Goal: Task Accomplishment & Management: Manage account settings

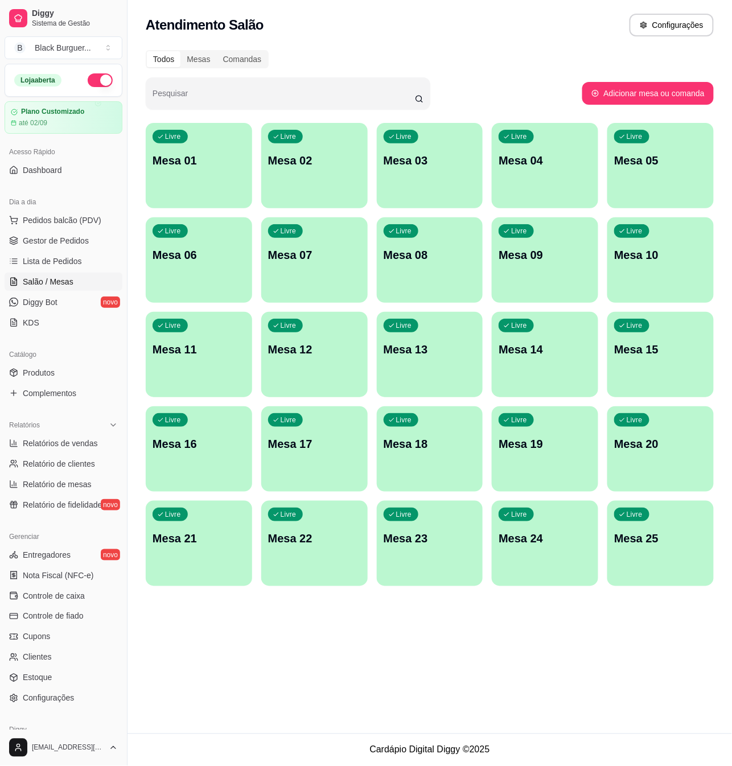
click at [171, 346] on p "Mesa 11" at bounding box center [198, 349] width 93 height 16
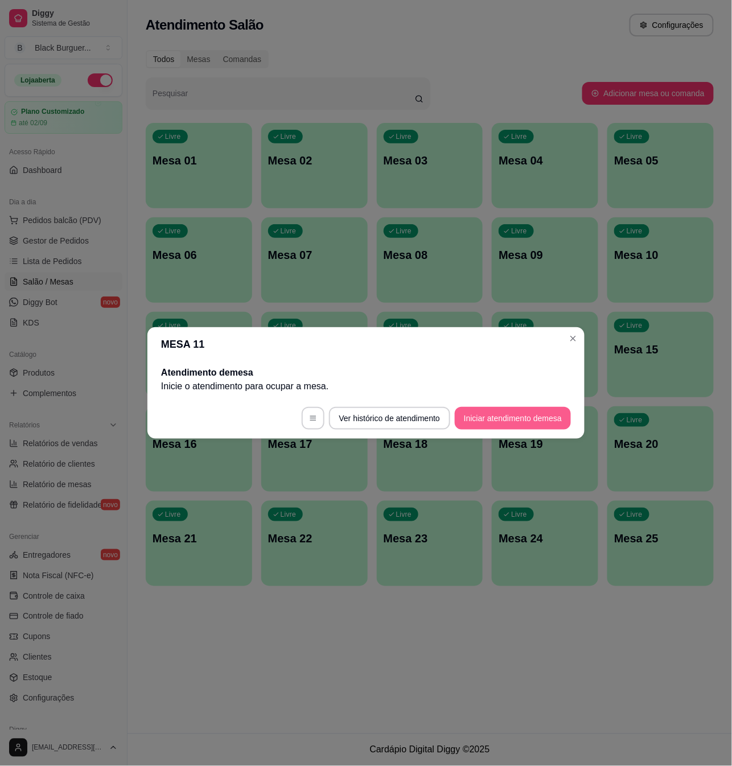
click at [523, 410] on button "Iniciar atendimento de mesa" at bounding box center [513, 418] width 116 height 23
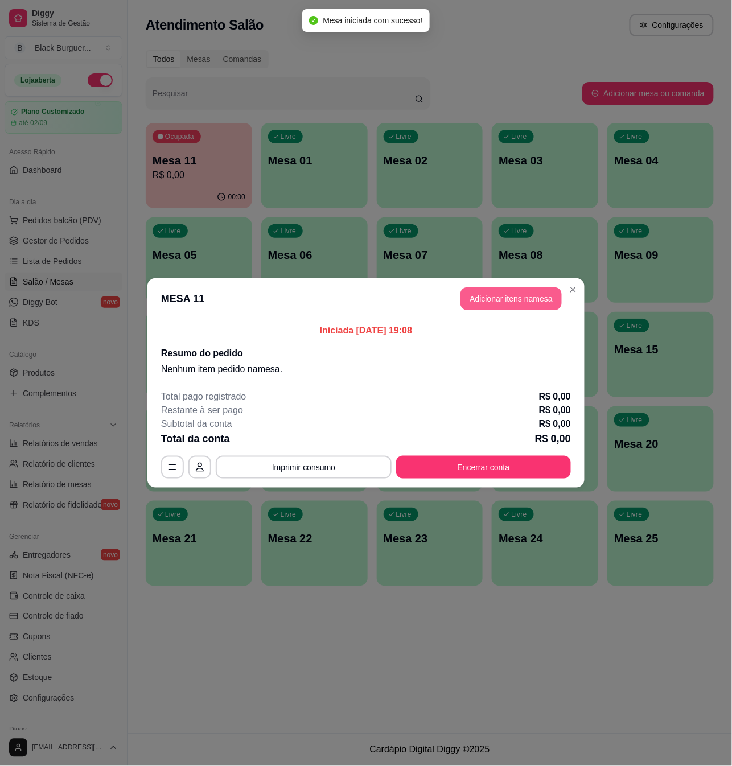
click at [520, 296] on button "Adicionar itens na mesa" at bounding box center [510, 298] width 101 height 23
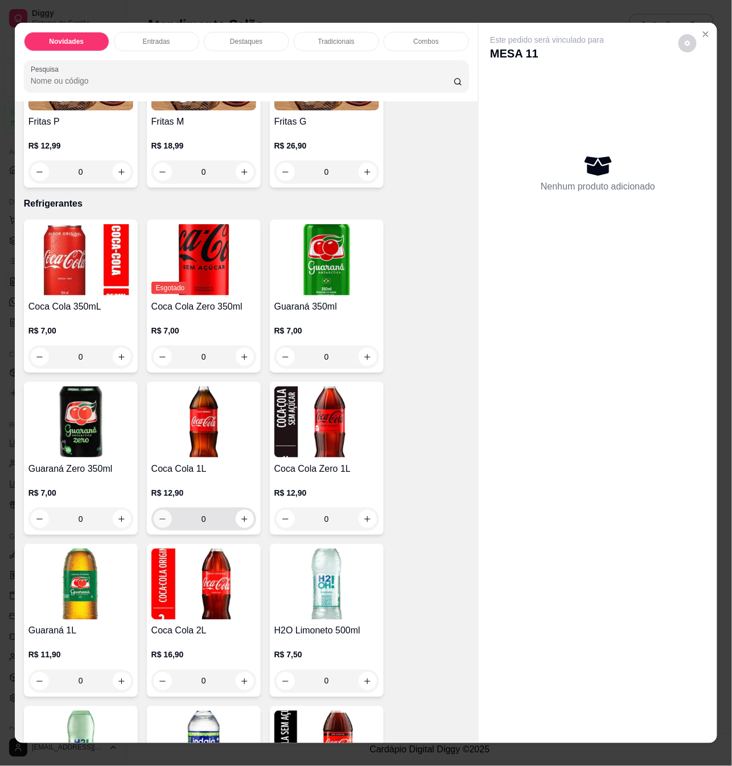
scroll to position [2351, 0]
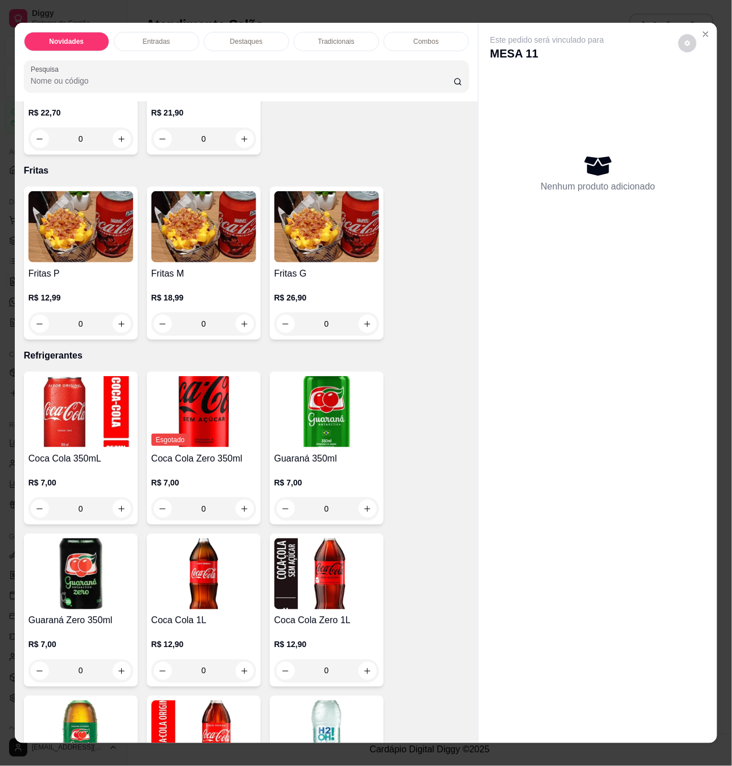
click at [97, 292] on p "R$ 12,99" at bounding box center [80, 297] width 105 height 11
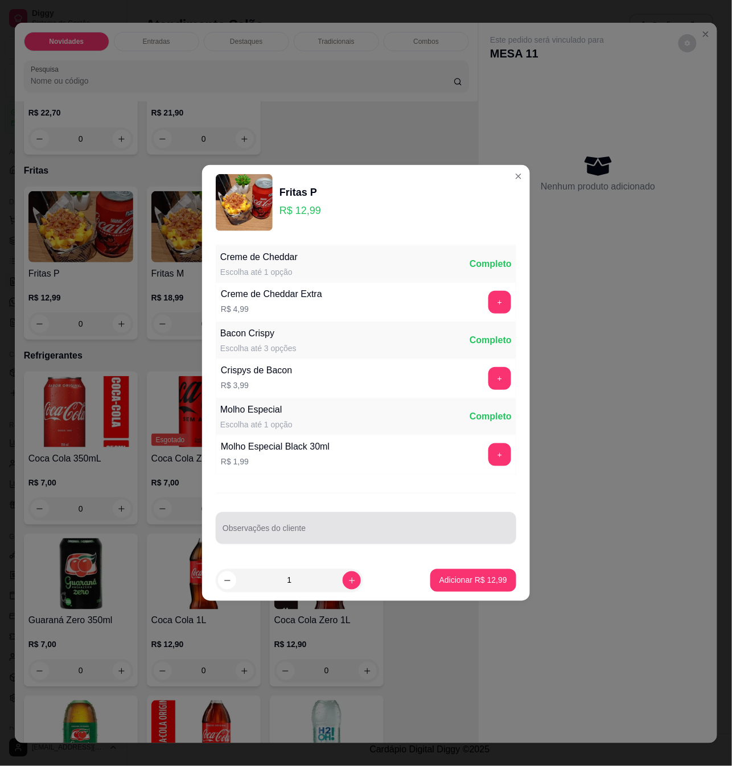
click at [278, 532] on input "Observações do cliente" at bounding box center [365, 532] width 287 height 11
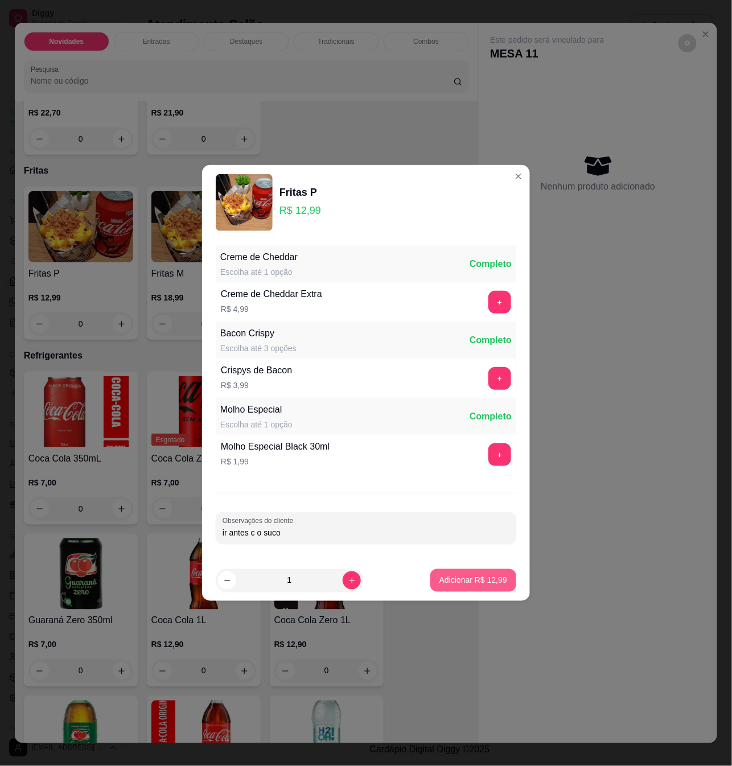
type input "ir antes c o suco"
click at [472, 582] on p "Adicionar R$ 12,99" at bounding box center [473, 580] width 68 height 11
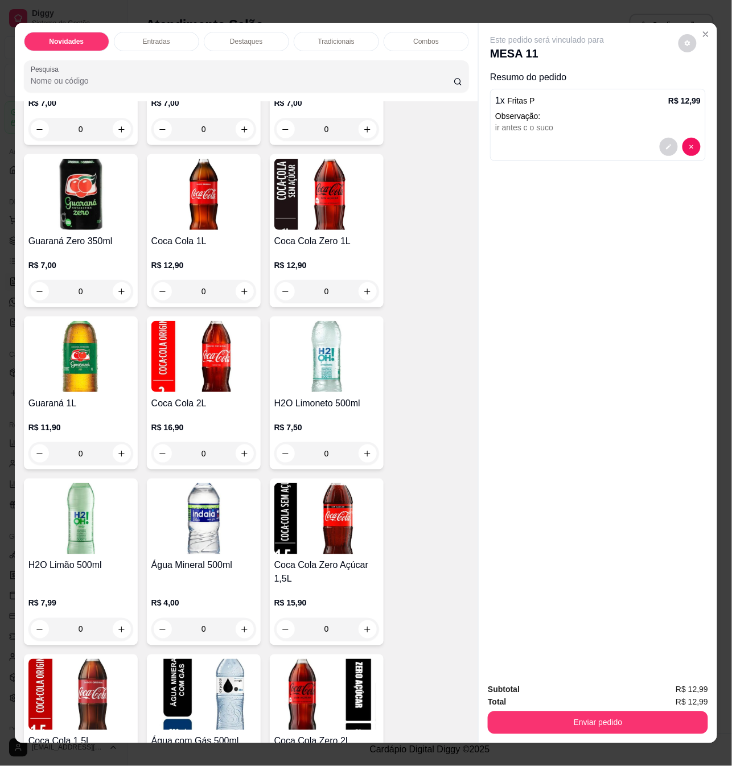
scroll to position [2988, 0]
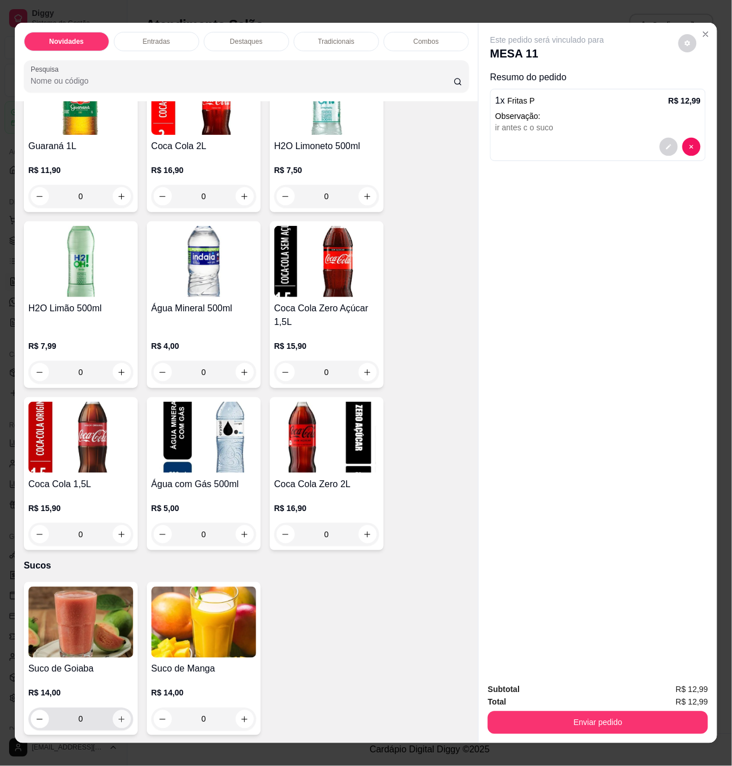
click at [119, 715] on icon "increase-product-quantity" at bounding box center [121, 719] width 9 height 9
type input "1"
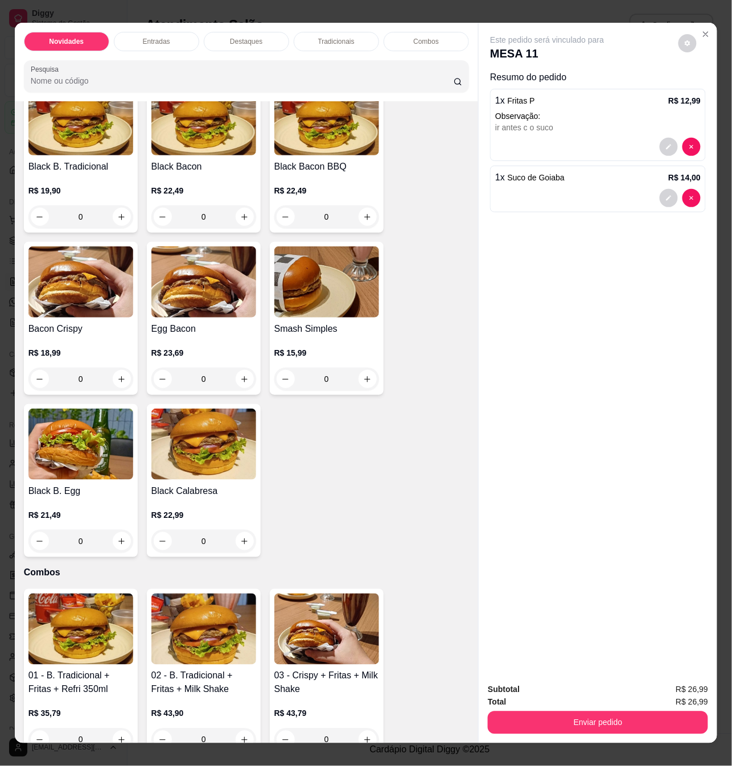
scroll to position [940, 0]
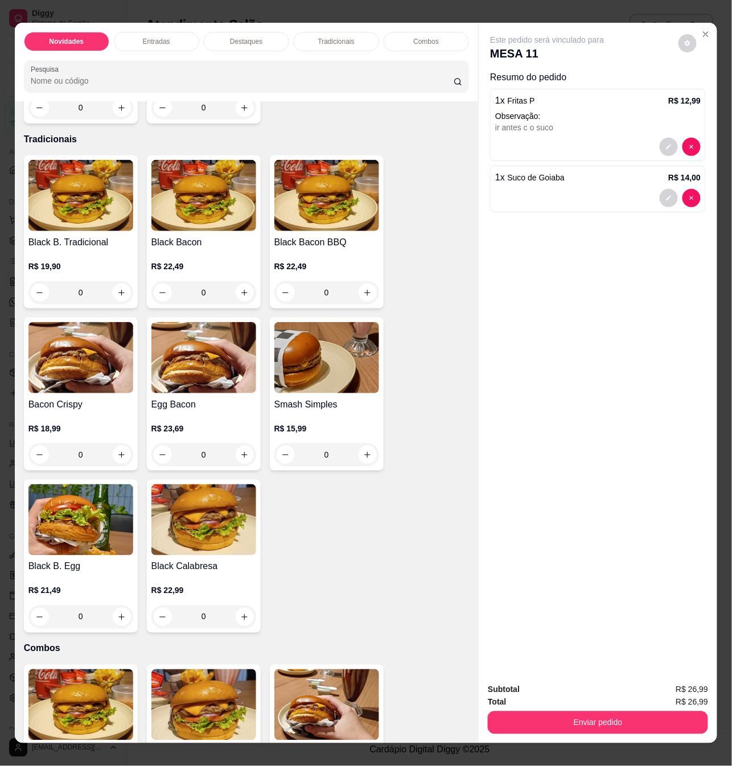
click at [114, 443] on div "0" at bounding box center [80, 454] width 105 height 23
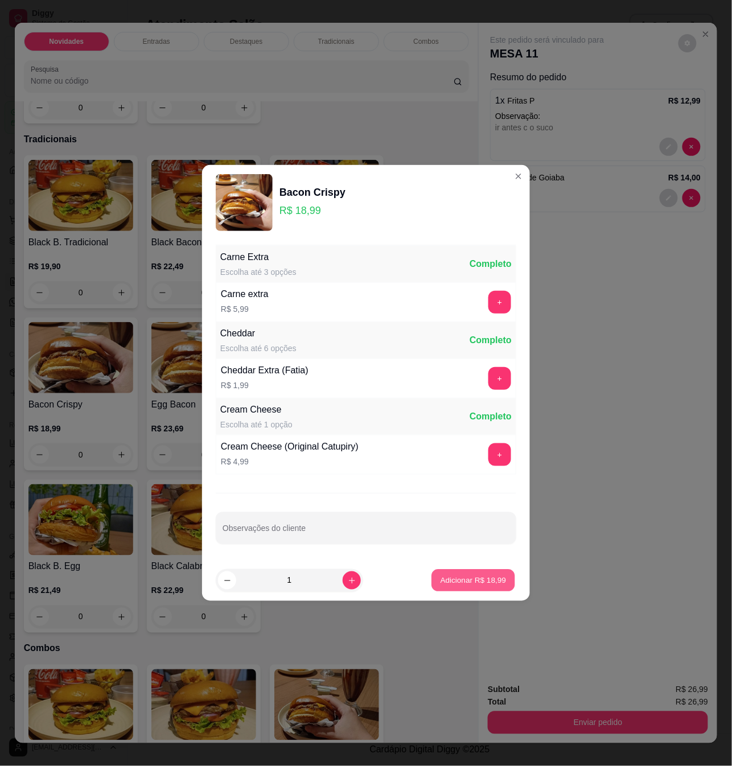
click at [445, 581] on p "Adicionar R$ 18,99" at bounding box center [473, 580] width 66 height 11
type input "1"
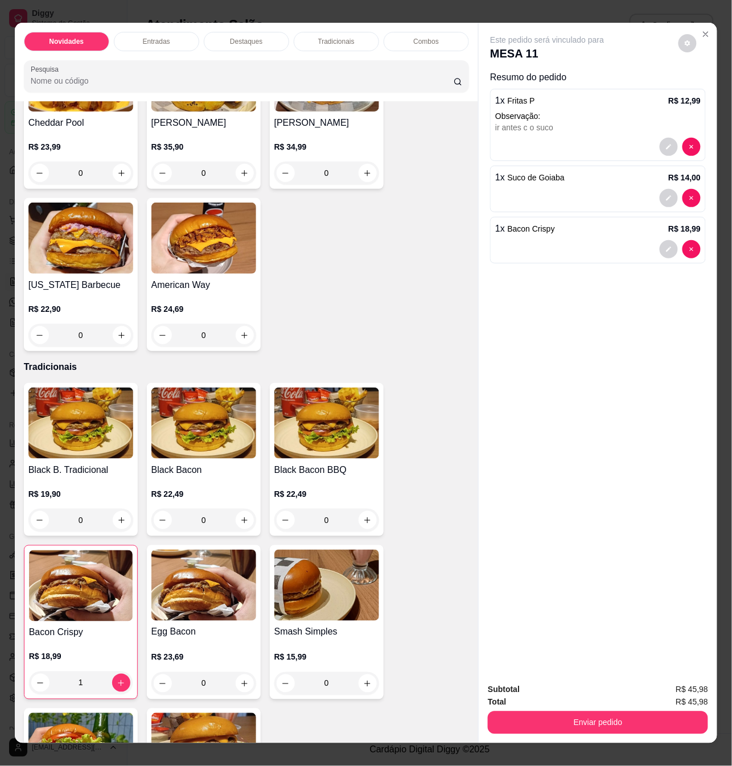
scroll to position [636, 0]
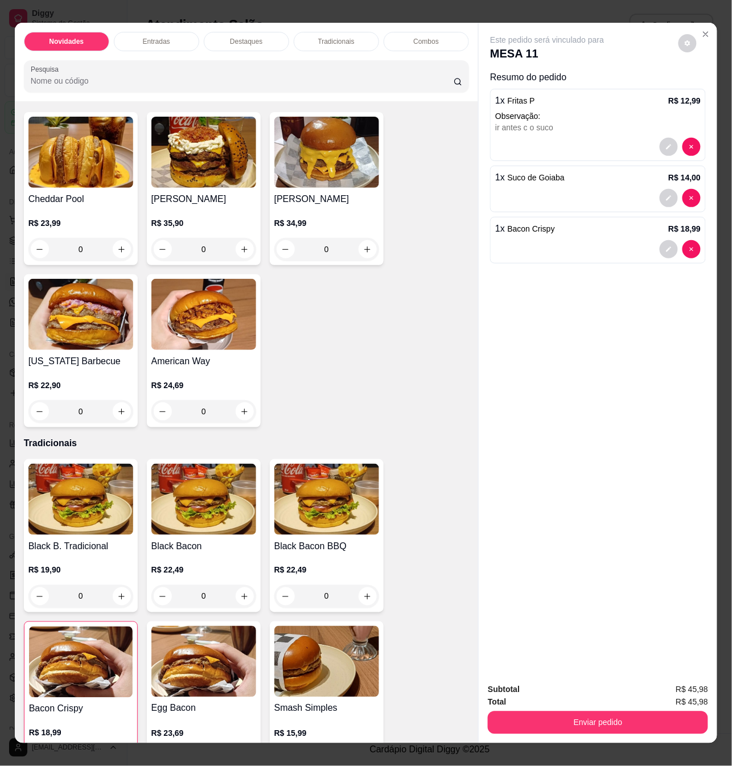
click at [111, 400] on div "0" at bounding box center [80, 411] width 105 height 23
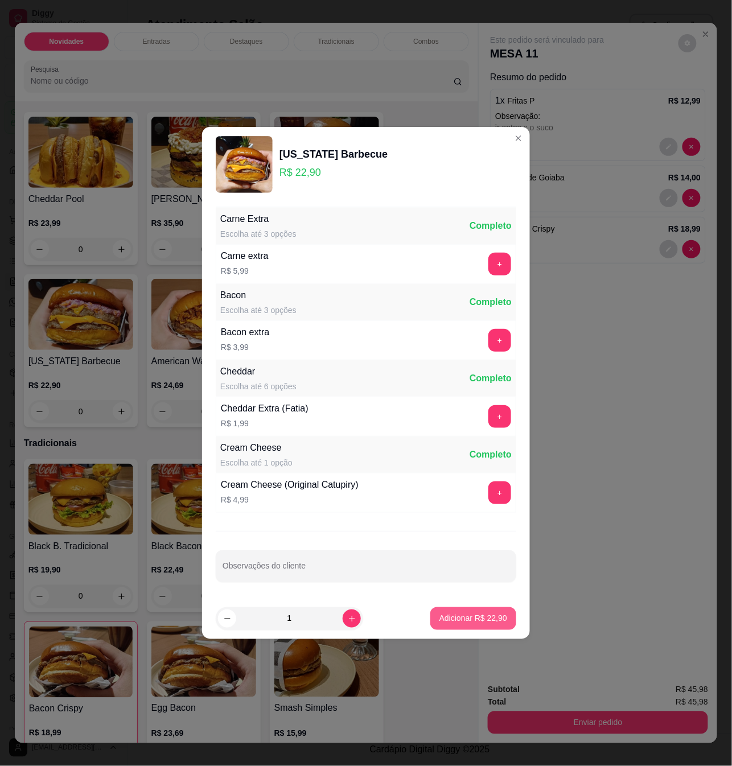
click at [503, 619] on button "Adicionar R$ 22,90" at bounding box center [473, 618] width 86 height 23
type input "1"
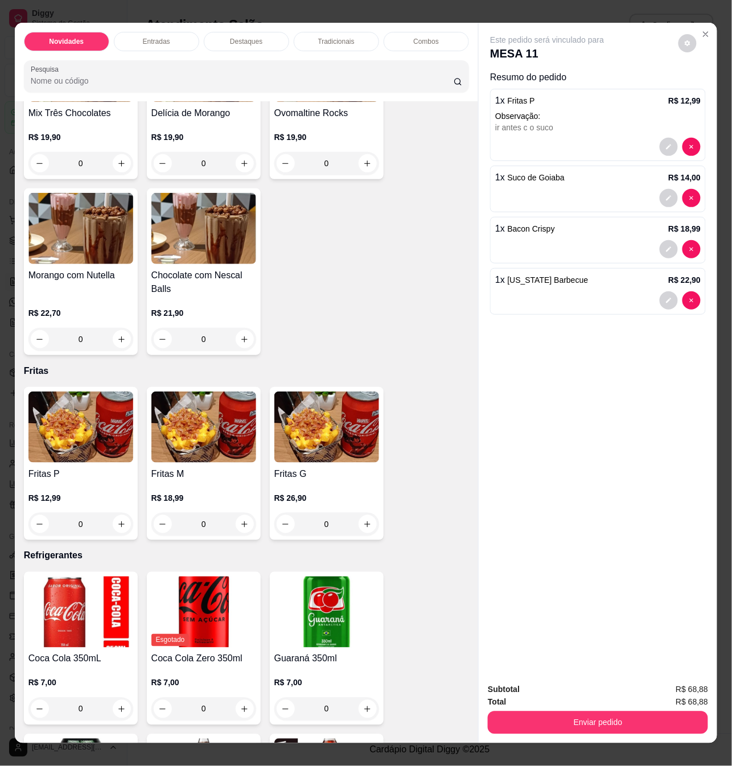
scroll to position [2381, 0]
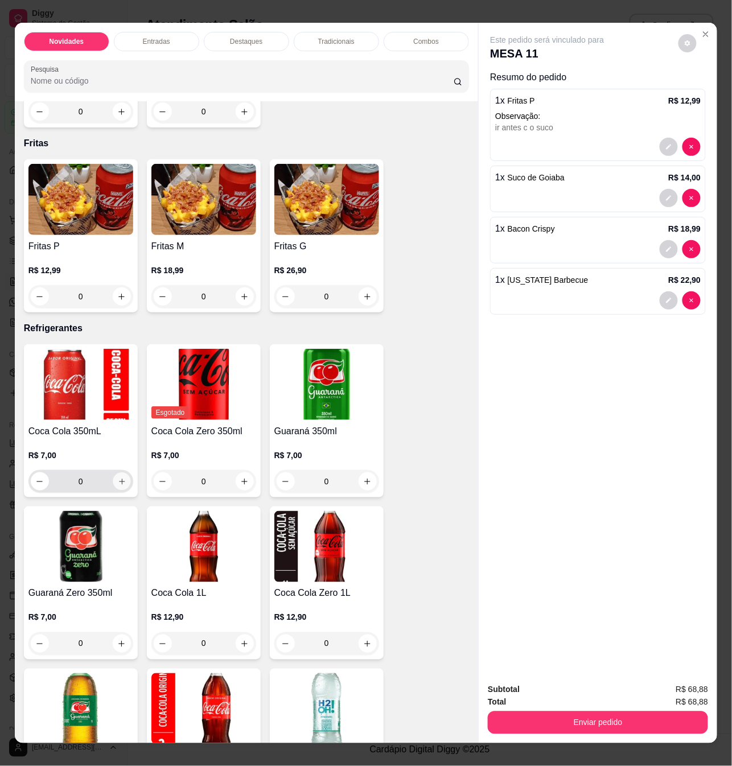
click at [113, 476] on button "increase-product-quantity" at bounding box center [122, 482] width 18 height 18
type input "1"
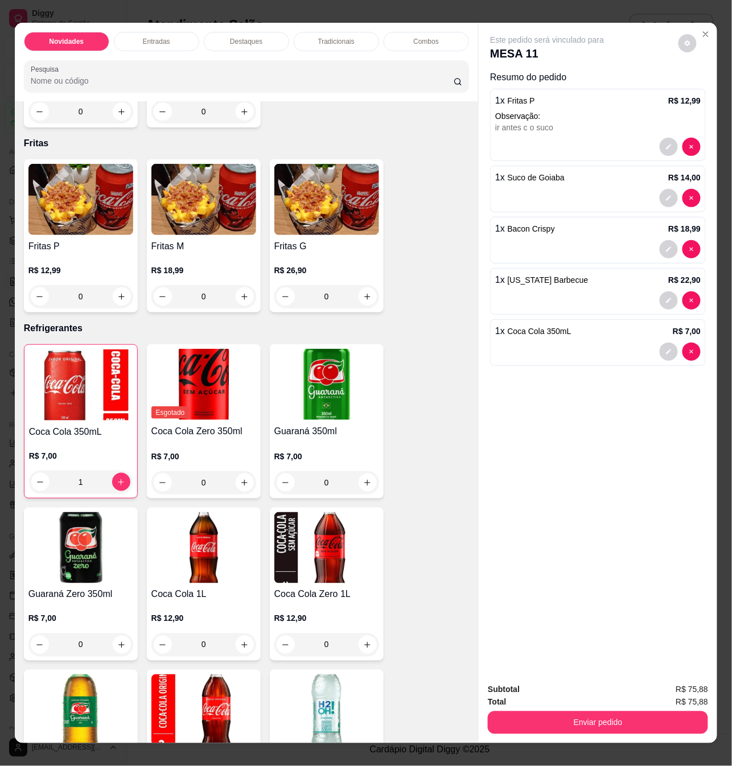
drag, startPoint x: 597, startPoint y: 732, endPoint x: 601, endPoint y: 721, distance: 11.0
click at [598, 732] on div "Subtotal R$ 75,88 Total R$ 75,88 Enviar pedido" at bounding box center [597, 708] width 238 height 69
click at [602, 721] on button "Enviar pedido" at bounding box center [597, 722] width 220 height 23
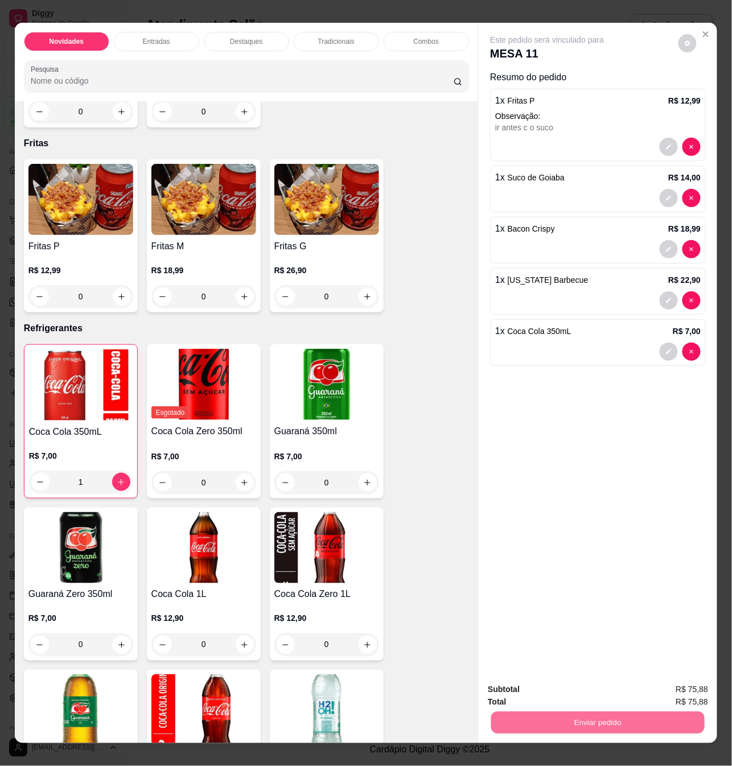
click at [576, 688] on button "Não registrar e enviar pedido" at bounding box center [559, 688] width 115 height 21
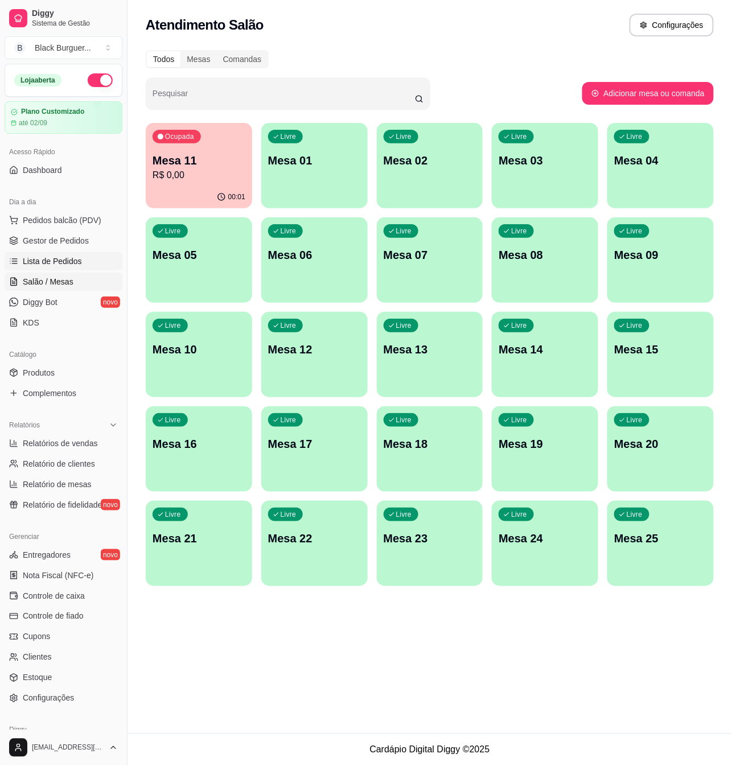
click at [46, 255] on span "Lista de Pedidos" at bounding box center [52, 260] width 59 height 11
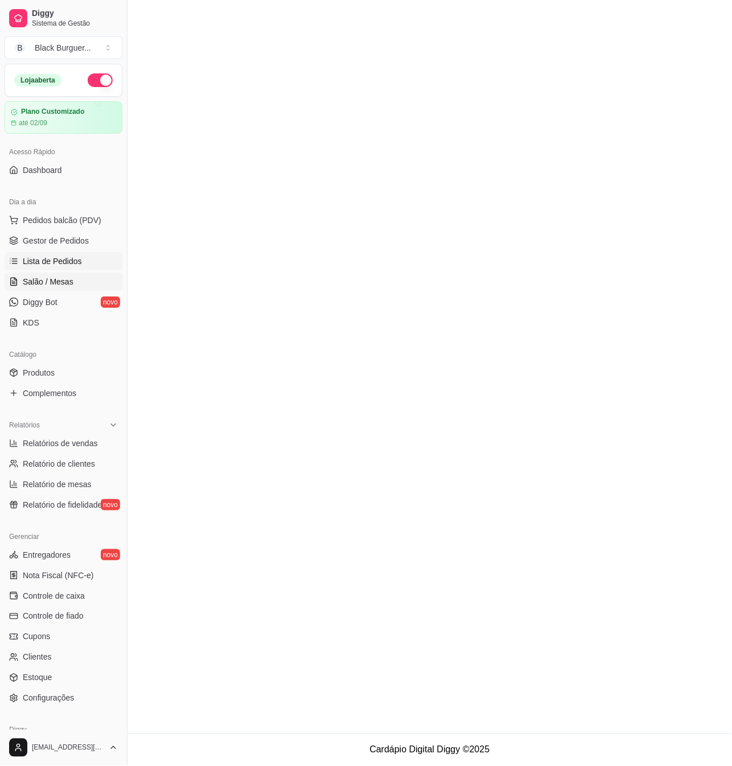
click at [73, 280] on link "Salão / Mesas" at bounding box center [64, 281] width 118 height 18
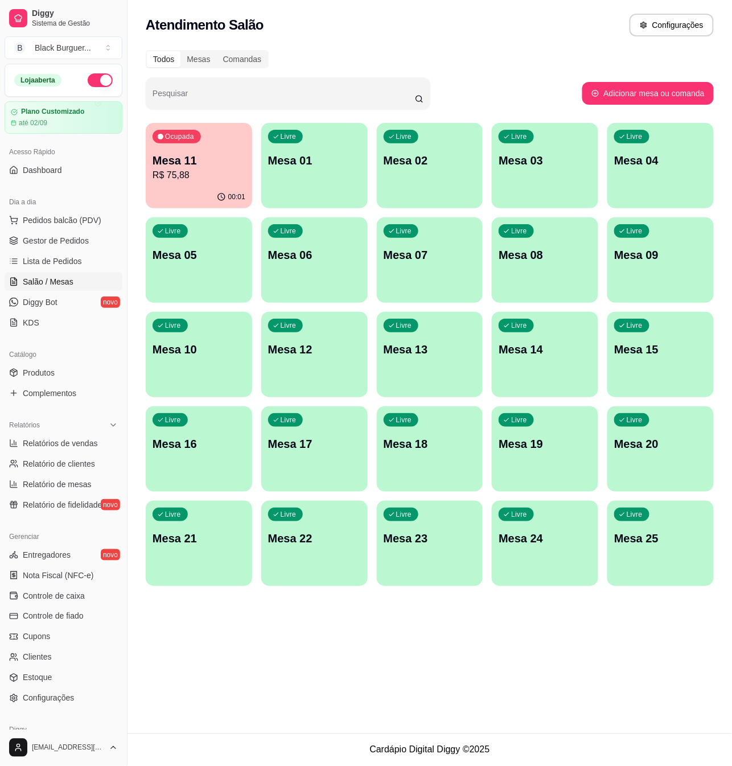
click at [257, 160] on div "Ocupada Mesa 11 R$ 75,88 00:01 Livre Mesa 01 Livre Mesa 02 Livre Mesa 03 Livre …" at bounding box center [430, 354] width 568 height 463
click at [244, 159] on div "Ocupada Mesa 11 R$ 75,88" at bounding box center [198, 154] width 103 height 61
click at [169, 187] on div "00:03" at bounding box center [198, 196] width 103 height 22
click at [208, 156] on p "Mesa 11" at bounding box center [198, 160] width 93 height 16
click at [208, 143] on div "Ocupada Mesa 11 R$ 75,88" at bounding box center [198, 154] width 103 height 61
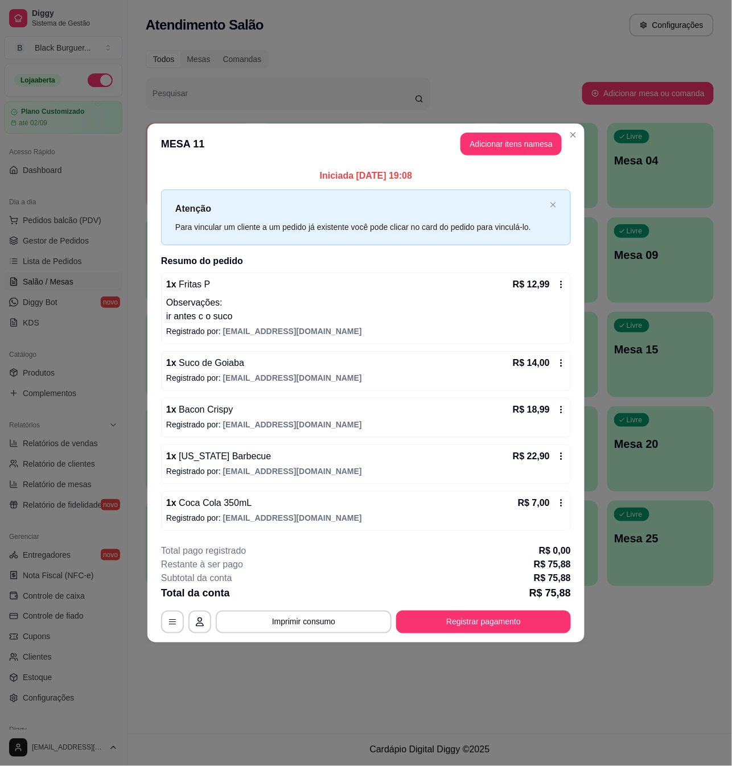
click at [156, 278] on div "Iniciada [DATE] 19:08 Atenção Para vincular um cliente a um pedido já existente…" at bounding box center [365, 349] width 437 height 370
click at [147, 276] on div "Iniciada [DATE] 19:08 Atenção Para vincular um cliente a um pedido já existente…" at bounding box center [365, 349] width 437 height 370
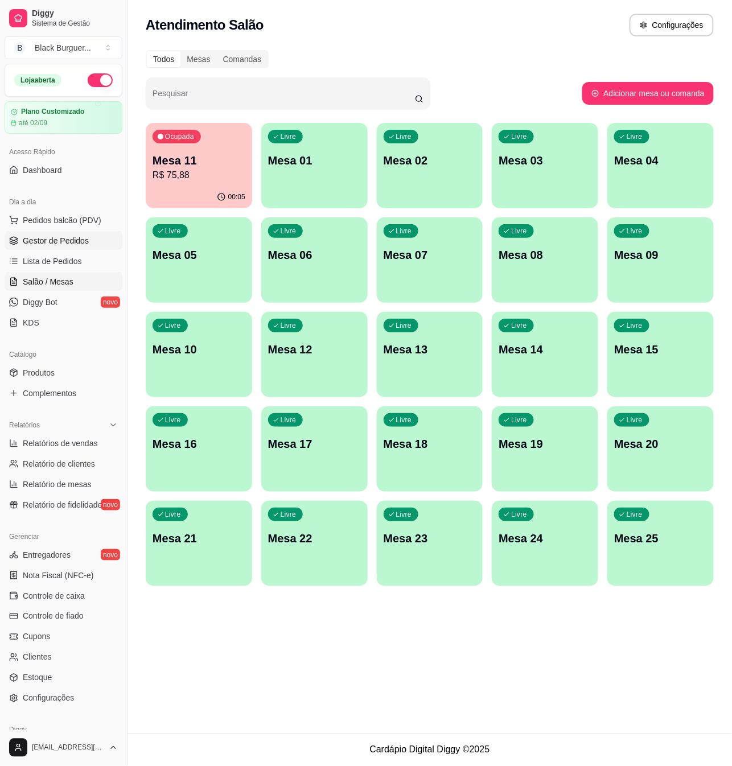
click at [36, 243] on span "Gestor de Pedidos" at bounding box center [56, 240] width 66 height 11
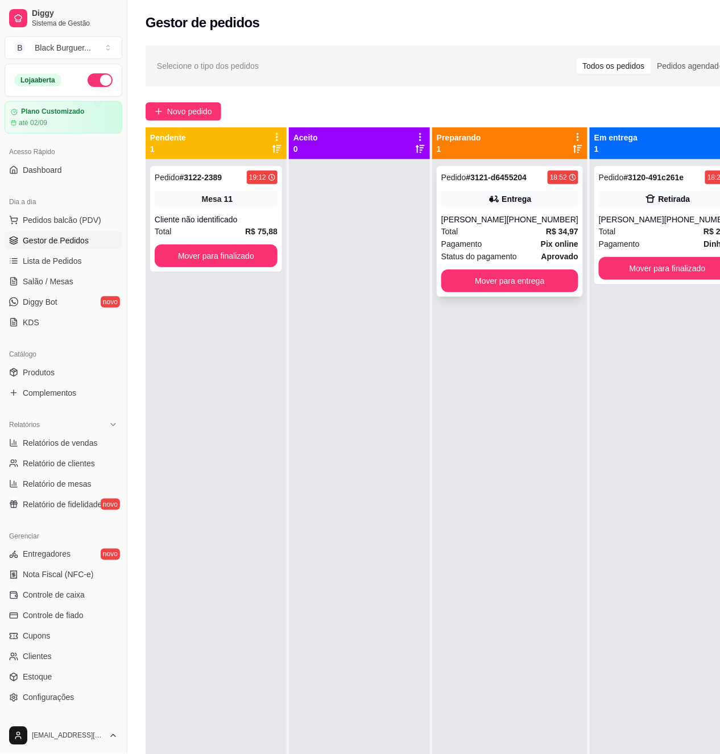
click at [472, 191] on div "Entrega" at bounding box center [509, 199] width 137 height 16
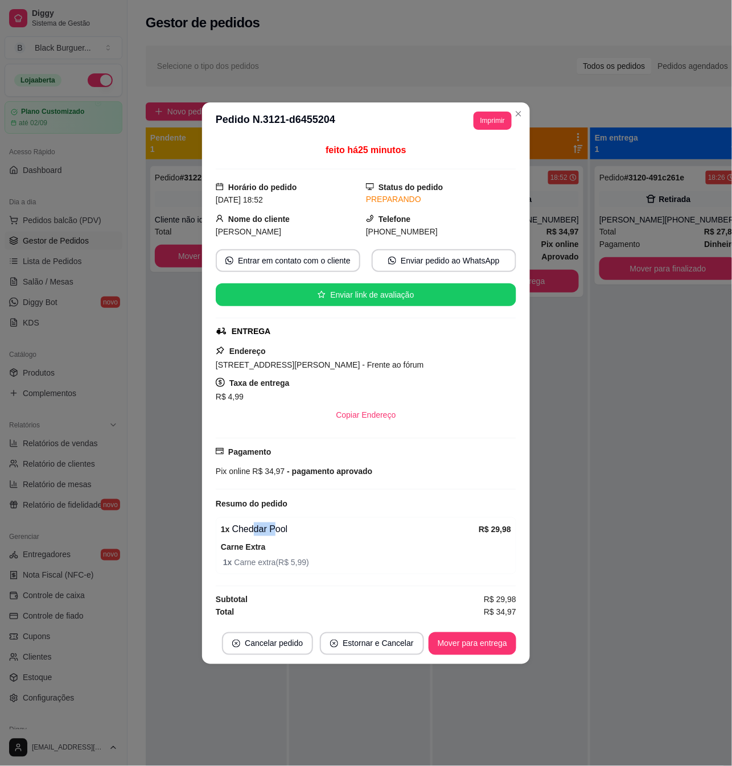
drag, startPoint x: 263, startPoint y: 526, endPoint x: 274, endPoint y: 526, distance: 11.4
click at [274, 526] on div "1 x Cheddar Pool" at bounding box center [350, 529] width 258 height 14
click at [276, 526] on div "1 x Cheddar Pool" at bounding box center [350, 529] width 258 height 14
click at [330, 520] on div "1 x Cheddar Pool R$ 29,98 Carne Extra 1 x Carne extra ( R$ 5,99 )" at bounding box center [366, 545] width 300 height 57
click at [485, 645] on button "Mover para entrega" at bounding box center [472, 643] width 88 height 23
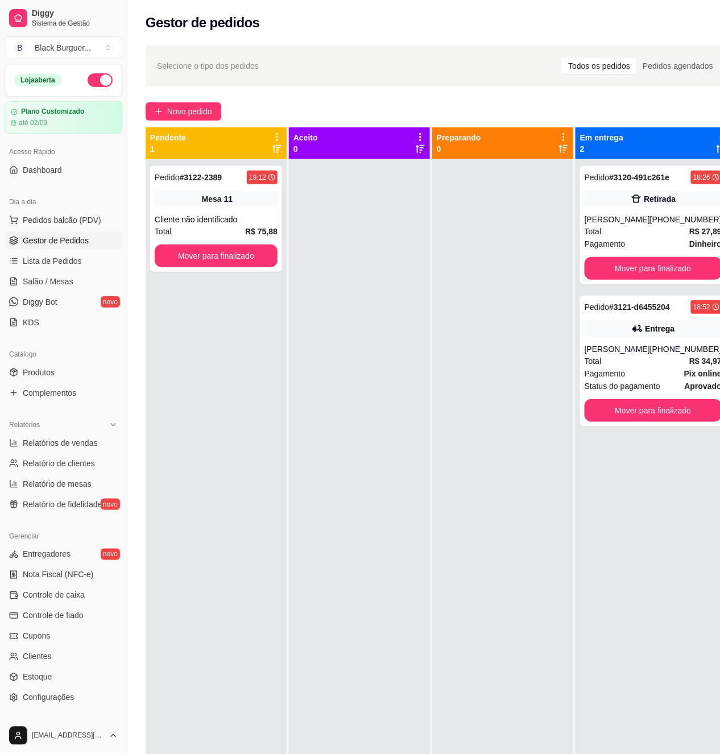
click at [578, 214] on div "Pedido # 3120-491c261e 18:26 Retirada [PERSON_NAME] [PHONE_NUMBER] Total R$ 27,…" at bounding box center [653, 536] width 155 height 754
click at [590, 212] on div "Pedido # 3120-491c261e 18:26 Retirada Cecilia [PHONE_NUMBER] Total R$ 27,89 Pag…" at bounding box center [653, 225] width 146 height 118
click at [620, 212] on div "Pedido # 3120-491c261e 18:26 Retirada Cecilia [PHONE_NUMBER] Total R$ 27,89 Pag…" at bounding box center [653, 225] width 146 height 118
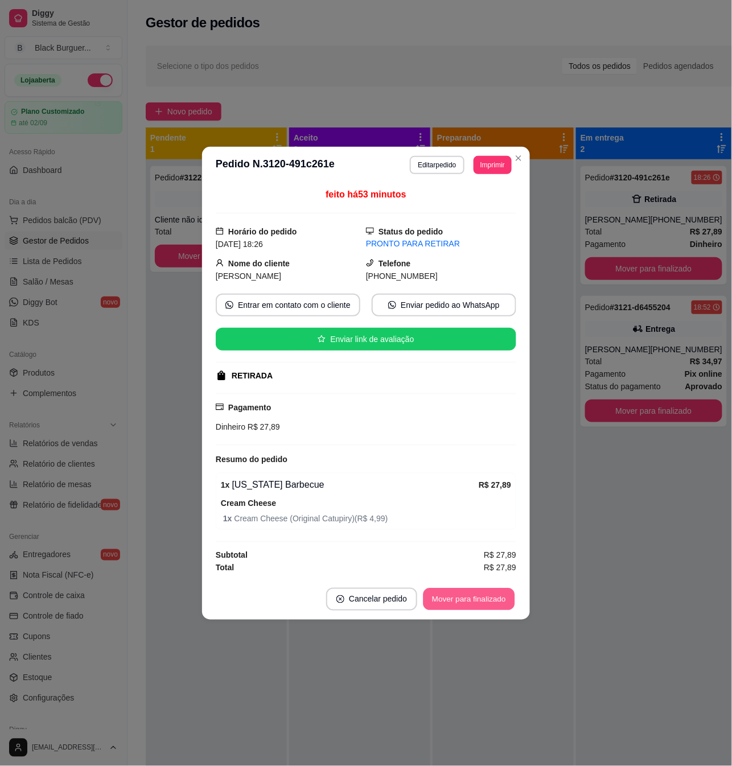
click at [508, 597] on button "Mover para finalizado" at bounding box center [469, 599] width 92 height 22
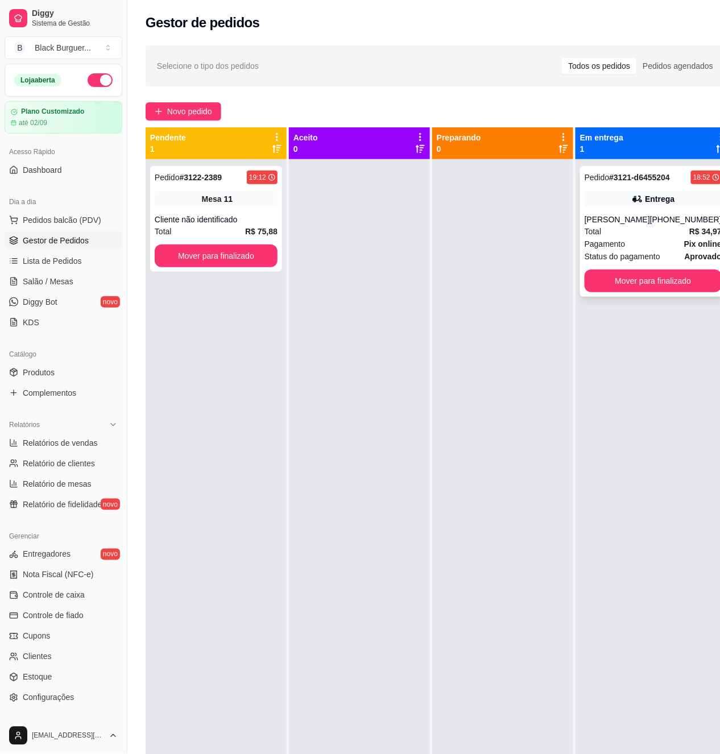
click at [654, 228] on div "Total R$ 34,97" at bounding box center [653, 231] width 137 height 13
click at [666, 253] on div "Status do pagamento aprovado" at bounding box center [653, 256] width 137 height 13
click at [689, 227] on strong "R$ 34,97" at bounding box center [705, 231] width 32 height 9
click at [689, 234] on strong "R$ 34,97" at bounding box center [705, 231] width 32 height 9
click at [672, 232] on div "Total R$ 34,97" at bounding box center [653, 231] width 137 height 13
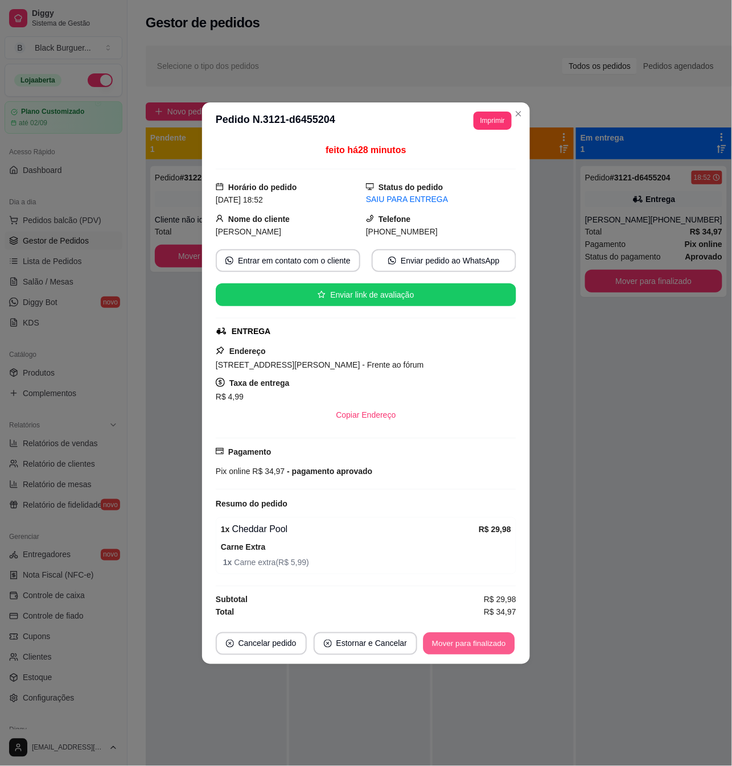
click at [506, 640] on button "Mover para finalizado" at bounding box center [469, 643] width 92 height 22
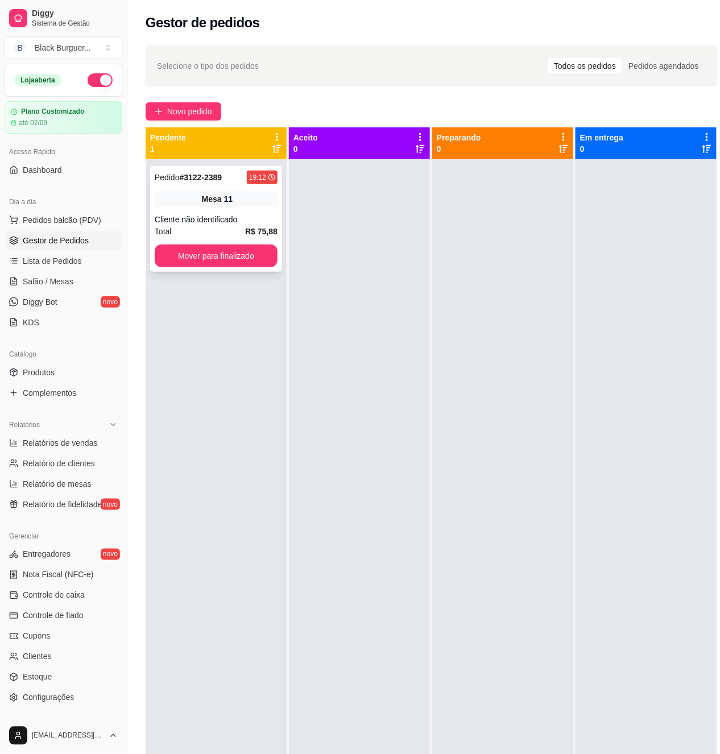
click at [198, 210] on div "Pedido # 3122-2389 19:12 Mesa 11 Cliente não identificado Total R$ 75,88 Mover …" at bounding box center [216, 219] width 132 height 106
click at [37, 265] on span "Lista de Pedidos" at bounding box center [52, 260] width 59 height 11
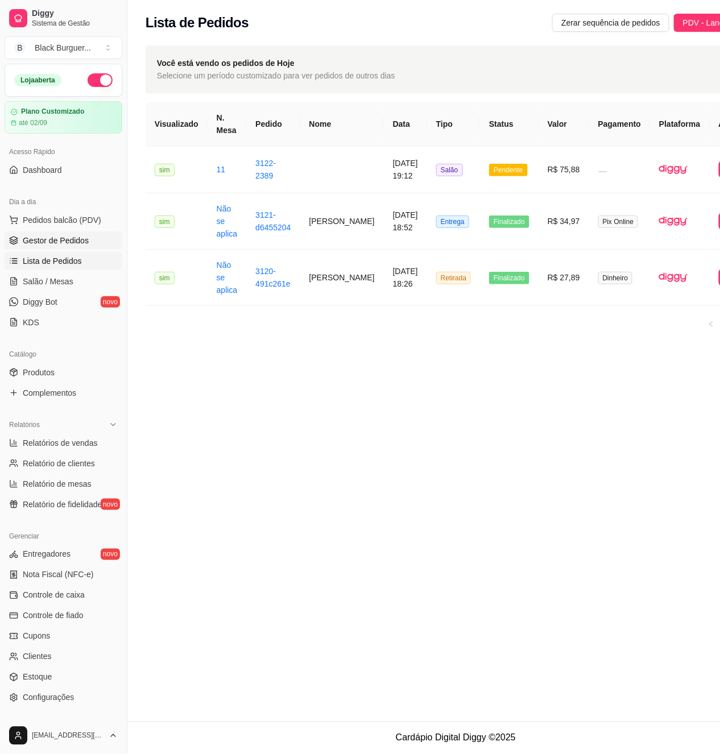
click at [64, 232] on link "Gestor de Pedidos" at bounding box center [64, 241] width 118 height 18
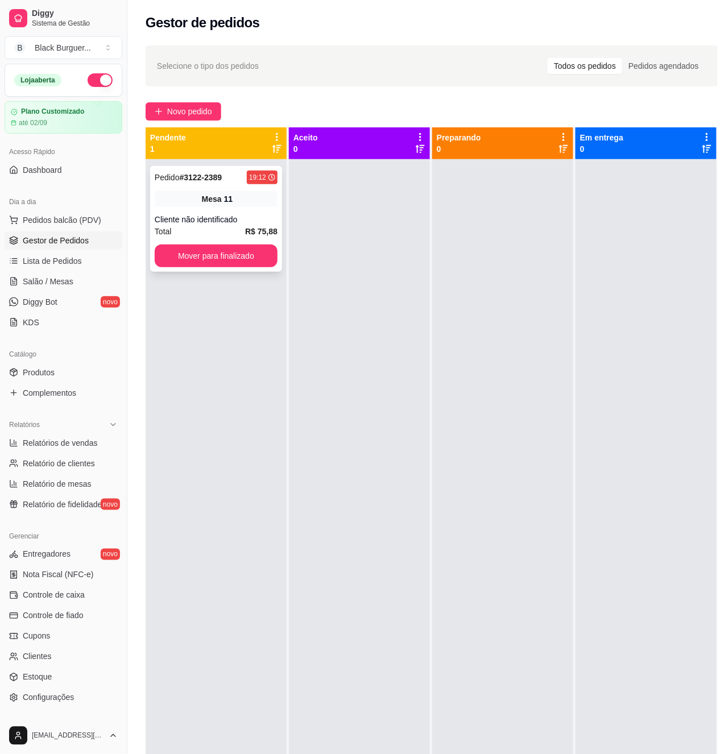
click at [235, 201] on div "Mesa 11" at bounding box center [216, 199] width 123 height 16
click at [212, 213] on div "Pedido # 3122-2389 19:12 Mesa 11 Cliente não identificado Total R$ 75,88 Mover …" at bounding box center [216, 219] width 132 height 106
click at [74, 276] on link "Salão / Mesas" at bounding box center [64, 281] width 118 height 18
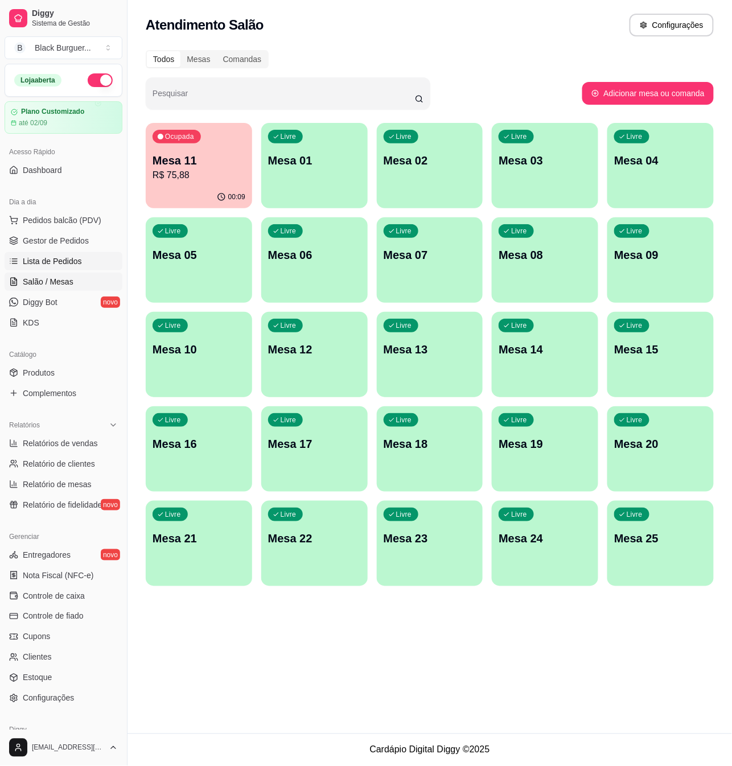
click at [75, 262] on span "Lista de Pedidos" at bounding box center [52, 260] width 59 height 11
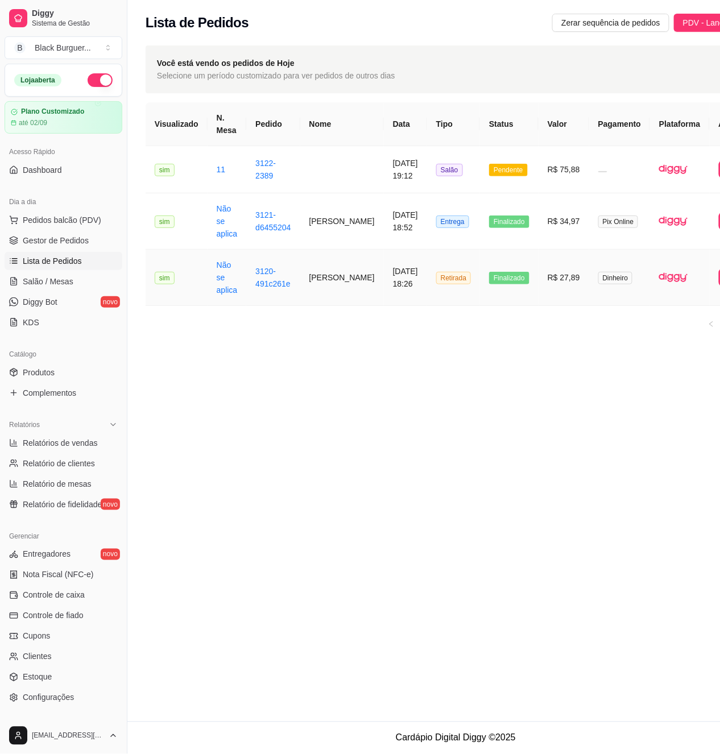
click at [273, 278] on td "3120-491c261e" at bounding box center [272, 278] width 53 height 56
click at [46, 226] on button "Pedidos balcão (PDV)" at bounding box center [64, 220] width 118 height 18
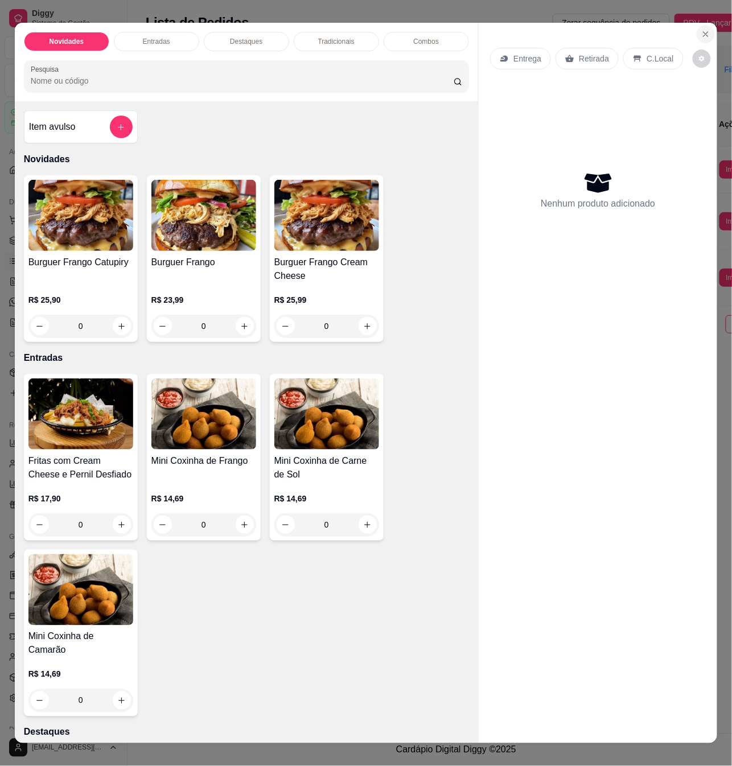
click at [696, 31] on button "Close" at bounding box center [705, 34] width 18 height 18
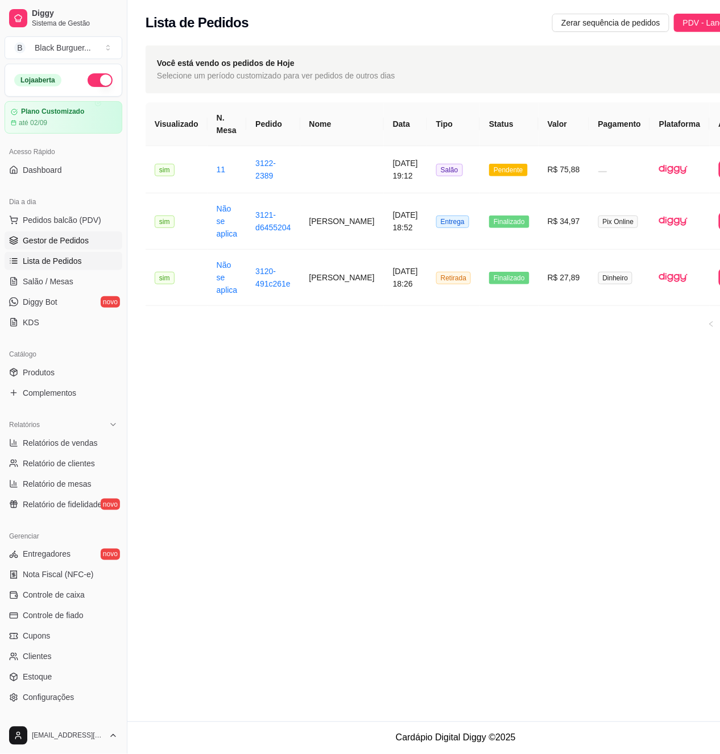
click at [32, 238] on span "Gestor de Pedidos" at bounding box center [56, 240] width 66 height 11
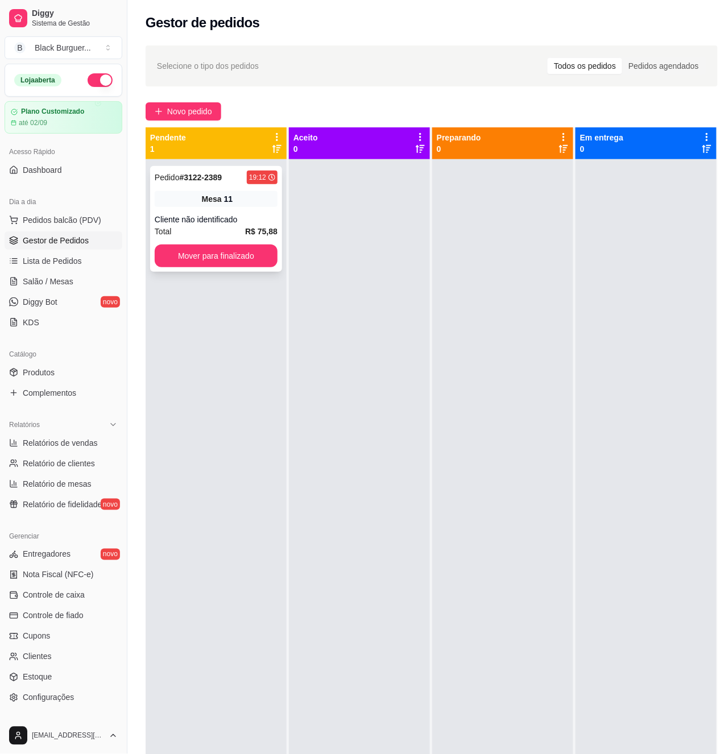
click at [205, 207] on div "Mesa 11" at bounding box center [216, 199] width 123 height 16
click at [224, 269] on div "Pedido # 3122-2389 19:12 Mesa 11 Cliente não identificado Total R$ 75,88 Mover …" at bounding box center [216, 219] width 132 height 106
click at [239, 249] on button "Mover para finalizado" at bounding box center [216, 256] width 123 height 23
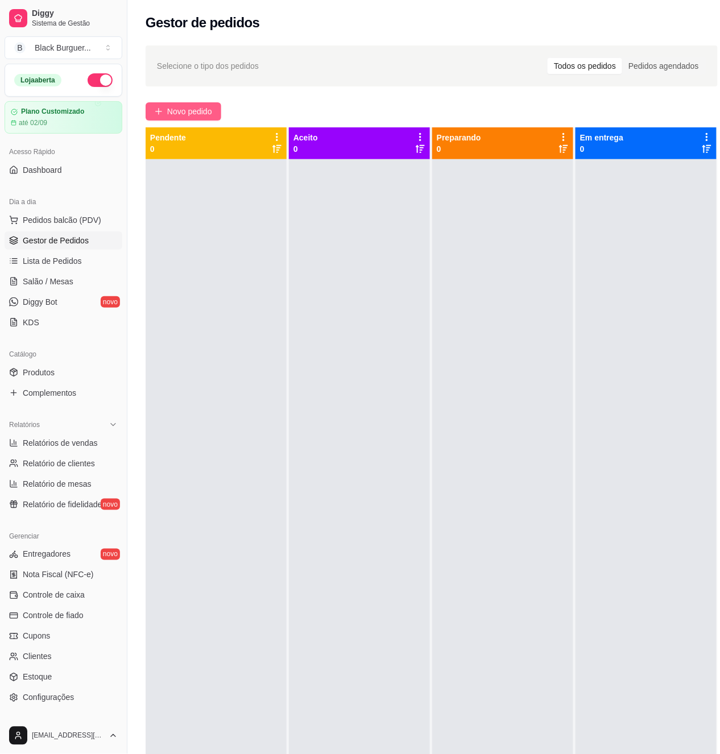
click at [164, 112] on button "Novo pedido" at bounding box center [184, 111] width 76 height 18
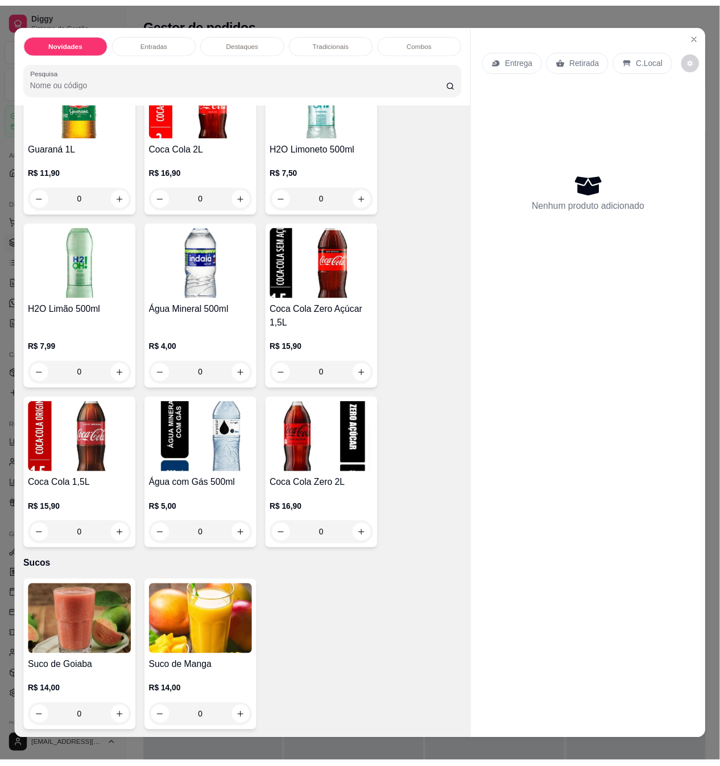
scroll to position [19, 0]
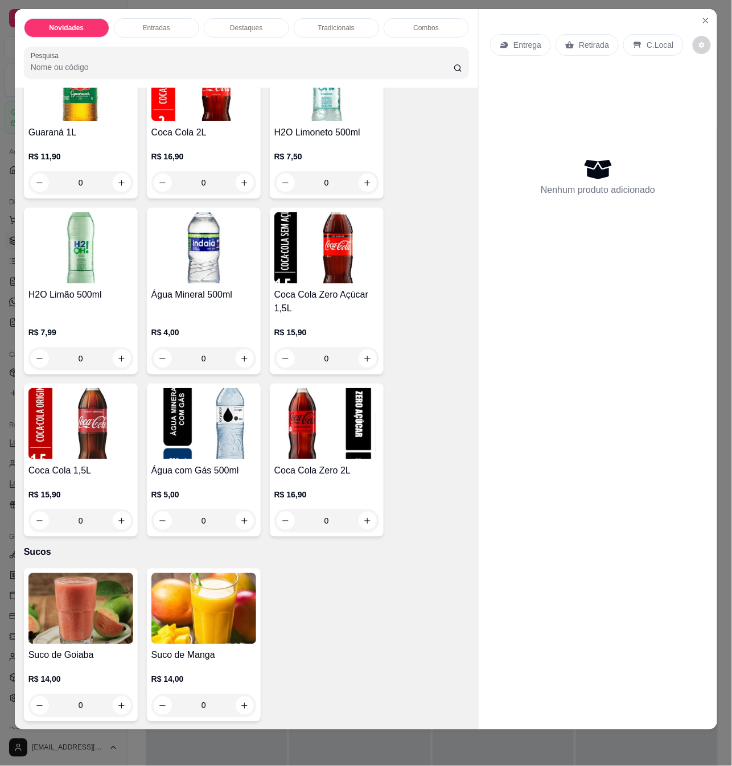
click at [107, 605] on img at bounding box center [80, 608] width 105 height 71
click at [696, 14] on button "Close" at bounding box center [705, 20] width 18 height 18
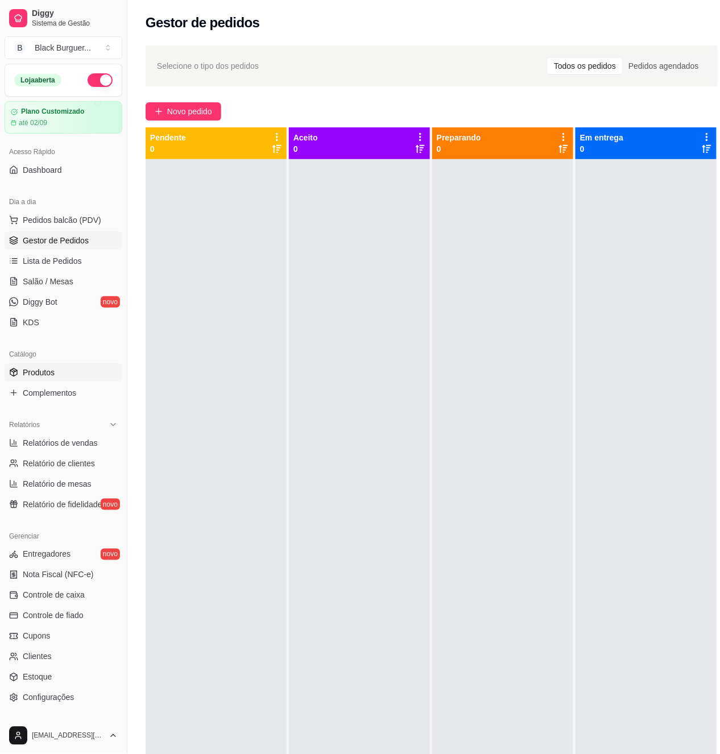
click at [60, 373] on link "Produtos" at bounding box center [64, 372] width 118 height 18
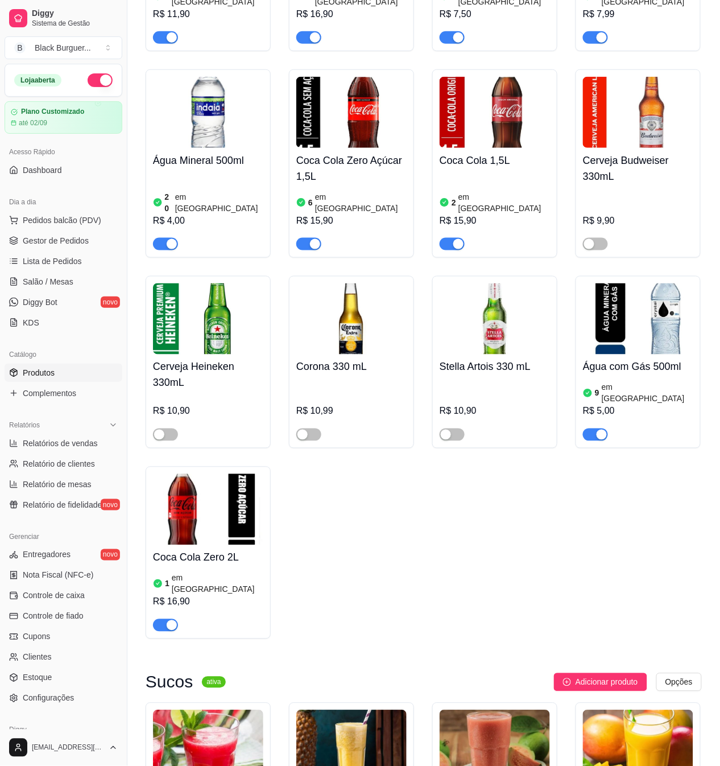
scroll to position [3586, 0]
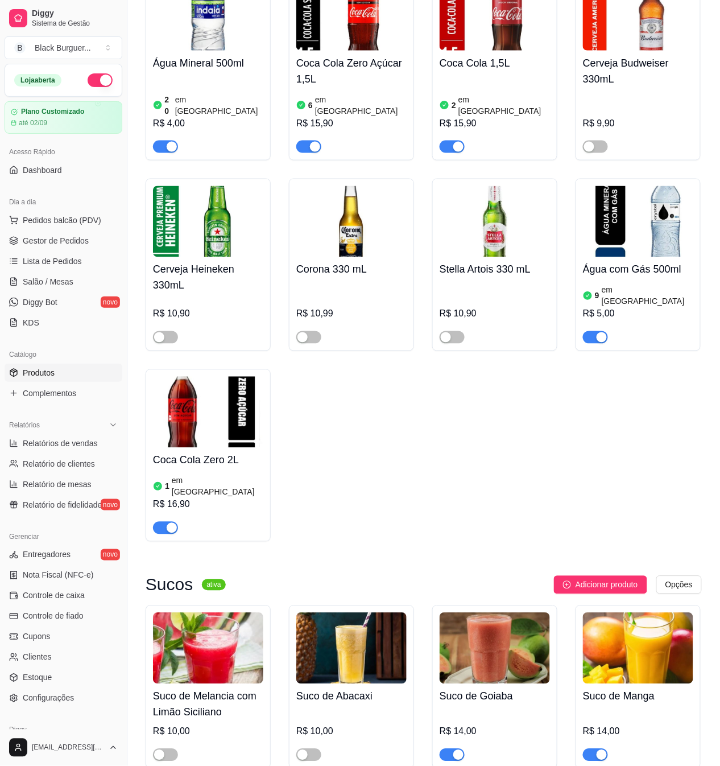
click at [481, 621] on img at bounding box center [495, 648] width 110 height 71
click at [71, 235] on span "Gestor de Pedidos" at bounding box center [56, 240] width 66 height 11
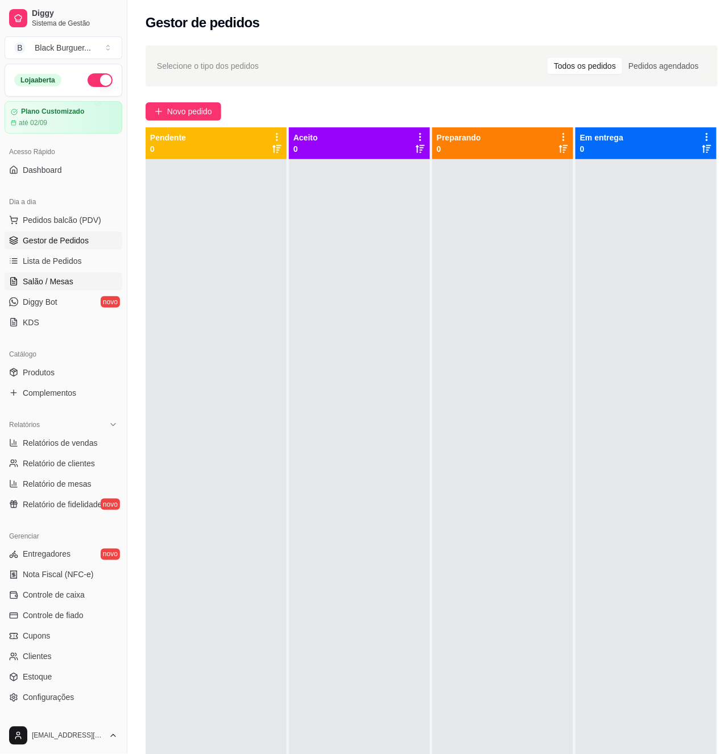
click at [72, 281] on link "Salão / Mesas" at bounding box center [64, 281] width 118 height 18
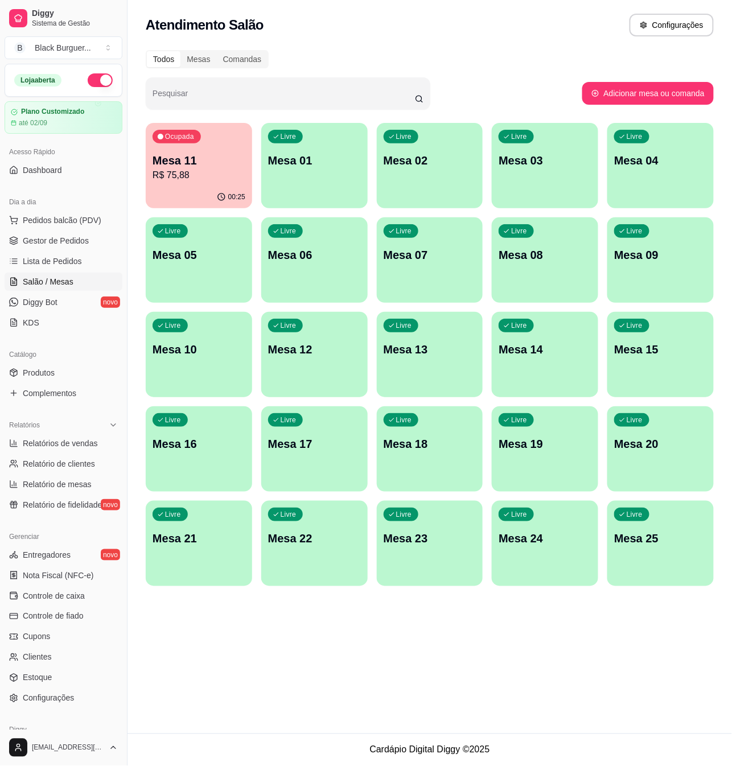
click at [237, 173] on p "R$ 75,88" at bounding box center [198, 175] width 93 height 14
click at [187, 162] on p "Mesa 11" at bounding box center [199, 160] width 90 height 15
click at [204, 169] on p "R$ 60,88" at bounding box center [198, 175] width 93 height 14
click at [182, 168] on p "R$ 60,88" at bounding box center [199, 174] width 90 height 13
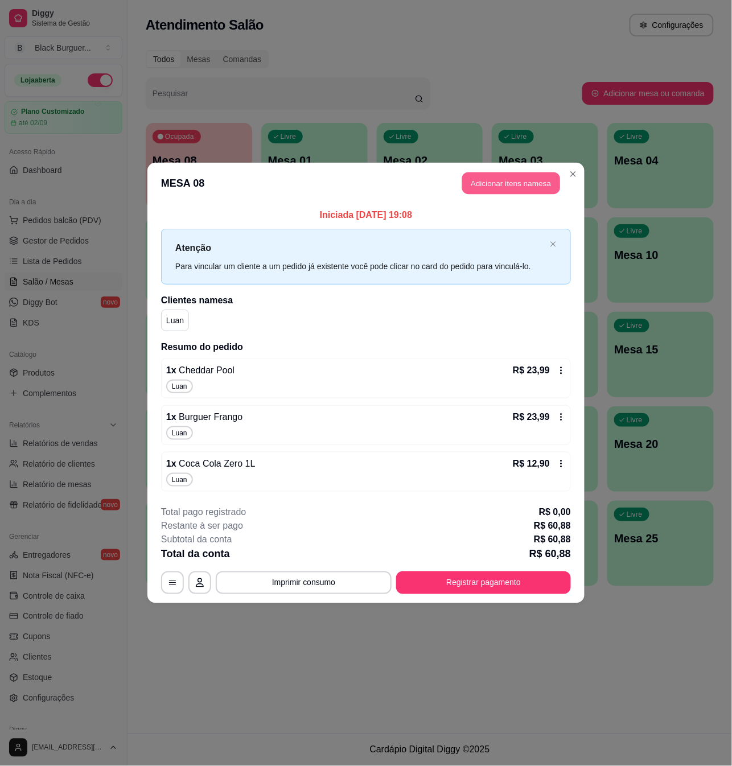
click at [487, 187] on button "Adicionar itens na mesa" at bounding box center [511, 183] width 98 height 22
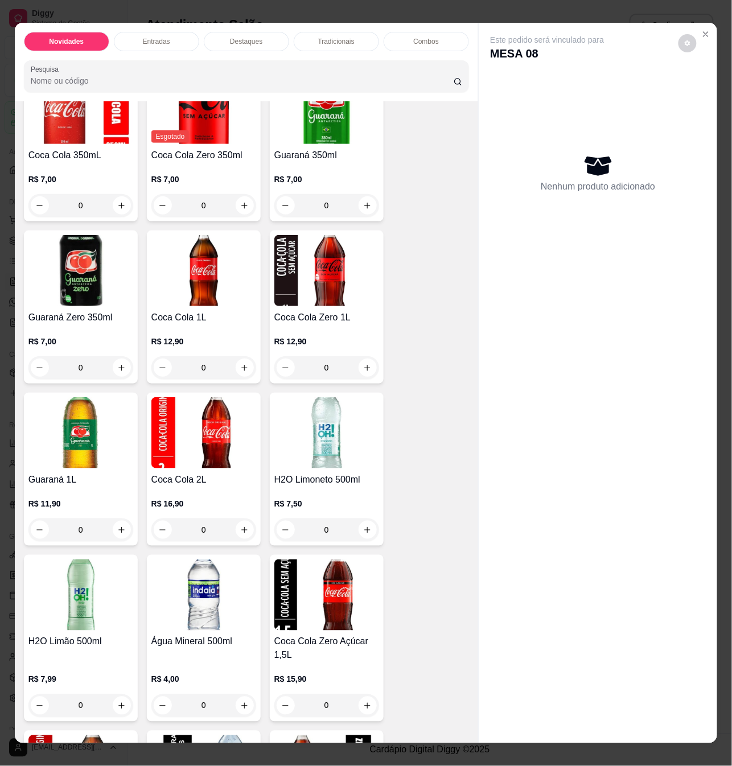
scroll to position [2958, 0]
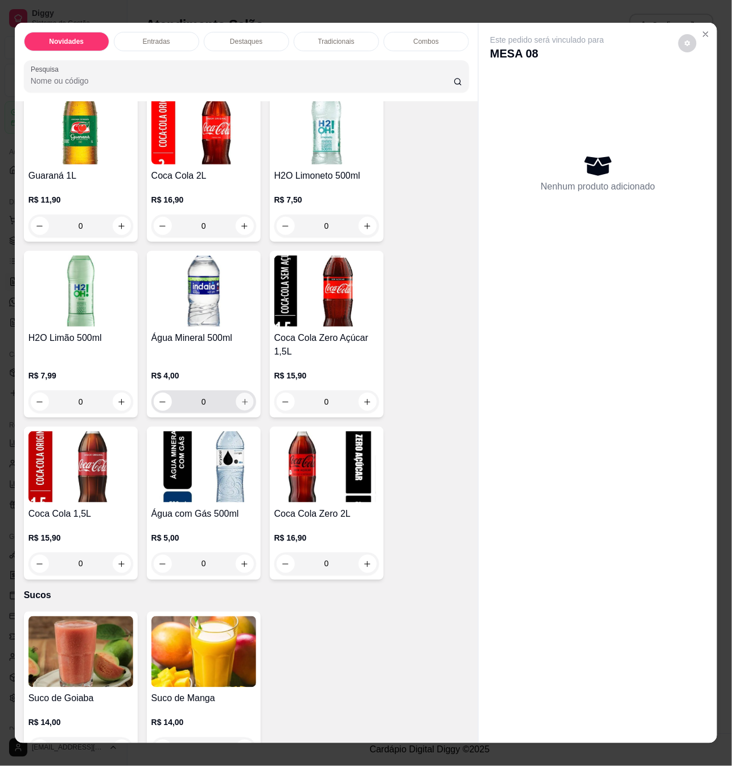
click at [243, 399] on button "increase-product-quantity" at bounding box center [244, 402] width 18 height 18
type input "1"
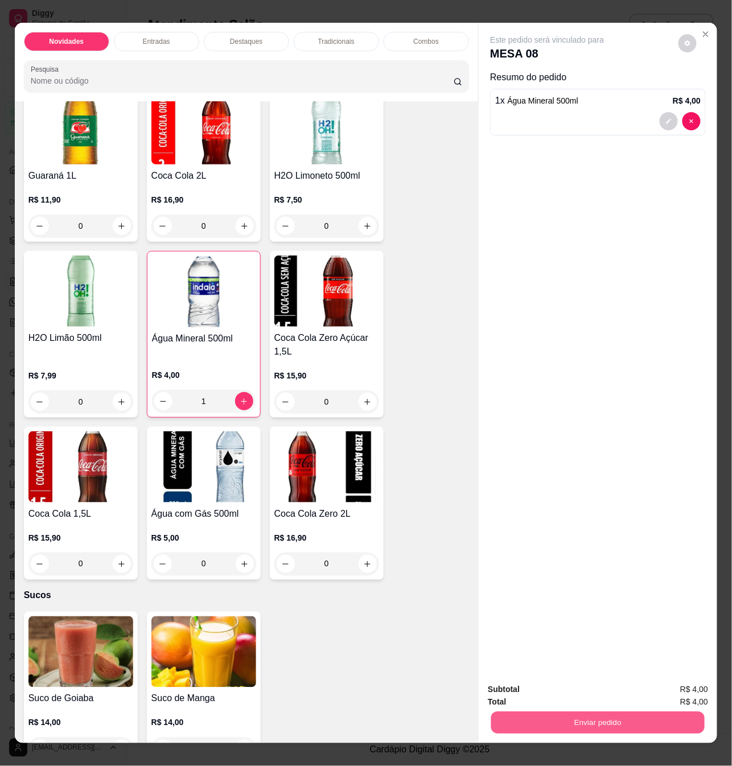
click at [533, 711] on button "Enviar pedido" at bounding box center [597, 722] width 213 height 22
click at [651, 681] on button "Sim, quero registrar" at bounding box center [667, 688] width 82 height 21
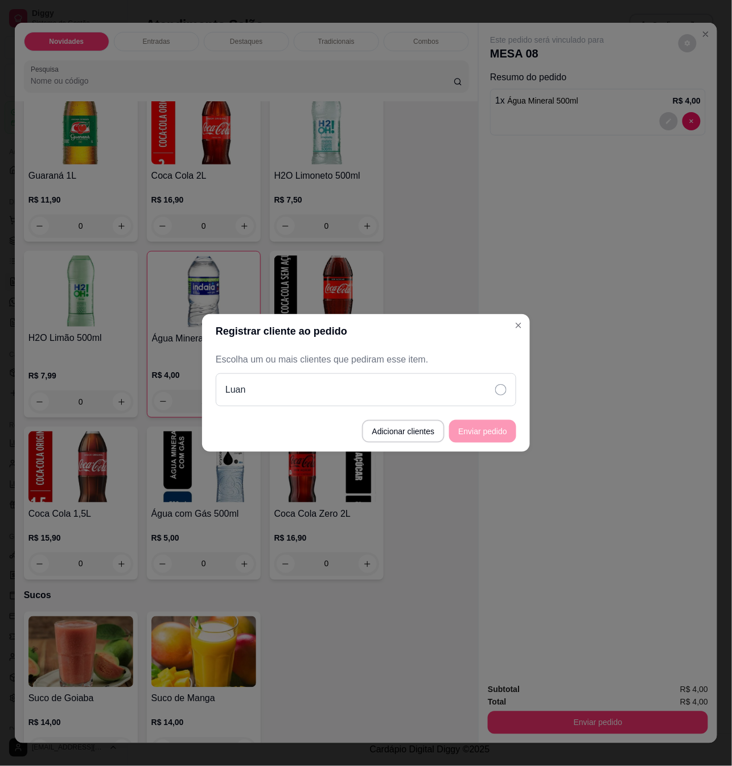
click at [374, 390] on div "Luan" at bounding box center [366, 389] width 300 height 33
click at [466, 438] on button "Enviar pedido" at bounding box center [482, 431] width 65 height 22
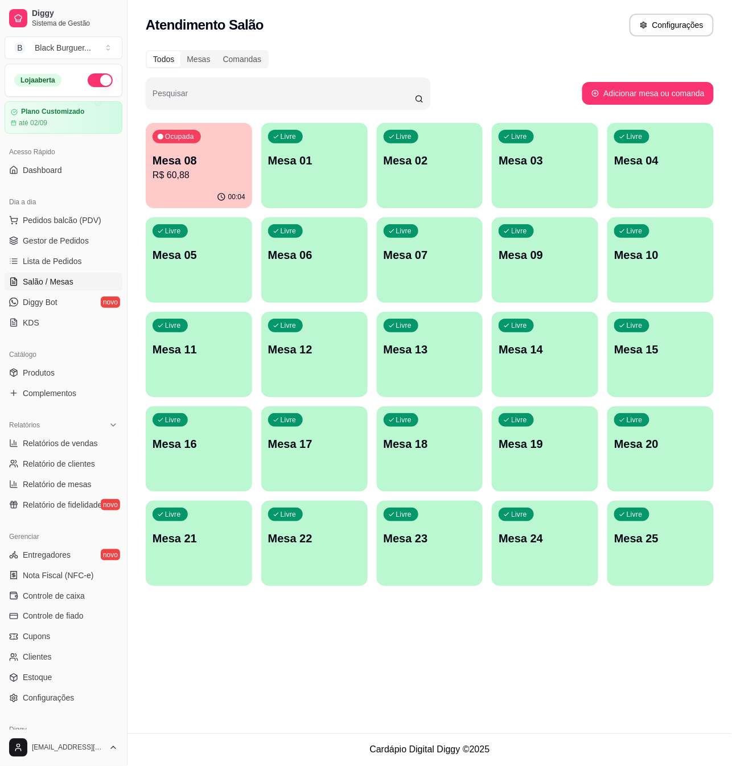
click at [241, 174] on p "R$ 60,88" at bounding box center [198, 175] width 93 height 14
click at [76, 235] on span "Gestor de Pedidos" at bounding box center [56, 240] width 66 height 11
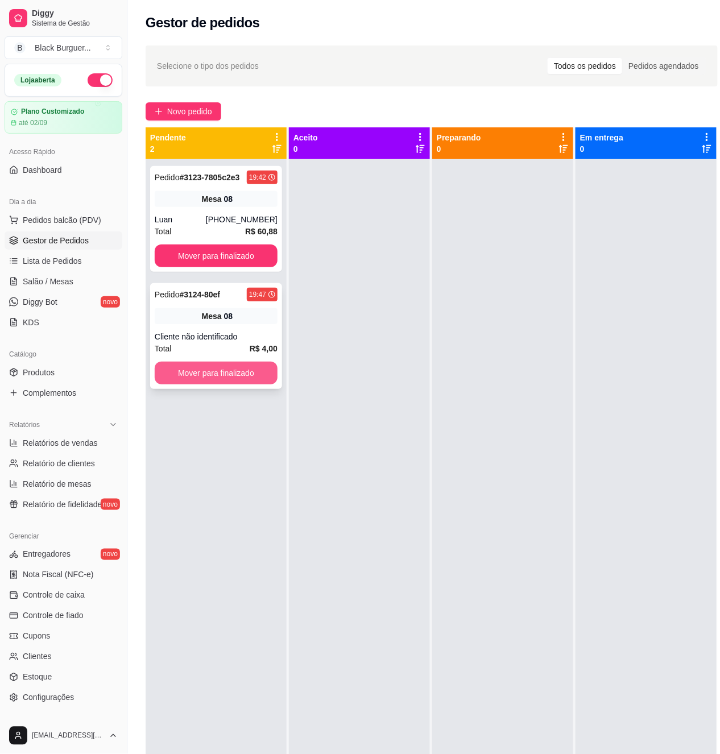
click at [239, 373] on button "Mover para finalizado" at bounding box center [216, 373] width 123 height 23
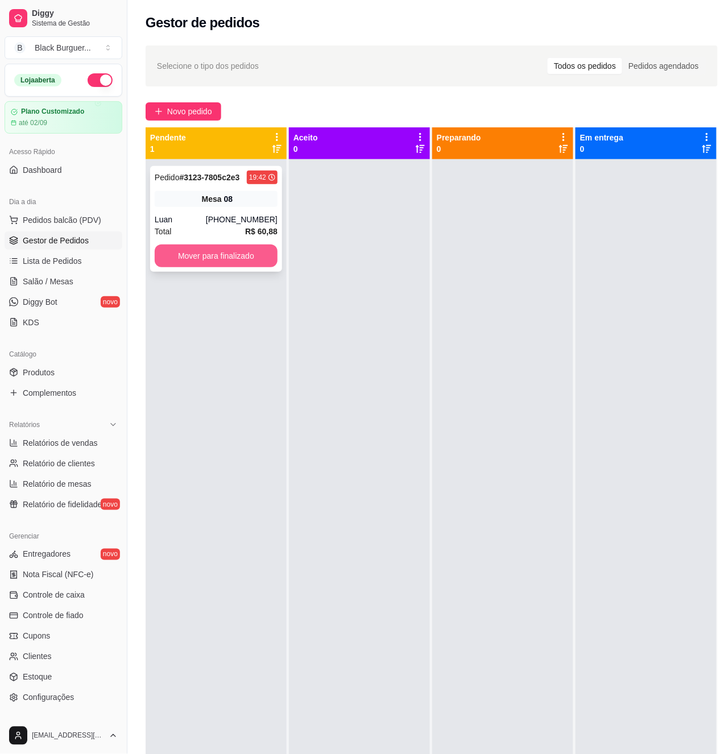
click at [254, 262] on button "Mover para finalizado" at bounding box center [216, 256] width 123 height 23
click at [201, 175] on strong "# 3125-35019" at bounding box center [203, 177] width 47 height 9
click at [206, 182] on strong "# 3125-35019" at bounding box center [203, 177] width 47 height 9
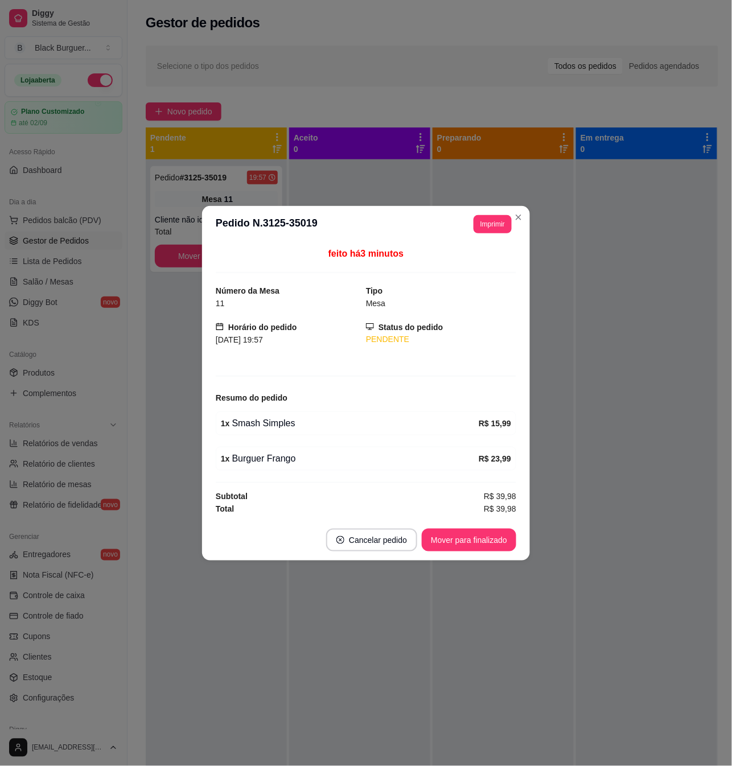
click at [267, 456] on div "1 x Burguer Frango" at bounding box center [350, 459] width 258 height 14
click at [268, 455] on div "1 x Burguer Frango" at bounding box center [350, 459] width 258 height 14
click at [268, 452] on div "1 x Burguer Frango" at bounding box center [350, 459] width 258 height 14
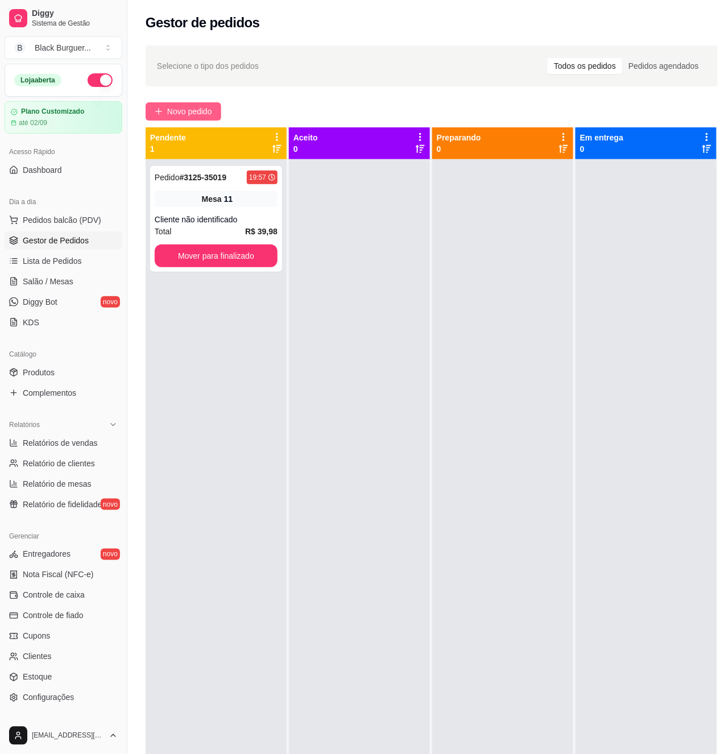
click at [162, 112] on icon "plus" at bounding box center [159, 112] width 8 height 8
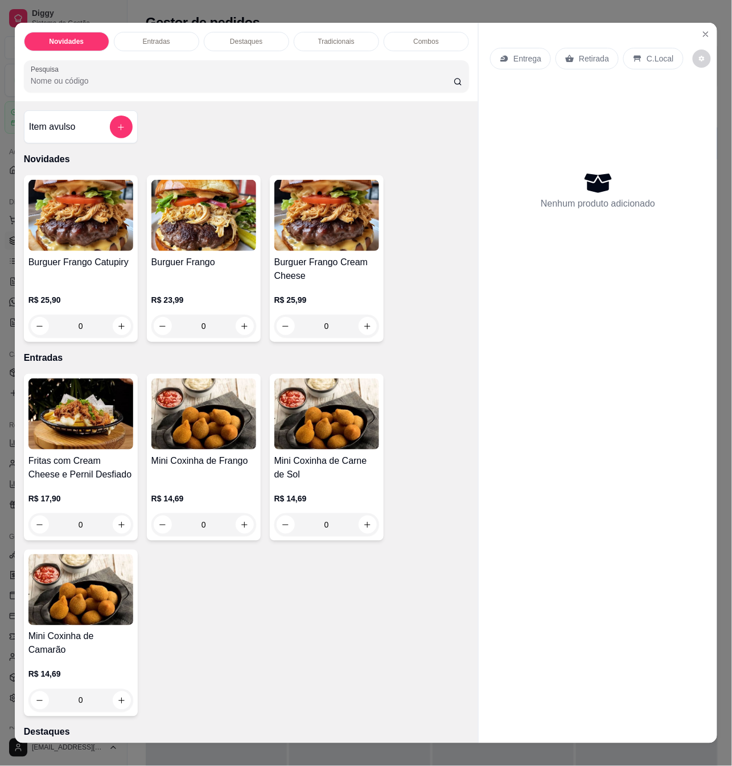
click at [108, 464] on h4 "Fritas com Cream Cheese e Pernil Desfiado" at bounding box center [80, 467] width 105 height 27
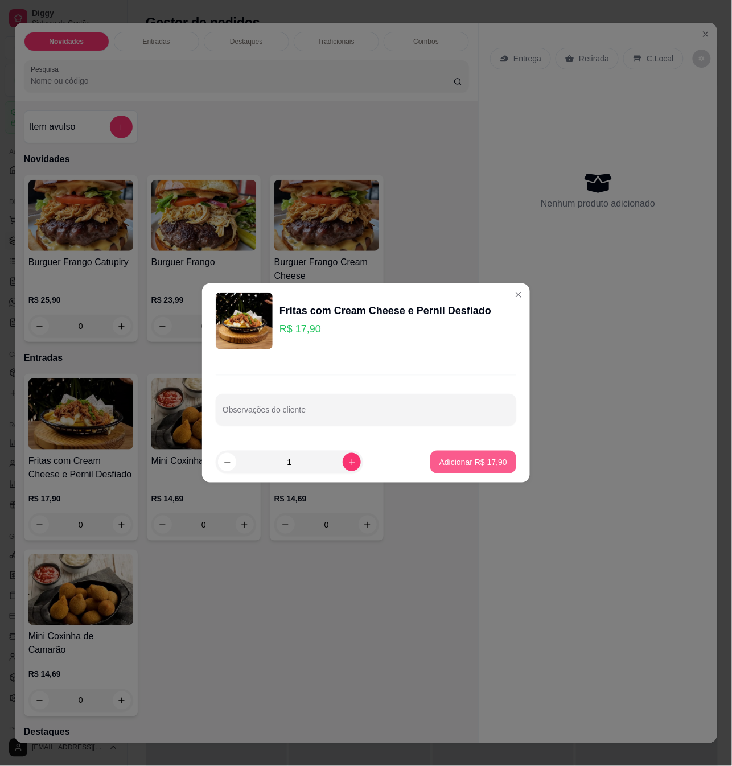
click at [462, 462] on p "Adicionar R$ 17,90" at bounding box center [473, 461] width 68 height 11
type input "1"
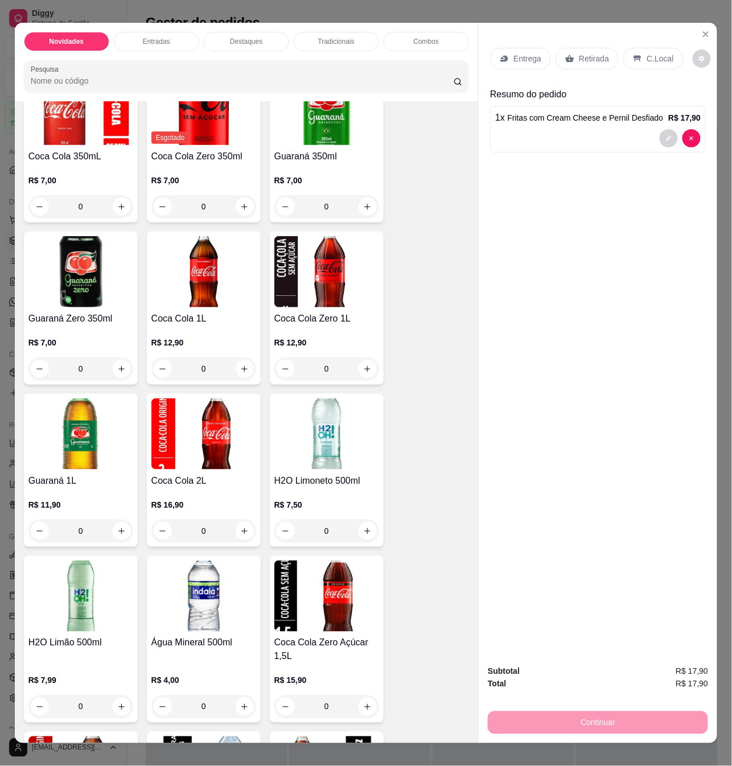
scroll to position [2579, 0]
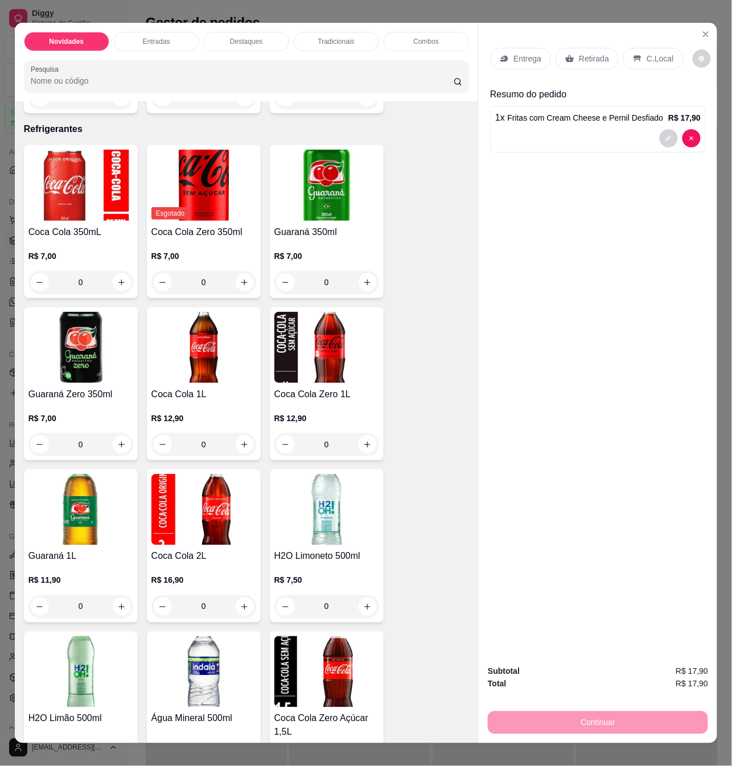
drag, startPoint x: 71, startPoint y: 412, endPoint x: 77, endPoint y: 413, distance: 6.9
click at [77, 413] on p "R$ 7,00" at bounding box center [80, 417] width 105 height 11
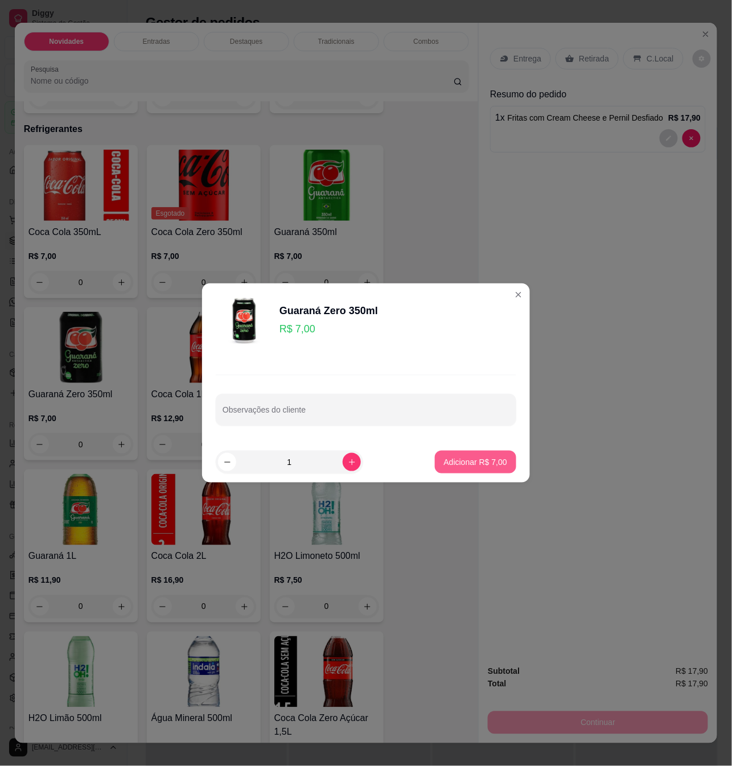
click at [445, 462] on p "Adicionar R$ 7,00" at bounding box center [475, 461] width 63 height 11
type input "1"
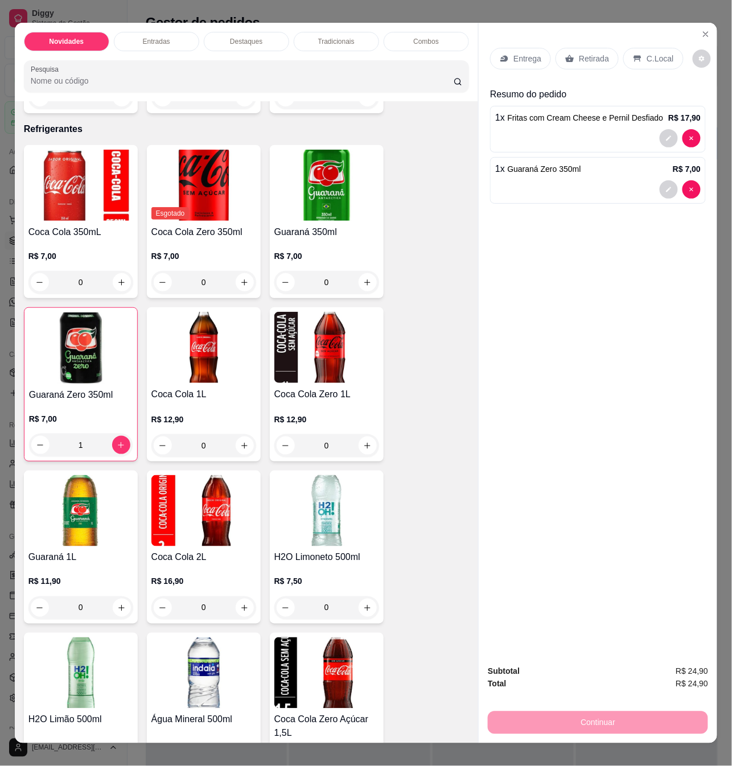
click at [575, 60] on div "Retirada" at bounding box center [586, 59] width 63 height 22
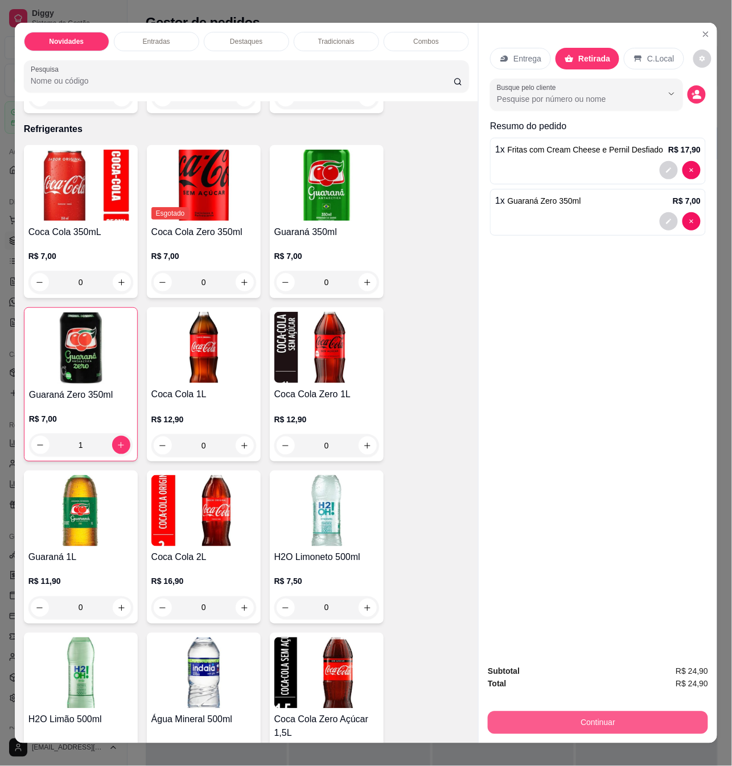
click at [608, 720] on button "Continuar" at bounding box center [597, 722] width 220 height 23
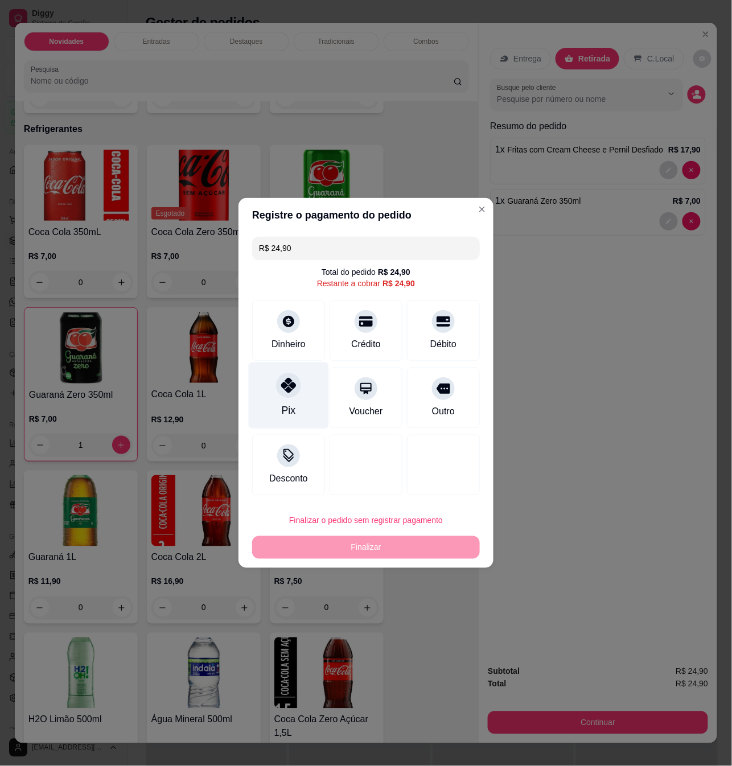
click at [288, 401] on div "Pix" at bounding box center [289, 395] width 80 height 67
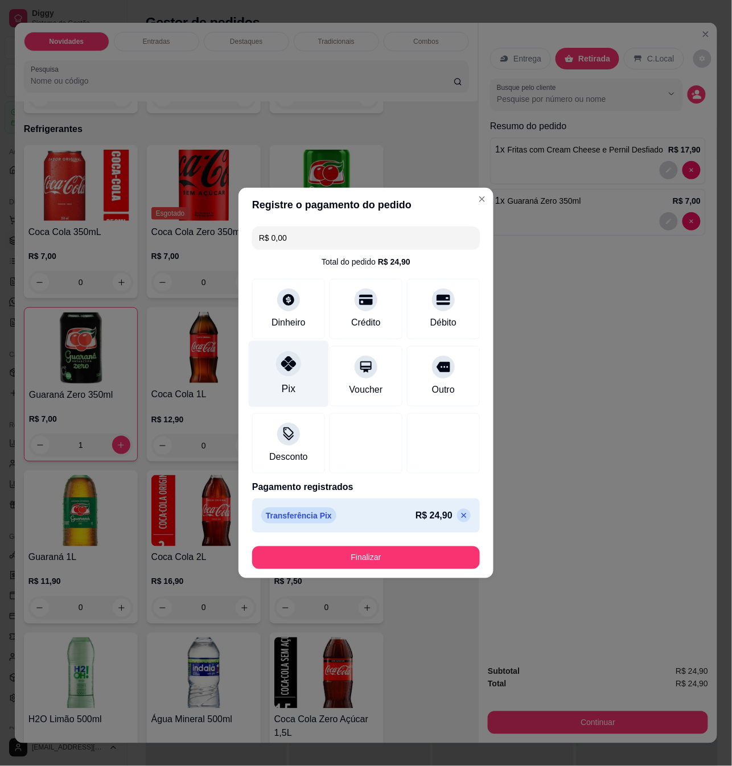
type input "R$ 0,00"
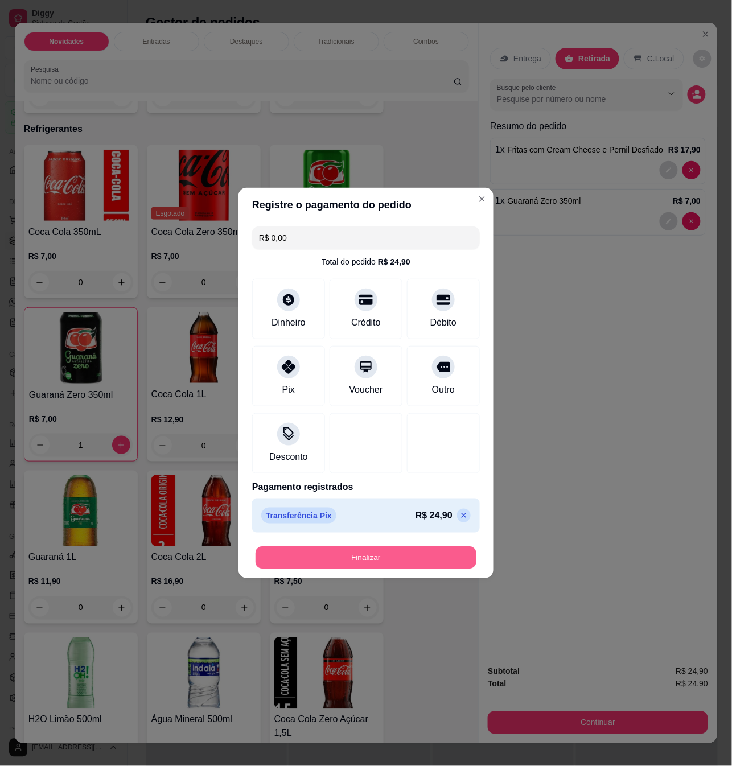
click at [361, 554] on button "Finalizar" at bounding box center [365, 558] width 221 height 22
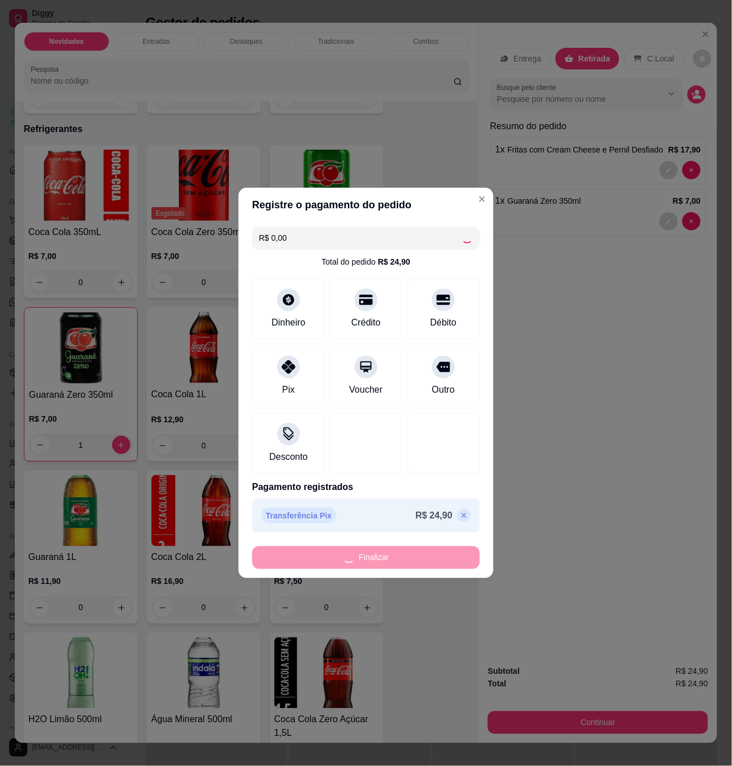
type input "0"
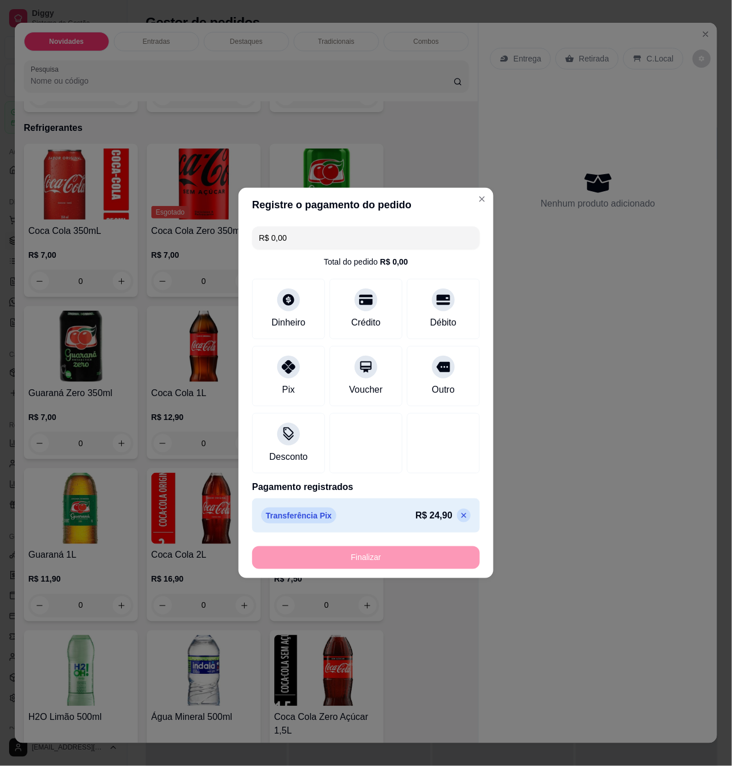
type input "-R$ 24,90"
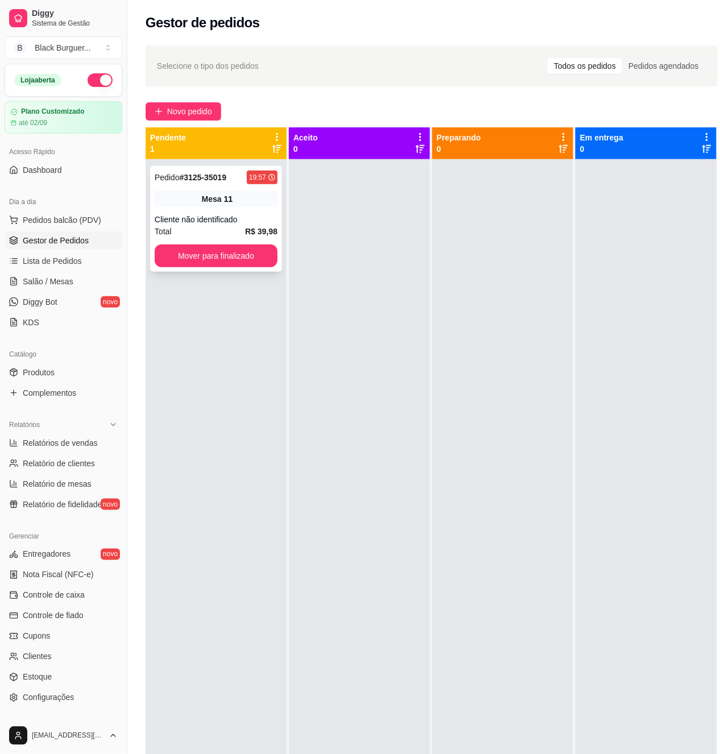
click at [206, 190] on div "Pedido # 3125-35019 19:57 Mesa 11 Cliente não identificado Total R$ 39,98 Mover…" at bounding box center [216, 219] width 132 height 106
click at [67, 283] on span "Salão / Mesas" at bounding box center [48, 281] width 51 height 11
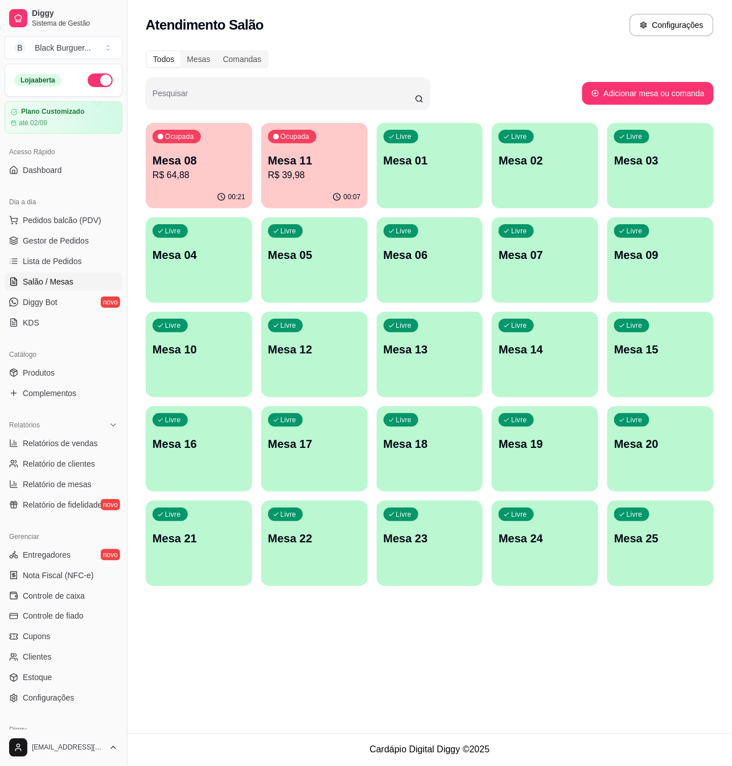
click at [217, 172] on p "R$ 64,88" at bounding box center [198, 175] width 93 height 14
click at [287, 181] on p "R$ 39,98" at bounding box center [314, 175] width 93 height 14
click at [81, 257] on link "Lista de Pedidos" at bounding box center [64, 261] width 118 height 18
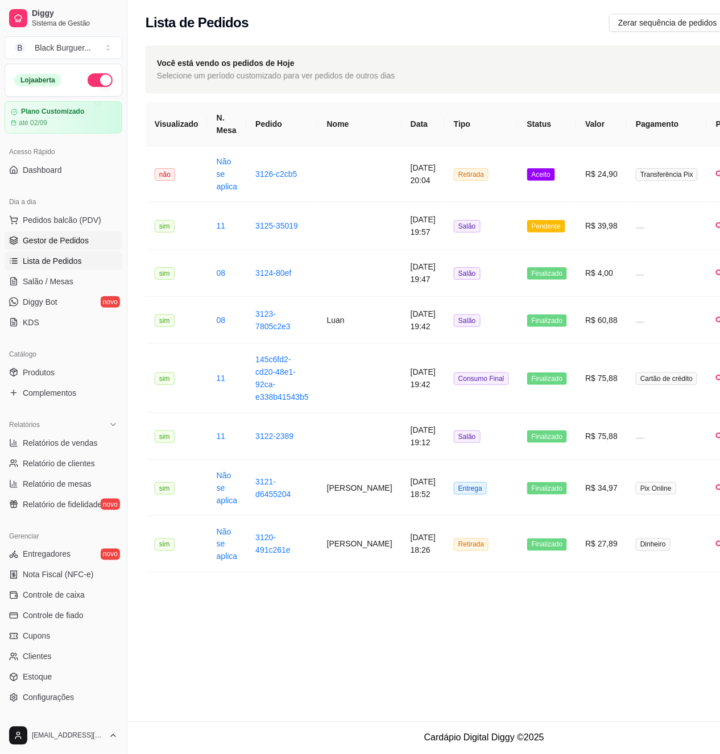
click at [73, 244] on span "Gestor de Pedidos" at bounding box center [56, 240] width 66 height 11
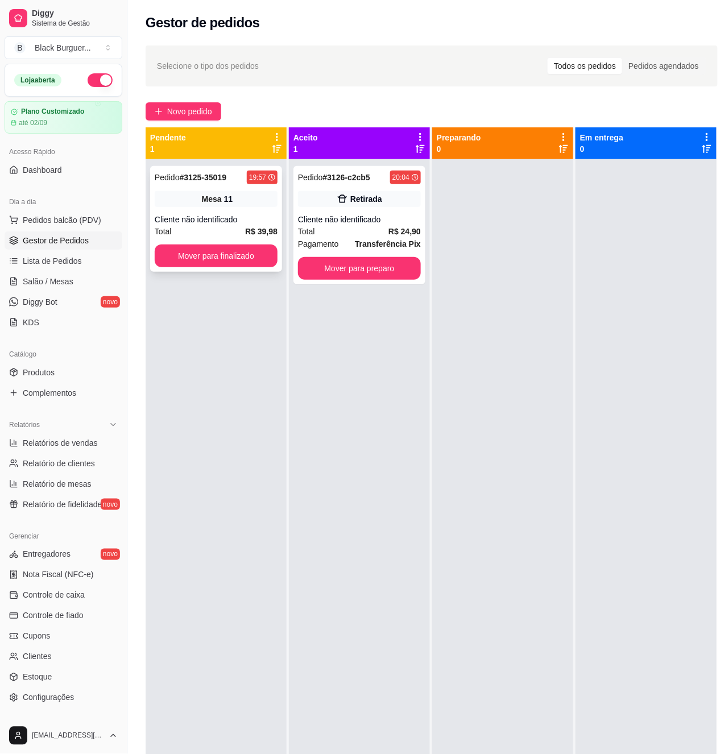
click at [269, 206] on div "Pedido # 3125-35019 19:57 Mesa 11 Cliente não identificado Total R$ 39,98 Mover…" at bounding box center [216, 219] width 132 height 106
click at [294, 214] on div "Pedido # 3126-c2cb5 20:04 Retirada Cliente não identificado Total R$ 24,90 Paga…" at bounding box center [360, 225] width 132 height 118
click at [394, 265] on button "Mover para preparo" at bounding box center [359, 269] width 119 height 22
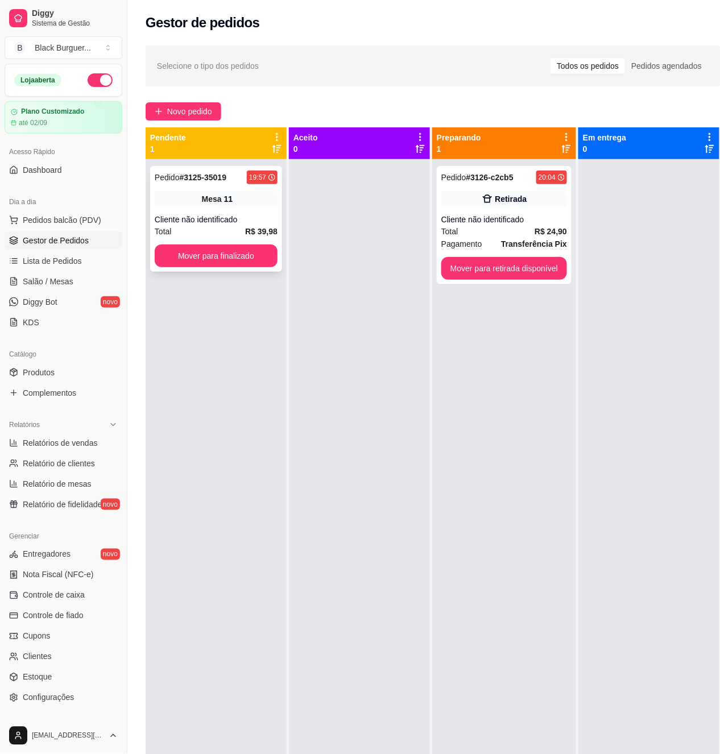
click at [258, 206] on div "Mesa 11" at bounding box center [216, 199] width 123 height 16
click at [91, 280] on link "Salão / Mesas" at bounding box center [64, 281] width 118 height 18
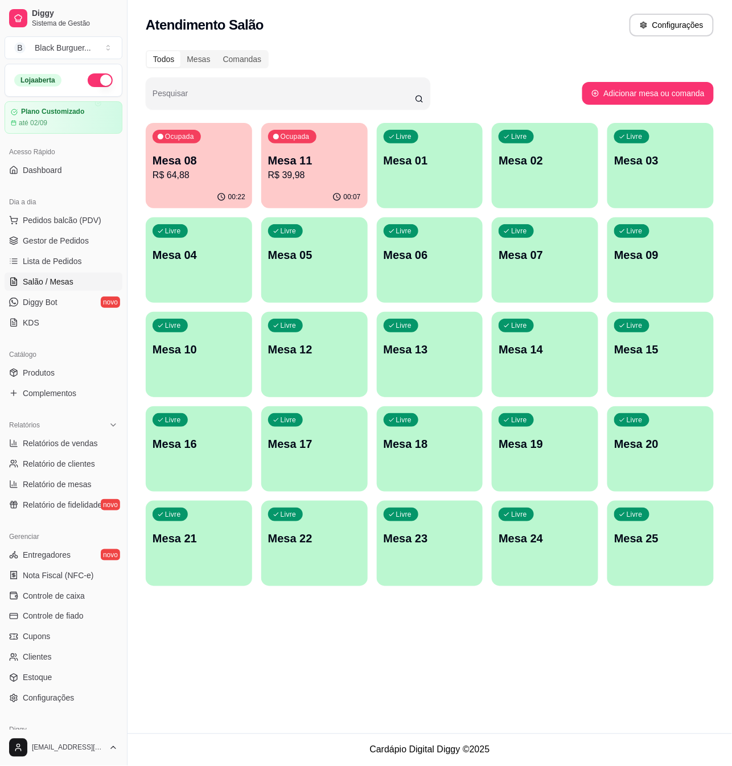
click at [216, 162] on p "Mesa 08" at bounding box center [198, 160] width 93 height 16
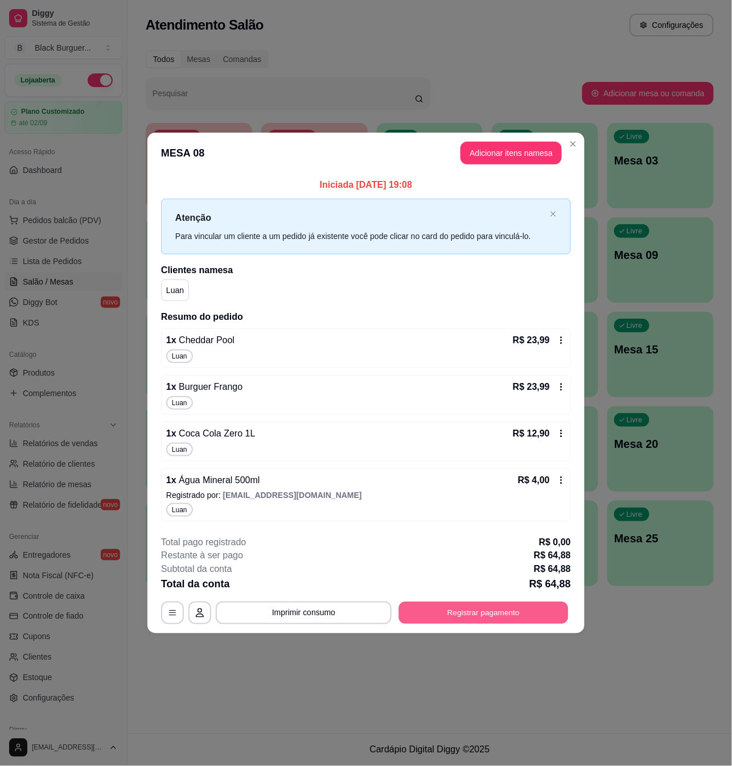
click at [466, 606] on button "Registrar pagamento" at bounding box center [484, 612] width 170 height 22
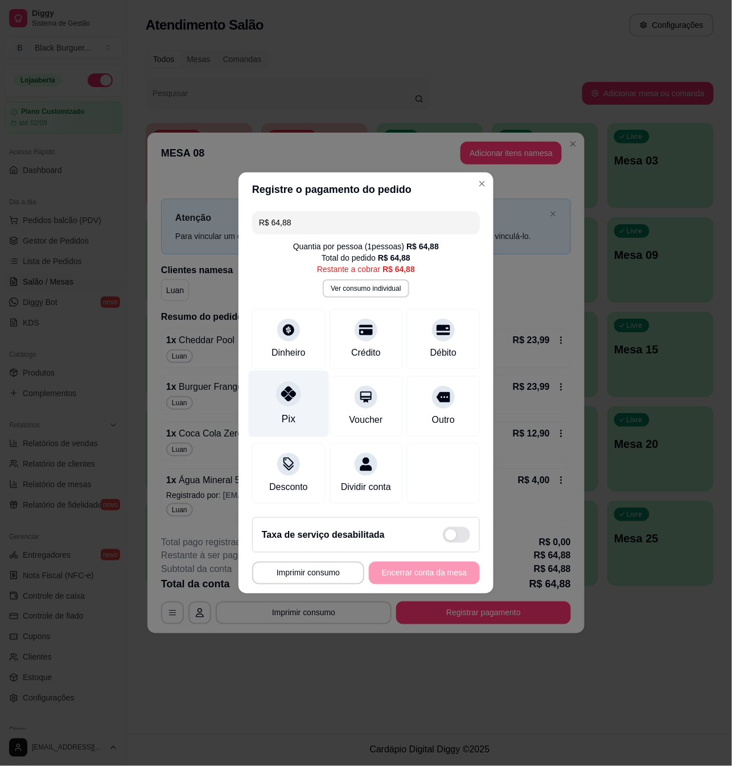
click at [286, 381] on div at bounding box center [288, 393] width 25 height 25
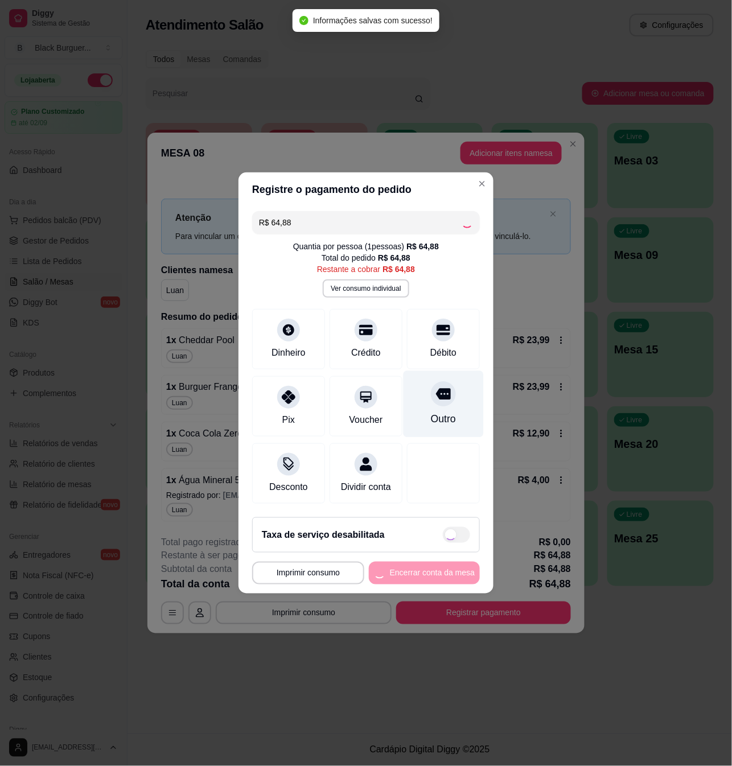
type input "R$ 0,00"
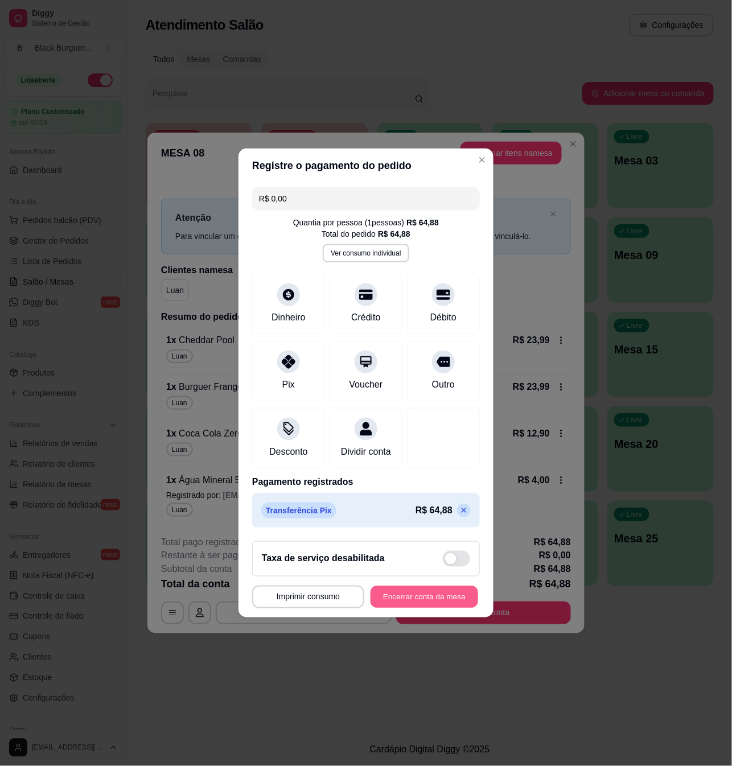
click at [451, 606] on button "Encerrar conta da mesa" at bounding box center [424, 597] width 108 height 22
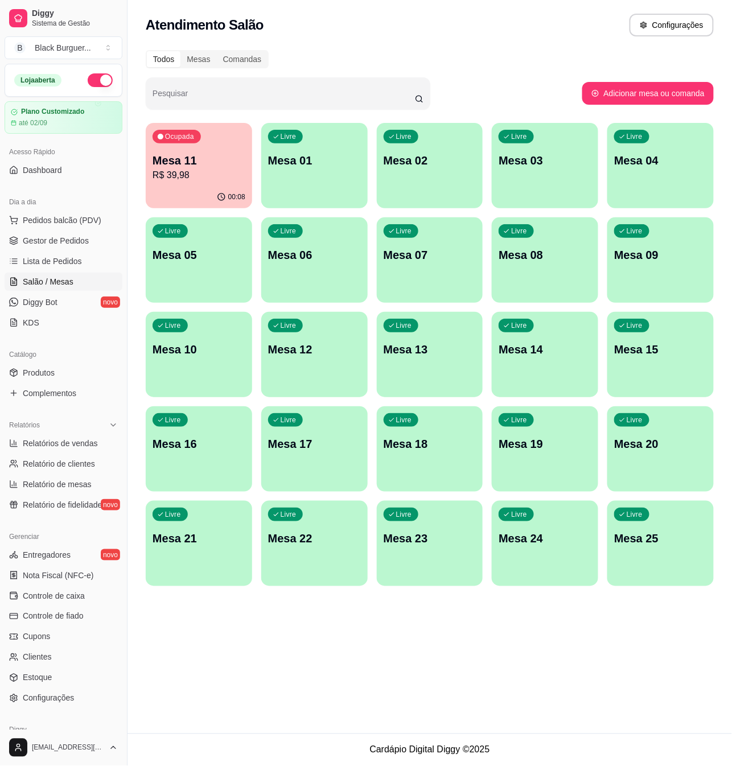
click at [237, 135] on div "Ocupada Mesa 11 R$ 39,98" at bounding box center [199, 154] width 106 height 63
click at [224, 151] on div "Ocupada Mesa 11 R$ 39,98" at bounding box center [198, 154] width 103 height 61
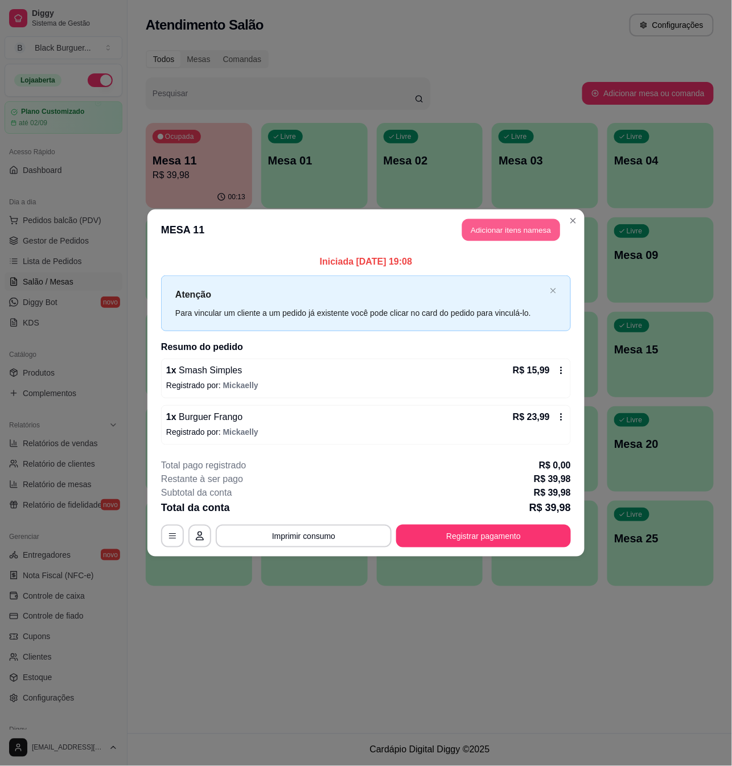
click at [490, 224] on button "Adicionar itens na mesa" at bounding box center [511, 230] width 98 height 22
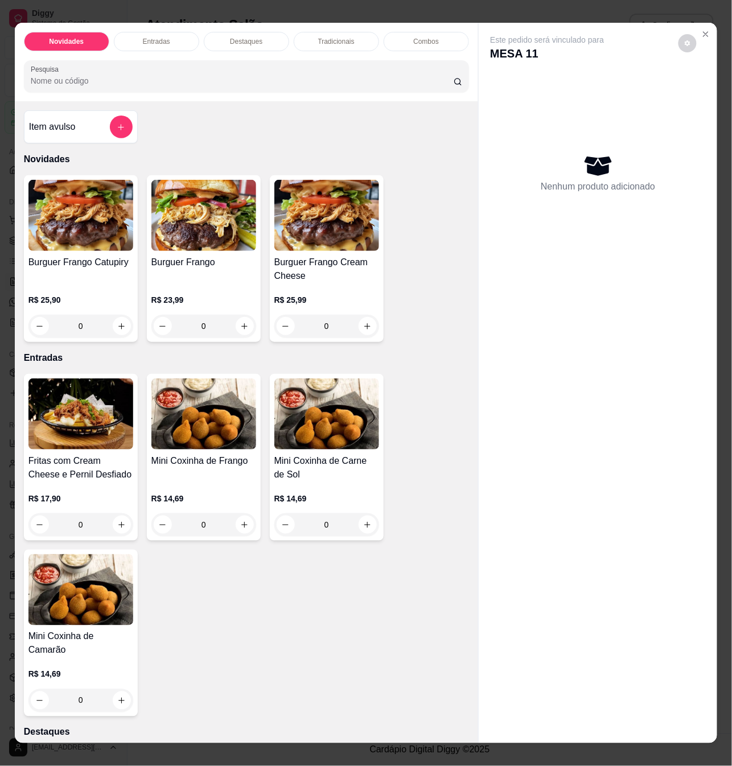
click at [234, 331] on div "0" at bounding box center [203, 326] width 105 height 23
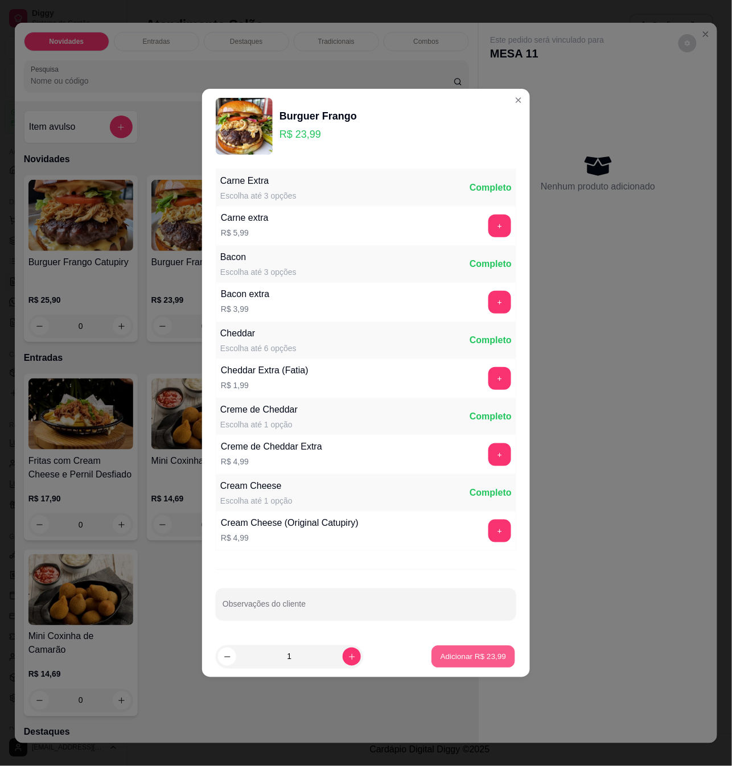
click at [477, 654] on p "Adicionar R$ 23,99" at bounding box center [473, 656] width 66 height 11
type input "1"
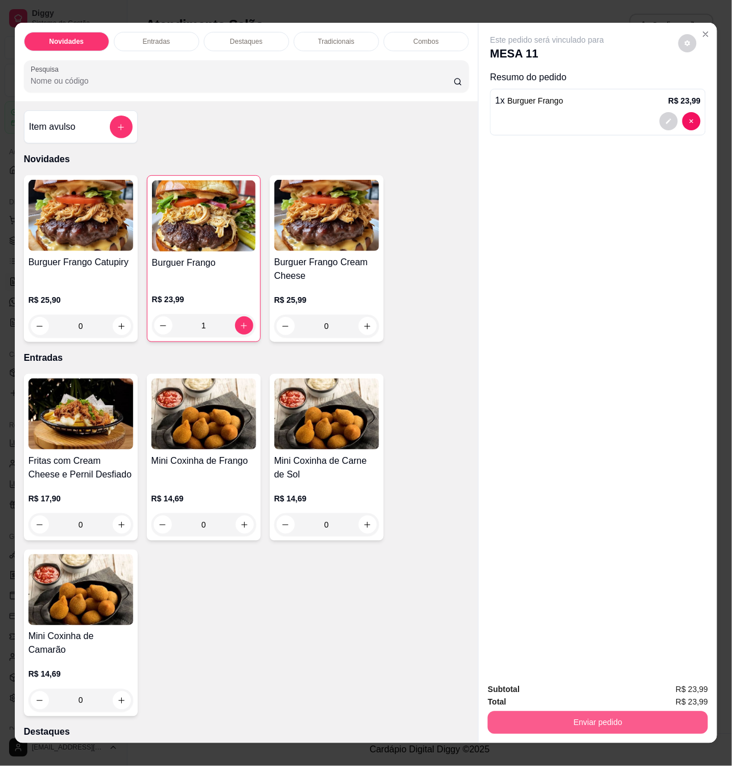
click at [571, 725] on button "Enviar pedido" at bounding box center [597, 722] width 220 height 23
click at [570, 685] on button "Não registrar e enviar pedido" at bounding box center [559, 688] width 115 height 21
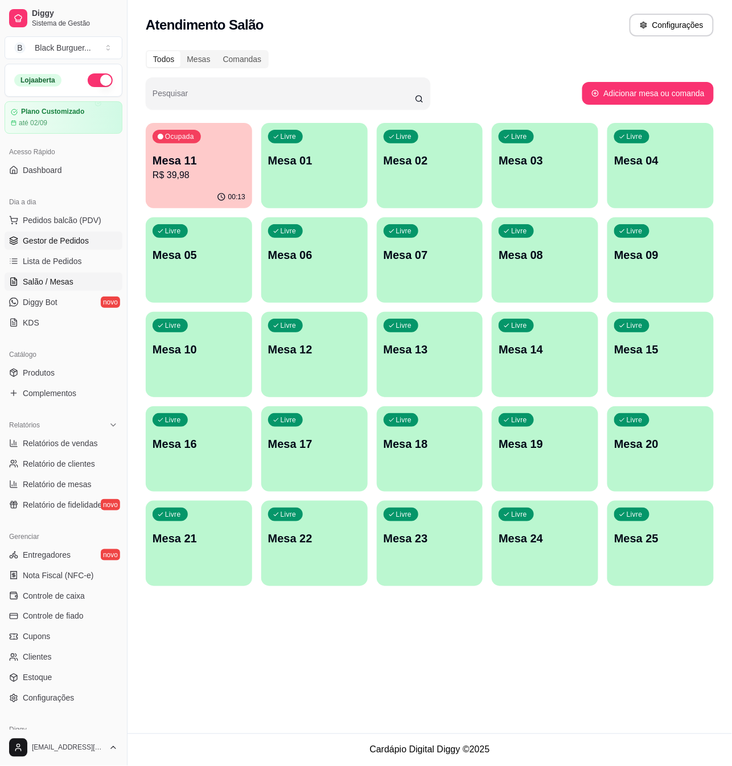
click at [78, 244] on span "Gestor de Pedidos" at bounding box center [56, 240] width 66 height 11
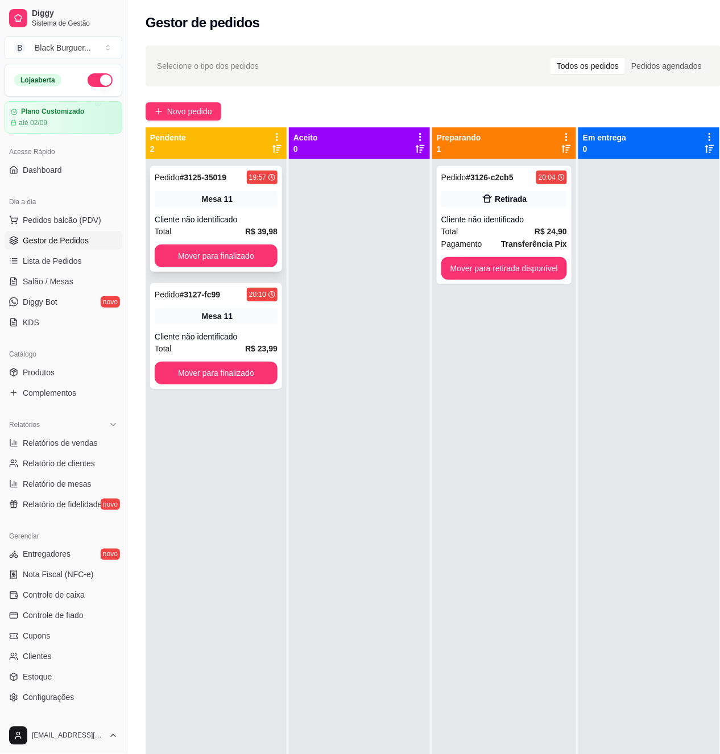
click at [229, 207] on div "Mesa 11" at bounding box center [216, 199] width 123 height 16
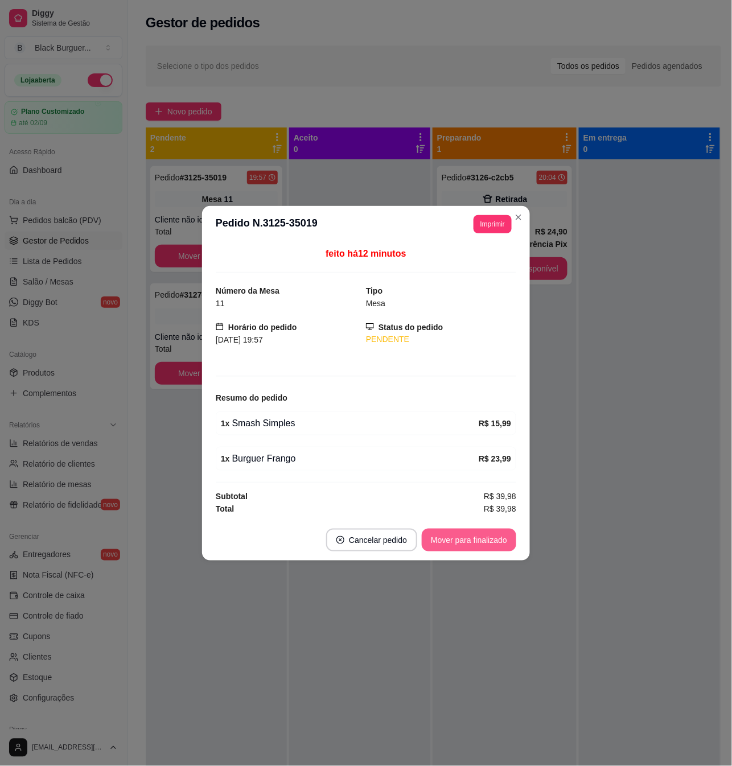
click at [448, 540] on button "Mover para finalizado" at bounding box center [469, 539] width 94 height 23
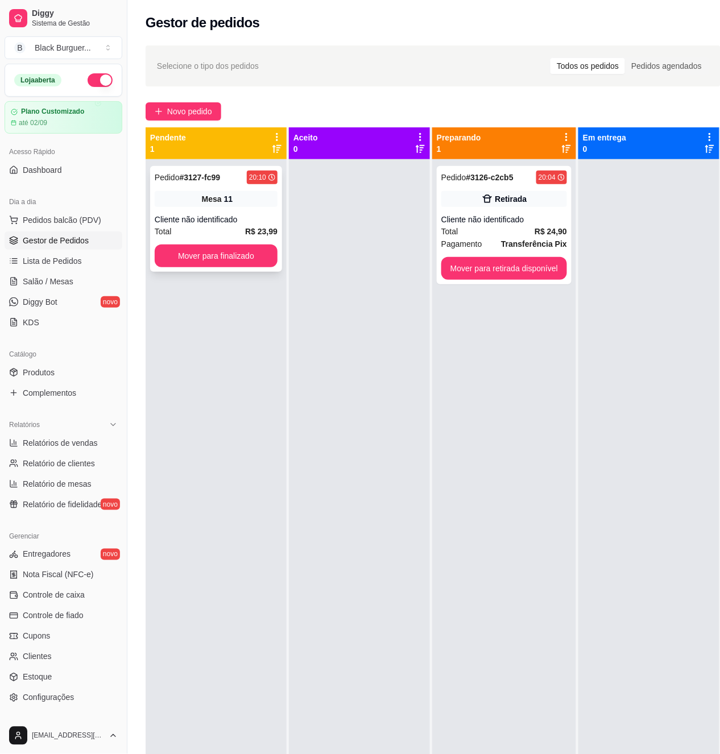
click at [241, 197] on div "Mesa 11" at bounding box center [216, 199] width 123 height 16
click at [66, 287] on span "Salão / Mesas" at bounding box center [48, 281] width 51 height 11
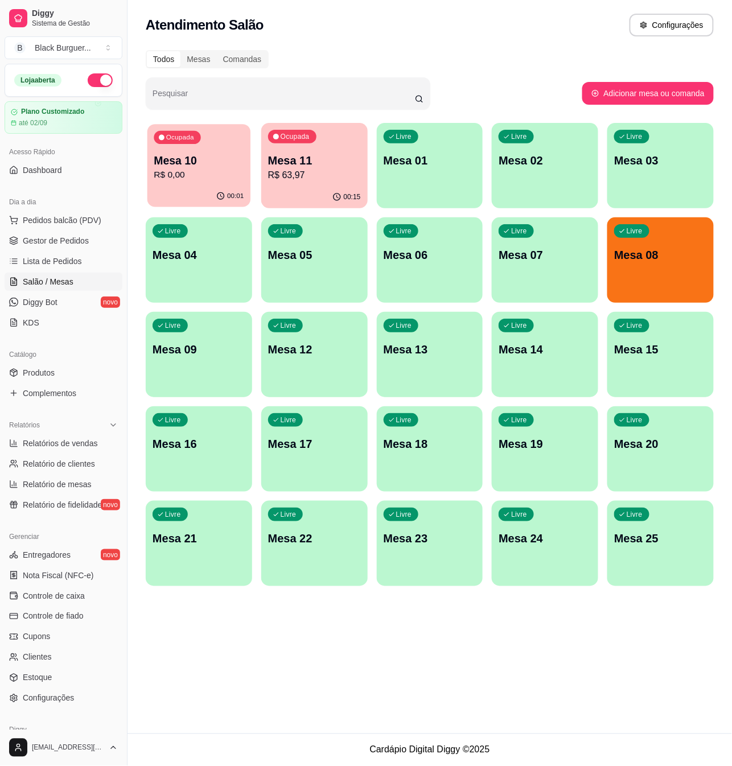
click at [226, 151] on div "Ocupada Mesa 10 R$ 0,00" at bounding box center [198, 154] width 103 height 61
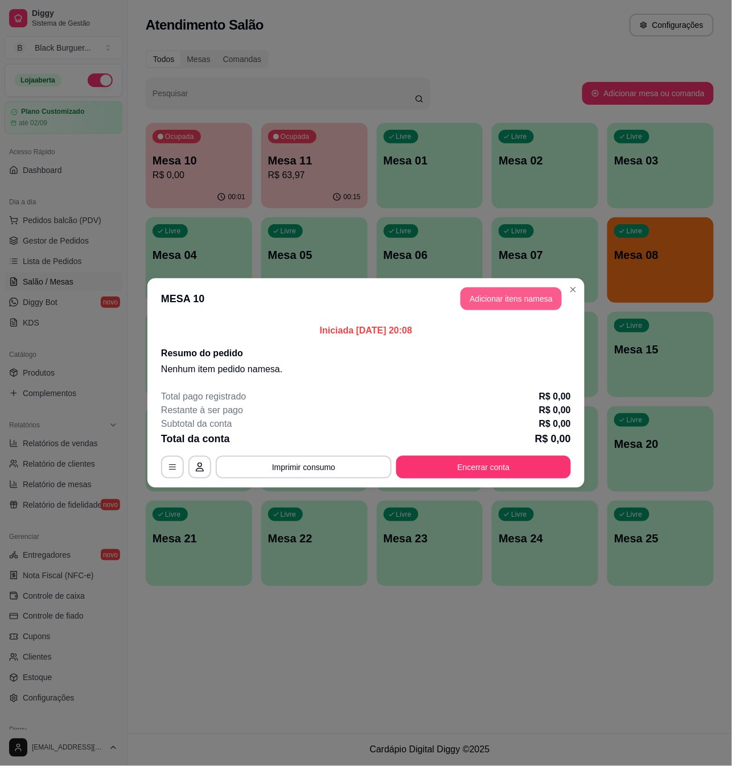
click at [514, 294] on button "Adicionar itens na mesa" at bounding box center [510, 298] width 101 height 23
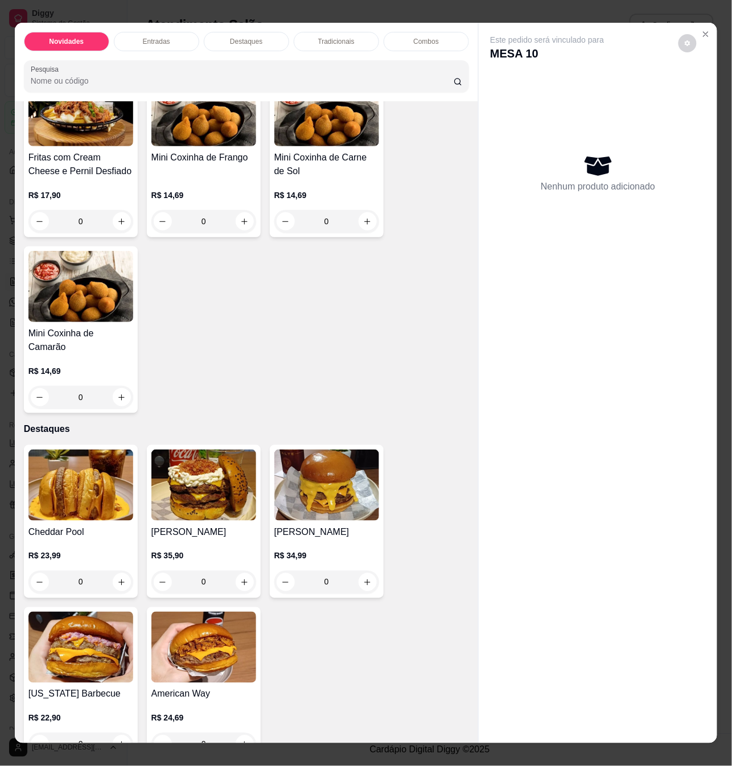
scroll to position [379, 0]
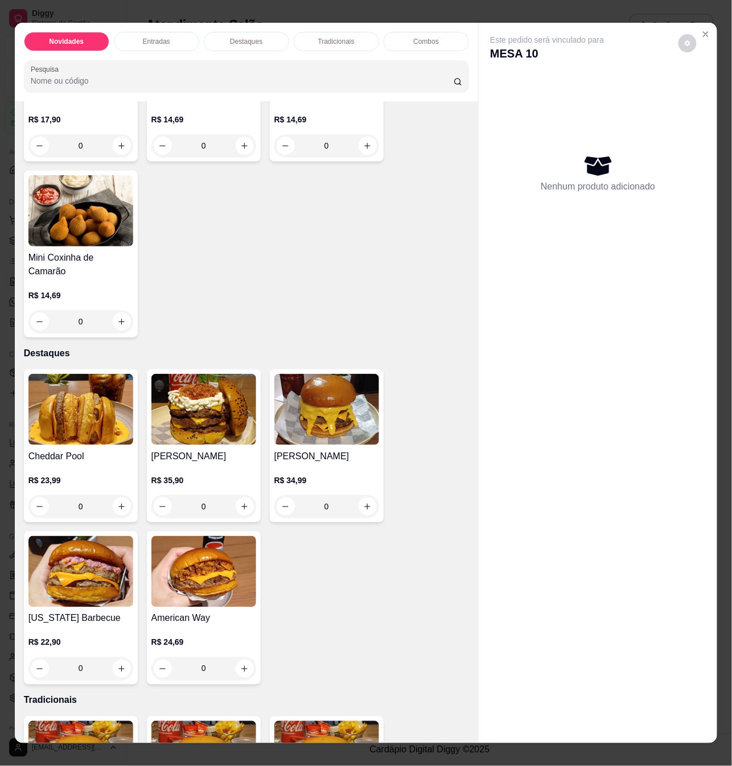
click at [84, 603] on div "[US_STATE] Barbecue R$ 22,90 0" at bounding box center [81, 607] width 114 height 153
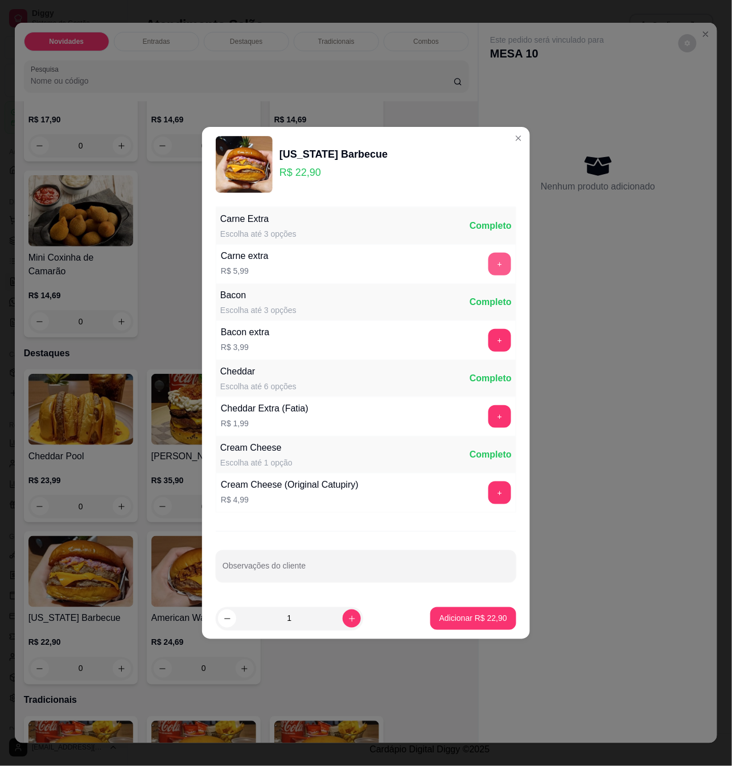
click at [488, 255] on button "+" at bounding box center [499, 264] width 23 height 23
click at [338, 575] on input "Observações do cliente" at bounding box center [365, 570] width 287 height 11
type input "sem salada"
click at [490, 618] on p "Adicionar R$ 28,89" at bounding box center [473, 618] width 68 height 11
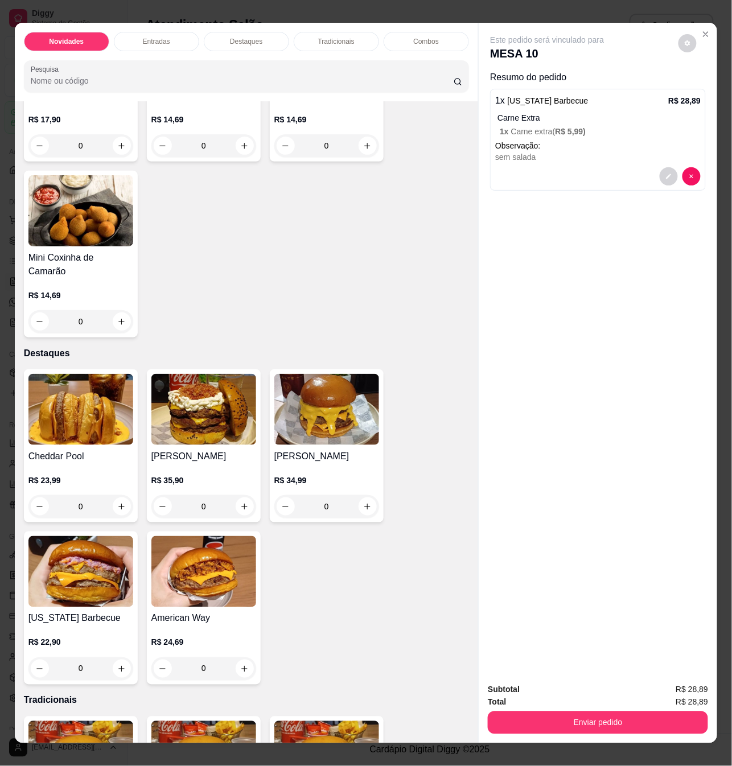
click at [104, 602] on div "[US_STATE] Barbecue R$ 22,90 0" at bounding box center [81, 607] width 114 height 153
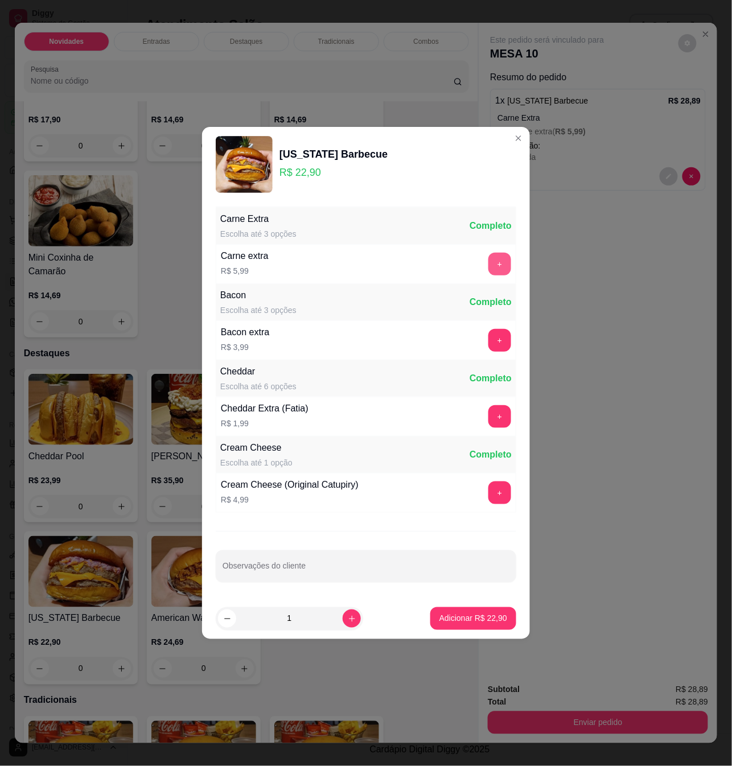
click at [488, 261] on button "+" at bounding box center [499, 264] width 23 height 23
click at [469, 629] on button "Adicionar R$ 28,89" at bounding box center [473, 618] width 86 height 23
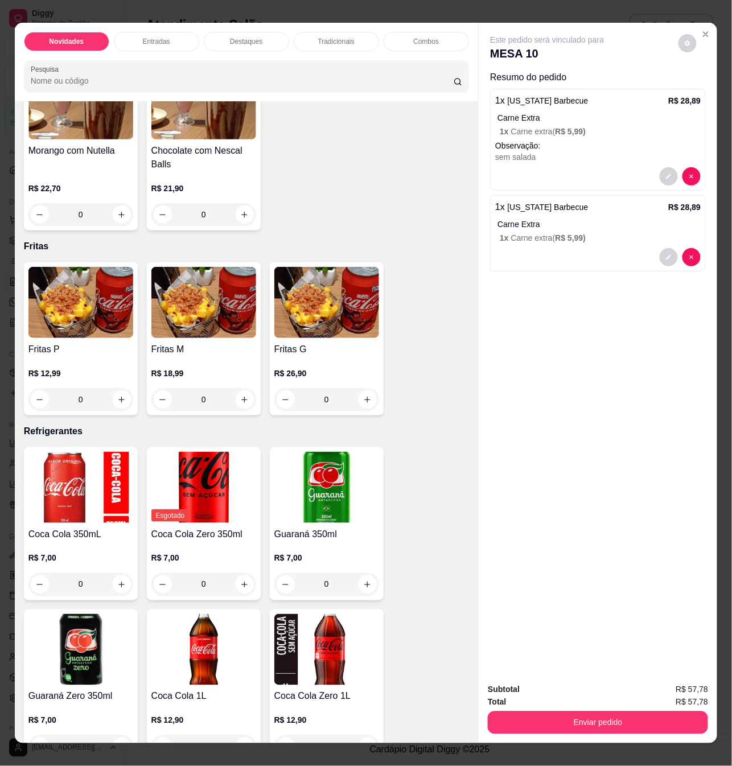
scroll to position [2427, 0]
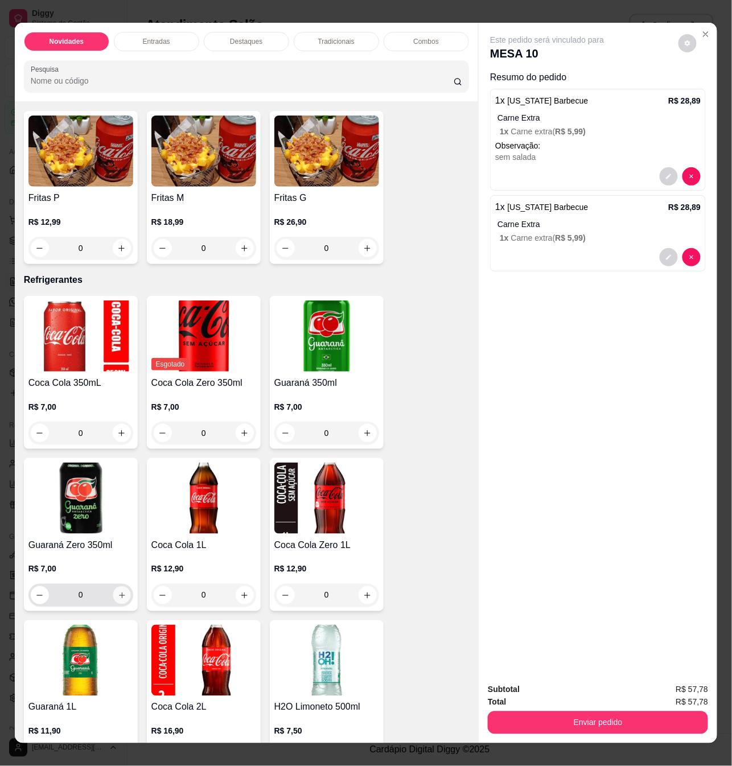
click at [119, 592] on icon "increase-product-quantity" at bounding box center [121, 595] width 9 height 9
type input "1"
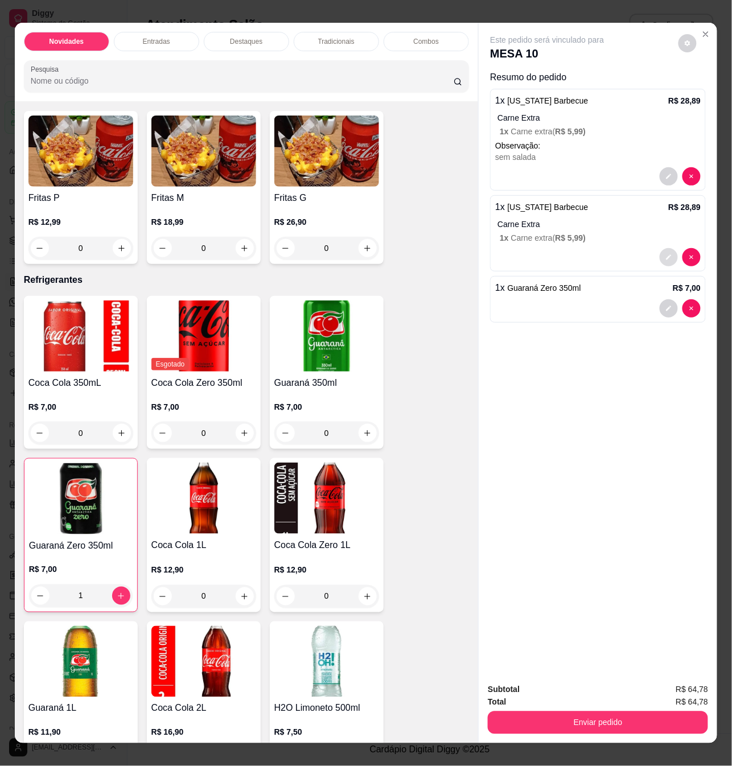
click at [661, 257] on button "decrease-product-quantity" at bounding box center [668, 257] width 18 height 18
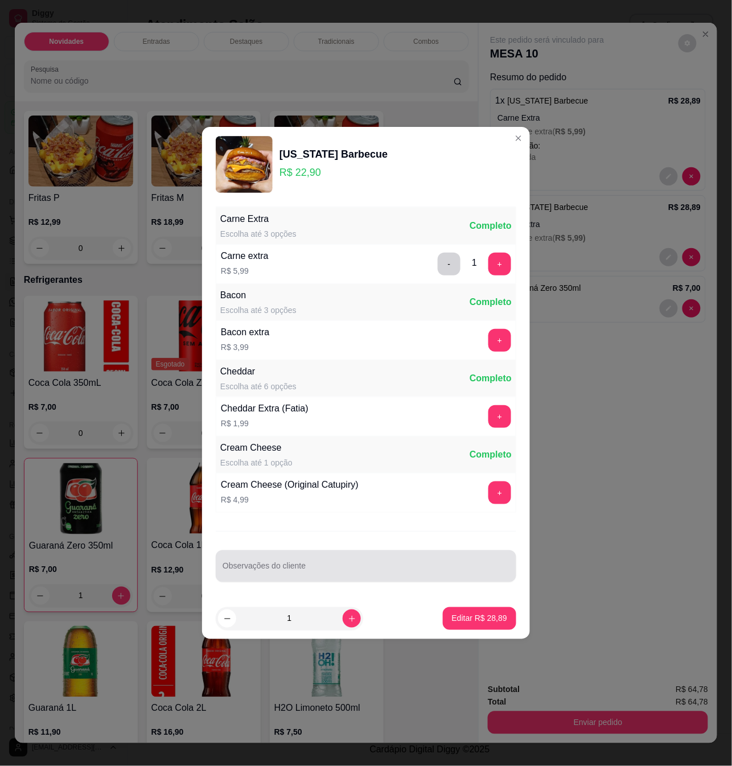
click at [342, 560] on div at bounding box center [365, 566] width 287 height 23
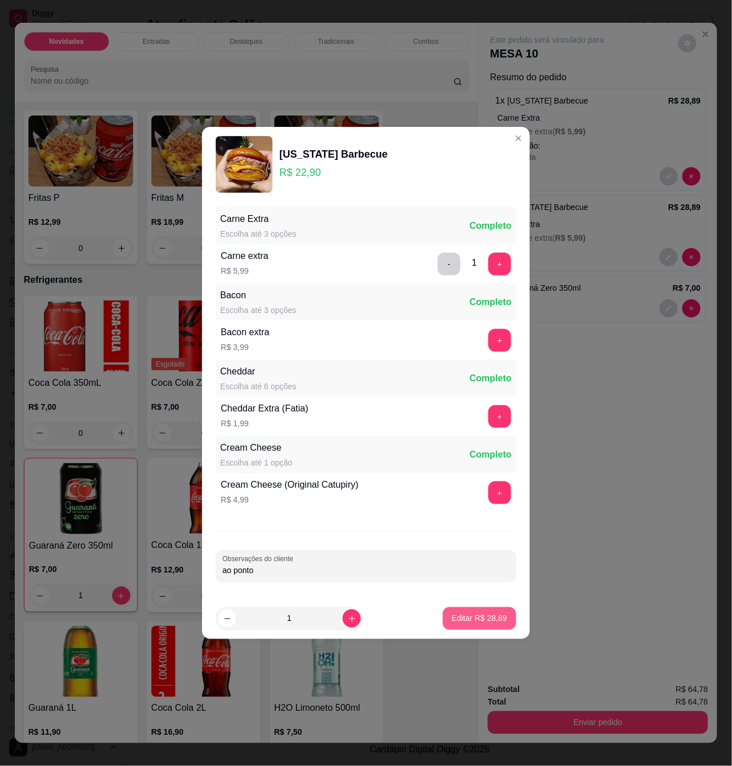
type input "ao ponto"
click at [452, 620] on p "Editar R$ 28,89" at bounding box center [479, 618] width 55 height 11
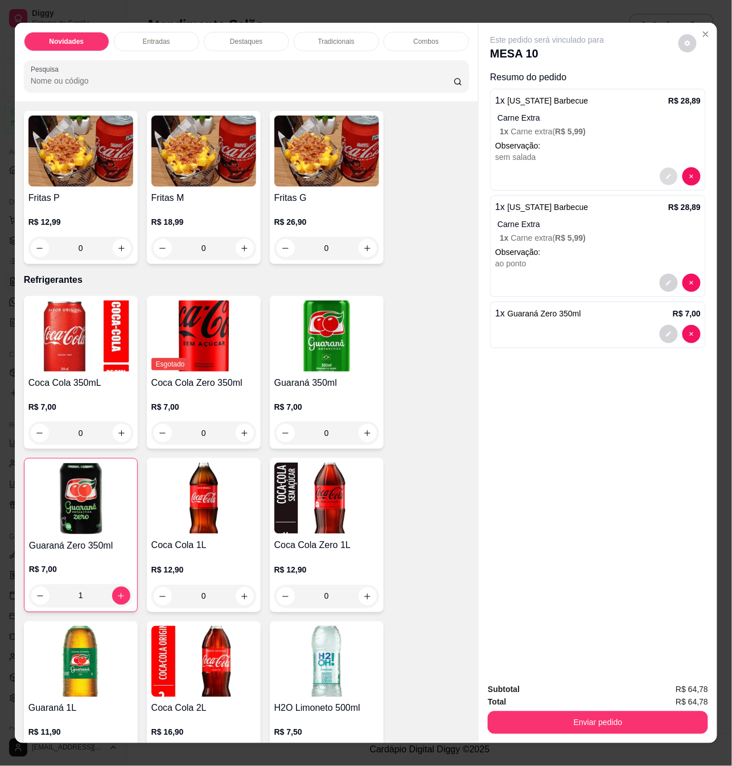
click at [665, 174] on icon "decrease-product-quantity" at bounding box center [668, 176] width 7 height 7
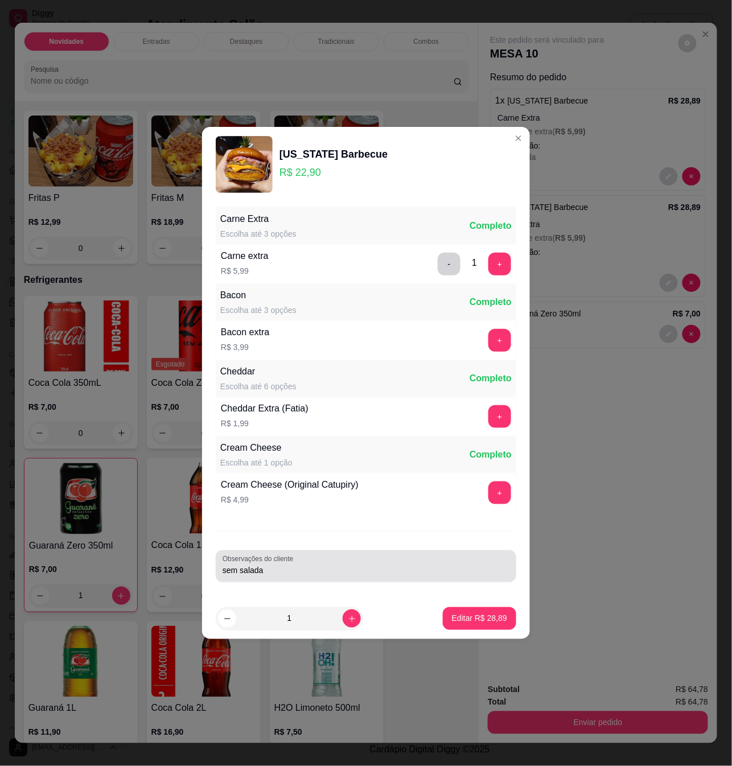
click at [446, 564] on div "sem salada" at bounding box center [365, 566] width 287 height 23
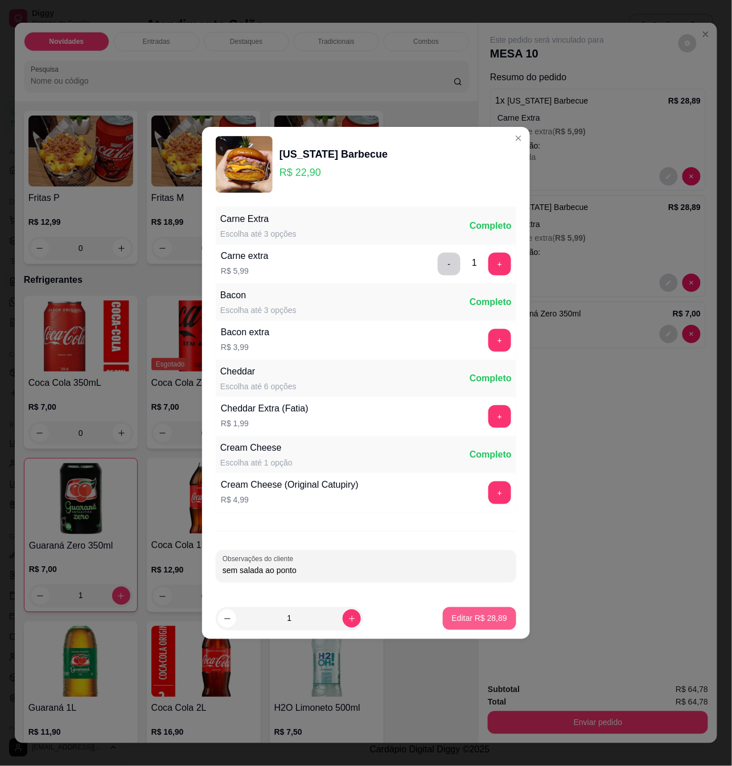
type input "sem salada ao ponto"
click at [472, 612] on button "Editar R$ 28,89" at bounding box center [479, 618] width 73 height 23
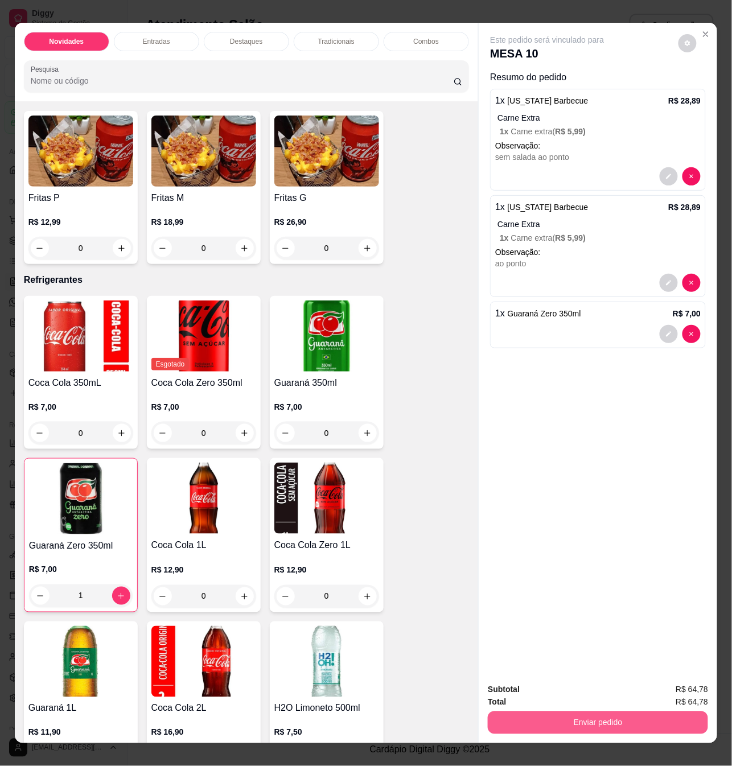
click at [585, 721] on button "Enviar pedido" at bounding box center [597, 722] width 220 height 23
click at [544, 689] on button "Não registrar e enviar pedido" at bounding box center [559, 688] width 115 height 21
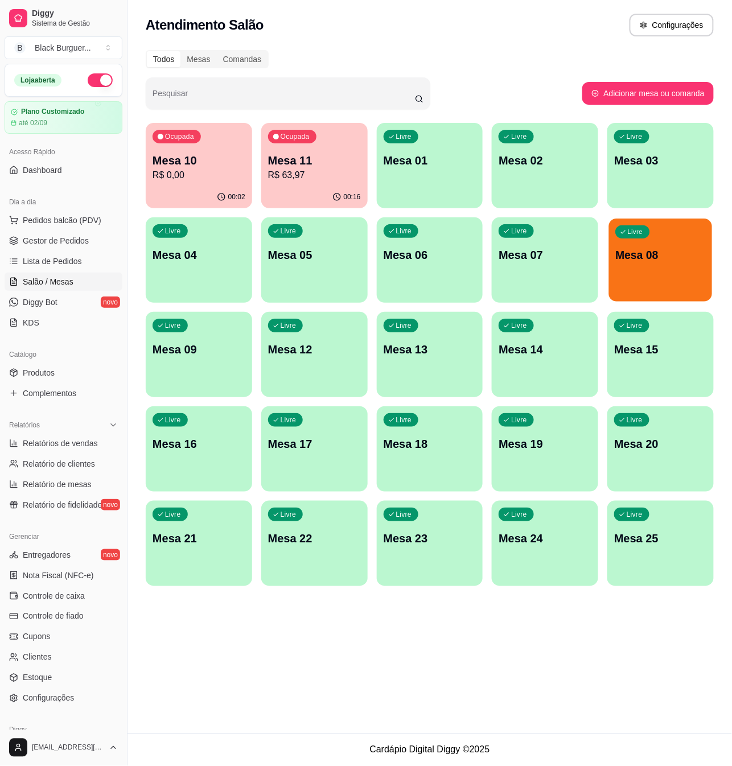
click at [656, 257] on p "Mesa 08" at bounding box center [660, 254] width 90 height 15
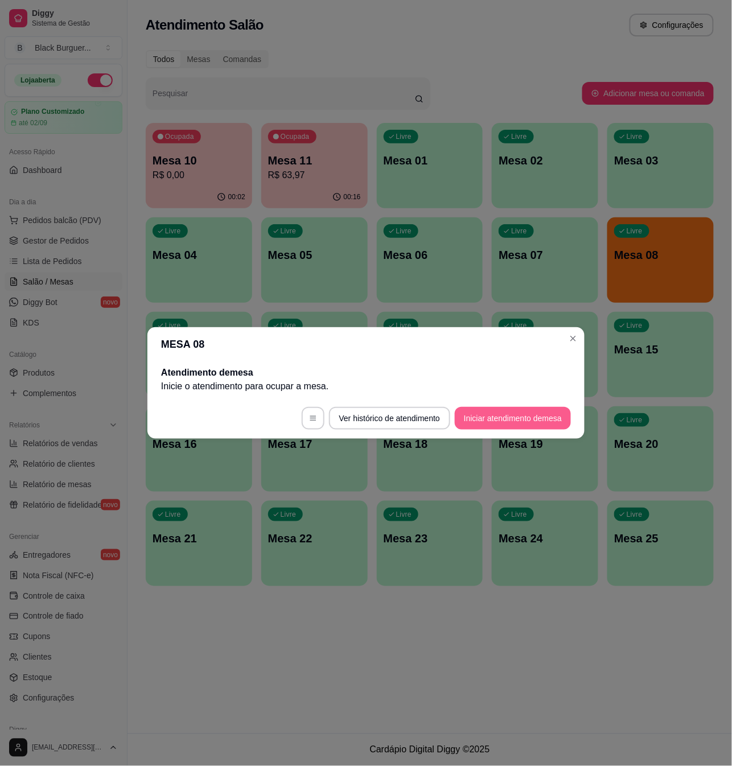
click at [519, 417] on button "Iniciar atendimento de mesa" at bounding box center [513, 418] width 116 height 23
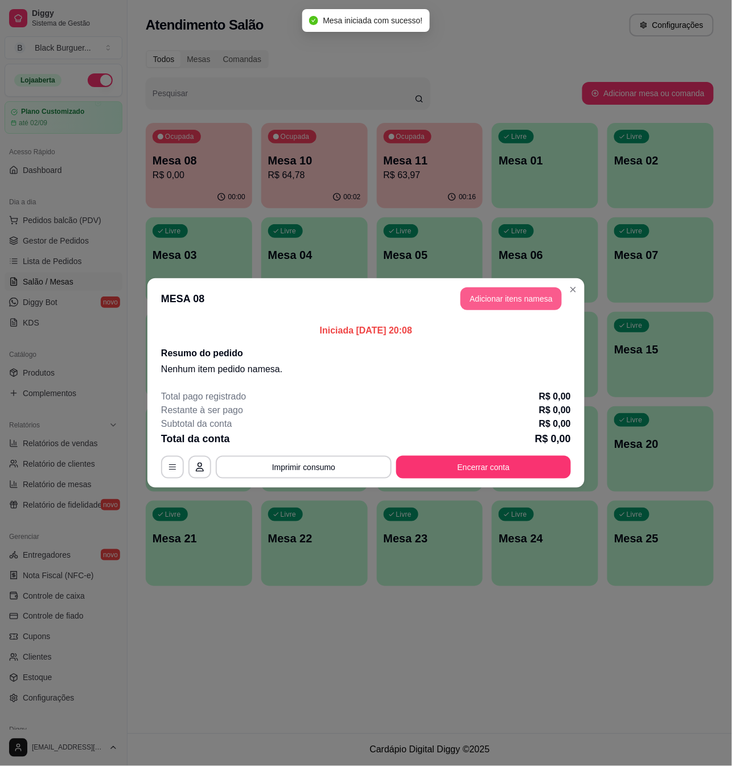
click at [544, 303] on button "Adicionar itens na mesa" at bounding box center [510, 298] width 101 height 23
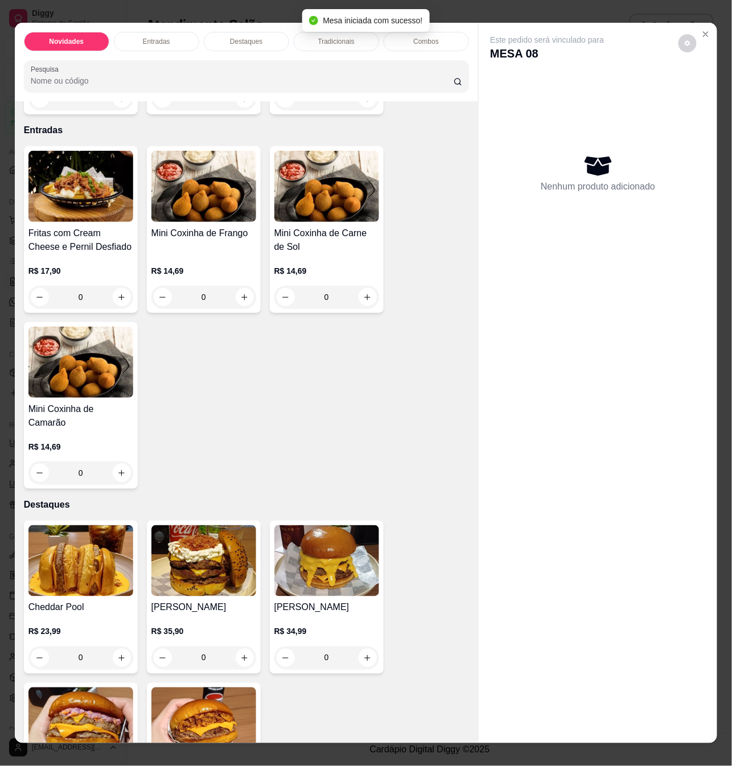
scroll to position [379, 0]
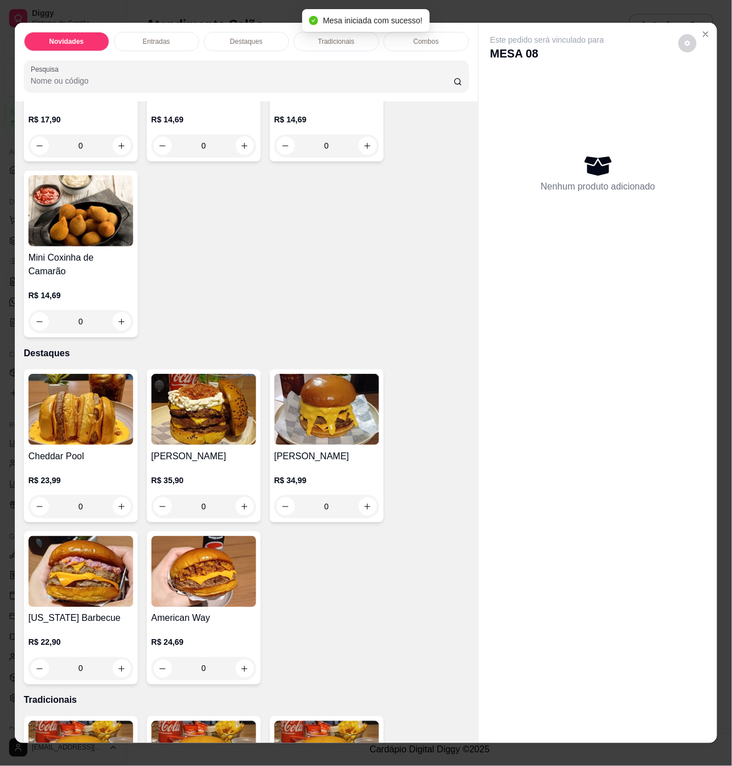
click at [235, 498] on div "0" at bounding box center [203, 506] width 105 height 23
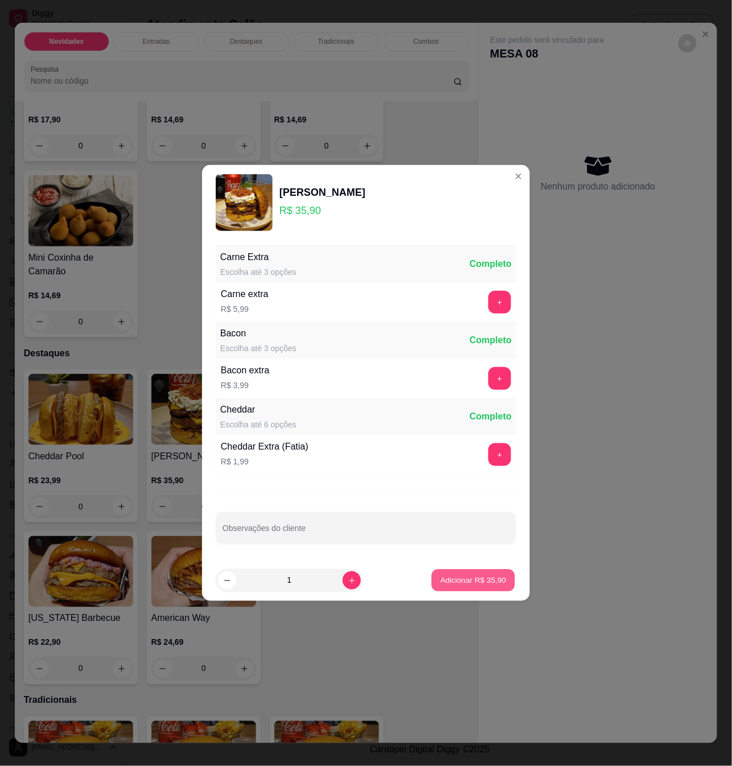
click at [451, 576] on p "Adicionar R$ 35,90" at bounding box center [473, 580] width 66 height 11
type input "1"
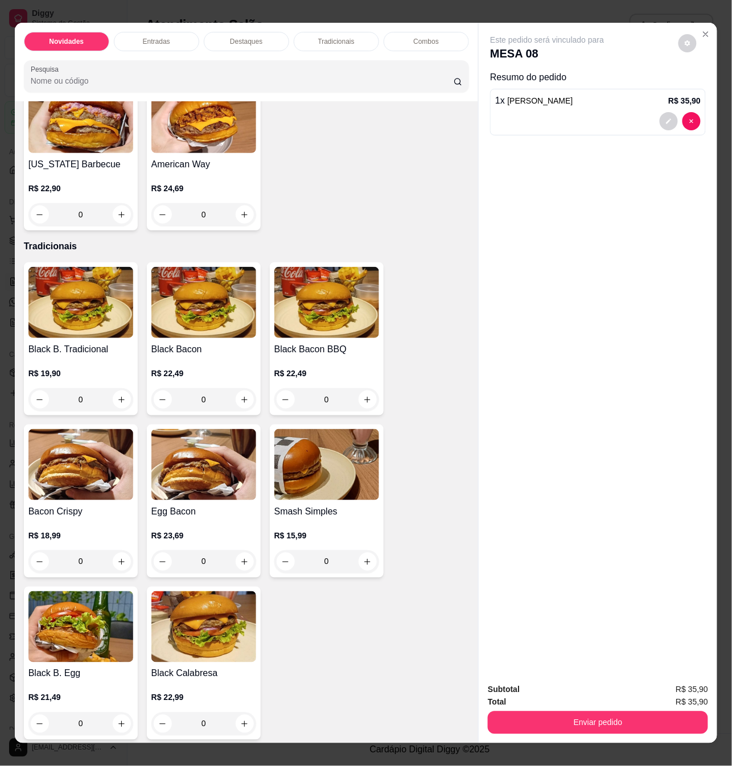
scroll to position [910, 0]
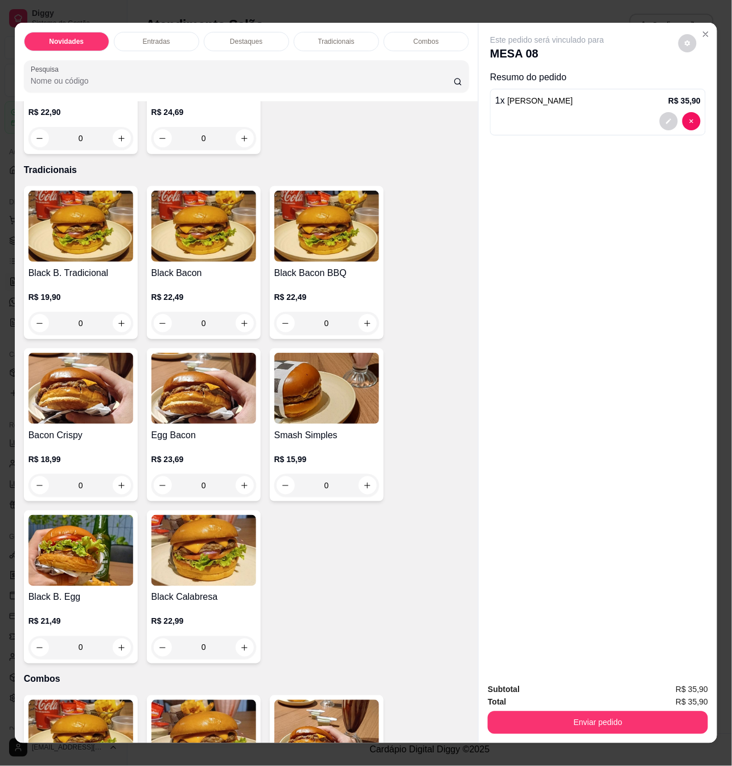
click at [367, 476] on div "0" at bounding box center [326, 485] width 105 height 23
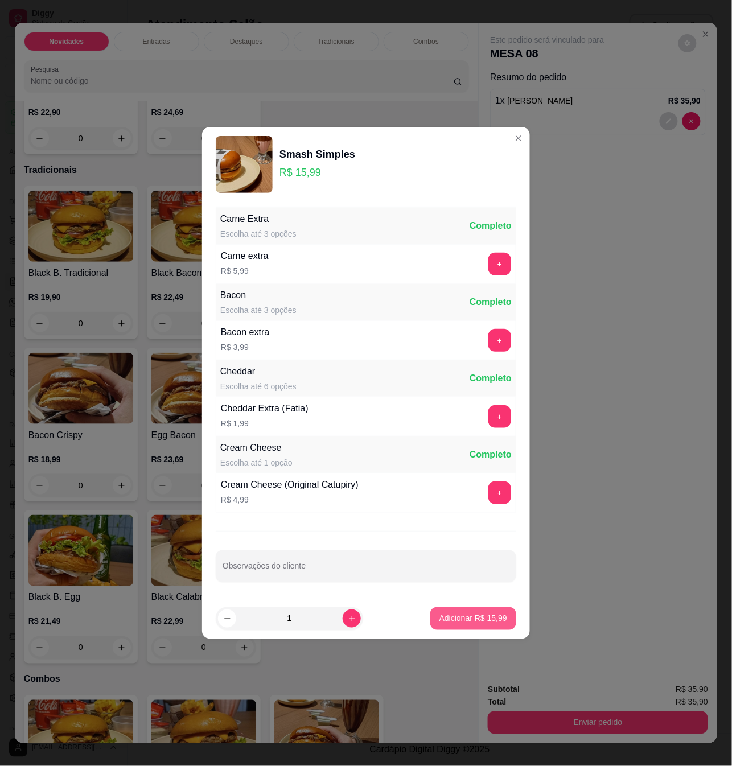
click at [473, 623] on p "Adicionar R$ 15,99" at bounding box center [473, 618] width 68 height 11
type input "1"
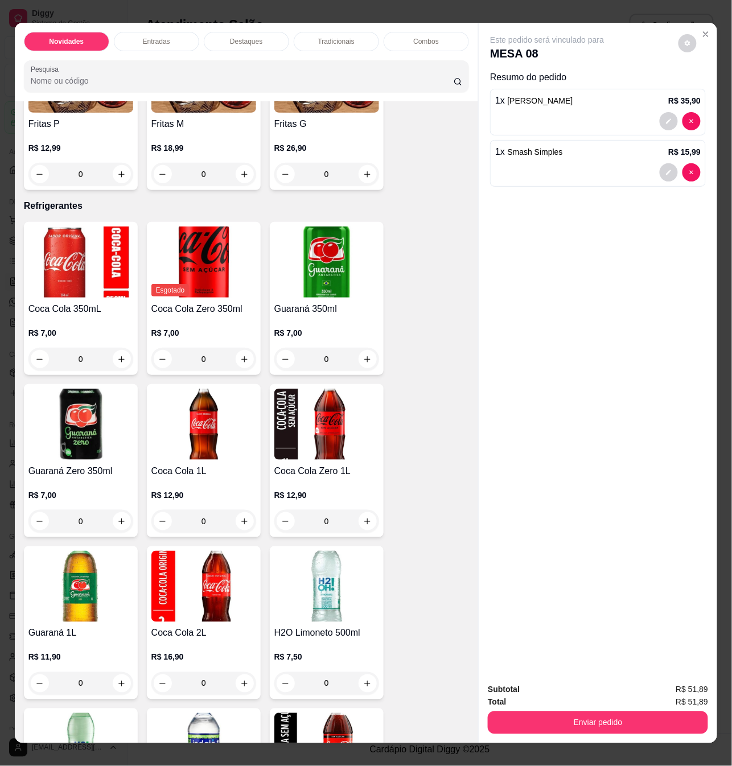
scroll to position [2654, 0]
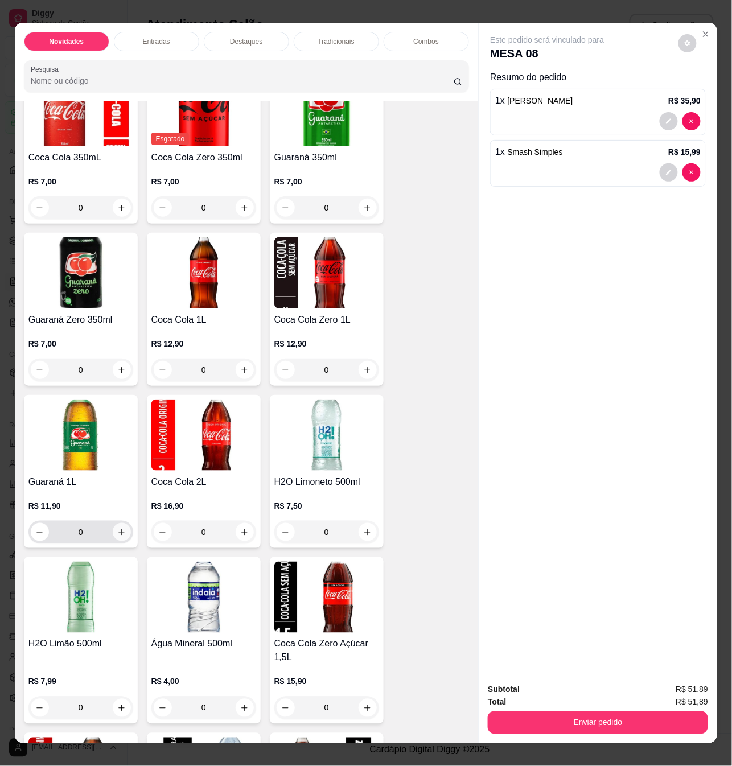
click at [117, 528] on icon "increase-product-quantity" at bounding box center [121, 532] width 9 height 9
type input "1"
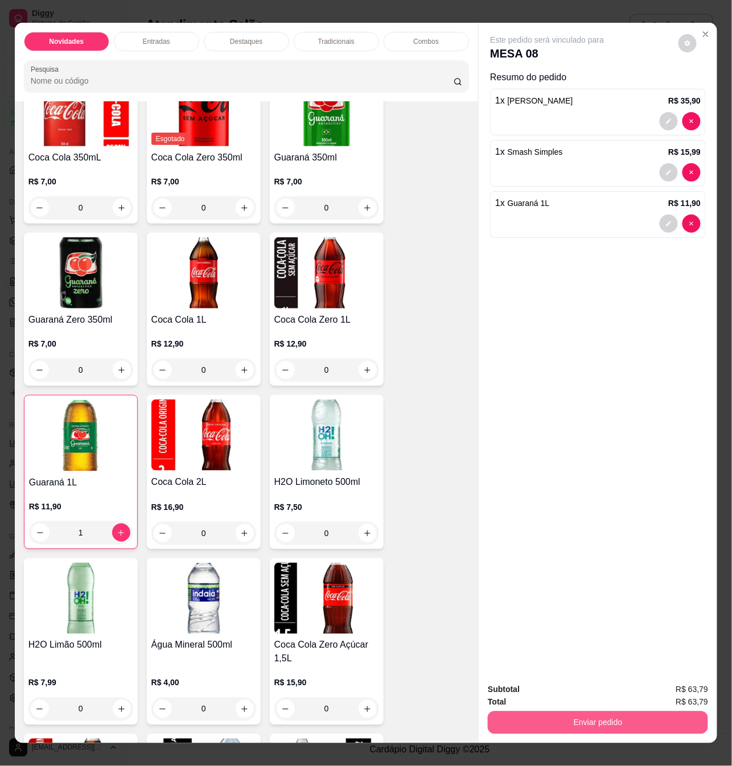
click at [581, 724] on button "Enviar pedido" at bounding box center [597, 722] width 220 height 23
click at [572, 683] on button "Não registrar e enviar pedido" at bounding box center [557, 688] width 123 height 23
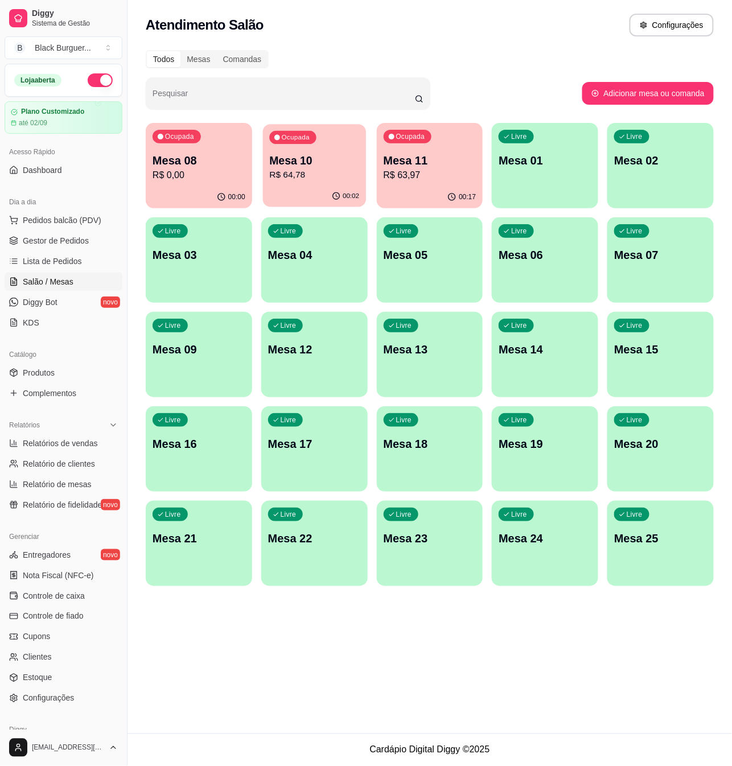
click at [352, 157] on p "Mesa 10" at bounding box center [314, 160] width 90 height 15
click at [199, 153] on p "Mesa 08" at bounding box center [199, 160] width 90 height 15
click at [66, 257] on span "Lista de Pedidos" at bounding box center [52, 260] width 59 height 11
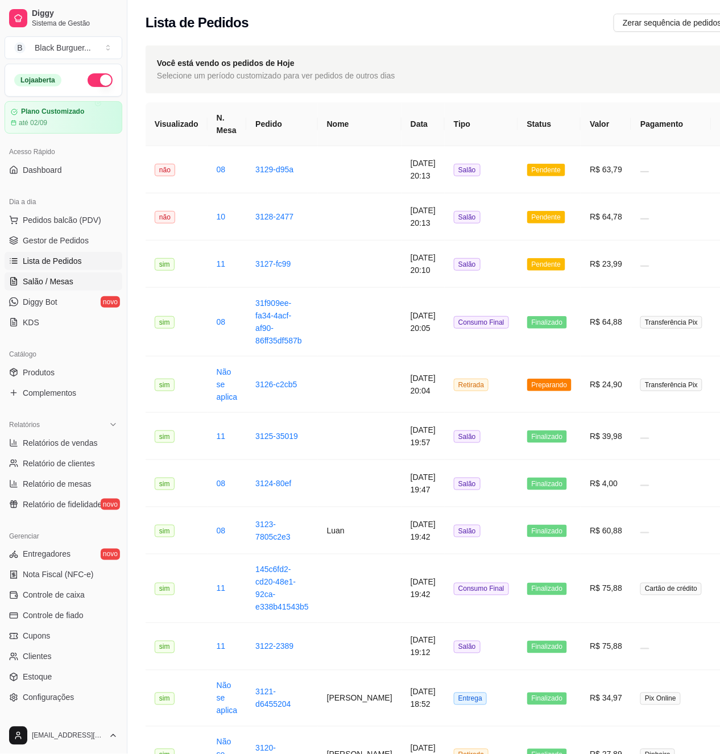
click at [78, 276] on link "Salão / Mesas" at bounding box center [64, 281] width 118 height 18
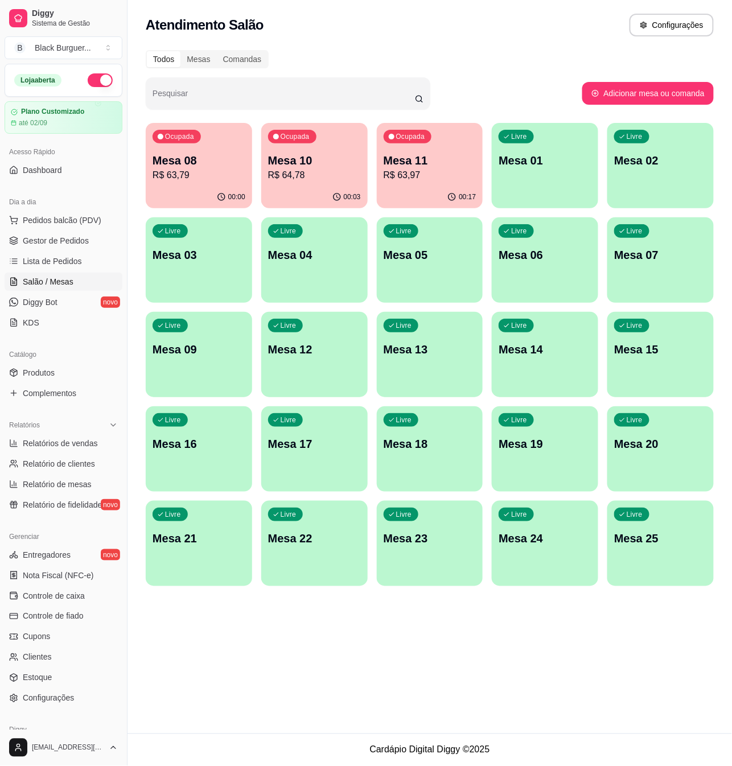
click at [431, 164] on p "Mesa 11" at bounding box center [429, 160] width 93 height 16
click at [96, 233] on link "Gestor de Pedidos" at bounding box center [64, 241] width 118 height 18
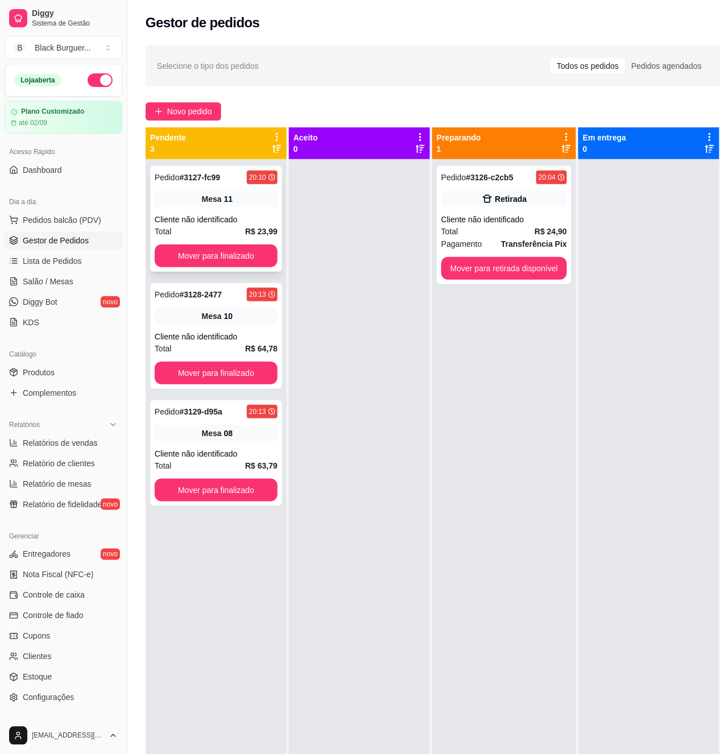
click at [205, 209] on div "Pedido # 3127-fc99 20:10 Mesa 11 Cliente não identificado Total R$ 23,99 Mover …" at bounding box center [216, 219] width 132 height 106
click at [197, 333] on div "Cliente não identificado" at bounding box center [216, 336] width 123 height 11
click at [479, 195] on div "Retirada" at bounding box center [504, 199] width 126 height 16
click at [64, 280] on span "Salão / Mesas" at bounding box center [48, 281] width 51 height 11
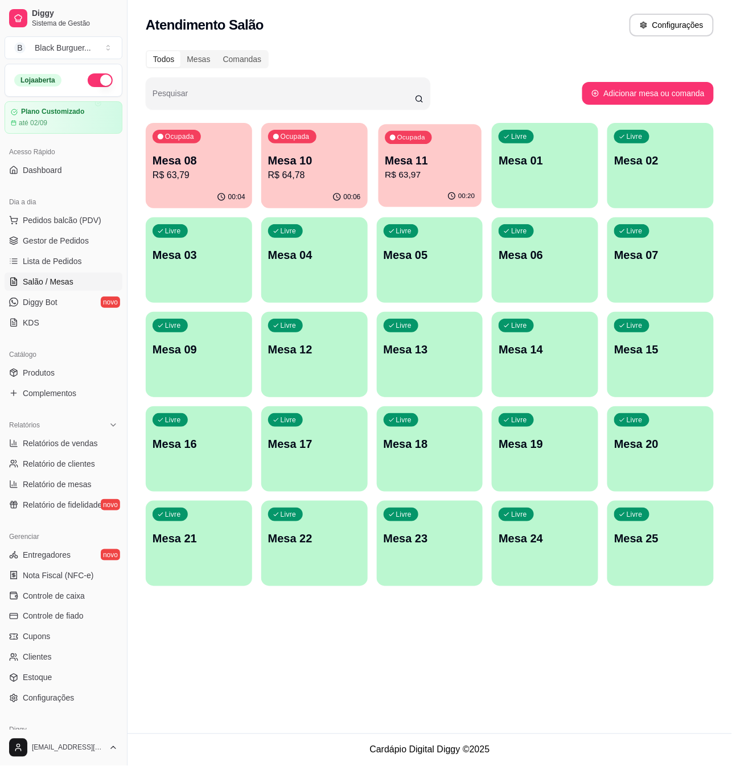
click at [429, 150] on div "Ocupada Mesa 11 R$ 63,97" at bounding box center [429, 154] width 103 height 61
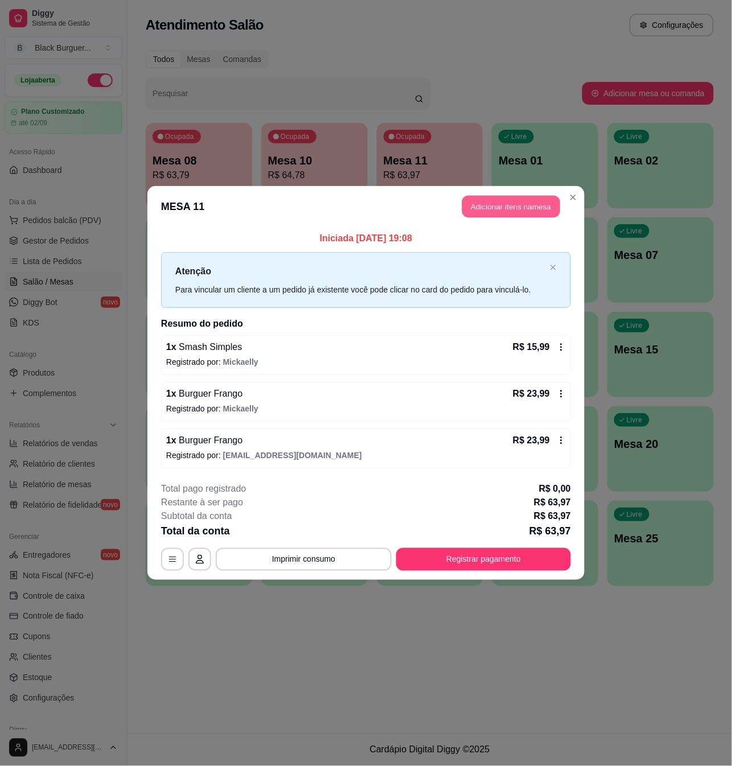
click at [497, 210] on button "Adicionar itens na mesa" at bounding box center [511, 207] width 98 height 22
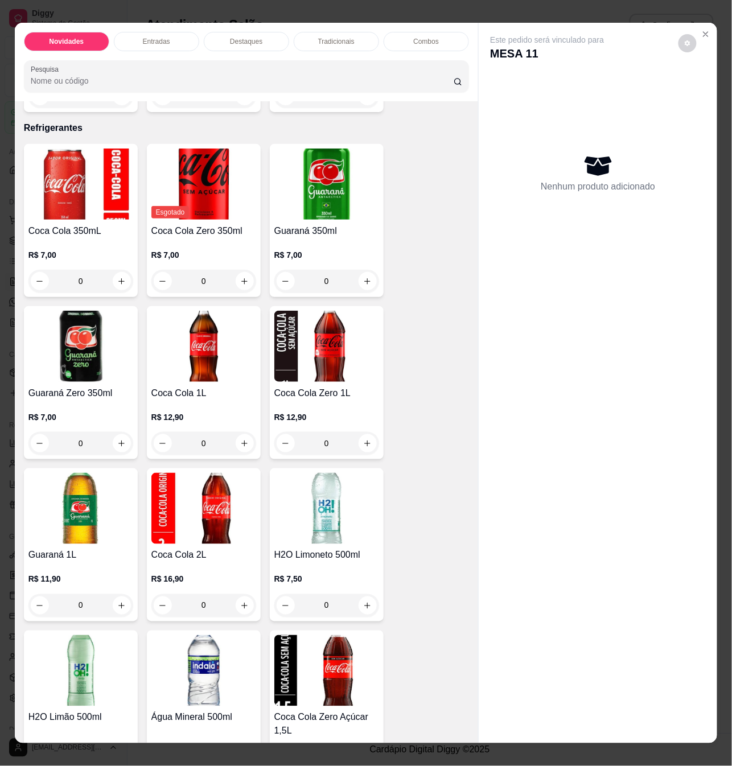
scroll to position [2730, 0]
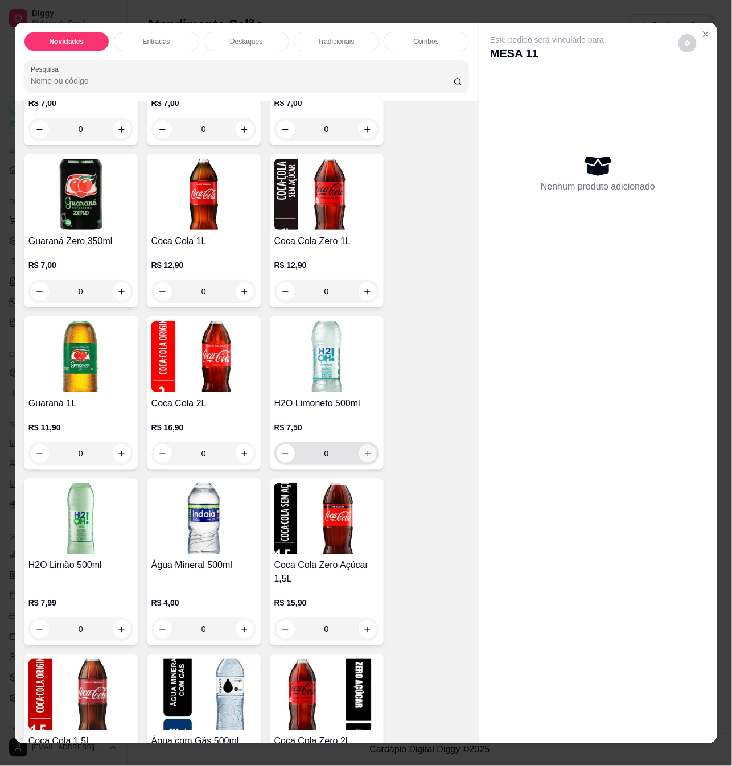
click at [361, 445] on button "increase-product-quantity" at bounding box center [367, 454] width 18 height 18
type input "1"
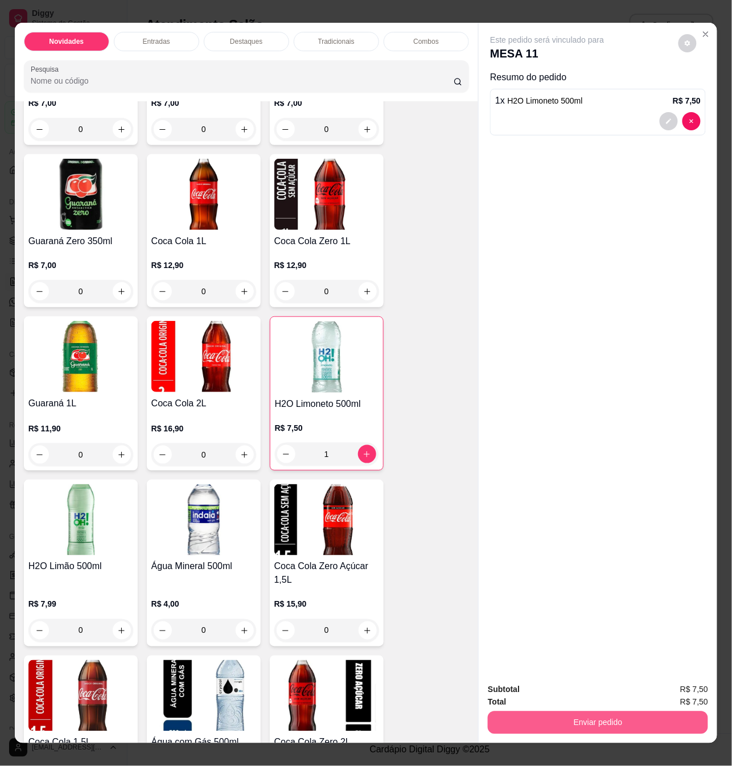
click at [629, 724] on button "Enviar pedido" at bounding box center [597, 722] width 220 height 23
click at [601, 686] on button "Não registrar e enviar pedido" at bounding box center [559, 688] width 115 height 21
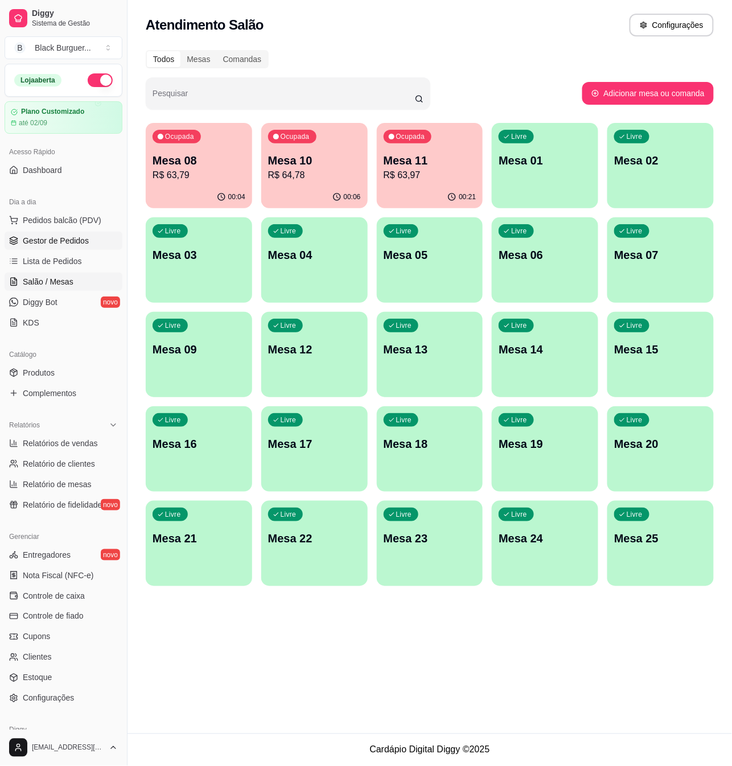
click at [66, 244] on span "Gestor de Pedidos" at bounding box center [56, 240] width 66 height 11
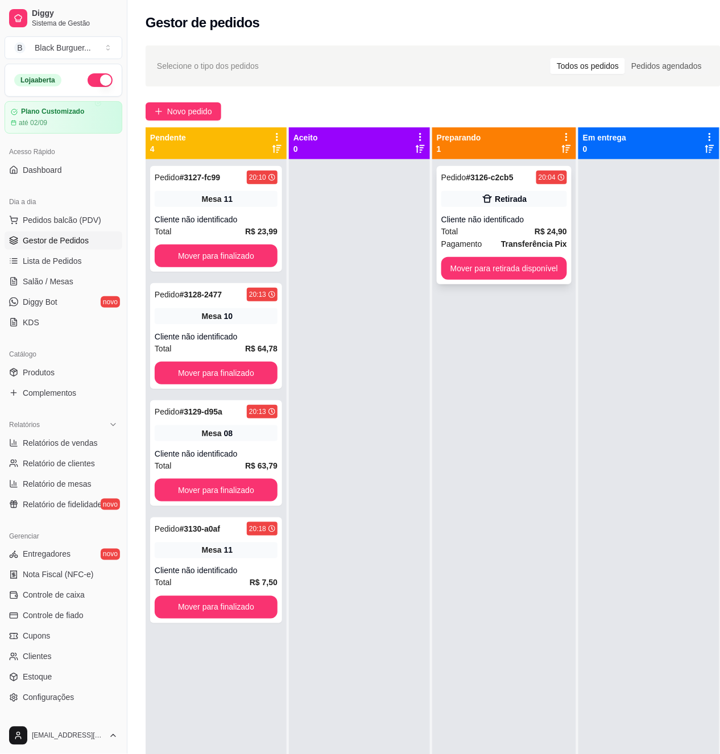
click at [474, 233] on div "Total R$ 24,90" at bounding box center [504, 231] width 126 height 13
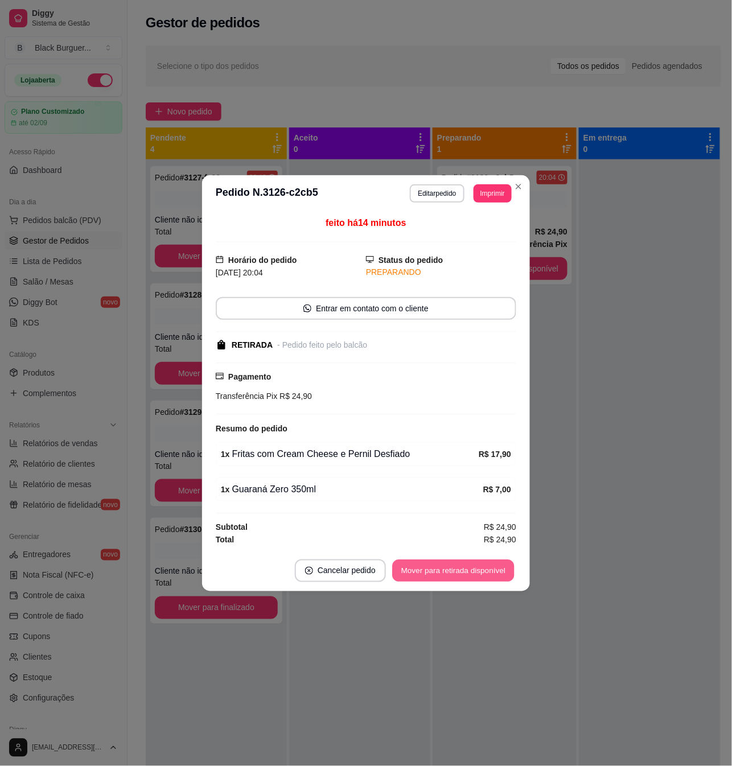
click at [462, 579] on button "Mover para retirada disponível" at bounding box center [453, 570] width 122 height 22
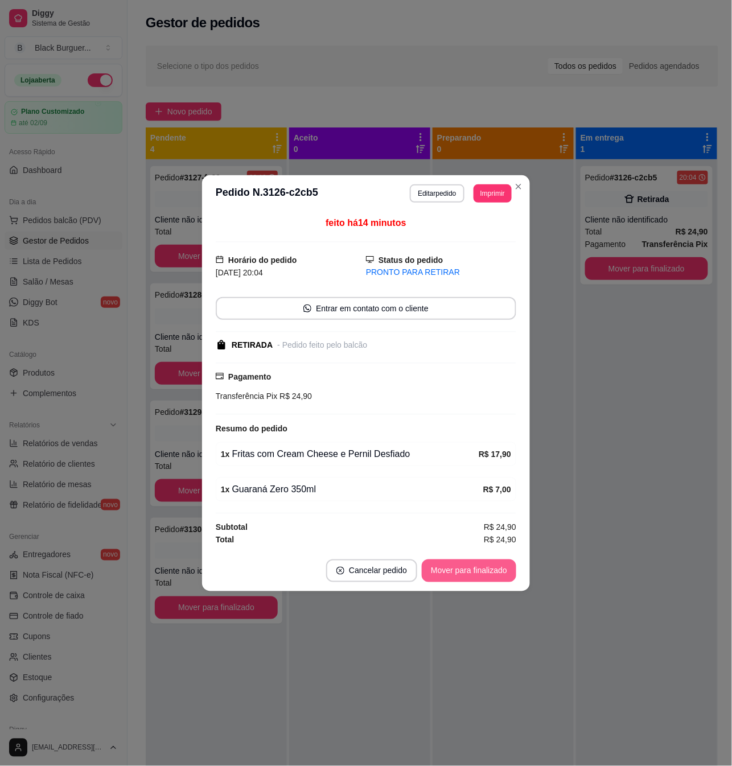
click at [495, 572] on button "Mover para finalizado" at bounding box center [469, 570] width 94 height 23
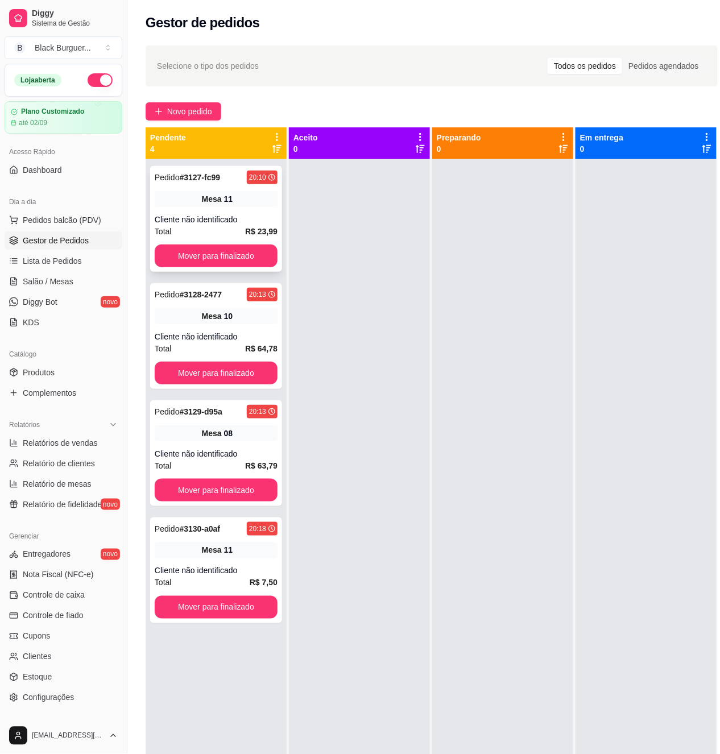
click at [276, 220] on div "Cliente não identificado" at bounding box center [216, 219] width 123 height 11
click at [46, 285] on span "Salão / Mesas" at bounding box center [48, 281] width 51 height 11
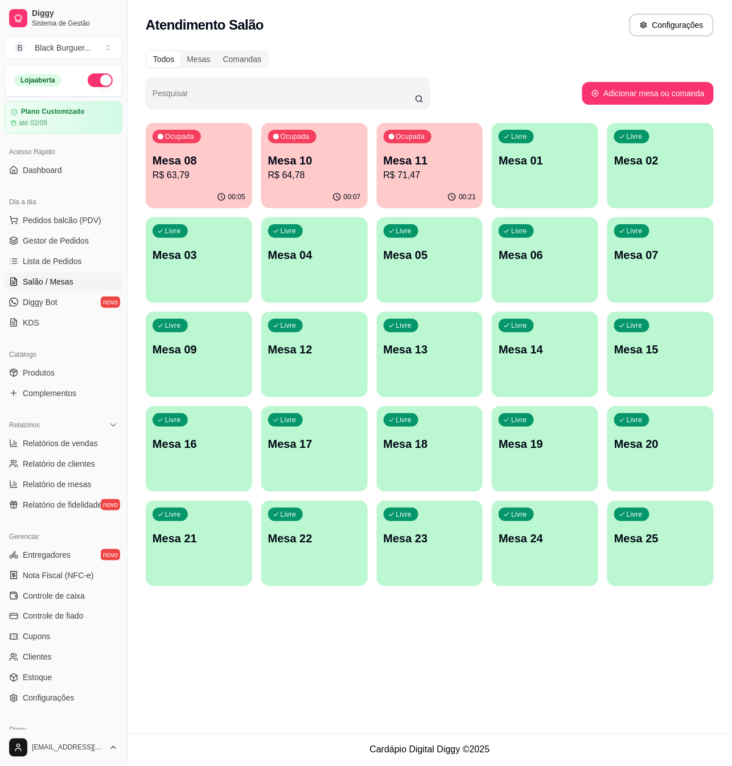
click at [306, 158] on p "Mesa 10" at bounding box center [314, 160] width 93 height 16
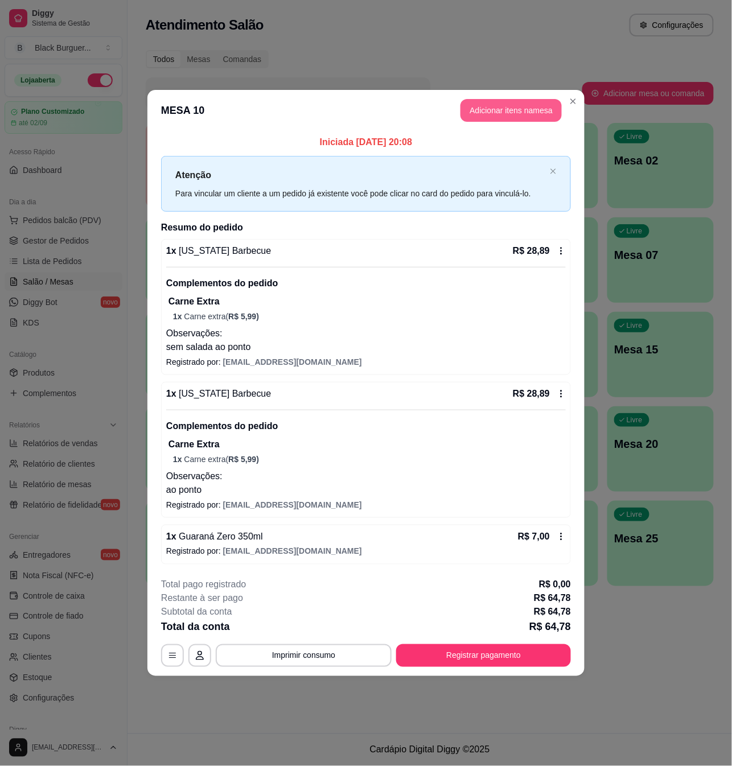
click at [506, 108] on button "Adicionar itens na mesa" at bounding box center [510, 110] width 101 height 23
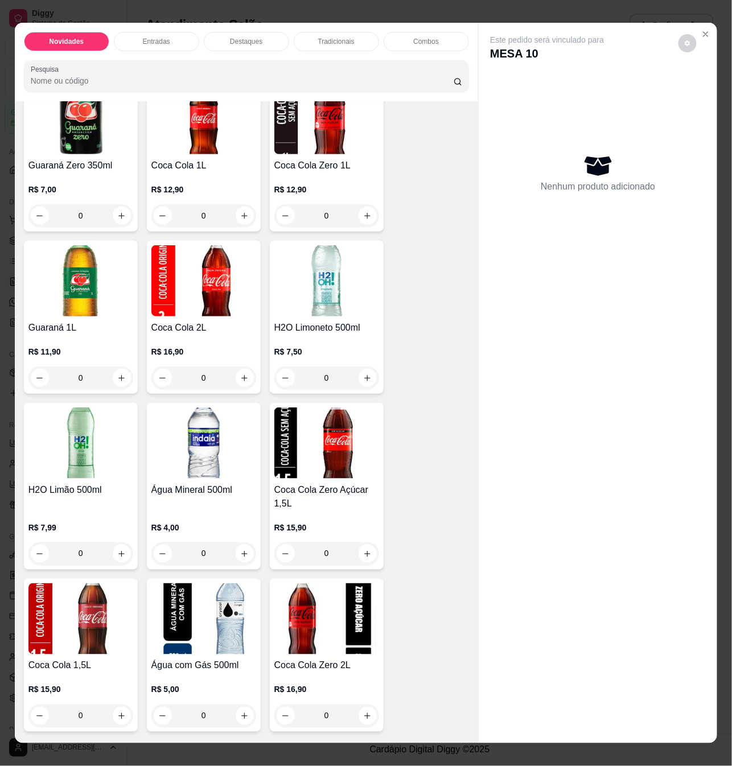
scroll to position [2882, 0]
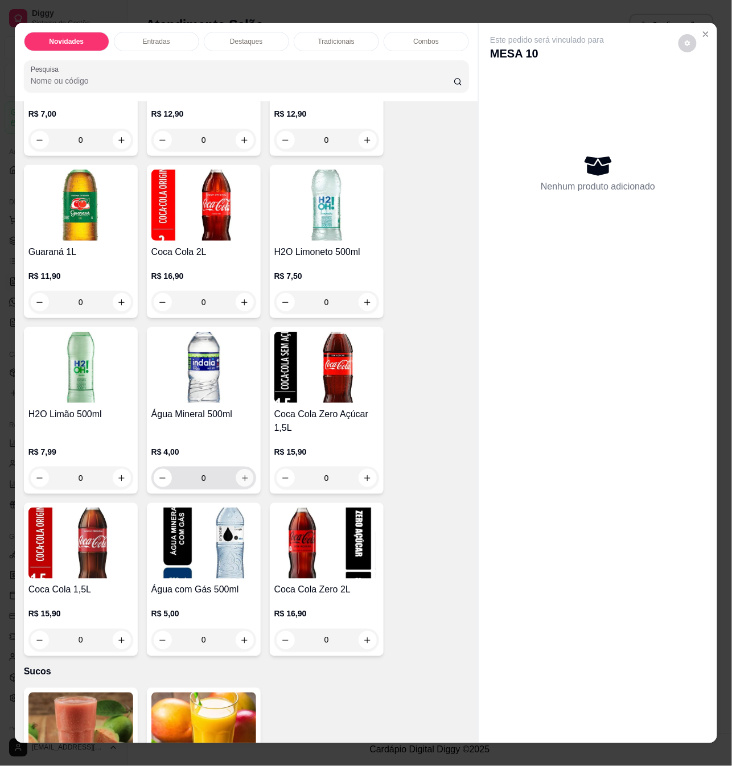
click at [241, 474] on icon "increase-product-quantity" at bounding box center [244, 478] width 9 height 9
type input "1"
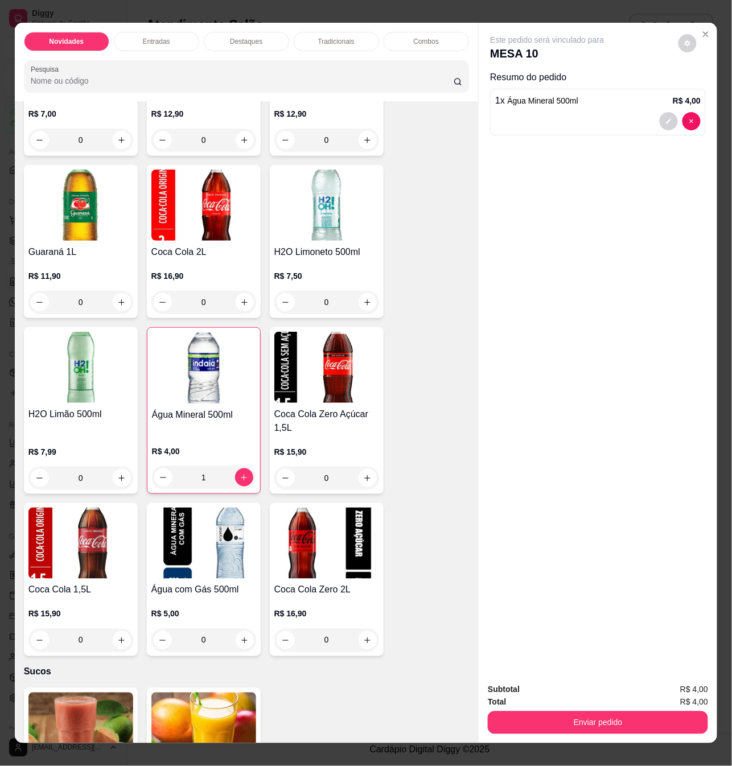
click at [563, 729] on div "Subtotal R$ 4,00 Total R$ 4,00 Enviar pedido" at bounding box center [597, 708] width 238 height 69
click at [565, 718] on button "Enviar pedido" at bounding box center [597, 722] width 220 height 23
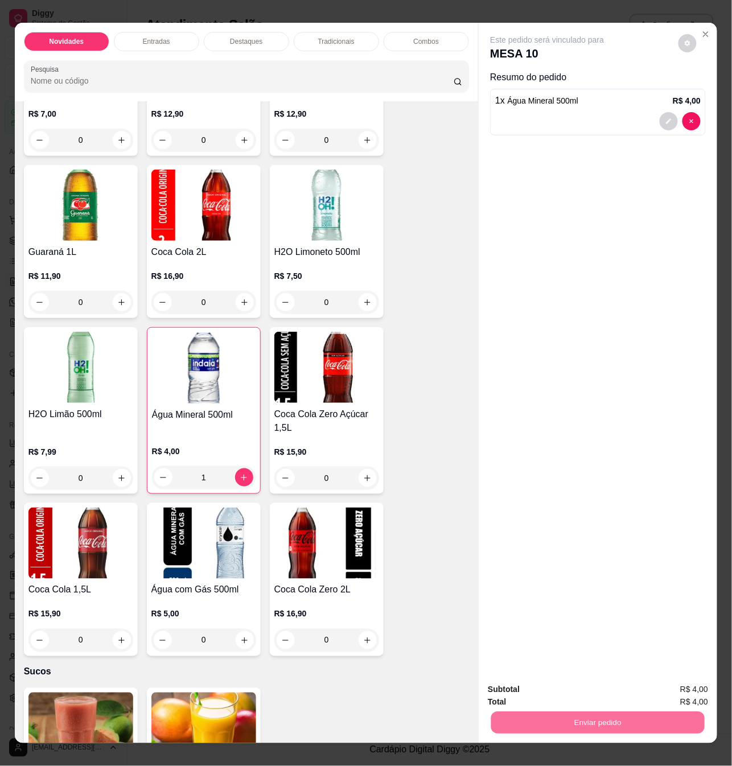
click at [563, 684] on button "Não registrar e enviar pedido" at bounding box center [559, 689] width 118 height 22
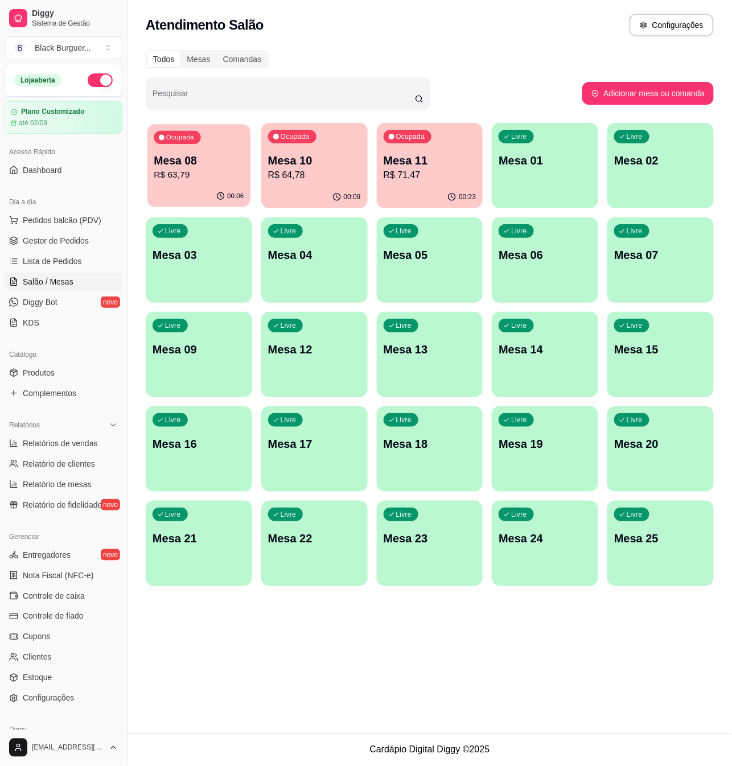
click at [210, 171] on p "R$ 63,79" at bounding box center [199, 174] width 90 height 13
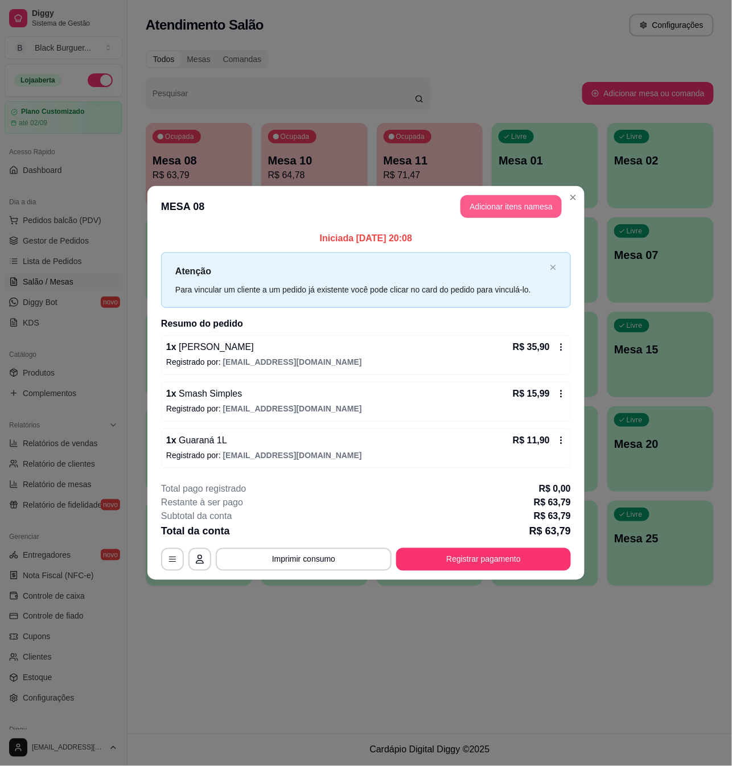
click at [519, 201] on button "Adicionar itens na mesa" at bounding box center [510, 206] width 101 height 23
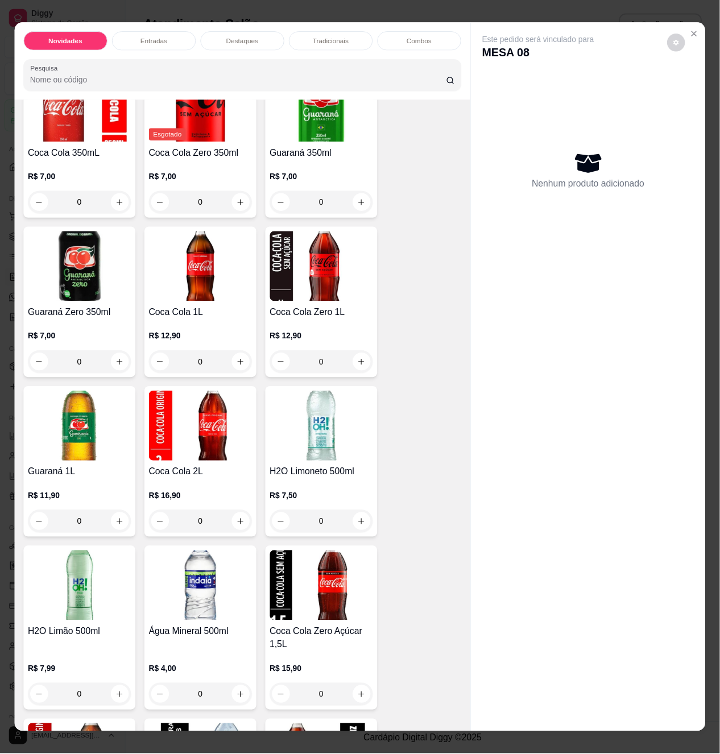
scroll to position [2730, 0]
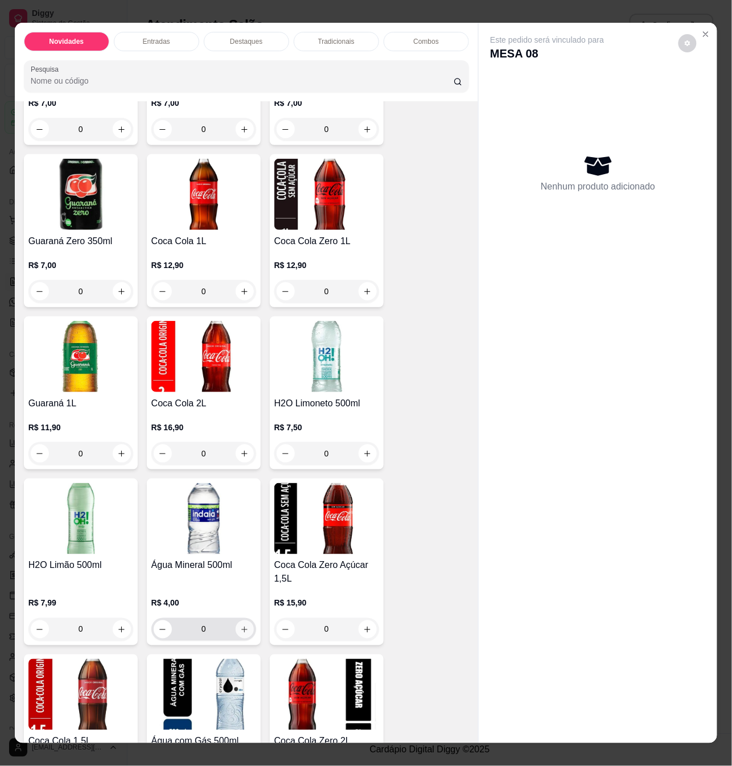
click at [240, 625] on icon "increase-product-quantity" at bounding box center [244, 629] width 9 height 9
type input "1"
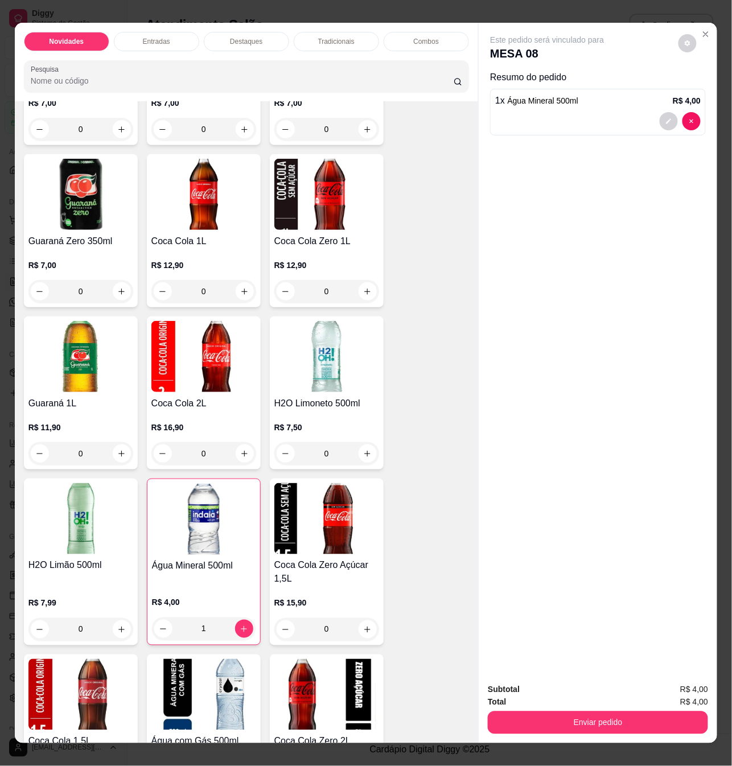
click at [556, 711] on button "Enviar pedido" at bounding box center [597, 722] width 220 height 23
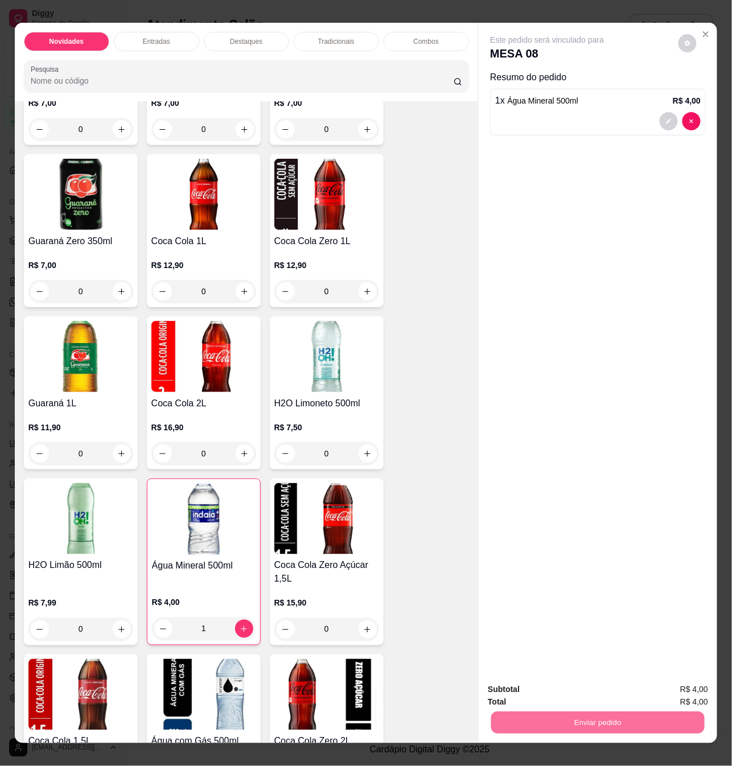
click at [556, 681] on button "Não registrar e enviar pedido" at bounding box center [559, 688] width 115 height 21
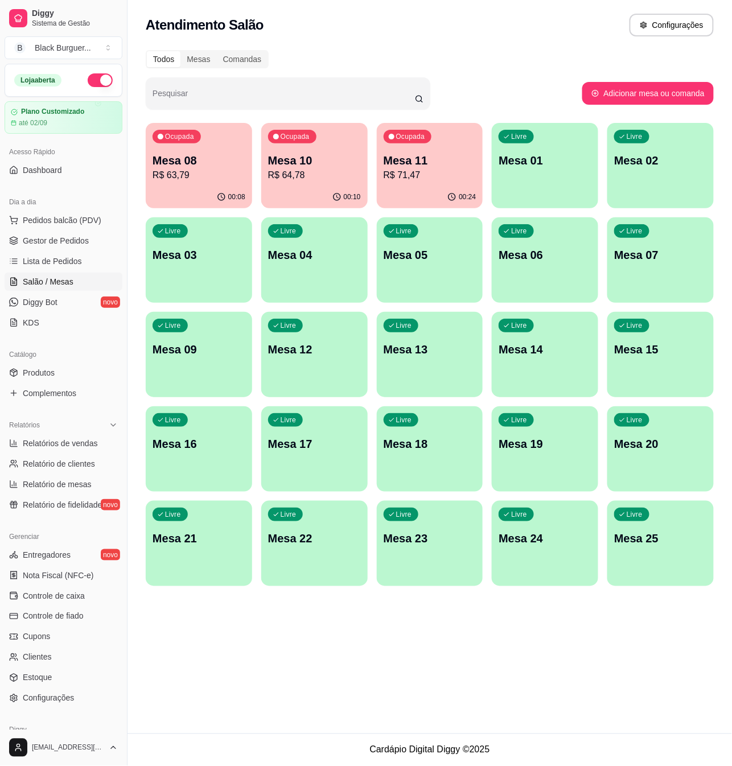
click at [213, 164] on p "Mesa 08" at bounding box center [198, 160] width 93 height 16
click at [312, 138] on div "Ocupada" at bounding box center [292, 137] width 47 height 13
click at [381, 171] on div "Ocupada Mesa 11 R$ 71,47" at bounding box center [429, 154] width 103 height 61
click at [86, 239] on span "Gestor de Pedidos" at bounding box center [56, 240] width 66 height 11
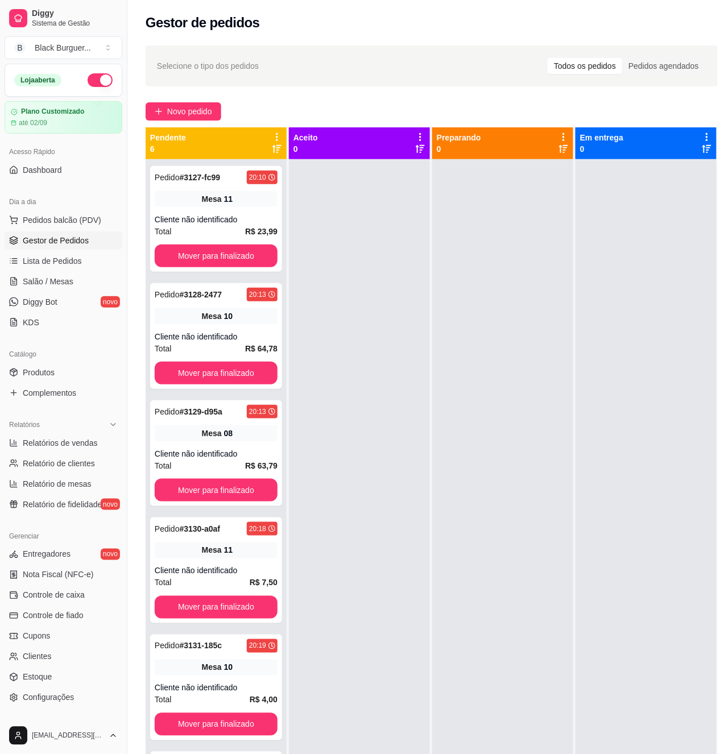
scroll to position [185, 0]
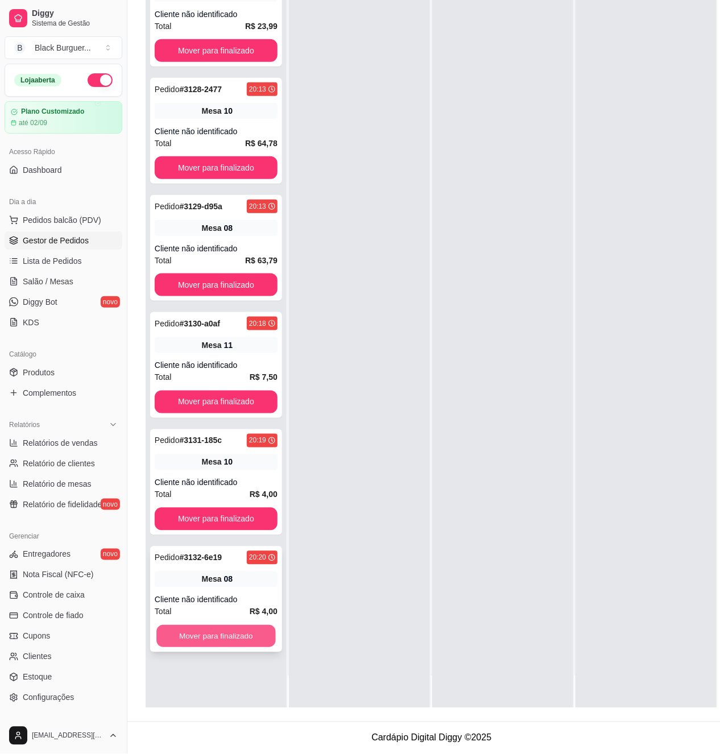
click at [239, 626] on button "Mover para finalizado" at bounding box center [215, 637] width 119 height 22
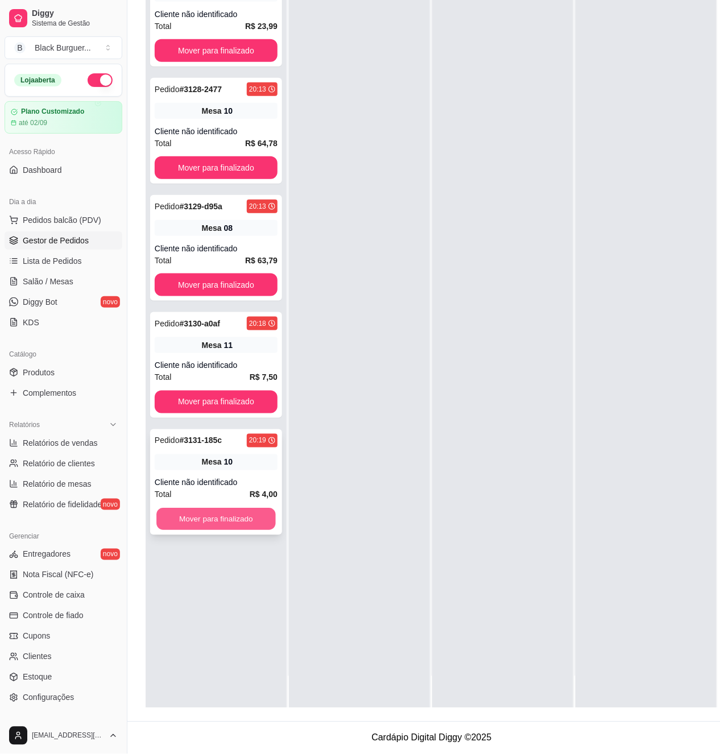
click at [268, 509] on button "Mover para finalizado" at bounding box center [215, 520] width 119 height 22
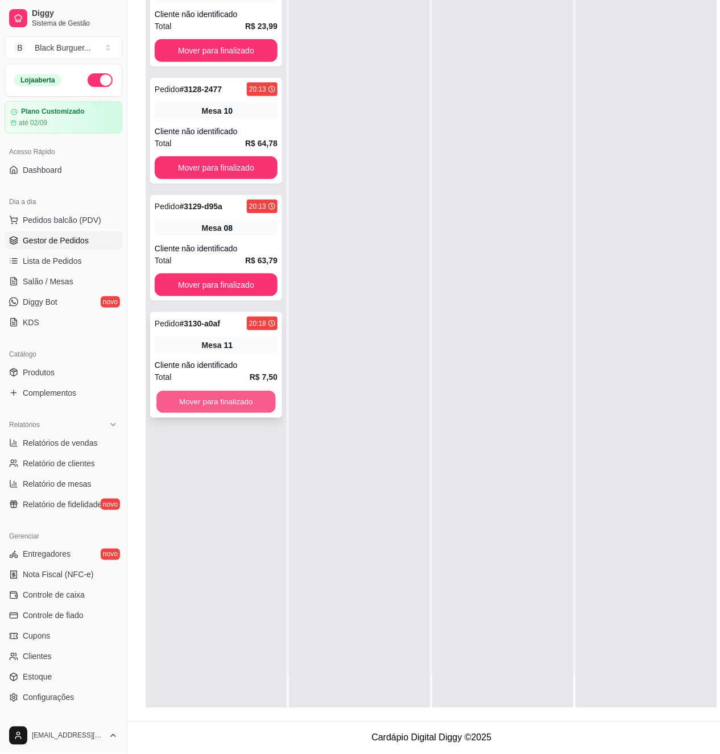
click at [272, 399] on button "Mover para finalizado" at bounding box center [215, 402] width 119 height 22
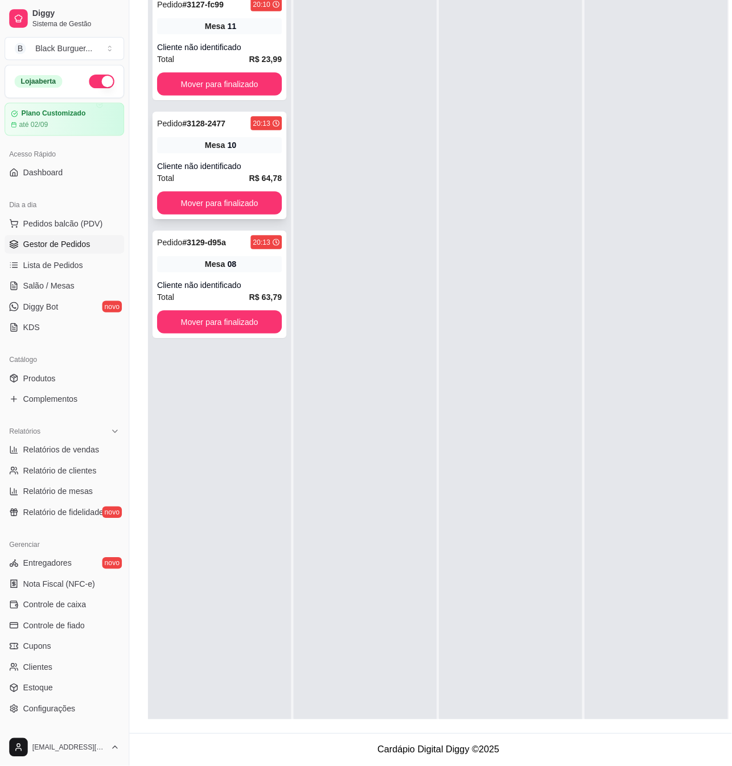
scroll to position [0, 0]
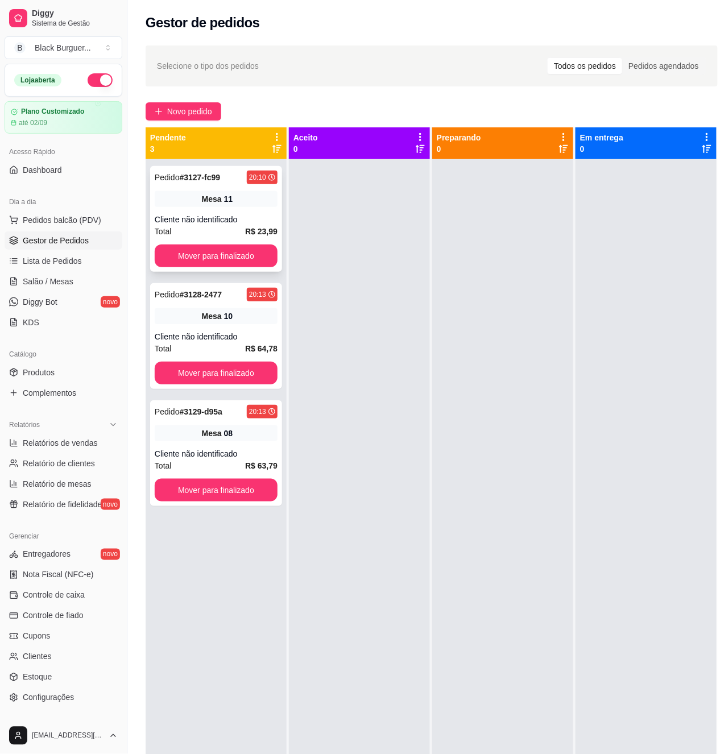
click at [251, 223] on div "Cliente não identificado" at bounding box center [216, 219] width 123 height 11
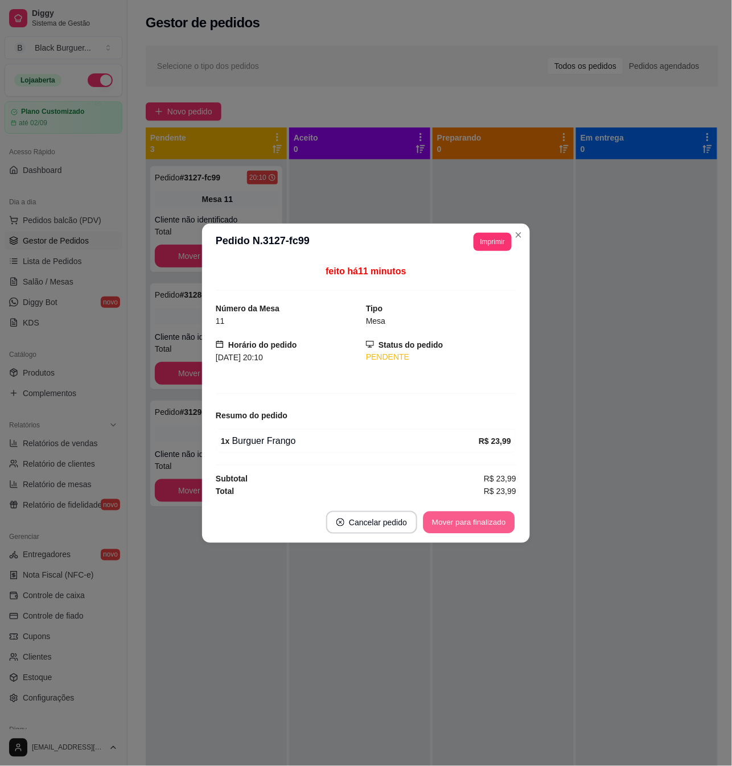
click at [430, 522] on button "Mover para finalizado" at bounding box center [469, 522] width 92 height 22
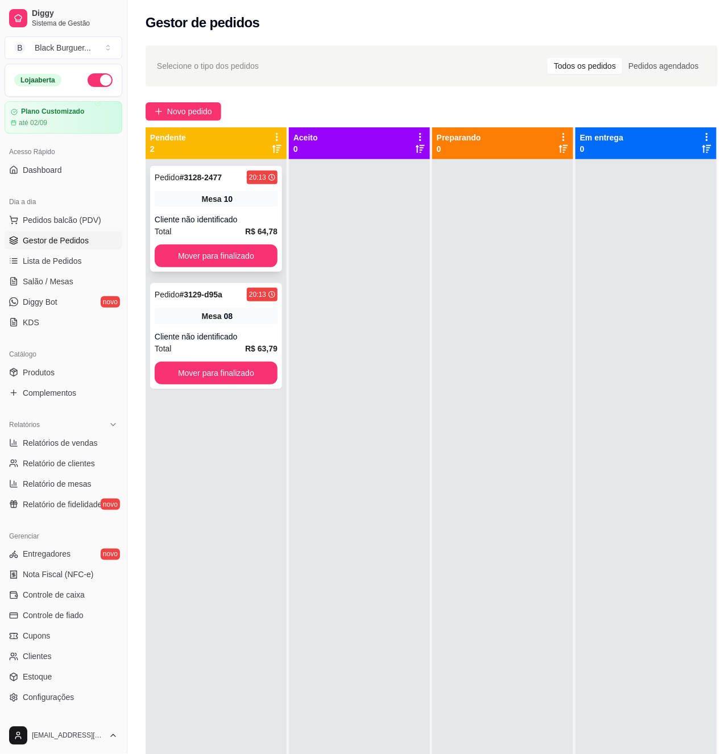
click at [230, 210] on div "Pedido # 3128-2477 20:13 Mesa 10 Cliente não identificado Total R$ 64,78 Mover …" at bounding box center [216, 219] width 132 height 106
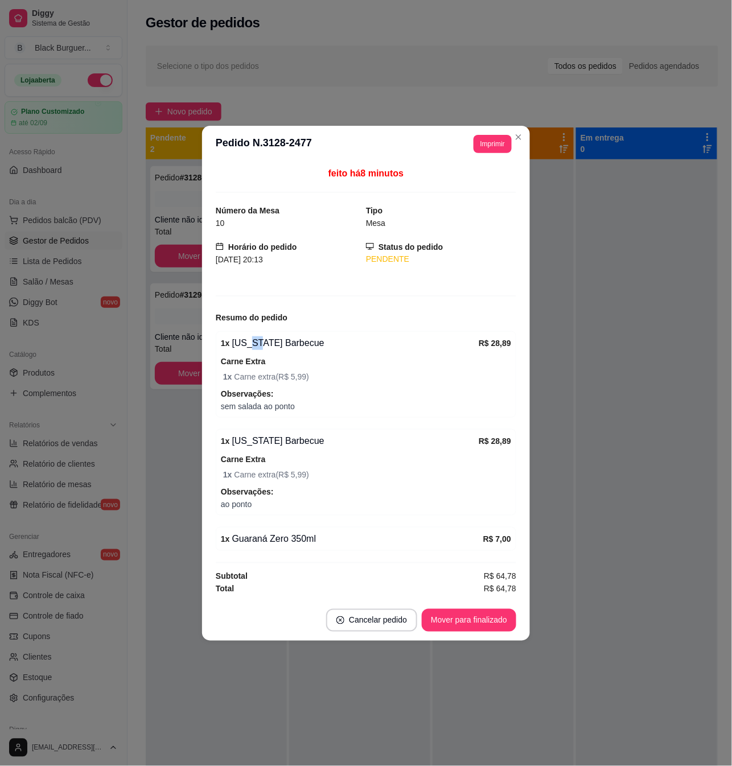
drag, startPoint x: 258, startPoint y: 350, endPoint x: 267, endPoint y: 352, distance: 8.6
click at [262, 351] on div "1 x [US_STATE] Barbecue R$ 28,89 Carne Extra 1 x Carne extra ( R$ 5,99 ) Observ…" at bounding box center [366, 374] width 300 height 86
click at [267, 352] on div "1 x [US_STATE] Barbecue R$ 28,89 Carne Extra 1 x Carne extra ( R$ 5,99 ) Observ…" at bounding box center [366, 374] width 300 height 86
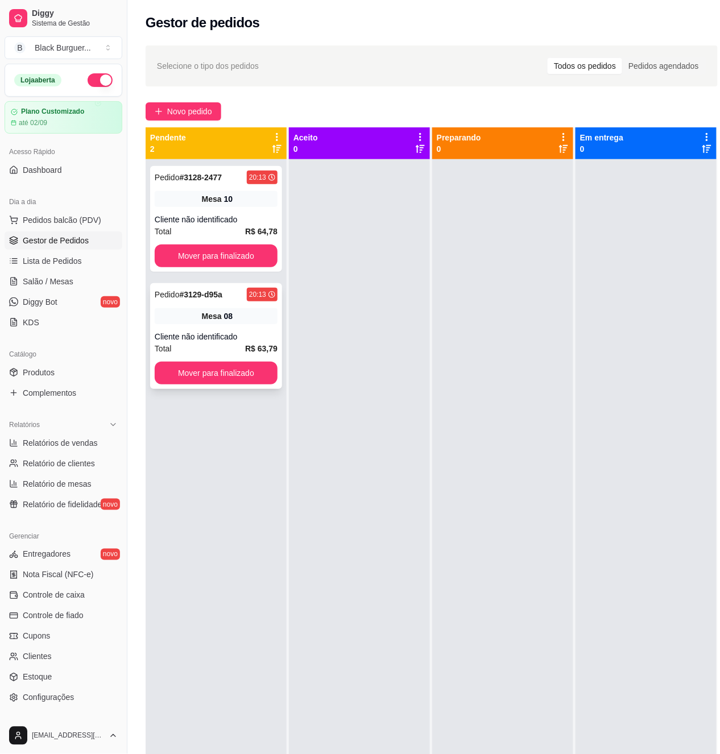
click at [191, 328] on div "Pedido # 3129-d95a 20:13 Mesa 08 Cliente não identificado Total R$ 63,79 Mover …" at bounding box center [216, 336] width 132 height 106
click at [50, 286] on span "Salão / Mesas" at bounding box center [48, 281] width 51 height 11
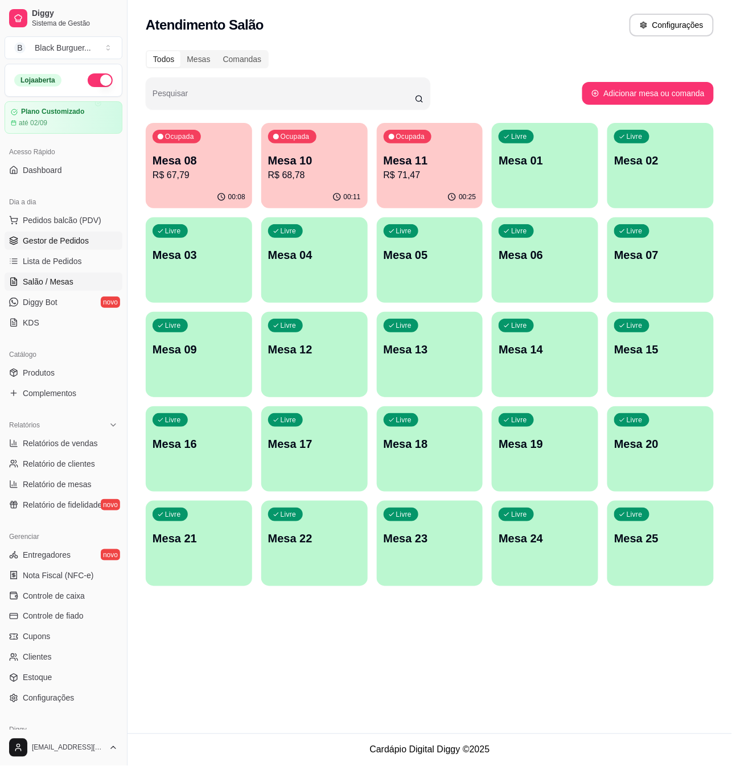
click at [67, 234] on link "Gestor de Pedidos" at bounding box center [64, 241] width 118 height 18
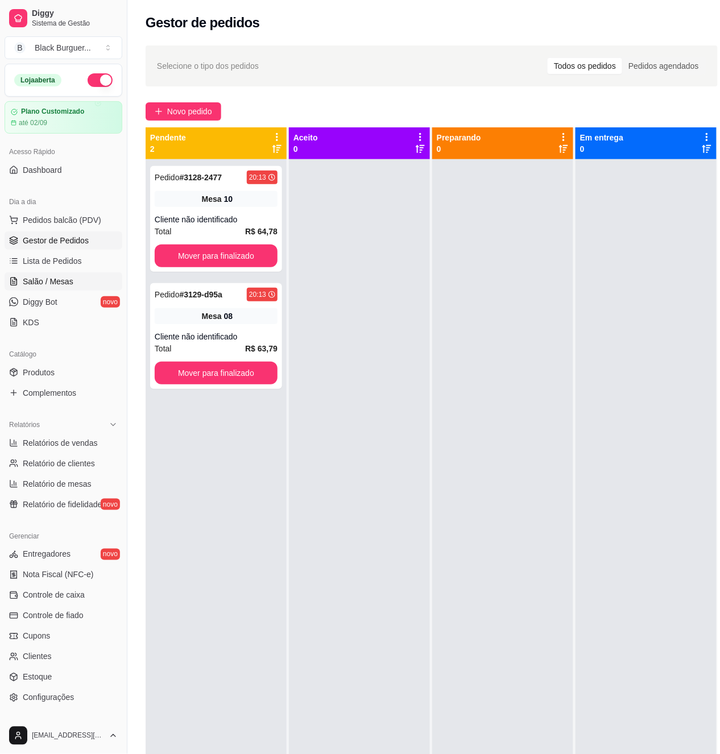
click at [63, 281] on span "Salão / Mesas" at bounding box center [48, 281] width 51 height 11
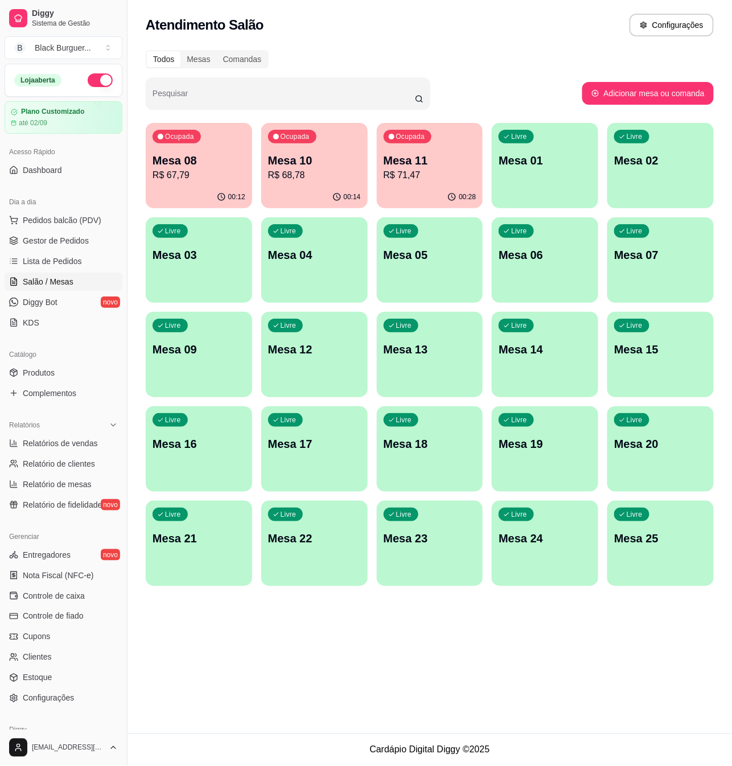
click at [413, 164] on p "Mesa 11" at bounding box center [429, 160] width 93 height 16
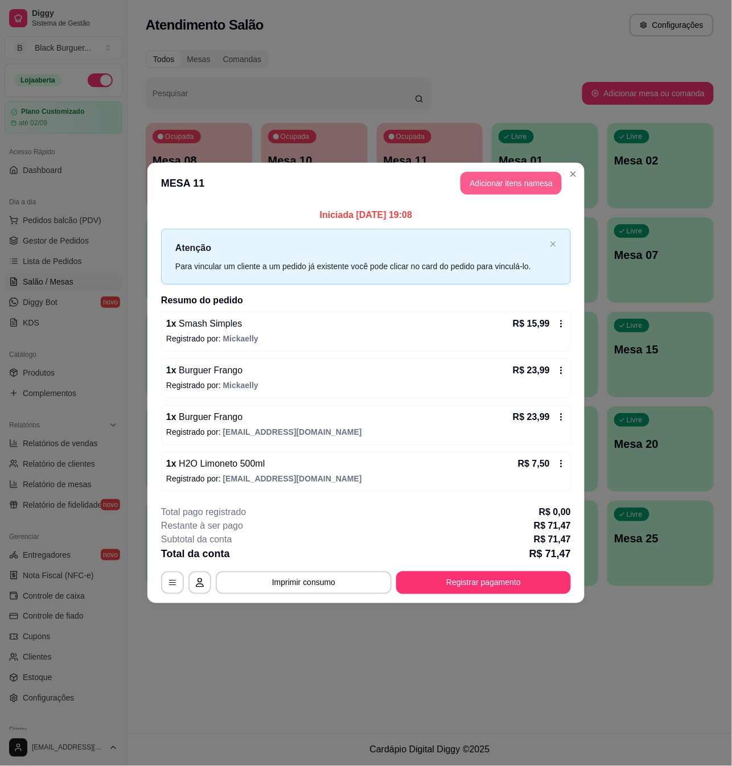
click at [503, 173] on button "Adicionar itens na mesa" at bounding box center [510, 183] width 101 height 23
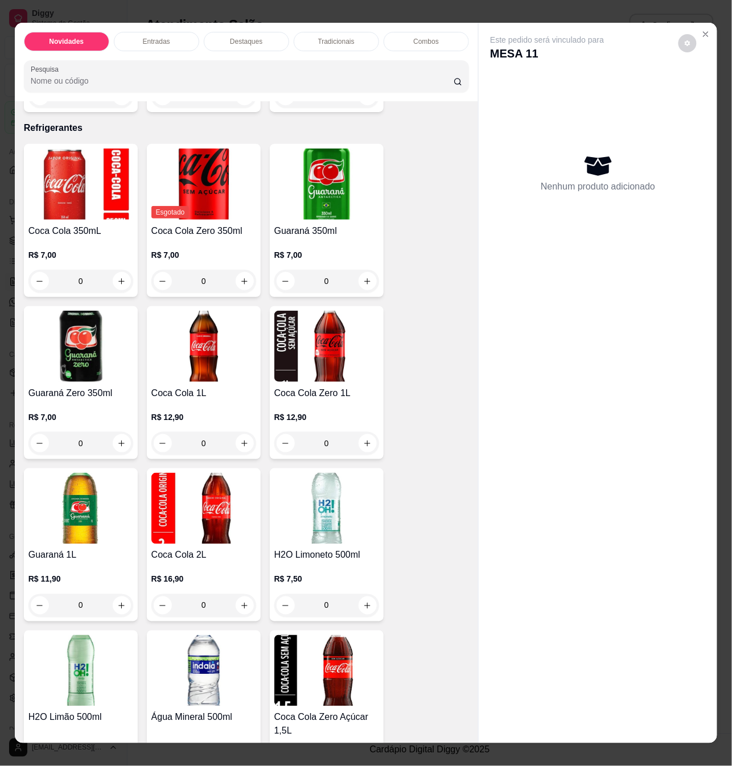
scroll to position [2806, 0]
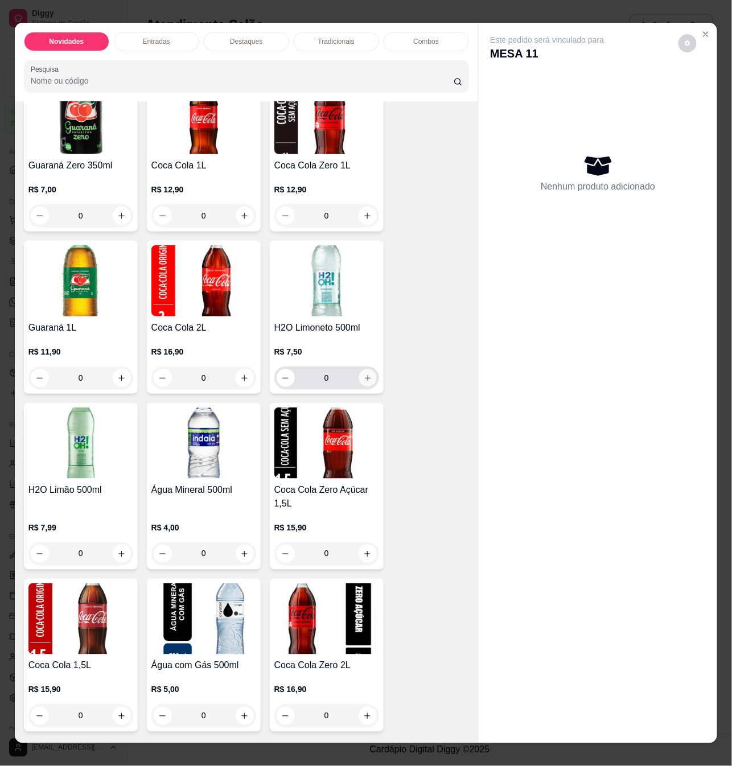
click at [363, 374] on icon "increase-product-quantity" at bounding box center [367, 378] width 9 height 9
type input "1"
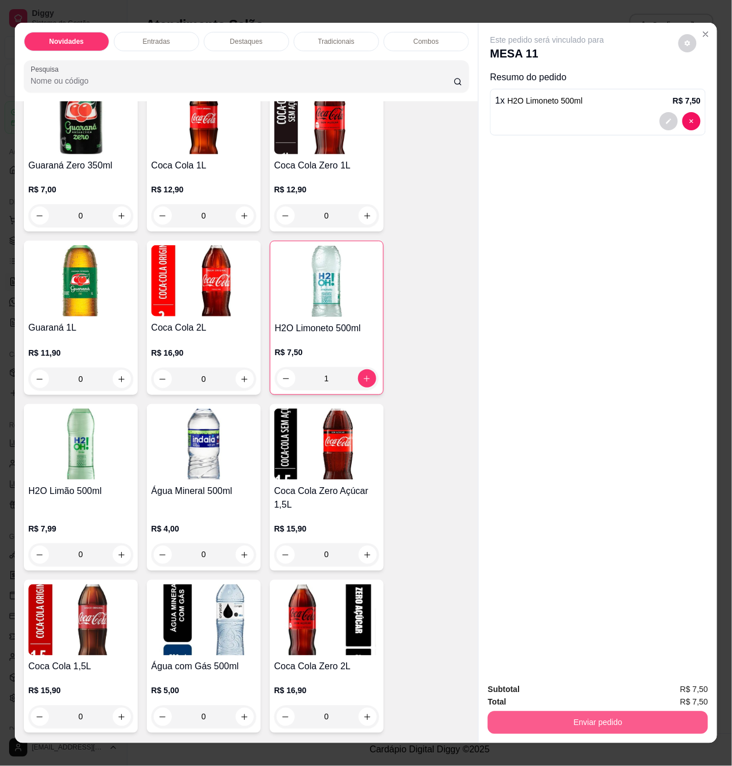
click at [604, 713] on button "Enviar pedido" at bounding box center [597, 722] width 220 height 23
click at [593, 688] on button "Não registrar e enviar pedido" at bounding box center [559, 689] width 118 height 22
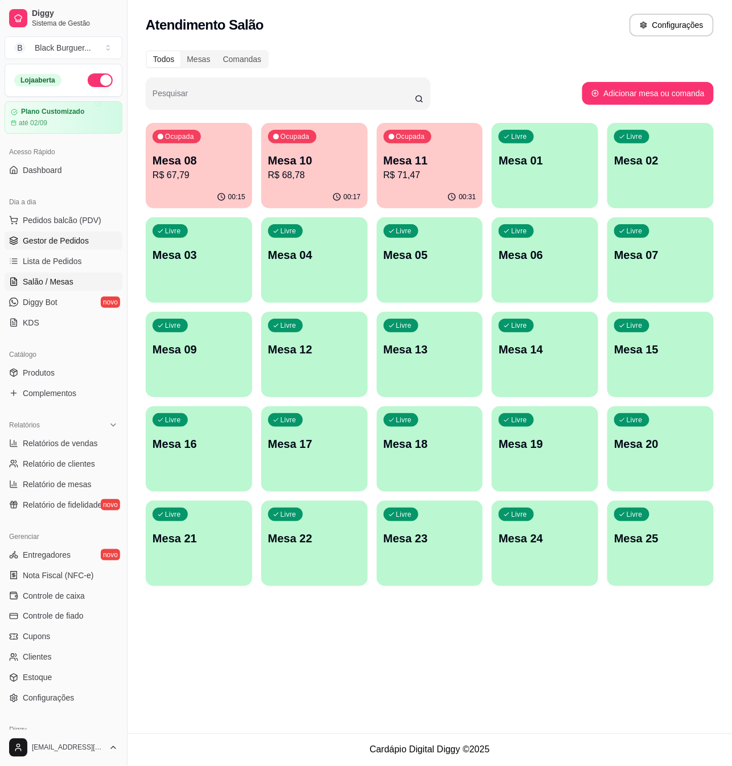
click at [66, 242] on span "Gestor de Pedidos" at bounding box center [56, 240] width 66 height 11
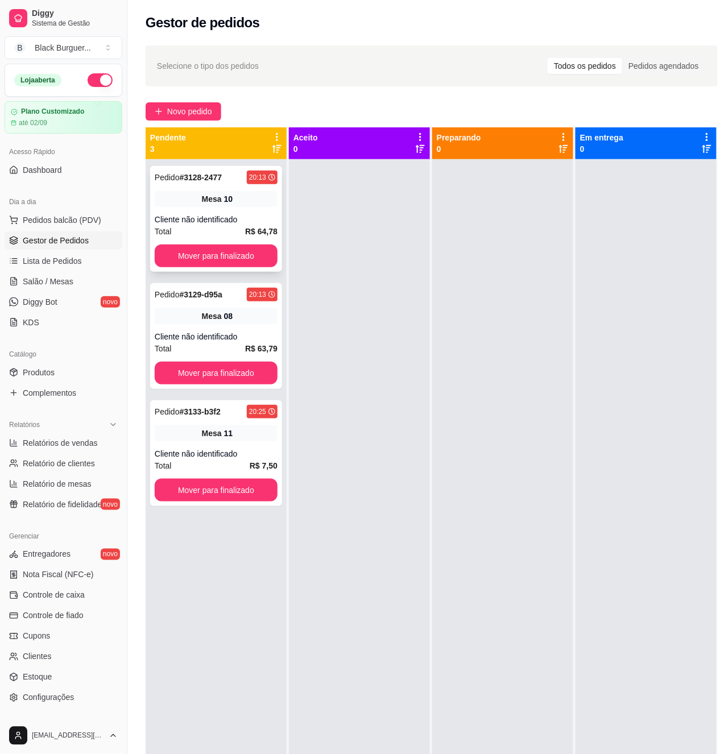
click at [221, 205] on span "Mesa" at bounding box center [212, 198] width 20 height 11
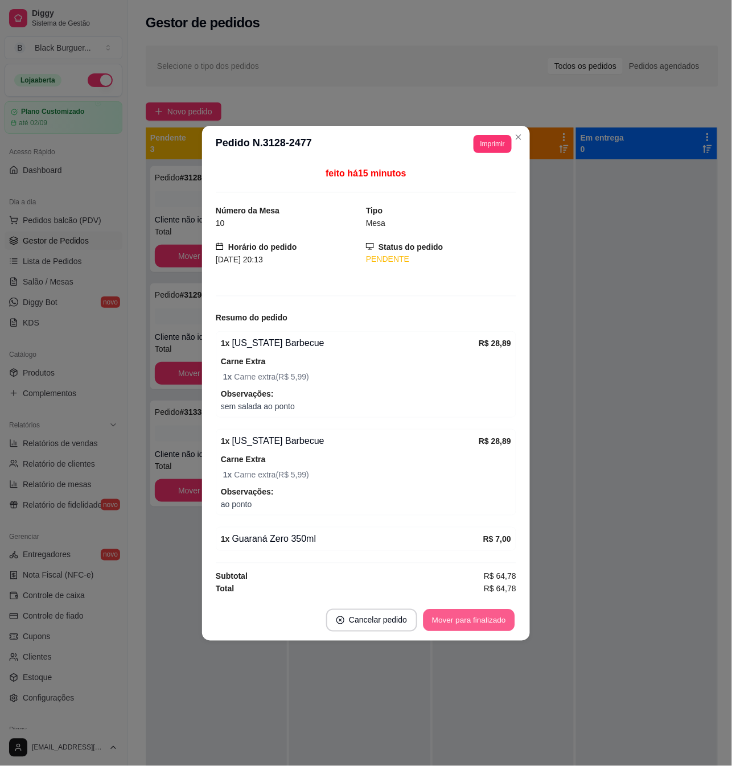
click at [453, 621] on button "Mover para finalizado" at bounding box center [469, 620] width 92 height 22
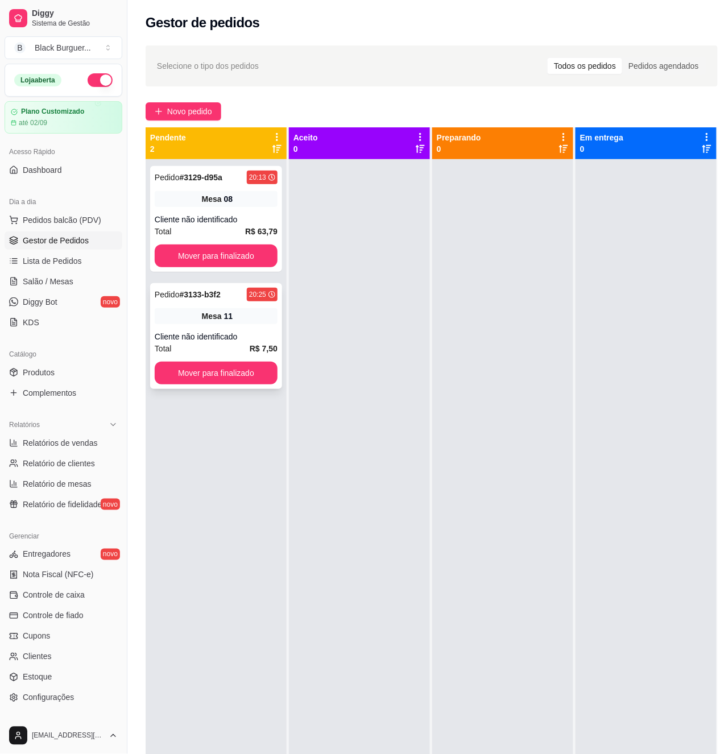
click at [242, 334] on div "Cliente não identificado" at bounding box center [216, 336] width 123 height 11
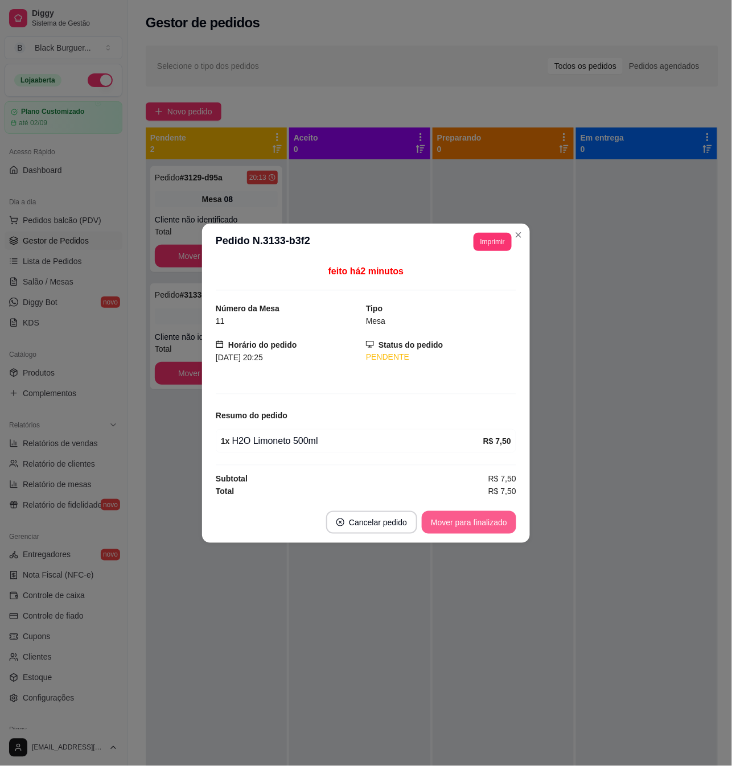
click at [473, 517] on button "Mover para finalizado" at bounding box center [469, 522] width 94 height 23
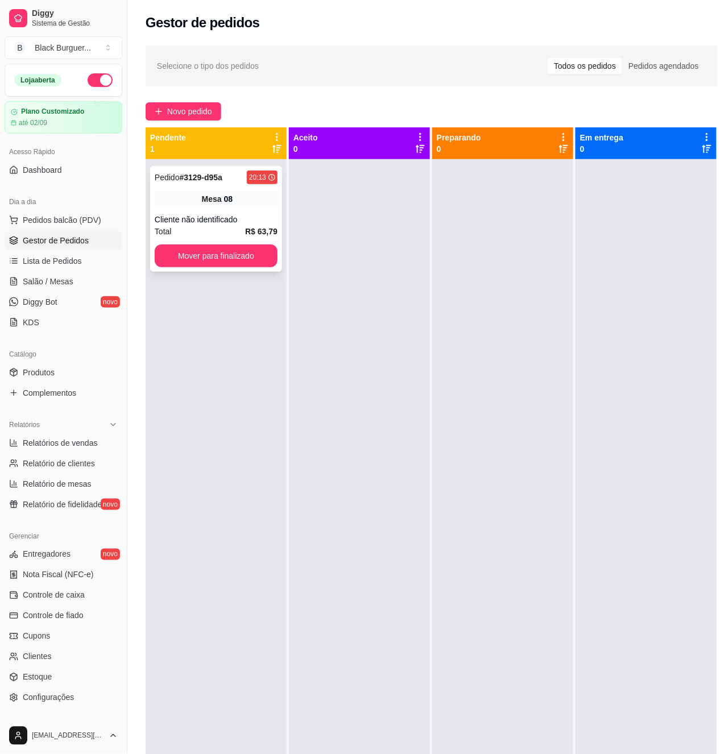
click at [249, 215] on div "Cliente não identificado" at bounding box center [216, 219] width 123 height 11
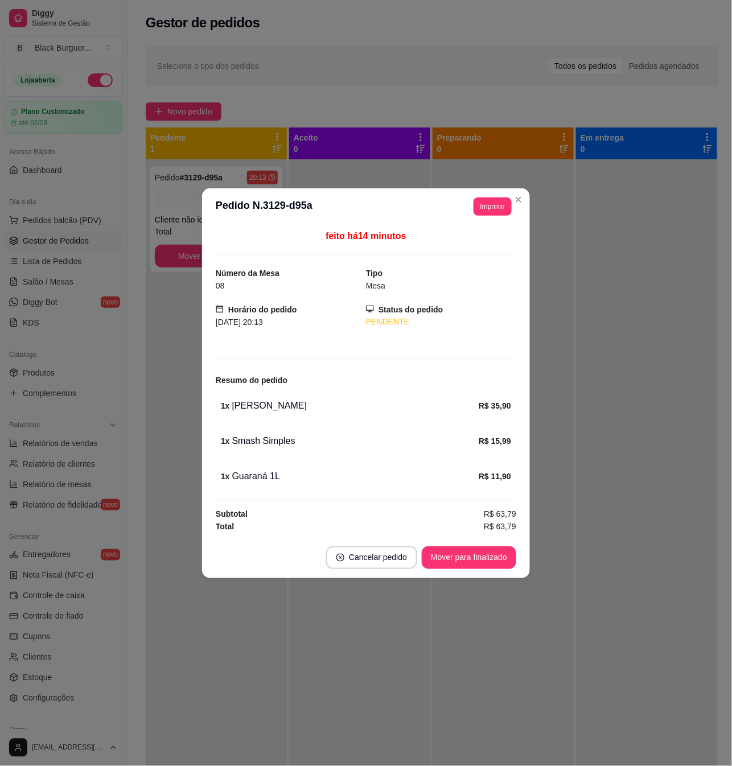
click at [204, 396] on div "feito há 14 minutos Número da Mesa 08 Tipo Mesa Horário do pedido [DATE] 20:13 …" at bounding box center [366, 381] width 328 height 312
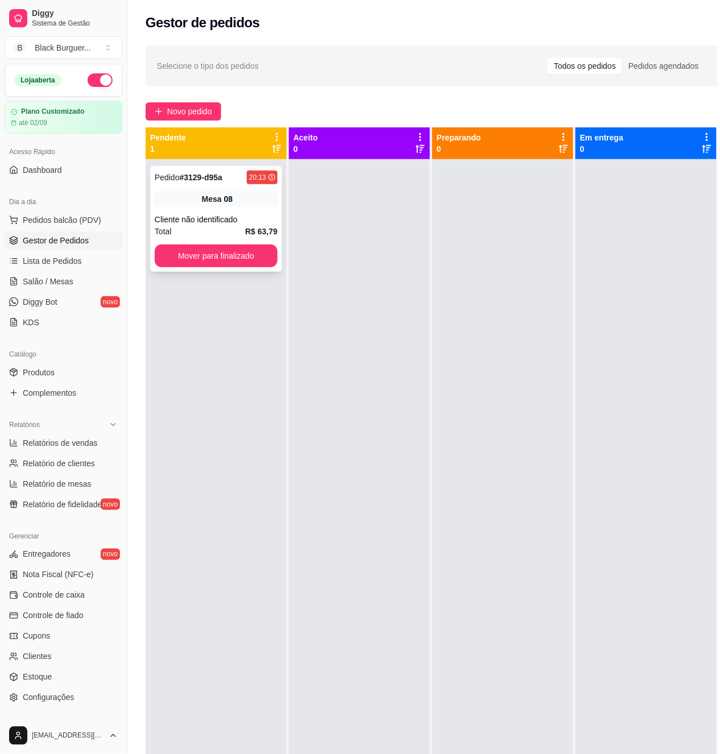
click at [226, 185] on div "Pedido # 3129-d95a 20:13 Mesa 08 Cliente não identificado Total R$ 63,79 Mover …" at bounding box center [216, 219] width 132 height 106
click at [264, 210] on div "Pedido # 3129-d95a 20:13 Mesa 08 Cliente não identificado Total R$ 63,79 Mover …" at bounding box center [216, 219] width 132 height 106
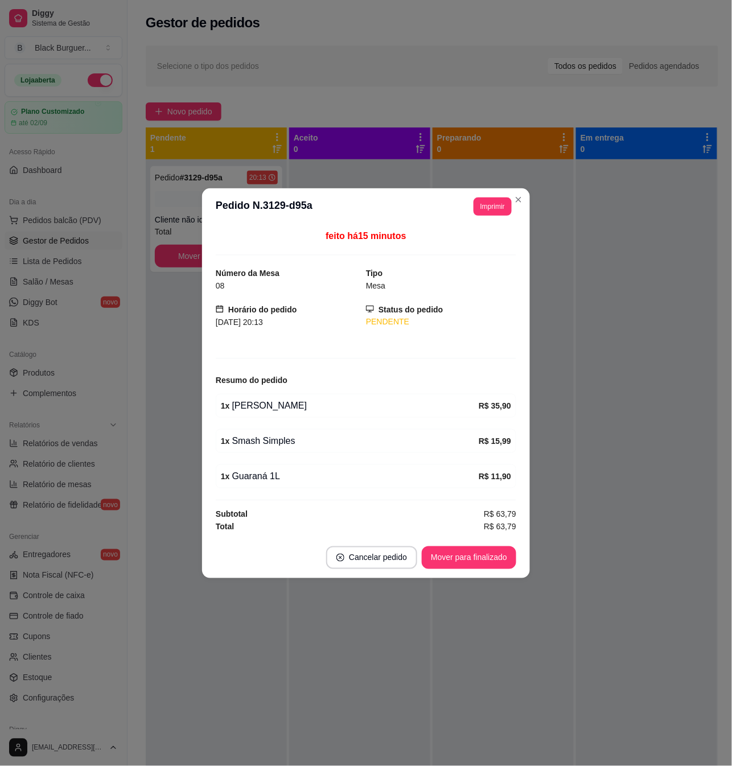
click at [208, 415] on div "feito há 15 minutos Número da Mesa 08 Tipo Mesa Horário do pedido [DATE] 20:13 …" at bounding box center [366, 381] width 328 height 312
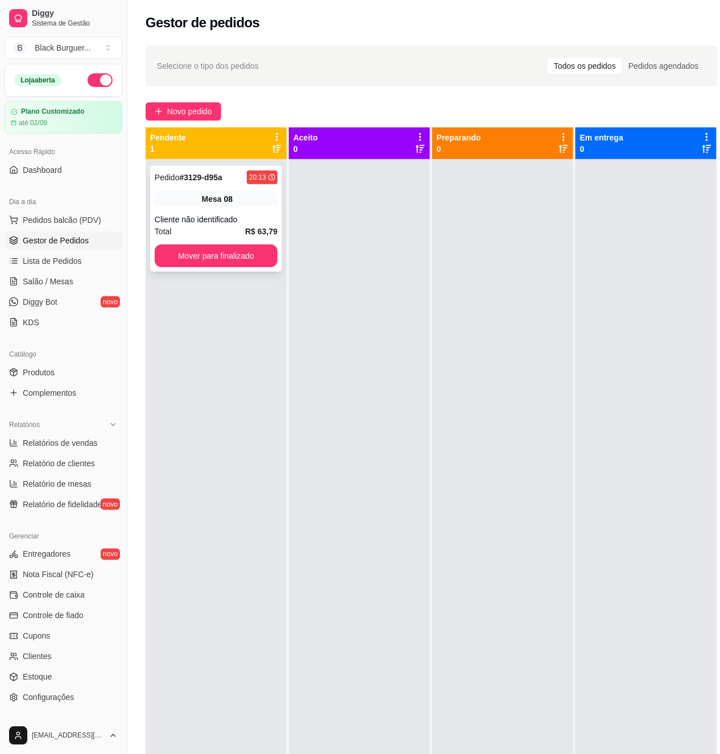
click at [187, 201] on div "Mesa 08" at bounding box center [216, 199] width 123 height 16
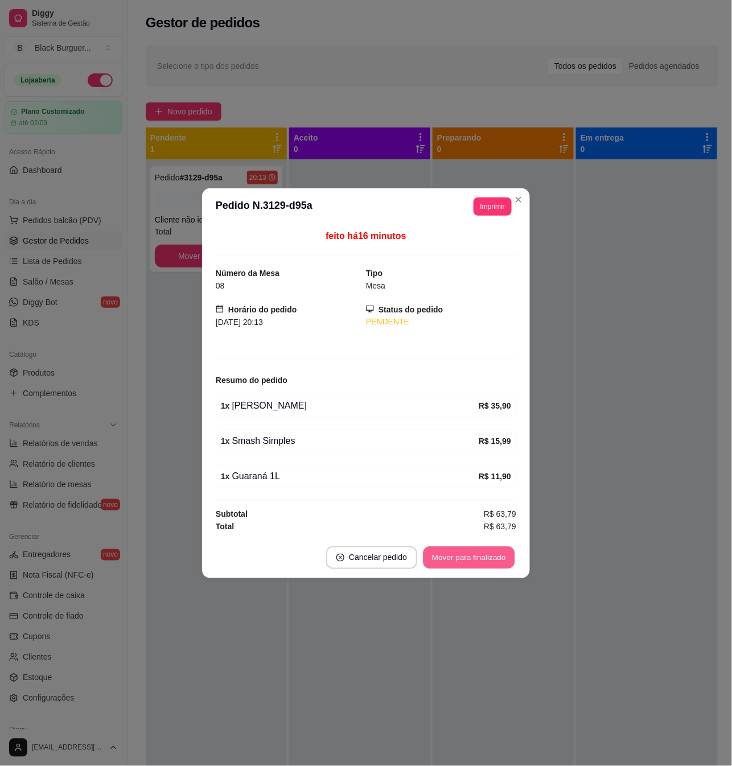
click at [462, 568] on button "Mover para finalizado" at bounding box center [469, 557] width 92 height 22
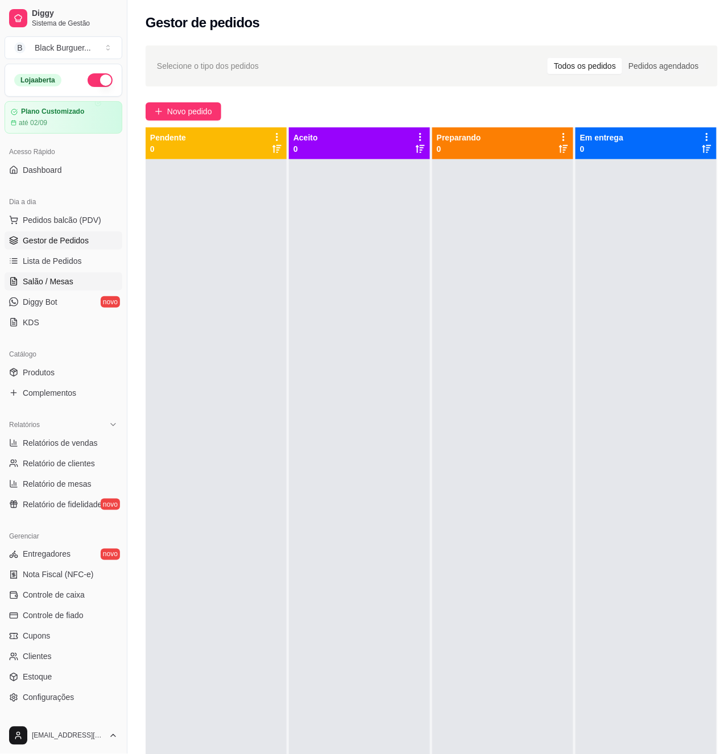
click at [57, 273] on link "Salão / Mesas" at bounding box center [64, 281] width 118 height 18
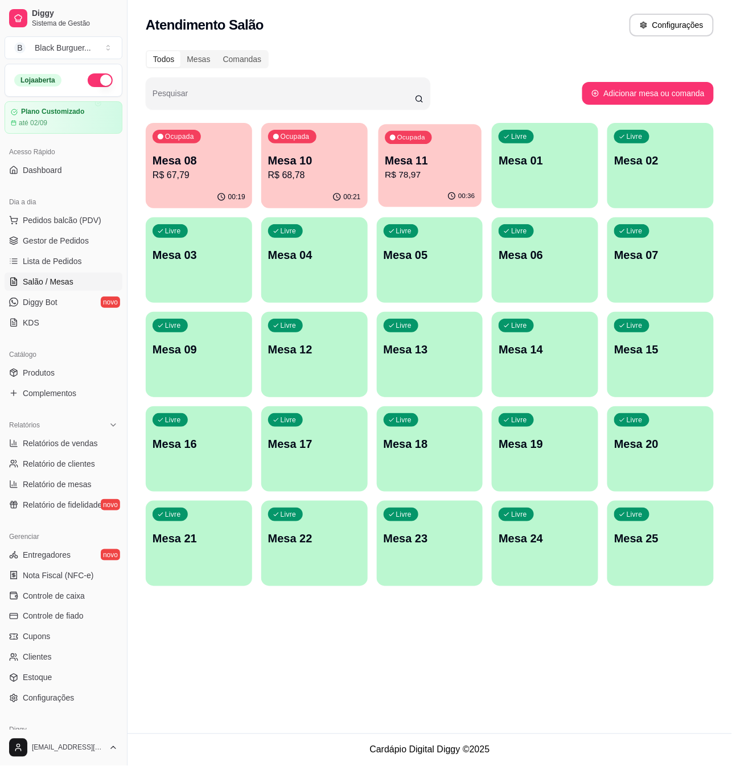
click at [402, 146] on div "Ocupada Mesa 11 R$ 78,97" at bounding box center [429, 154] width 103 height 61
click at [385, 162] on p "Mesa 11" at bounding box center [429, 160] width 93 height 16
click at [55, 228] on button "Pedidos balcão (PDV)" at bounding box center [64, 220] width 118 height 18
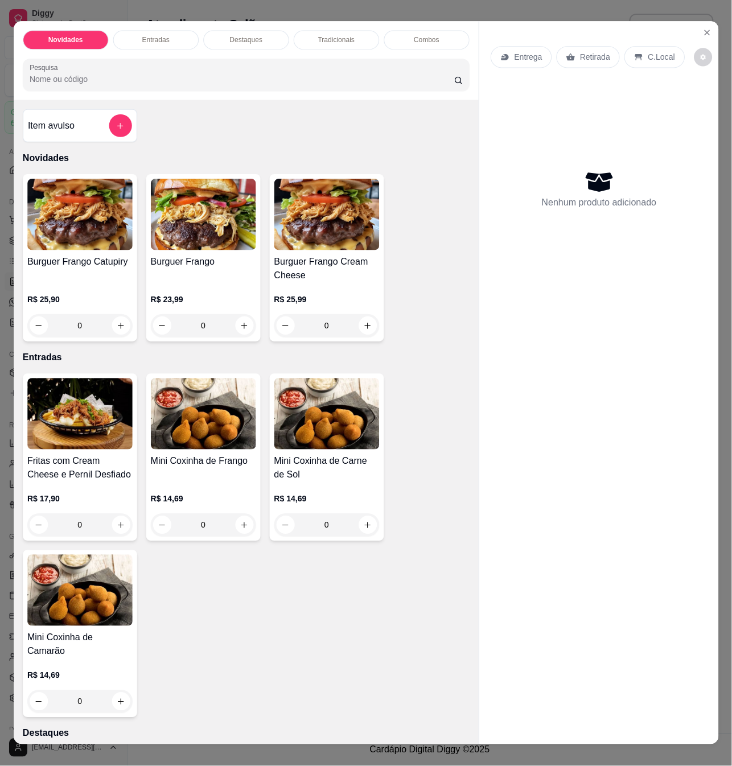
click at [73, 237] on img at bounding box center [79, 214] width 105 height 71
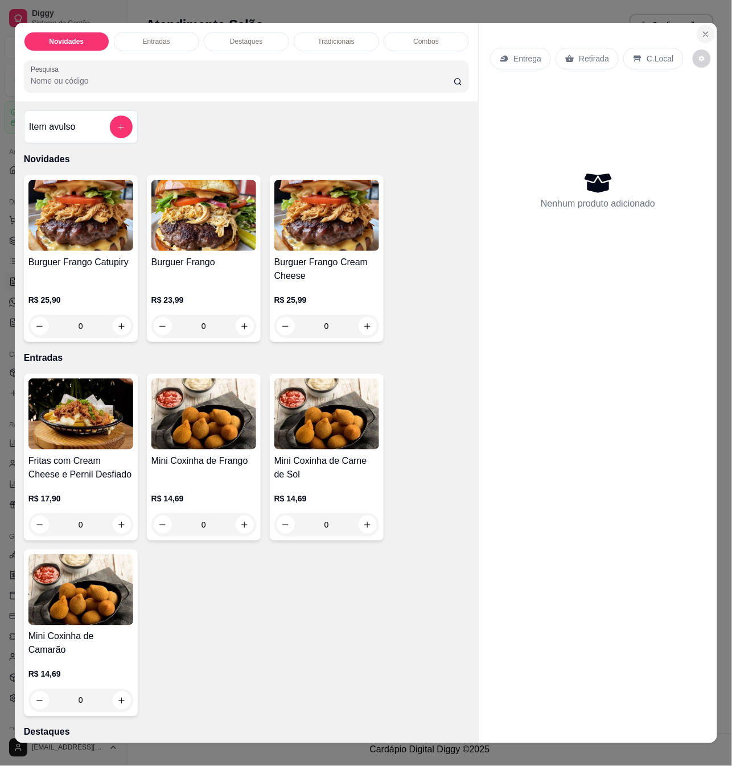
click at [701, 25] on button "Close" at bounding box center [705, 34] width 18 height 18
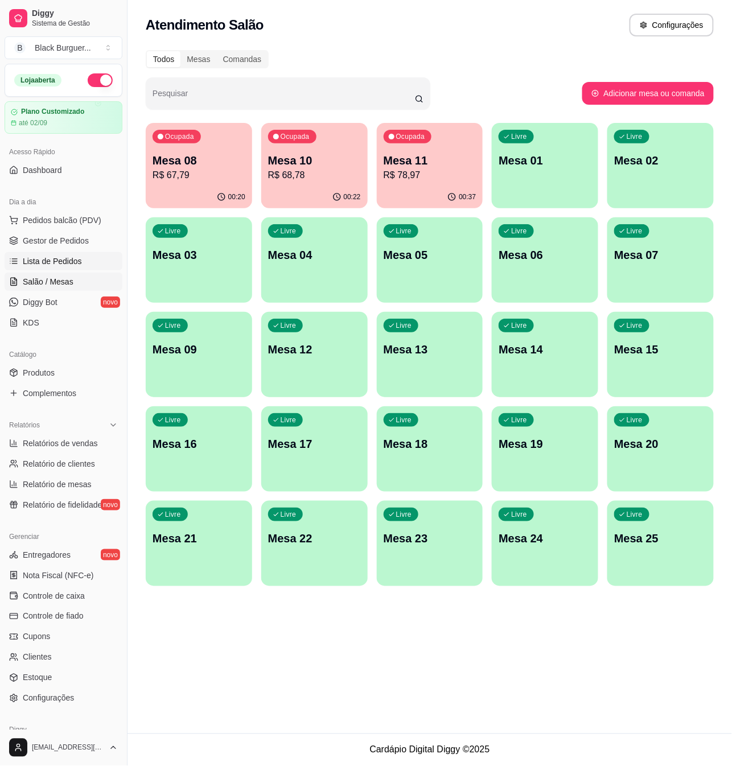
click at [49, 253] on link "Lista de Pedidos" at bounding box center [64, 261] width 118 height 18
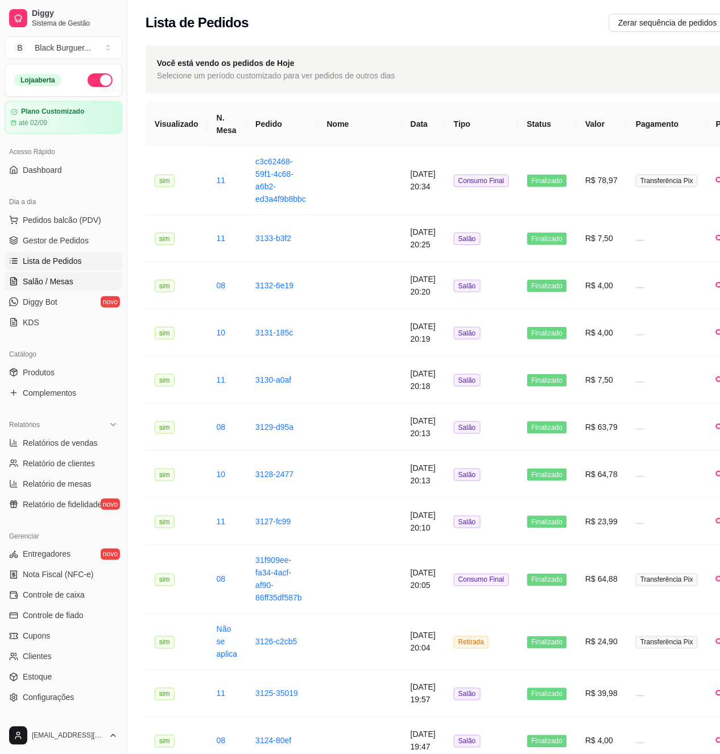
click at [64, 280] on span "Salão / Mesas" at bounding box center [48, 281] width 51 height 11
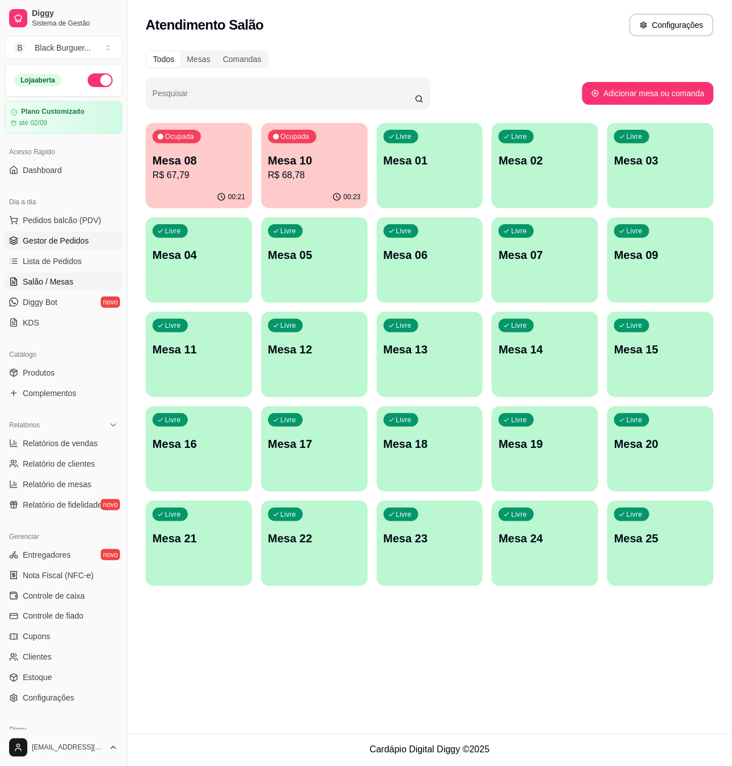
click at [64, 242] on span "Gestor de Pedidos" at bounding box center [56, 240] width 66 height 11
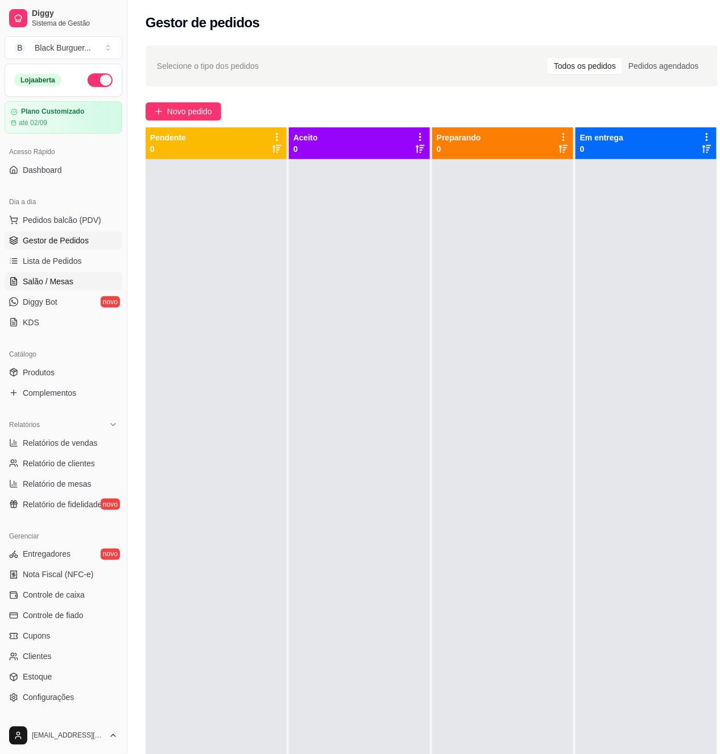
click at [64, 286] on span "Salão / Mesas" at bounding box center [48, 281] width 51 height 11
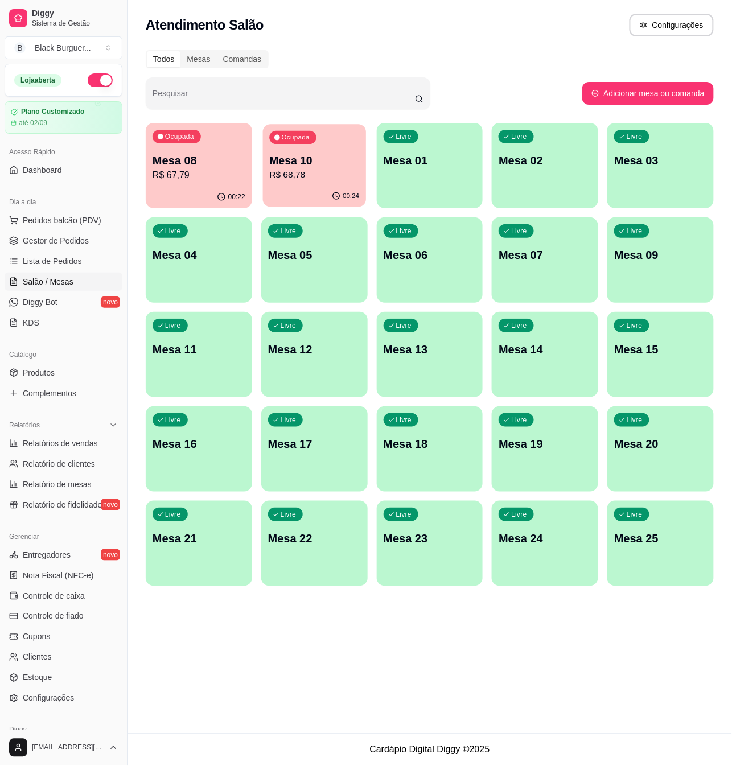
click at [269, 144] on div "Ocupada Mesa 10 R$ 68,78" at bounding box center [314, 154] width 103 height 61
click at [326, 155] on p "Mesa 10" at bounding box center [314, 160] width 90 height 15
click at [33, 233] on link "Gestor de Pedidos" at bounding box center [64, 241] width 118 height 18
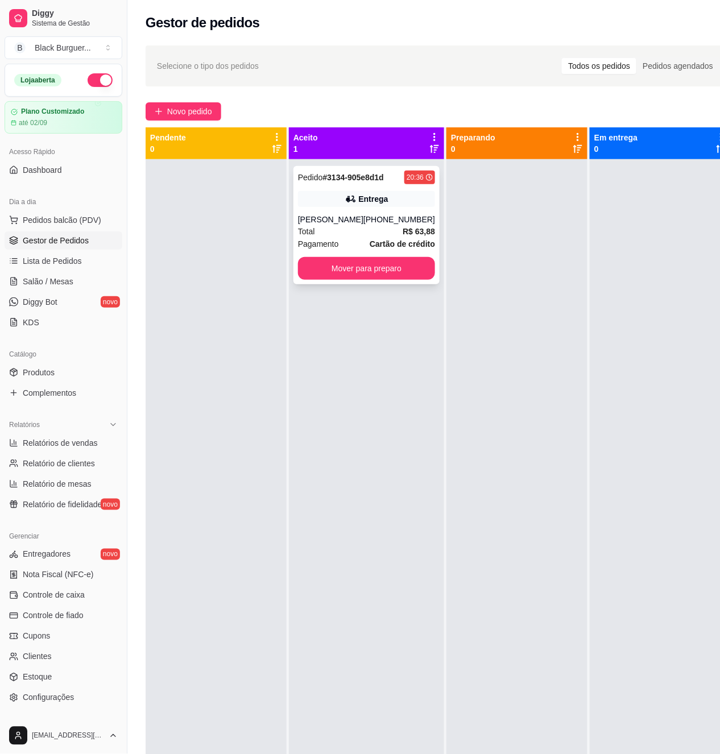
click at [387, 218] on div "[PHONE_NUMBER]" at bounding box center [399, 219] width 72 height 11
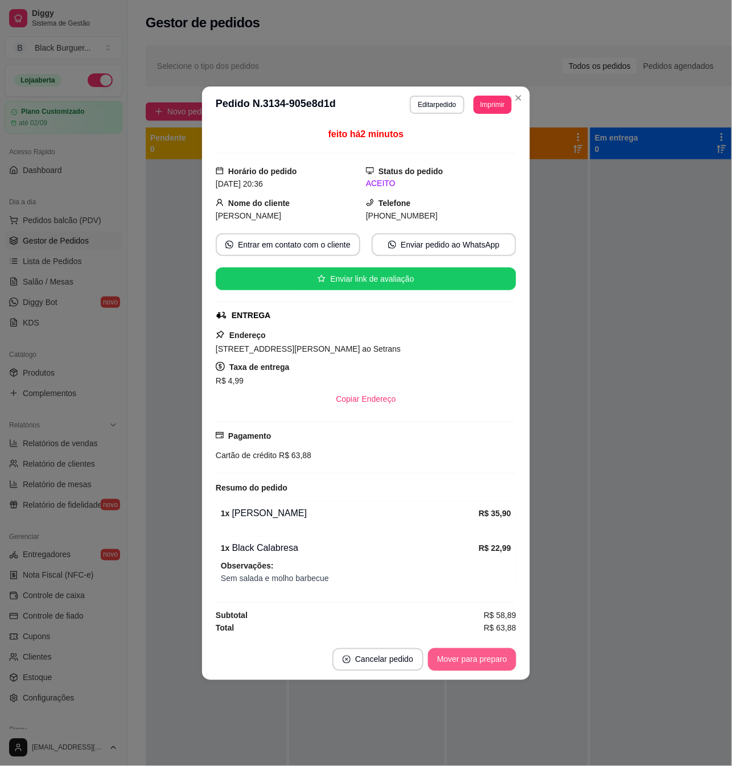
click at [487, 668] on button "Mover para preparo" at bounding box center [472, 659] width 88 height 23
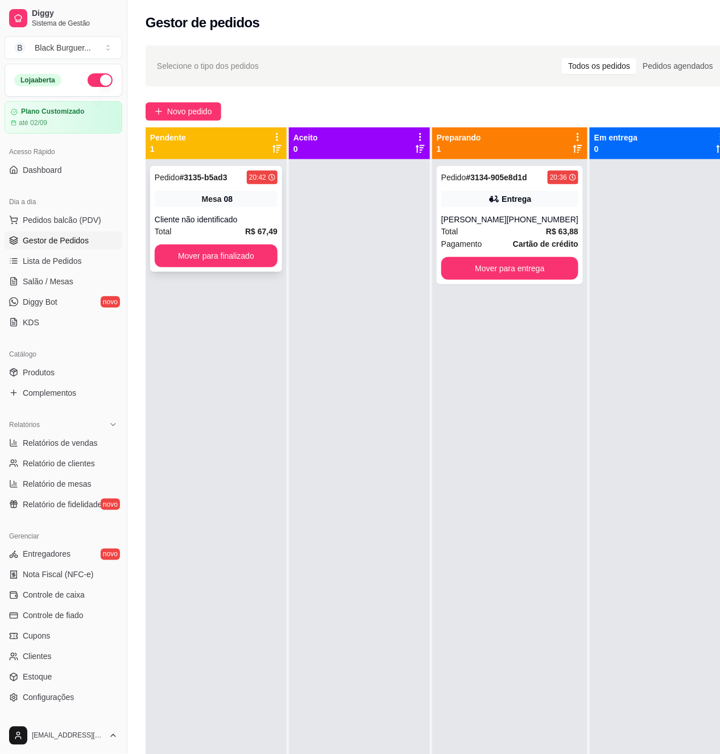
click at [239, 214] on div "Cliente não identificado" at bounding box center [216, 219] width 123 height 11
click at [467, 212] on div "Pedido # 3134-905e8d1d 20:36 Entrega [PERSON_NAME] [PHONE_NUMBER] Total R$ 63,8…" at bounding box center [510, 225] width 146 height 118
click at [85, 276] on link "Salão / Mesas" at bounding box center [64, 281] width 118 height 18
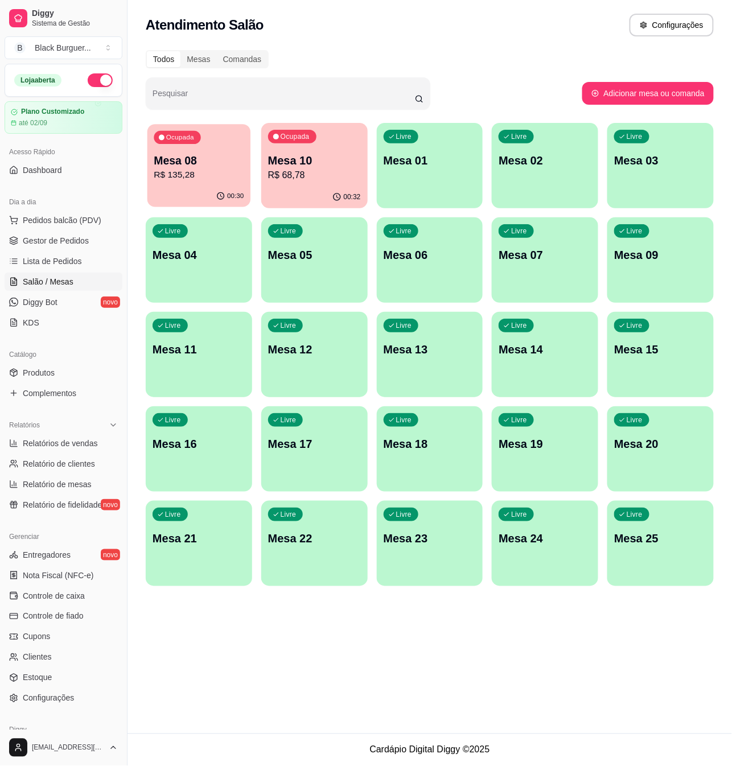
click at [214, 153] on p "Mesa 08" at bounding box center [199, 160] width 90 height 15
click at [319, 146] on div "Ocupada Mesa 10 R$ 68,78" at bounding box center [314, 154] width 106 height 63
click at [352, 162] on p "Mesa 10" at bounding box center [314, 160] width 93 height 16
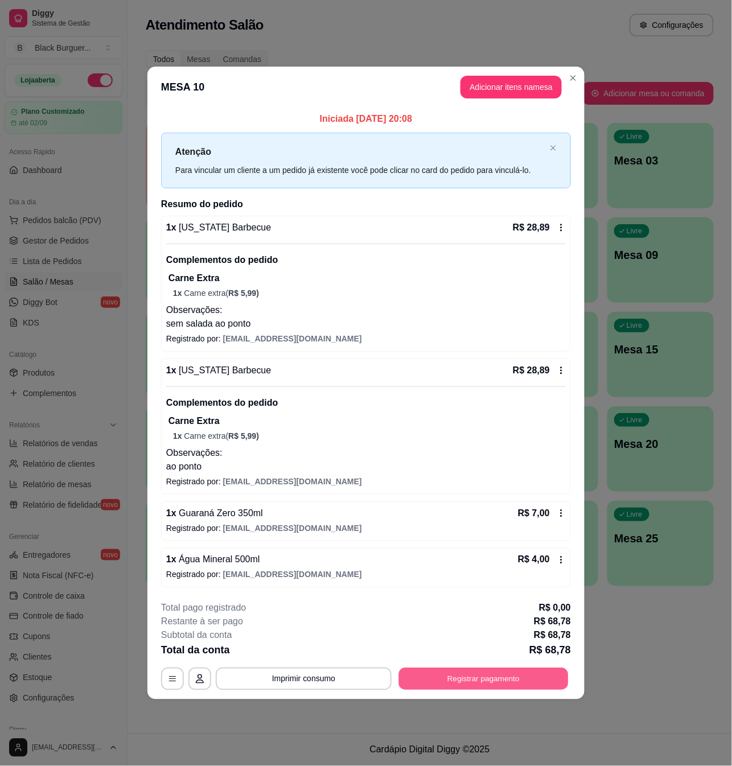
click at [451, 676] on button "Registrar pagamento" at bounding box center [484, 678] width 170 height 22
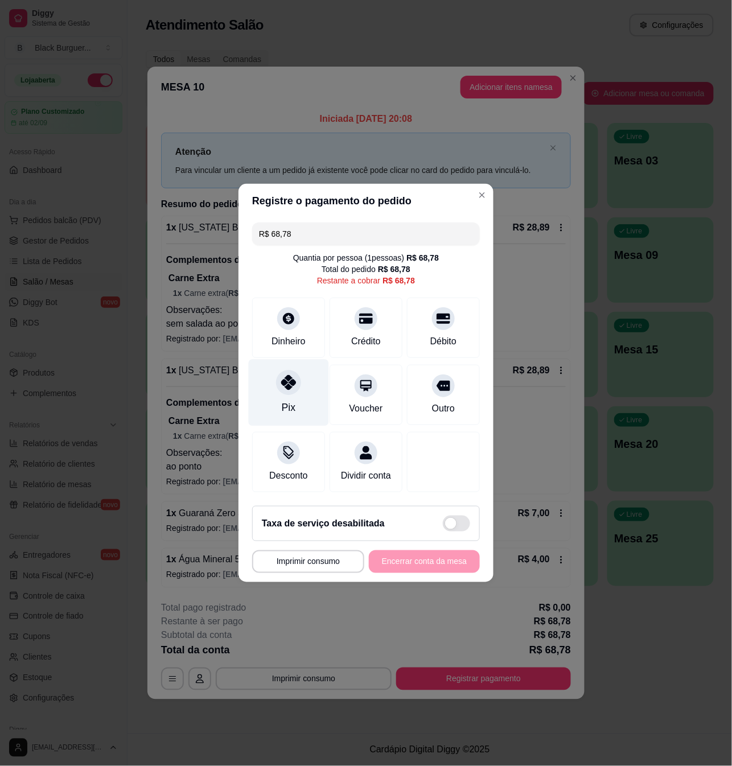
click at [295, 375] on div at bounding box center [288, 382] width 25 height 25
type input "R$ 0,00"
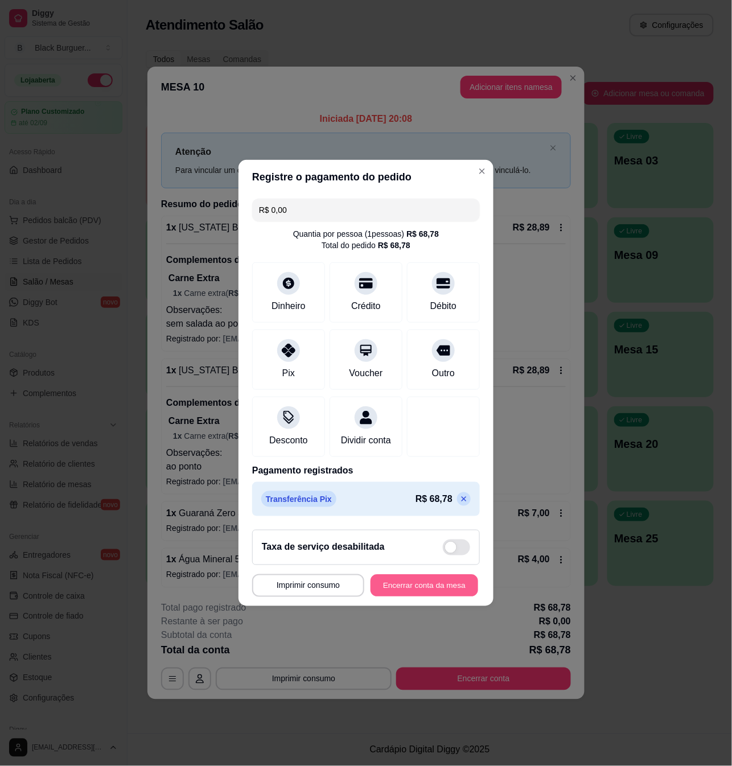
click at [422, 596] on button "Encerrar conta da mesa" at bounding box center [424, 586] width 108 height 22
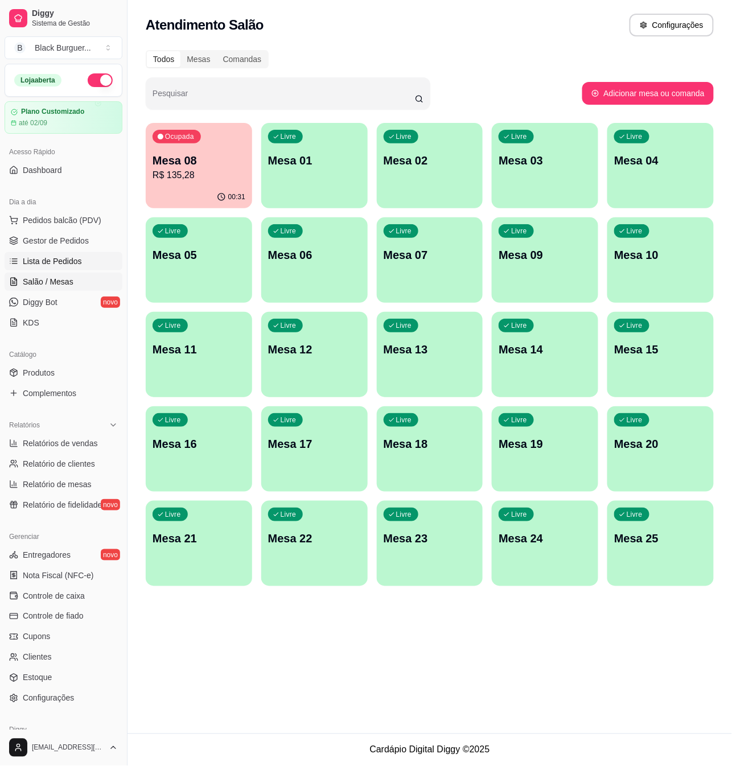
click at [80, 257] on link "Lista de Pedidos" at bounding box center [64, 261] width 118 height 18
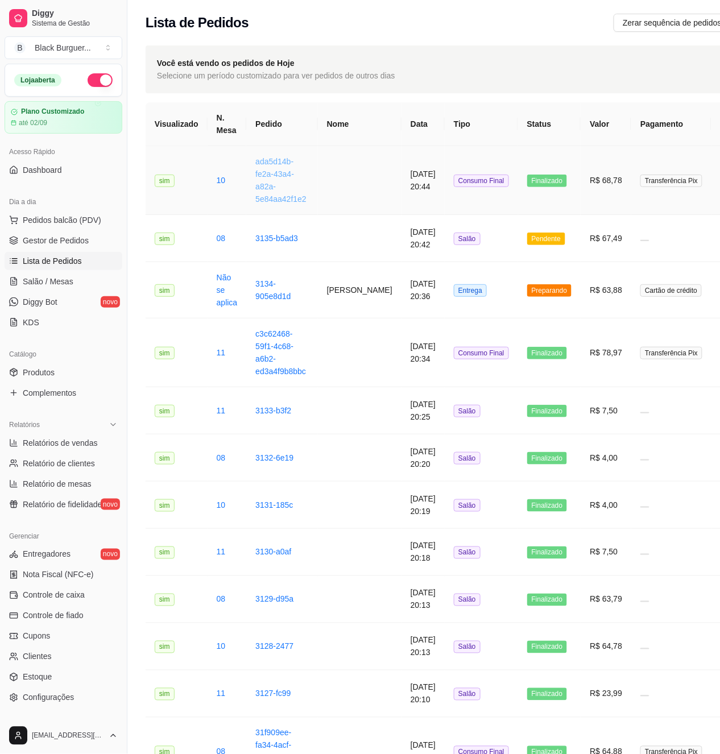
click at [271, 178] on link "ada5d14b-fe2a-43a4-a82a-5e84aa42f1e2" at bounding box center [280, 180] width 51 height 47
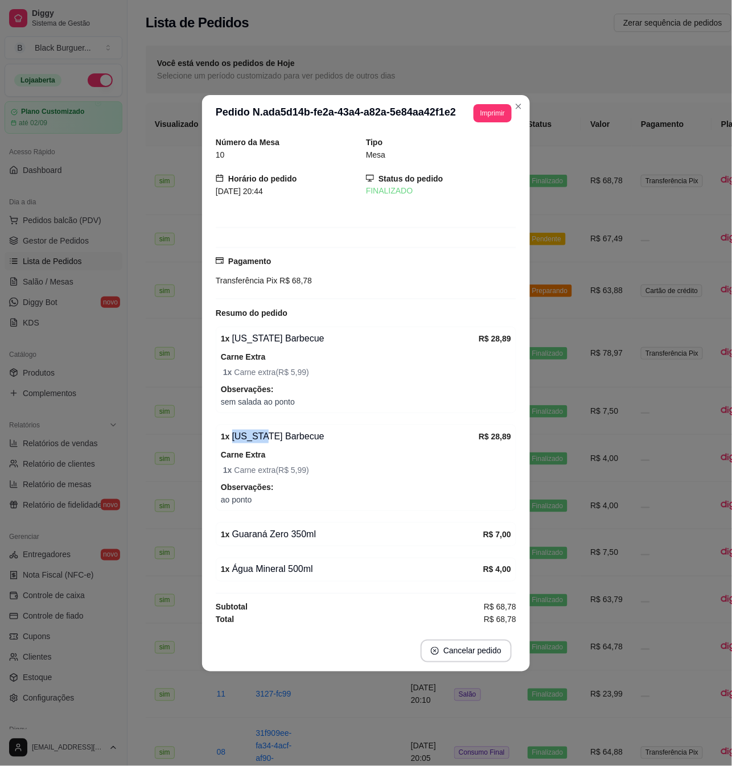
drag, startPoint x: 270, startPoint y: 435, endPoint x: 294, endPoint y: 437, distance: 24.5
click at [292, 437] on div "1 x [US_STATE] Barbecue" at bounding box center [350, 436] width 258 height 14
drag, startPoint x: 294, startPoint y: 437, endPoint x: 268, endPoint y: 472, distance: 43.6
click at [294, 438] on div "1 x [US_STATE] Barbecue" at bounding box center [350, 436] width 258 height 14
click at [260, 478] on div "1 x [US_STATE] Barbecue R$ 28,89 Carne Extra 1 x Carne extra ( R$ 5,99 ) Observ…" at bounding box center [366, 467] width 300 height 86
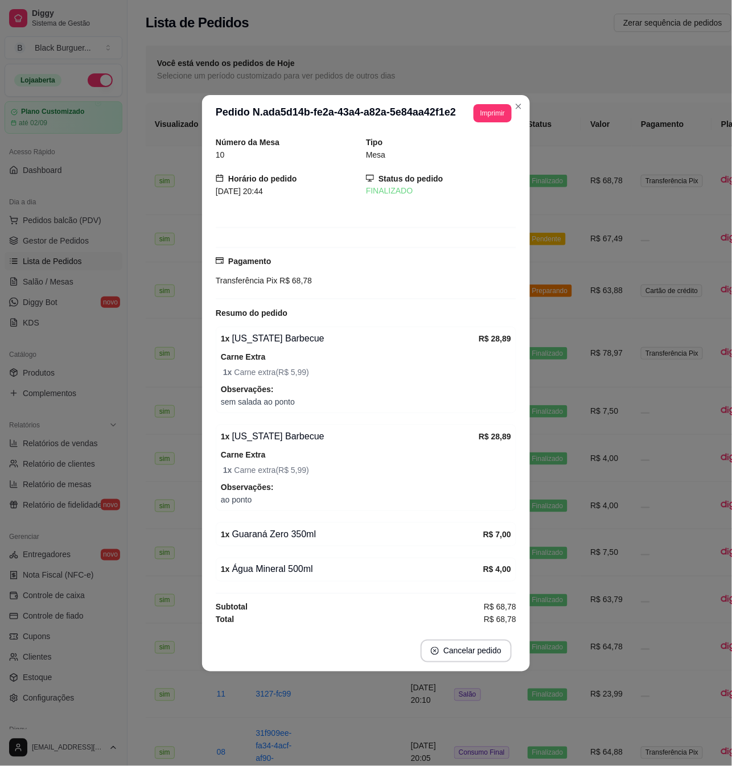
click at [260, 503] on span "ao ponto" at bounding box center [366, 499] width 290 height 13
drag, startPoint x: 253, startPoint y: 534, endPoint x: 273, endPoint y: 538, distance: 21.0
click at [273, 538] on div "1 x Guaraná Zero 350ml" at bounding box center [352, 534] width 262 height 14
click at [274, 538] on div "1 x Guaraná Zero 350ml" at bounding box center [352, 534] width 262 height 14
drag, startPoint x: 274, startPoint y: 538, endPoint x: 286, endPoint y: 547, distance: 14.7
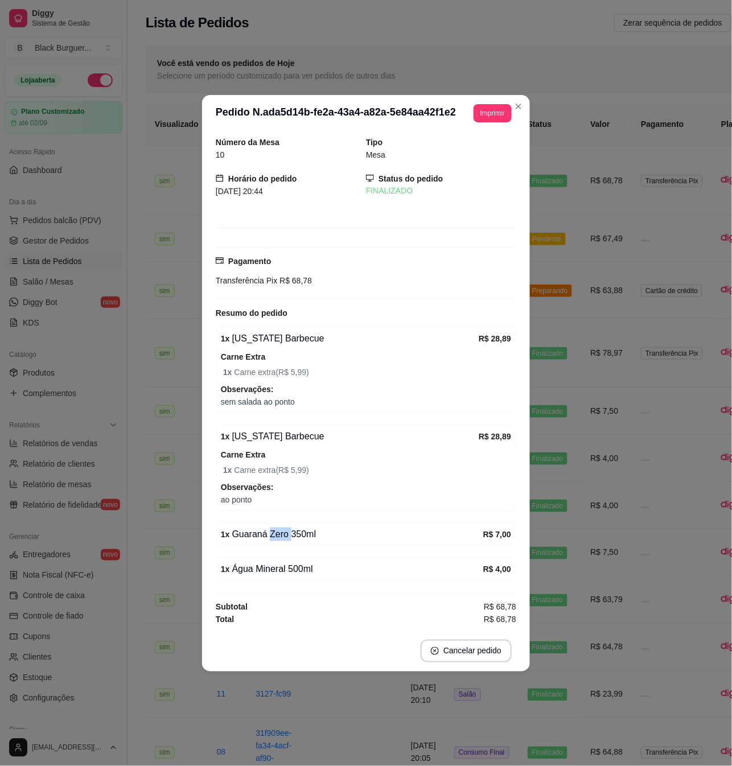
click at [275, 540] on div "1 x Guaraná Zero 350ml" at bounding box center [352, 534] width 262 height 14
click at [286, 546] on div "1 x Guaraná Zero 350ml R$ 7,00" at bounding box center [366, 534] width 300 height 24
click at [283, 565] on div "1 x Água Mineral 500ml" at bounding box center [352, 570] width 262 height 14
drag, startPoint x: 255, startPoint y: 562, endPoint x: 249, endPoint y: 549, distance: 14.5
click at [249, 549] on div "Número da Mesa 10 Tipo Mesa Horário do pedido [DATE] 20:44 Status do pedido FIN…" at bounding box center [366, 381] width 300 height 490
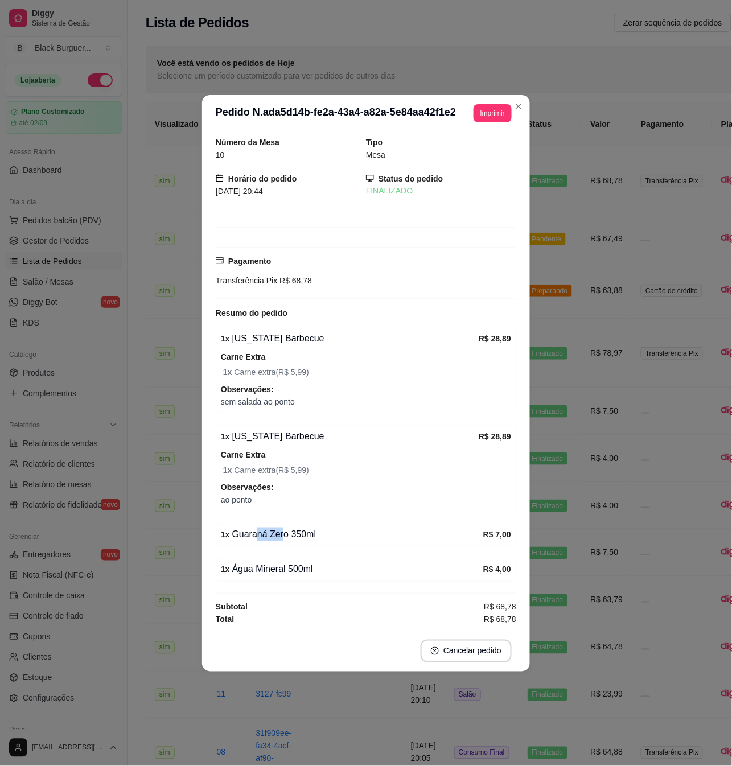
drag, startPoint x: 253, startPoint y: 535, endPoint x: 288, endPoint y: 538, distance: 34.8
click at [288, 538] on div "1 x Guaraná Zero 350ml" at bounding box center [352, 534] width 262 height 14
click at [290, 538] on div "1 x Guaraná Zero 350ml" at bounding box center [352, 534] width 262 height 14
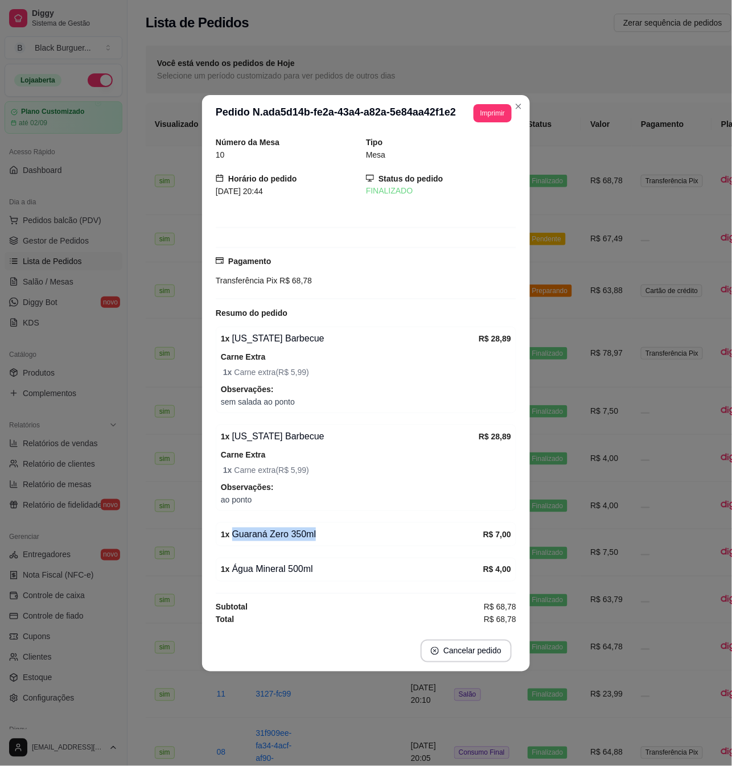
click at [290, 538] on div "1 x Guaraná Zero 350ml" at bounding box center [352, 534] width 262 height 14
click at [276, 536] on div "1 x Guaraná Zero 350ml" at bounding box center [352, 534] width 262 height 14
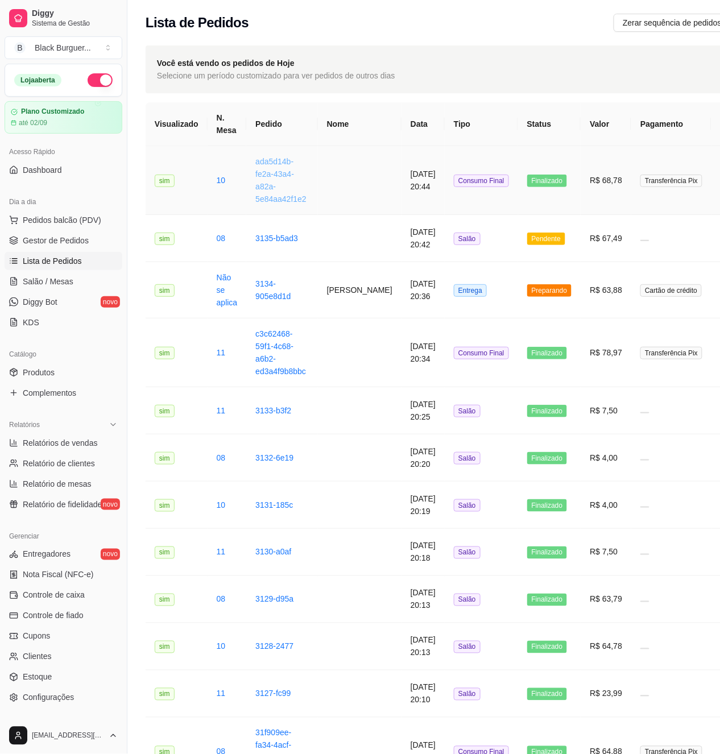
click at [251, 182] on td "ada5d14b-fe2a-43a4-a82a-5e84aa42f1e2" at bounding box center [281, 180] width 71 height 69
click at [259, 174] on link "ada5d14b-fe2a-43a4-a82a-5e84aa42f1e2" at bounding box center [280, 180] width 51 height 47
click at [57, 278] on span "Salão / Mesas" at bounding box center [48, 281] width 51 height 11
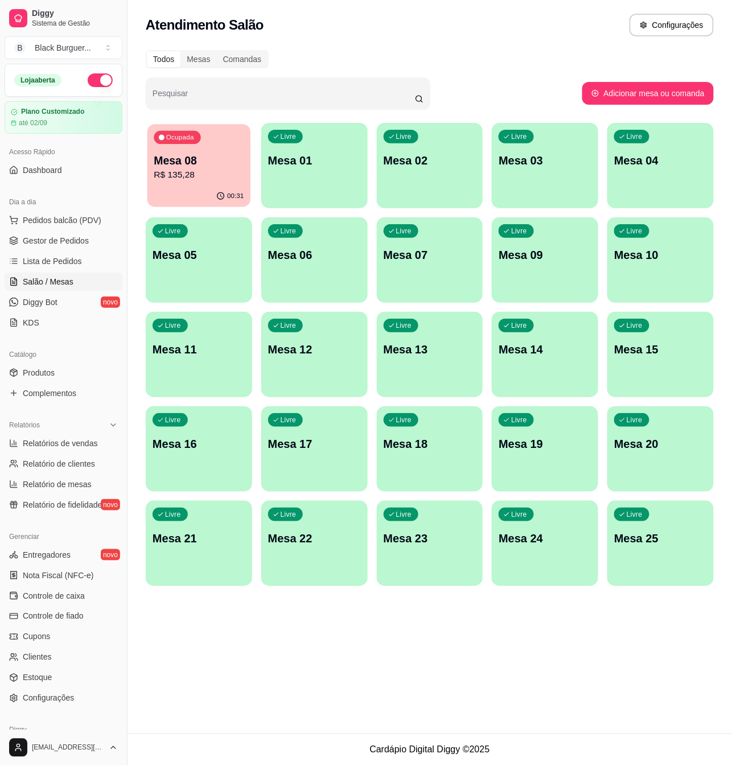
click at [208, 175] on p "R$ 135,28" at bounding box center [199, 174] width 90 height 13
click at [67, 247] on link "Gestor de Pedidos" at bounding box center [64, 241] width 118 height 18
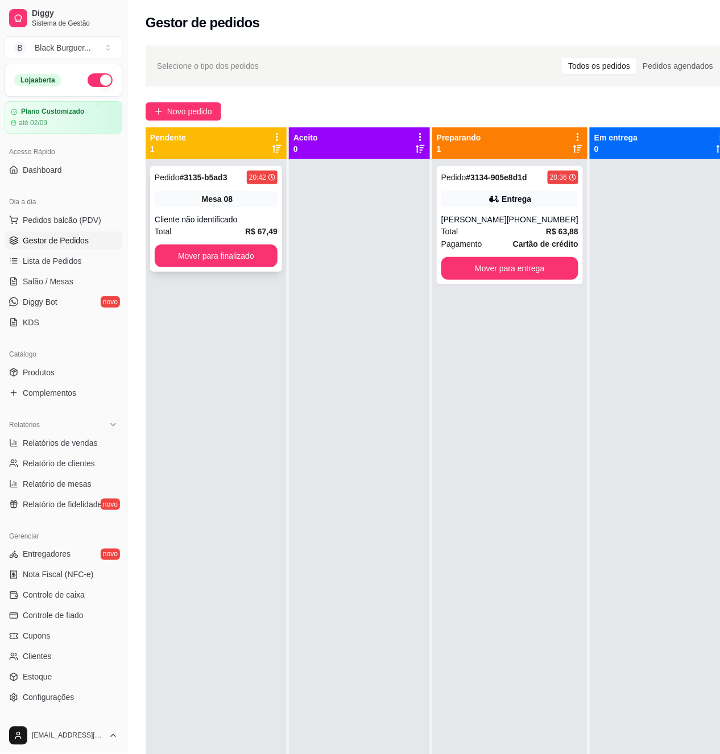
click at [237, 198] on div "Mesa 08" at bounding box center [216, 199] width 123 height 16
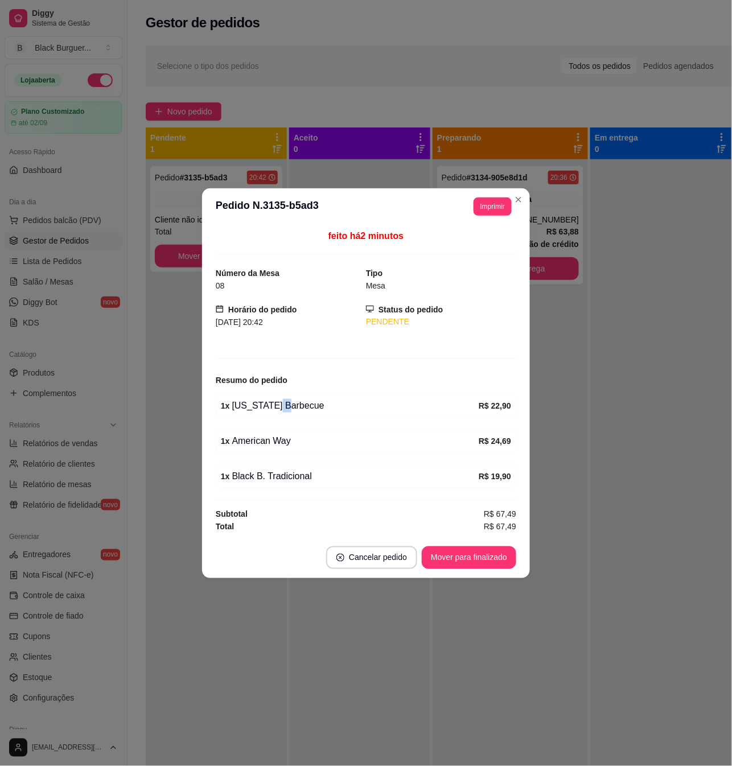
drag, startPoint x: 273, startPoint y: 402, endPoint x: 292, endPoint y: 401, distance: 19.3
click at [292, 401] on div "1 x [US_STATE] Barbecue" at bounding box center [350, 406] width 258 height 14
drag, startPoint x: 292, startPoint y: 401, endPoint x: 276, endPoint y: 445, distance: 46.8
click at [292, 402] on div "1 x [US_STATE] Barbecue" at bounding box center [350, 406] width 258 height 14
click at [271, 458] on div "feito há 2 minutos Número da Mesa 08 Tipo Mesa Horário do pedido [DATE] 20:42 S…" at bounding box center [366, 380] width 300 height 303
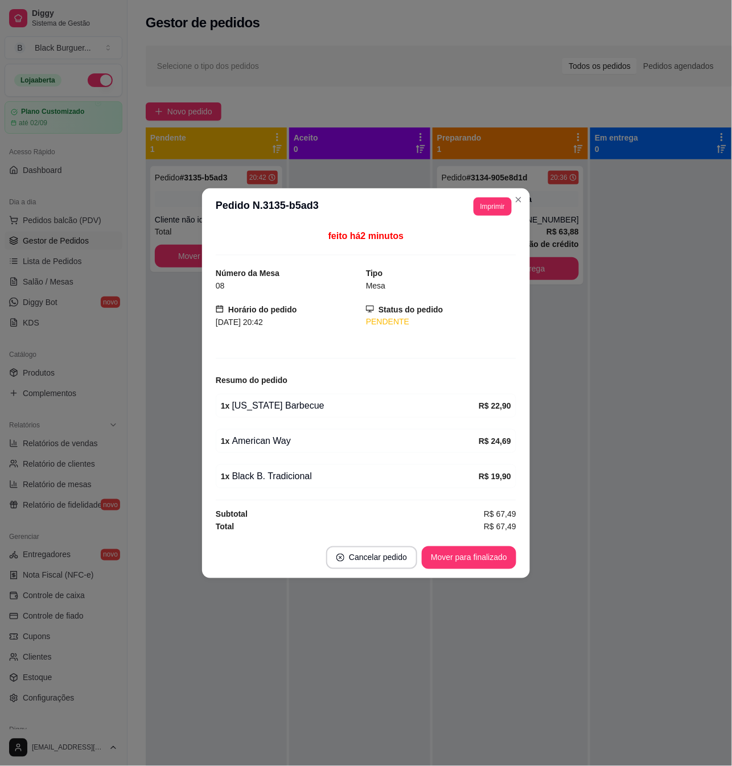
click at [280, 493] on div "feito há 2 minutos Número da Mesa 08 Tipo Mesa Horário do pedido [DATE] 20:42 S…" at bounding box center [366, 380] width 300 height 303
click at [283, 483] on div "1 x Black B. Tradicional" at bounding box center [350, 476] width 258 height 14
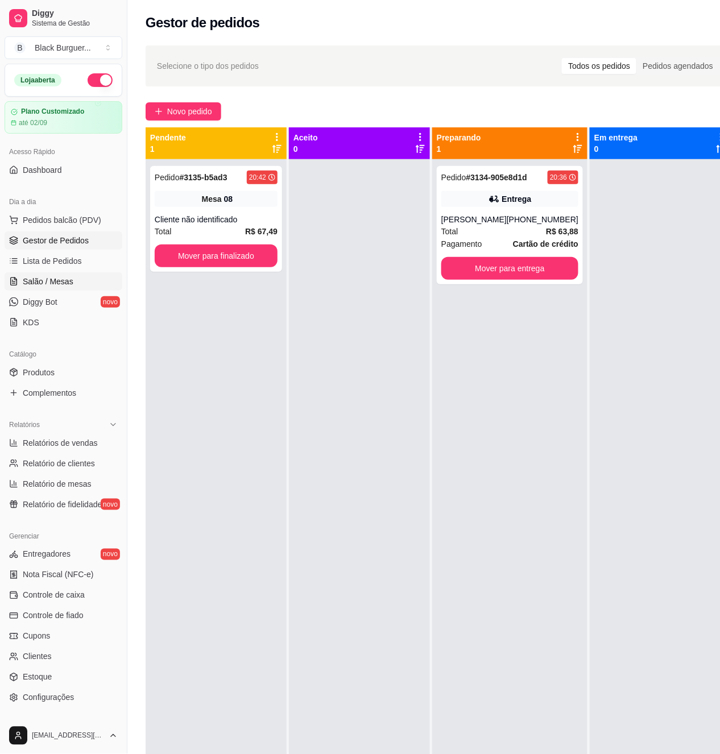
click at [66, 285] on span "Salão / Mesas" at bounding box center [48, 281] width 51 height 11
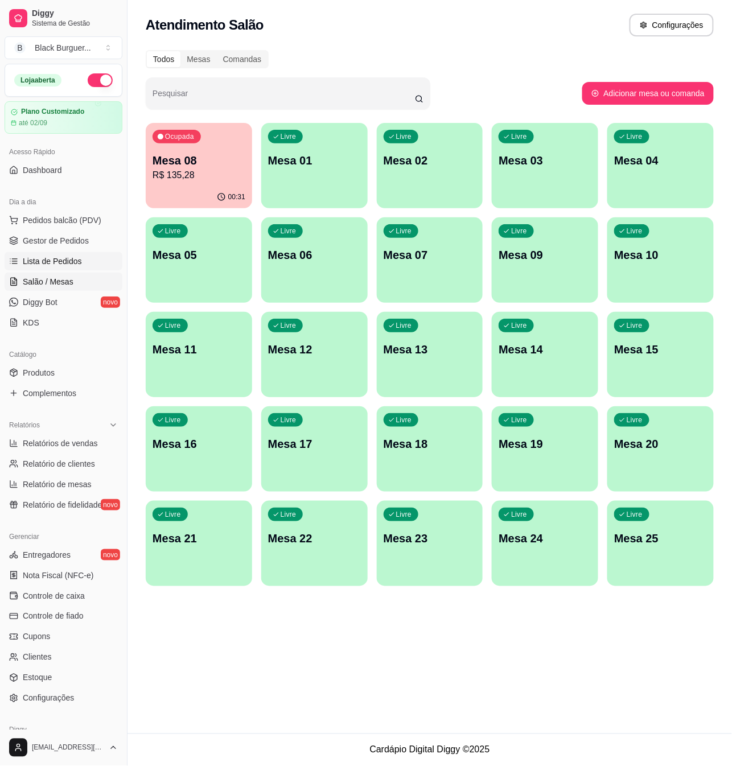
click at [73, 267] on span "Lista de Pedidos" at bounding box center [52, 260] width 59 height 11
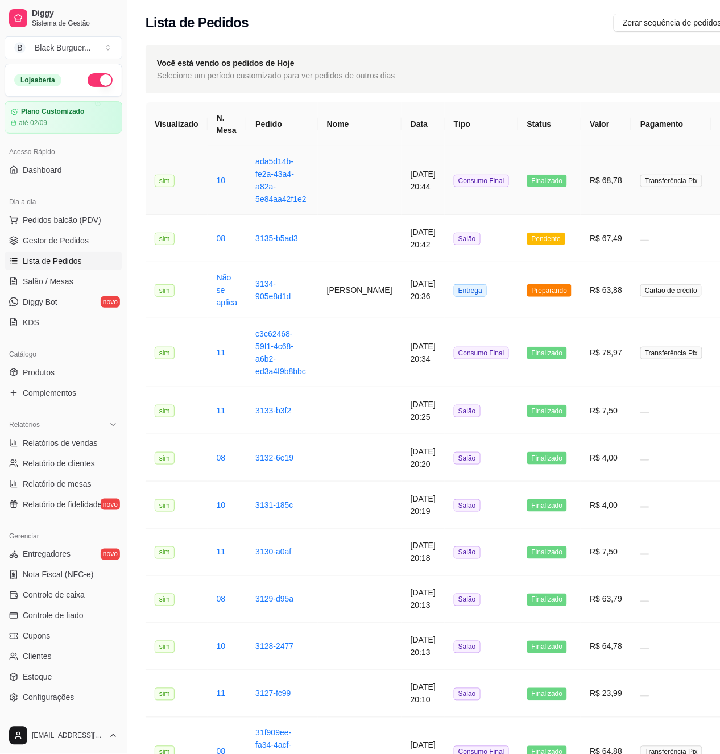
click at [285, 190] on td "ada5d14b-fe2a-43a4-a82a-5e84aa42f1e2" at bounding box center [281, 180] width 71 height 69
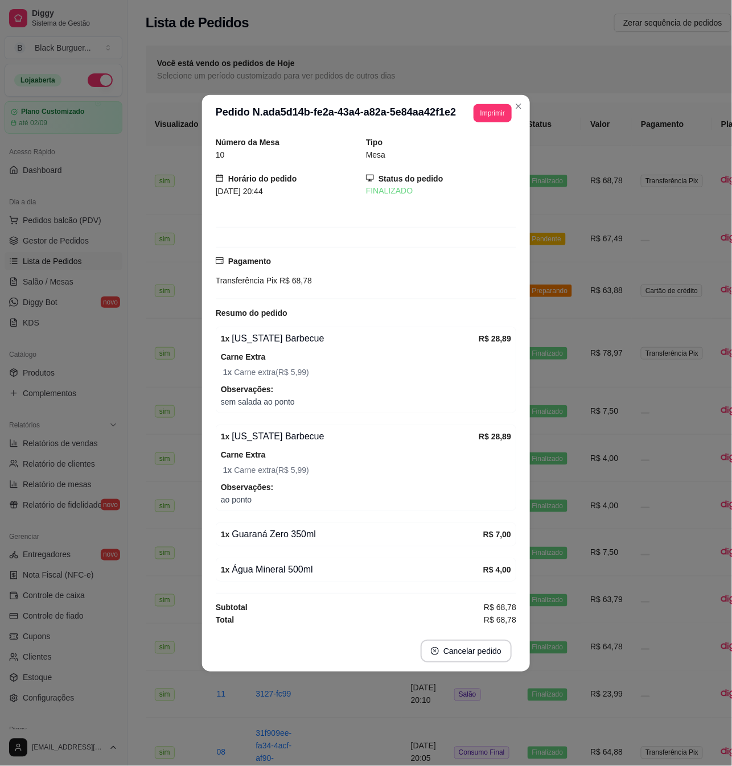
click at [280, 207] on div "Número da Mesa 10 Tipo Mesa Horário do pedido [DATE] 20:44 Status do pedido FIN…" at bounding box center [366, 380] width 300 height 490
click at [494, 105] on button "Imprimir" at bounding box center [492, 113] width 38 height 18
click at [474, 152] on button "Impressora" at bounding box center [471, 150] width 80 height 18
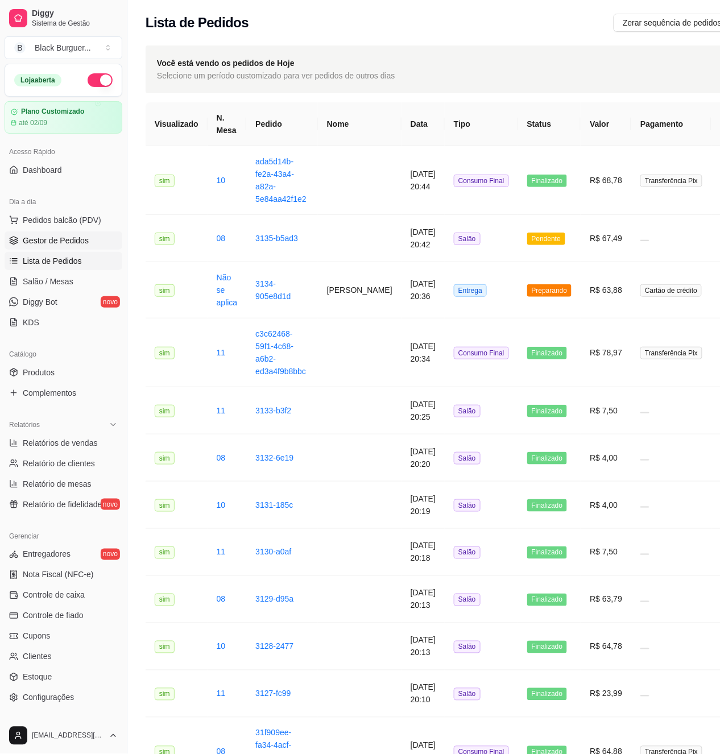
click at [60, 246] on span "Gestor de Pedidos" at bounding box center [56, 240] width 66 height 11
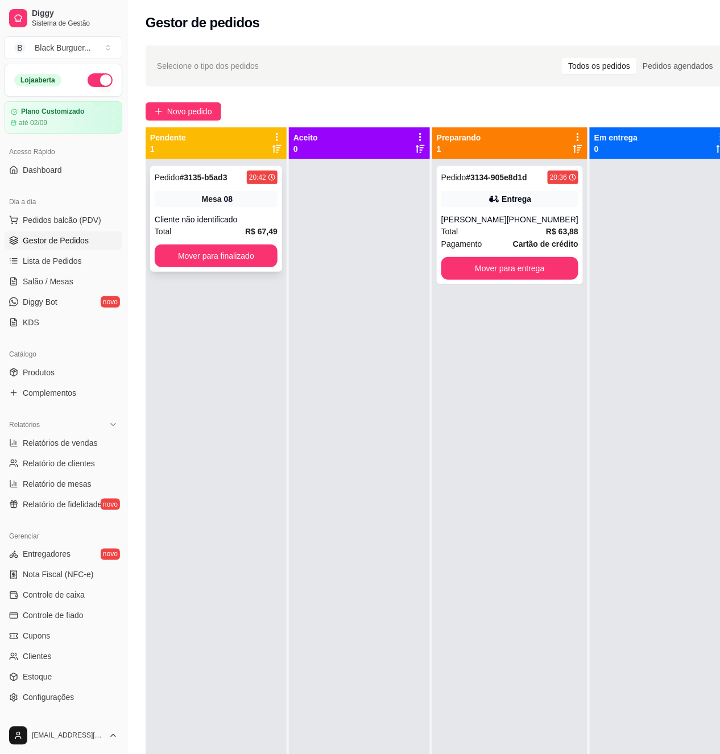
click at [223, 215] on div "Cliente não identificado" at bounding box center [216, 219] width 123 height 11
click at [467, 220] on div "[PERSON_NAME]" at bounding box center [473, 219] width 65 height 11
click at [64, 270] on link "Lista de Pedidos" at bounding box center [64, 261] width 118 height 18
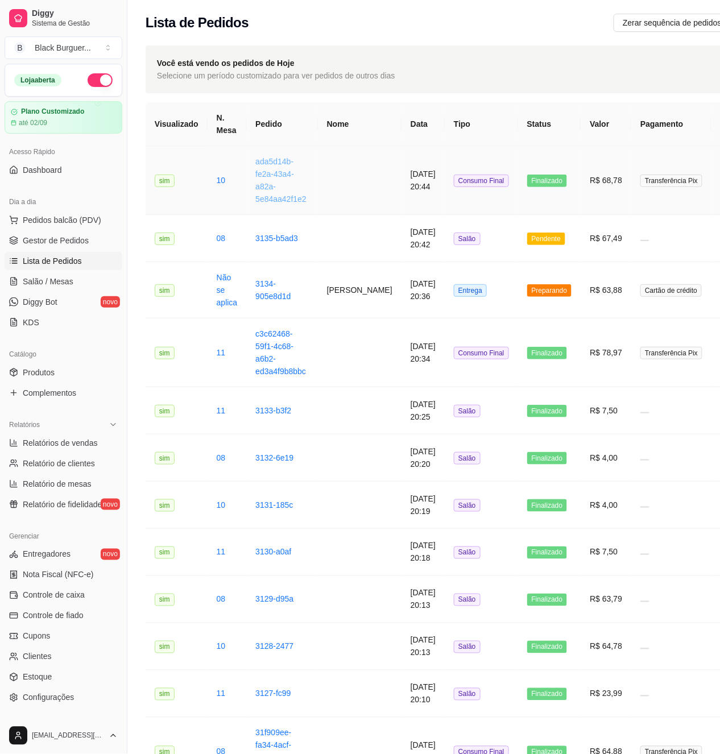
click at [263, 187] on link "ada5d14b-fe2a-43a4-a82a-5e84aa42f1e2" at bounding box center [280, 180] width 51 height 47
click at [73, 217] on span "Pedidos balcão (PDV)" at bounding box center [62, 219] width 78 height 11
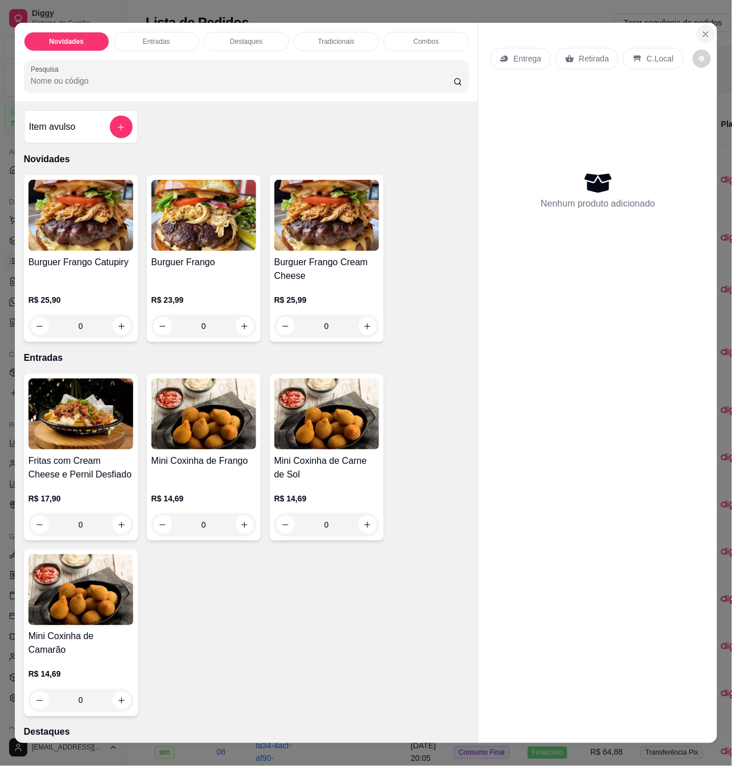
click at [696, 33] on button "Close" at bounding box center [705, 34] width 18 height 18
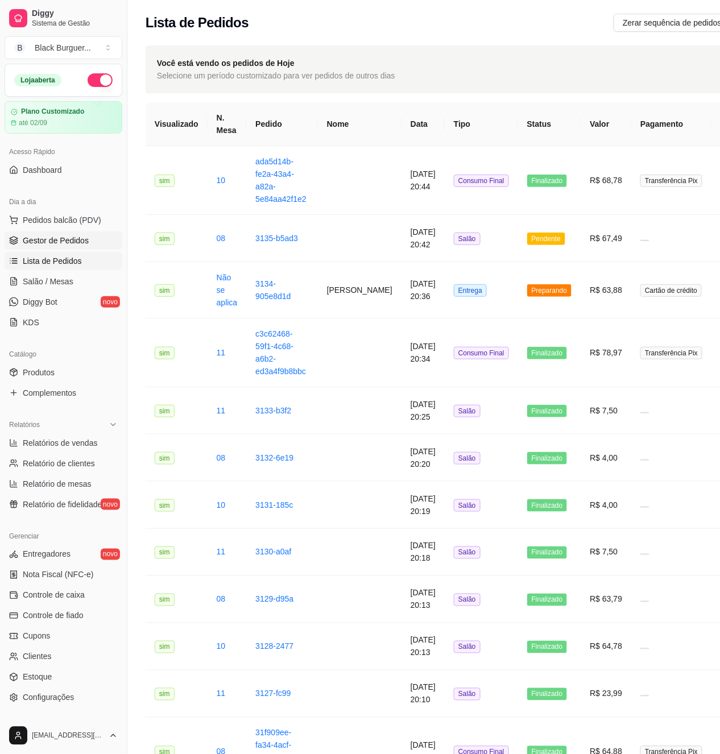
click at [68, 242] on span "Gestor de Pedidos" at bounding box center [56, 240] width 66 height 11
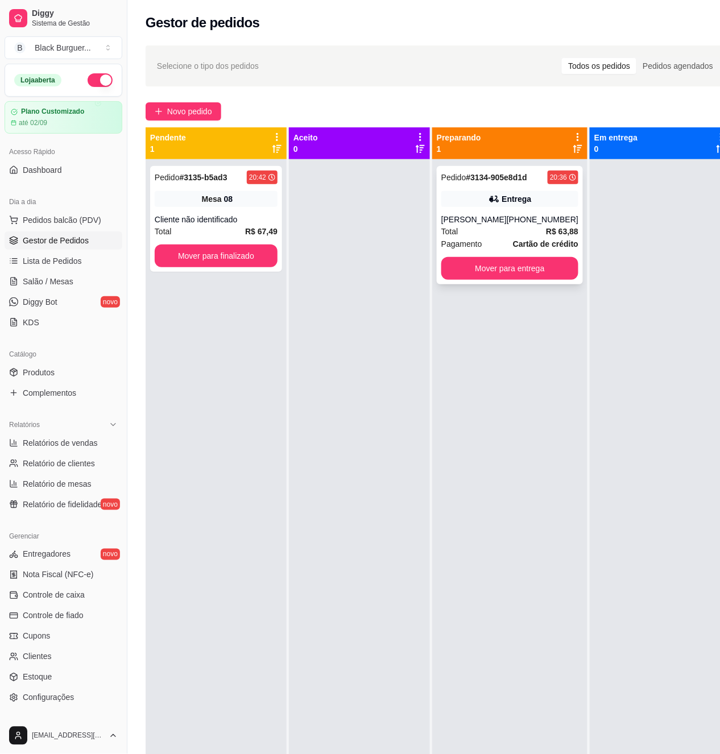
click at [462, 196] on div "Entrega" at bounding box center [509, 199] width 137 height 16
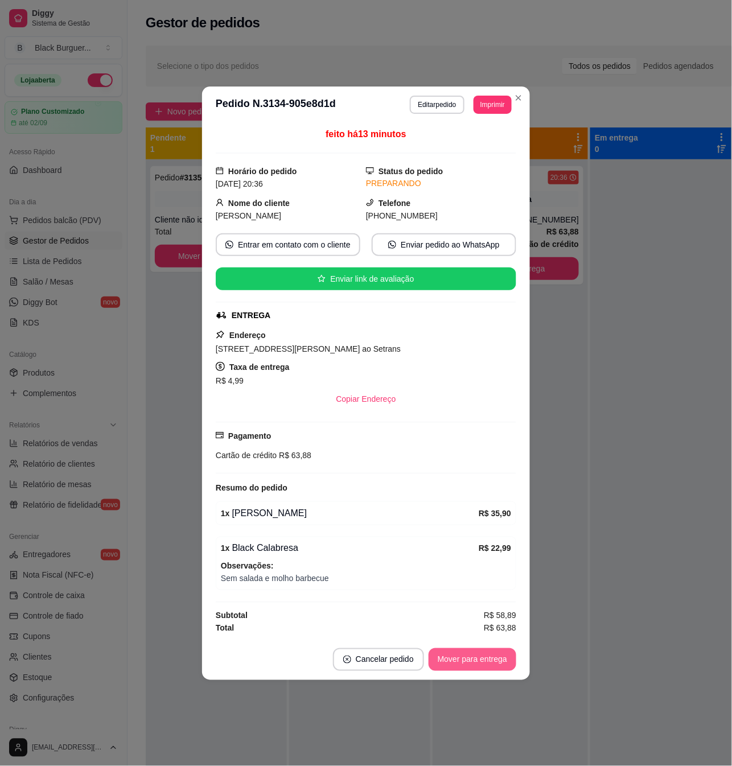
click at [498, 660] on button "Mover para entrega" at bounding box center [472, 659] width 88 height 23
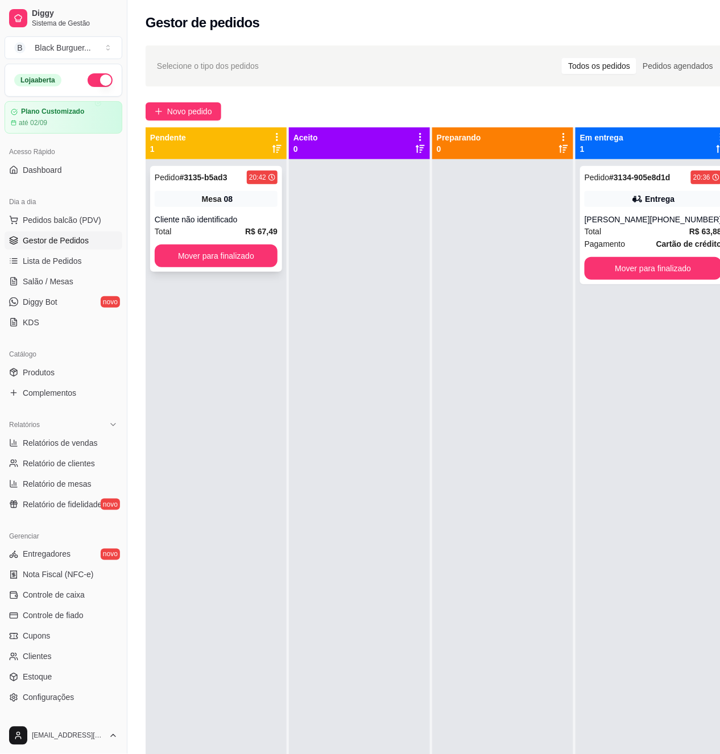
click at [235, 173] on div "Pedido # 3135-b5ad3 20:42" at bounding box center [216, 178] width 123 height 14
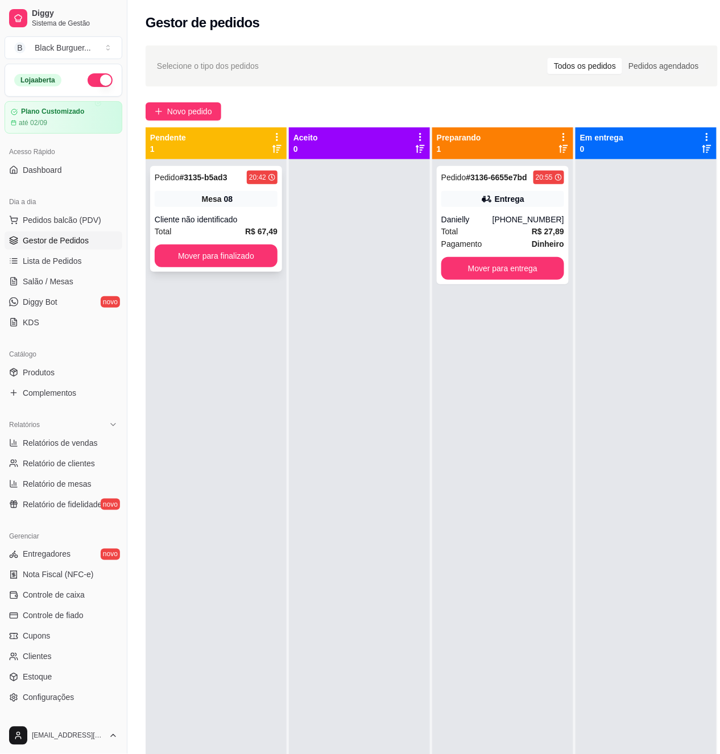
click at [235, 203] on div "Mesa 08" at bounding box center [216, 199] width 123 height 16
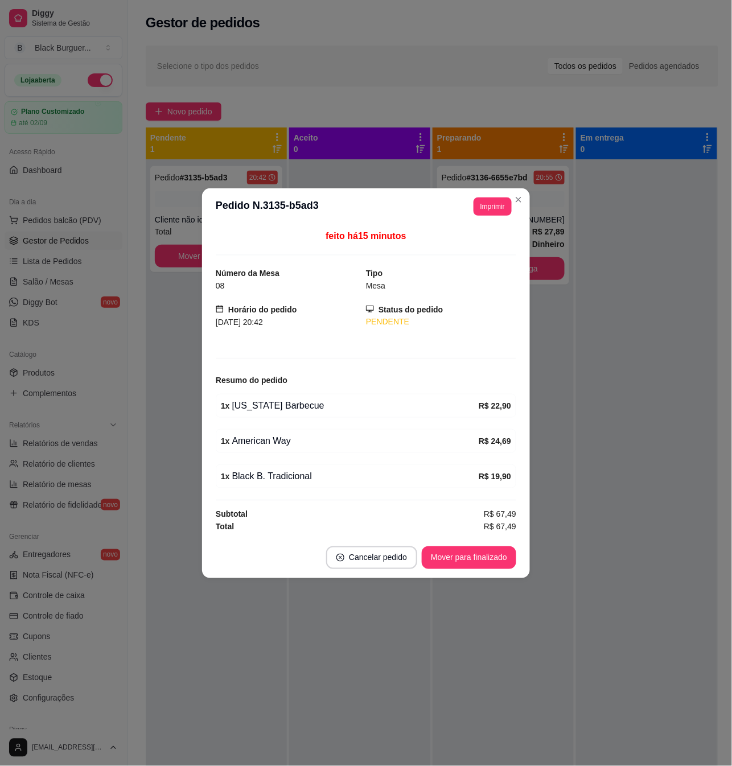
click at [240, 399] on div "1 x [US_STATE] Barbecue" at bounding box center [350, 406] width 258 height 14
click at [242, 403] on div "1 x [US_STATE] Barbecue" at bounding box center [350, 406] width 258 height 14
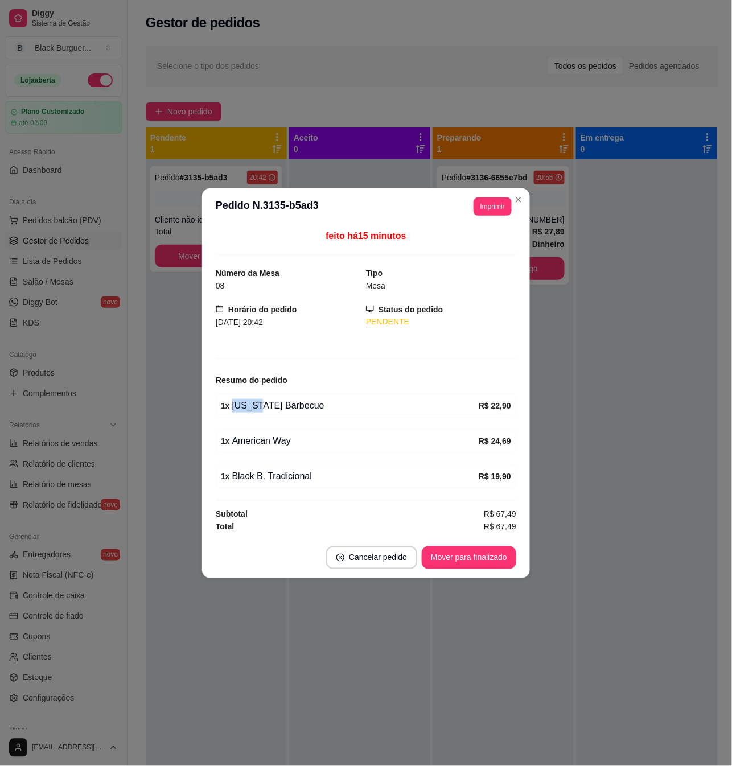
click at [242, 403] on div "1 x [US_STATE] Barbecue" at bounding box center [350, 406] width 258 height 14
click at [241, 403] on div "1 x [US_STATE] Barbecue" at bounding box center [350, 406] width 258 height 14
click at [239, 406] on div "1 x [US_STATE] Barbecue" at bounding box center [350, 406] width 258 height 14
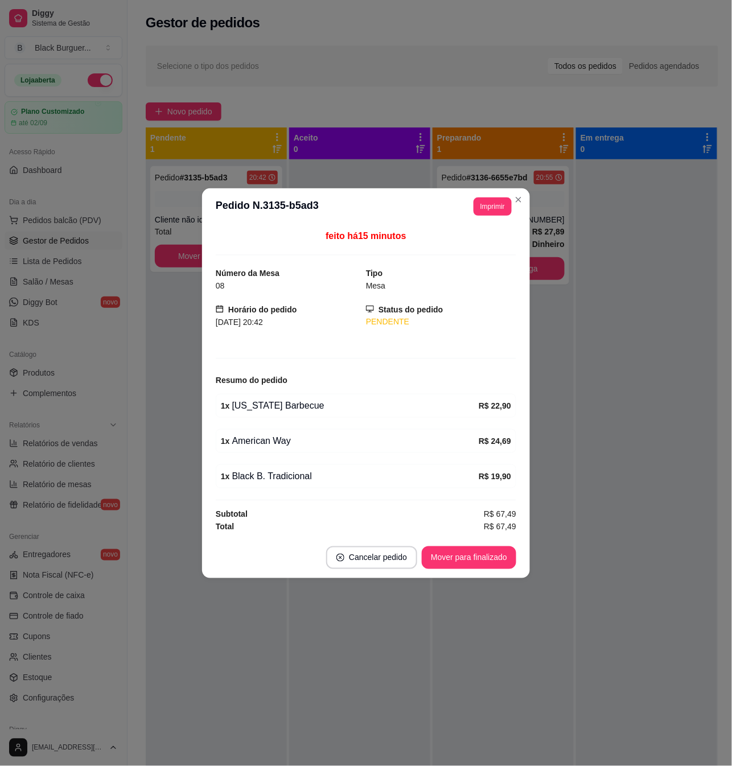
click at [237, 406] on div "1 x [US_STATE] Barbecue" at bounding box center [350, 406] width 258 height 14
click at [232, 404] on div "1 x [US_STATE] Barbecue" at bounding box center [350, 406] width 258 height 14
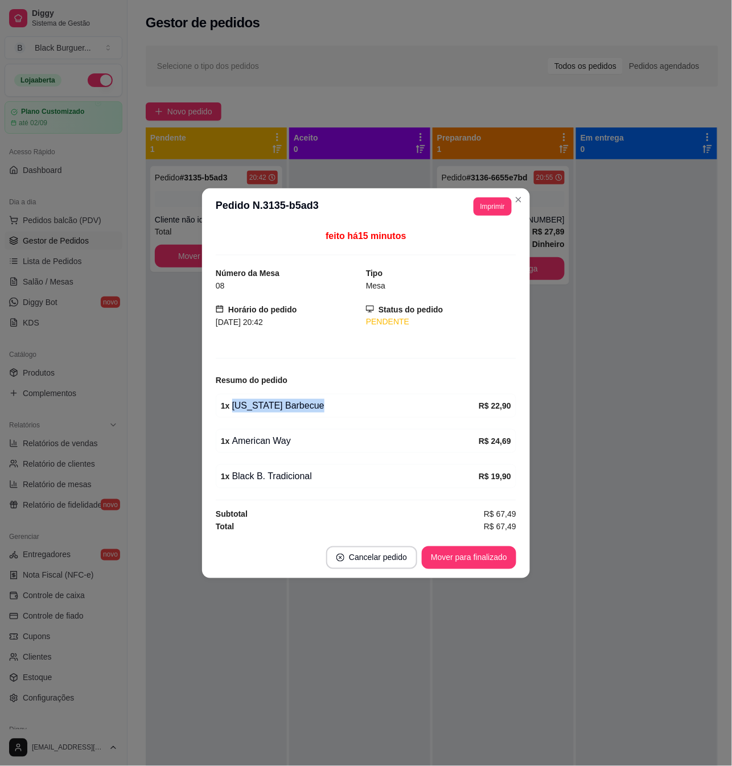
click at [240, 404] on div "1 x [US_STATE] Barbecue" at bounding box center [350, 406] width 258 height 14
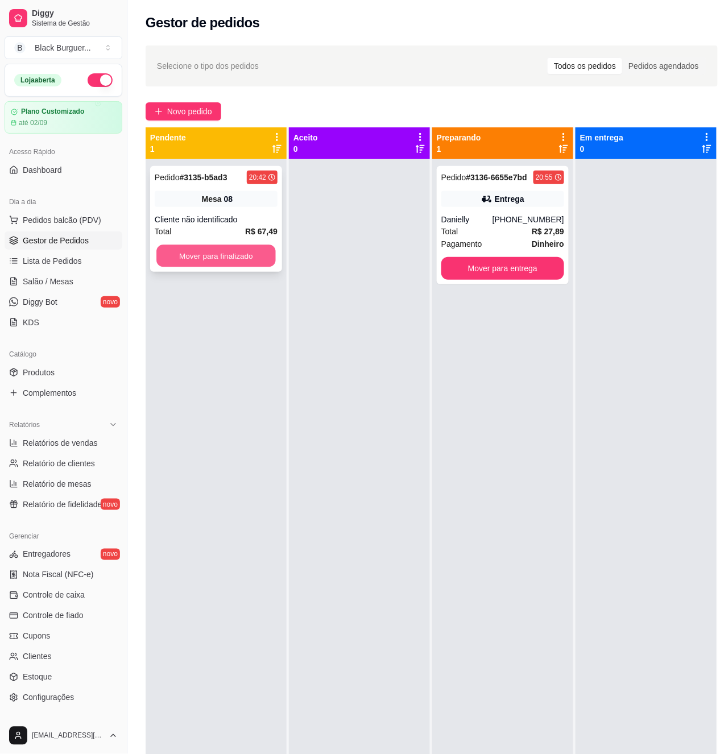
click at [217, 258] on button "Mover para finalizado" at bounding box center [215, 256] width 119 height 22
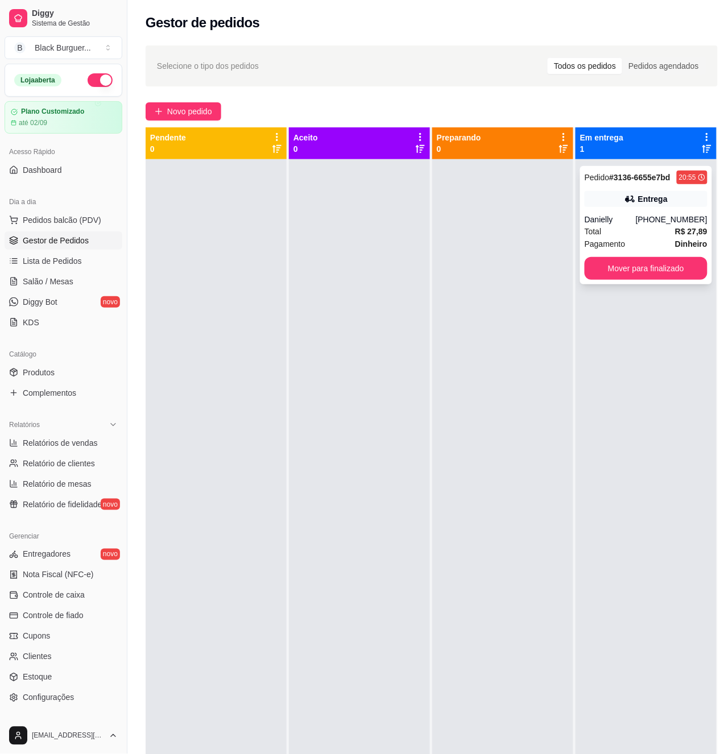
click at [631, 195] on icon at bounding box center [630, 198] width 11 height 11
drag, startPoint x: 624, startPoint y: 156, endPoint x: 629, endPoint y: 183, distance: 27.7
click at [624, 157] on div "Em entrega 1" at bounding box center [646, 143] width 141 height 32
click at [631, 191] on div "Entrega" at bounding box center [646, 199] width 123 height 16
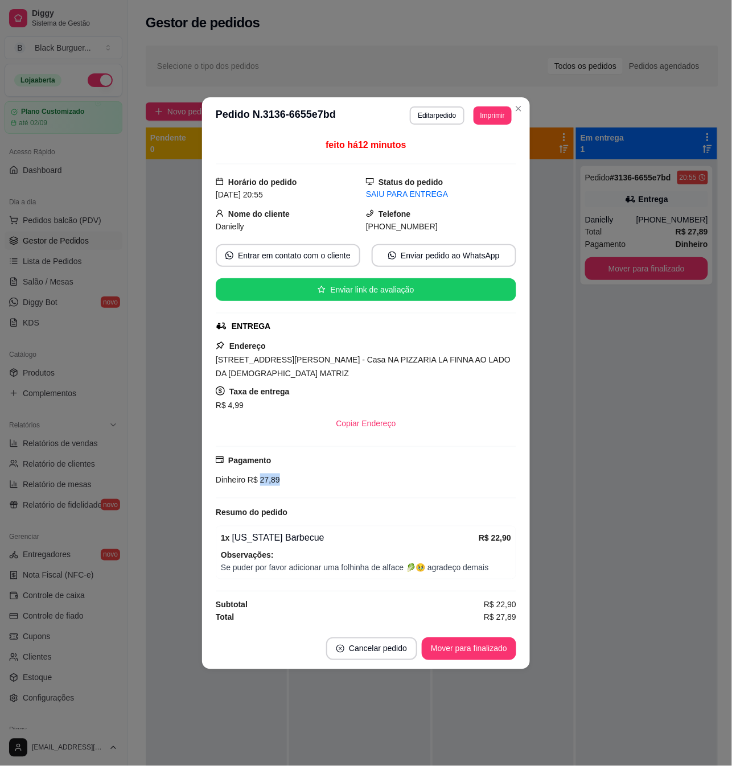
drag, startPoint x: 261, startPoint y: 485, endPoint x: 280, endPoint y: 484, distance: 19.4
click at [280, 484] on div "Dinheiro R$ 27,89" at bounding box center [366, 479] width 300 height 13
drag, startPoint x: 265, startPoint y: 567, endPoint x: 294, endPoint y: 570, distance: 29.1
click at [294, 570] on span "Se puder por favor adicionar uma folhinha de alface 🥬🥹 agradeço demais" at bounding box center [366, 567] width 290 height 13
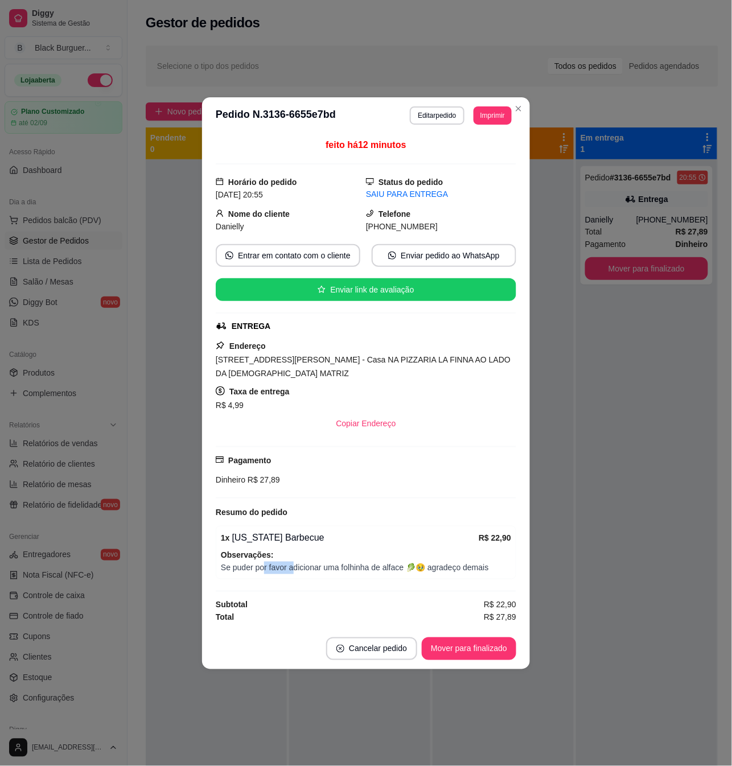
click at [294, 571] on span "Se puder por favor adicionar uma folhinha de alface 🥬🥹 agradeço demais" at bounding box center [366, 567] width 290 height 13
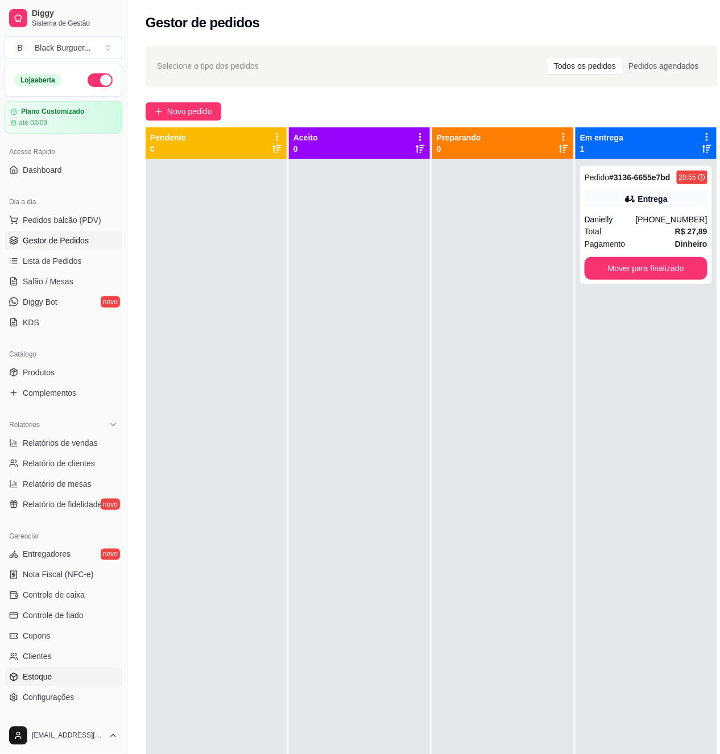
click at [55, 680] on link "Estoque" at bounding box center [64, 677] width 118 height 18
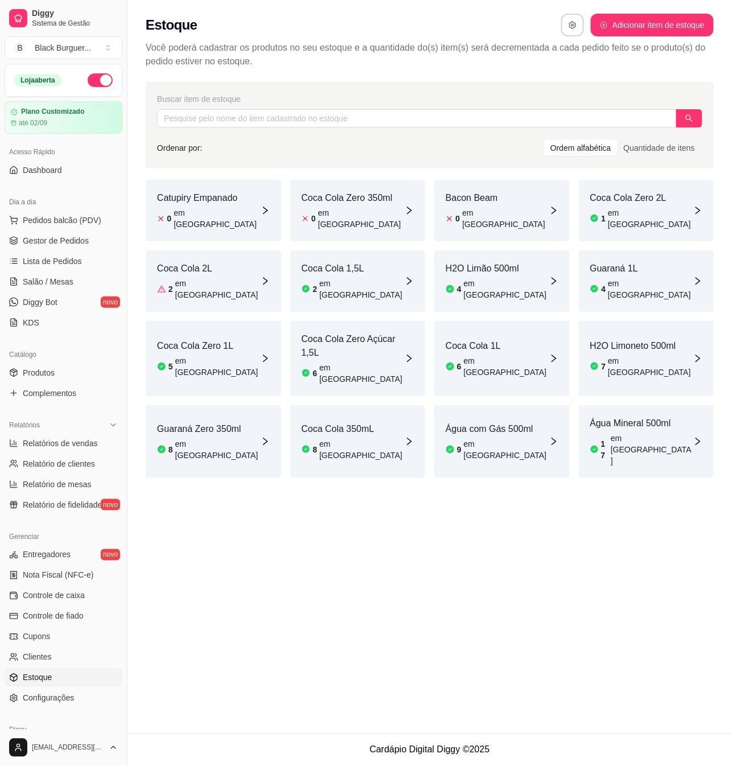
click at [197, 355] on article "em [GEOGRAPHIC_DATA]" at bounding box center [217, 366] width 85 height 23
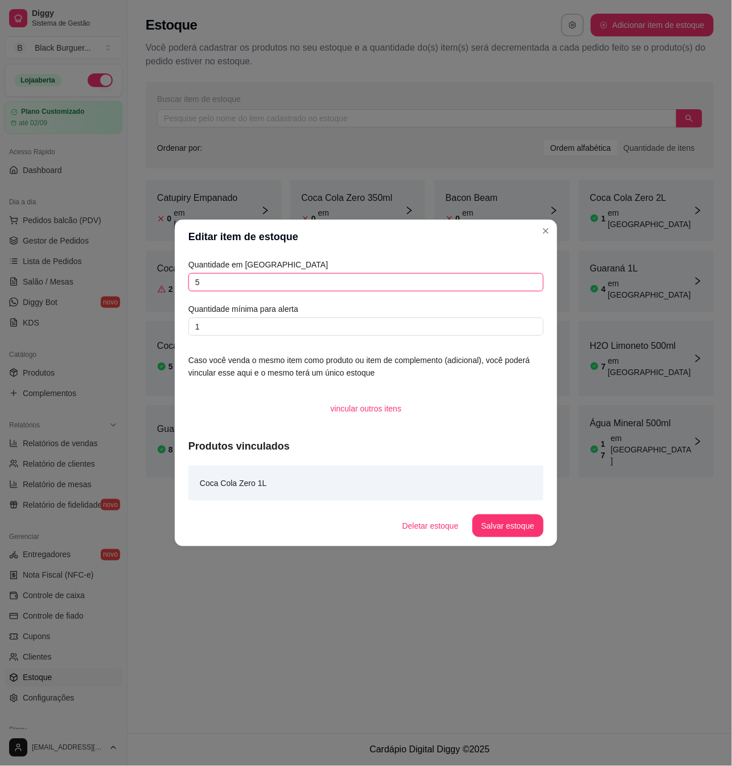
drag, startPoint x: 255, startPoint y: 278, endPoint x: -18, endPoint y: 290, distance: 272.8
click at [0, 290] on html "Diggy Sistema de Gestão B Black Burguer ... Loja aberta Plano Customizado até 0…" at bounding box center [366, 383] width 732 height 766
type input "4"
click at [526, 527] on button "Salvar estoque" at bounding box center [507, 526] width 69 height 22
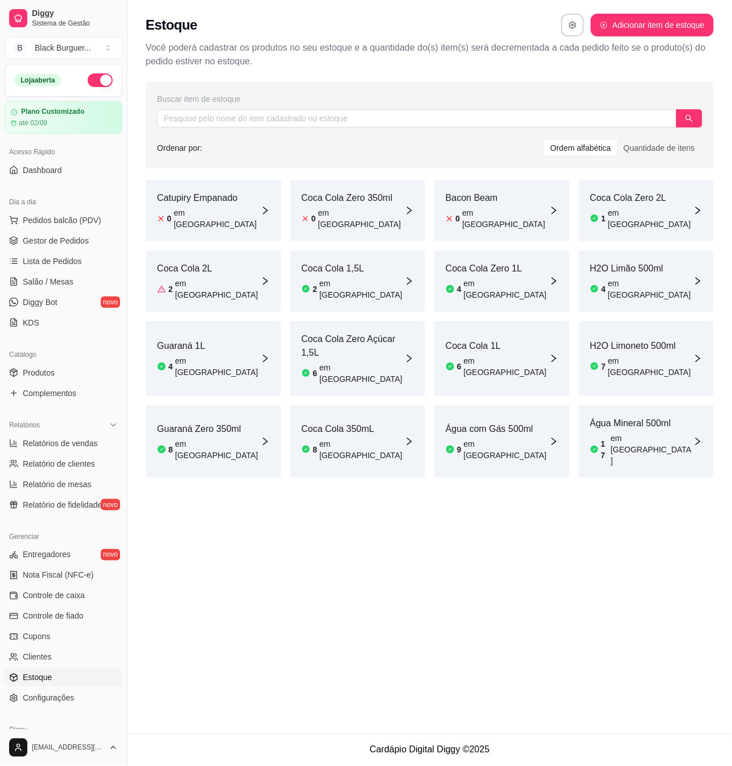
click at [579, 267] on div "H2O Limão 500ml 4 em estoque" at bounding box center [646, 280] width 135 height 61
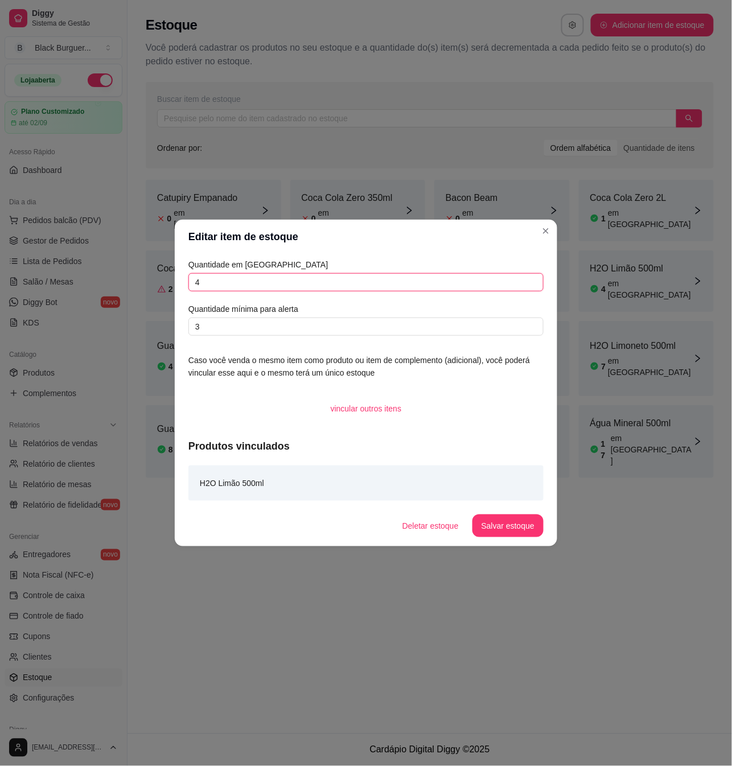
drag, startPoint x: 358, startPoint y: 284, endPoint x: -79, endPoint y: 306, distance: 437.4
click at [0, 306] on html "Diggy Sistema de Gestão B Black Burguer ... Loja aberta Plano Customizado até 0…" at bounding box center [366, 383] width 732 height 766
type input "5"
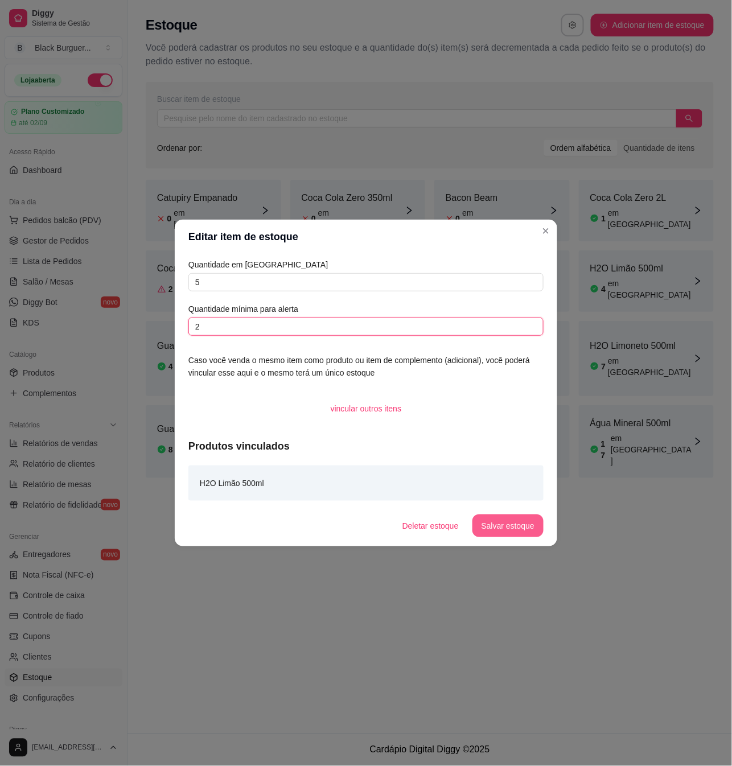
type input "2"
click at [485, 520] on button "Salvar estoque" at bounding box center [507, 525] width 71 height 23
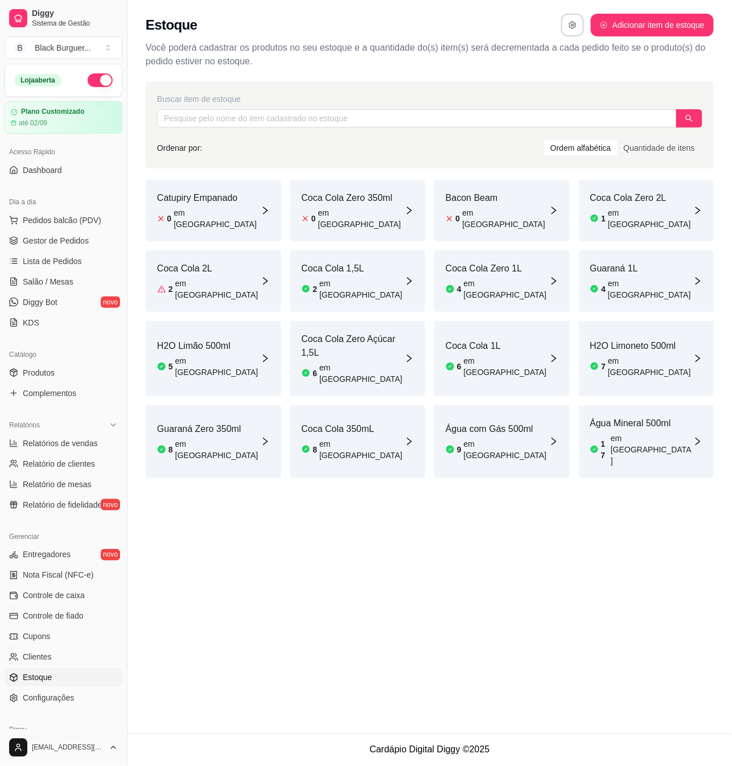
click at [662, 432] on div "17 em [GEOGRAPHIC_DATA]" at bounding box center [642, 449] width 104 height 34
click at [84, 266] on link "Lista de Pedidos" at bounding box center [64, 261] width 118 height 18
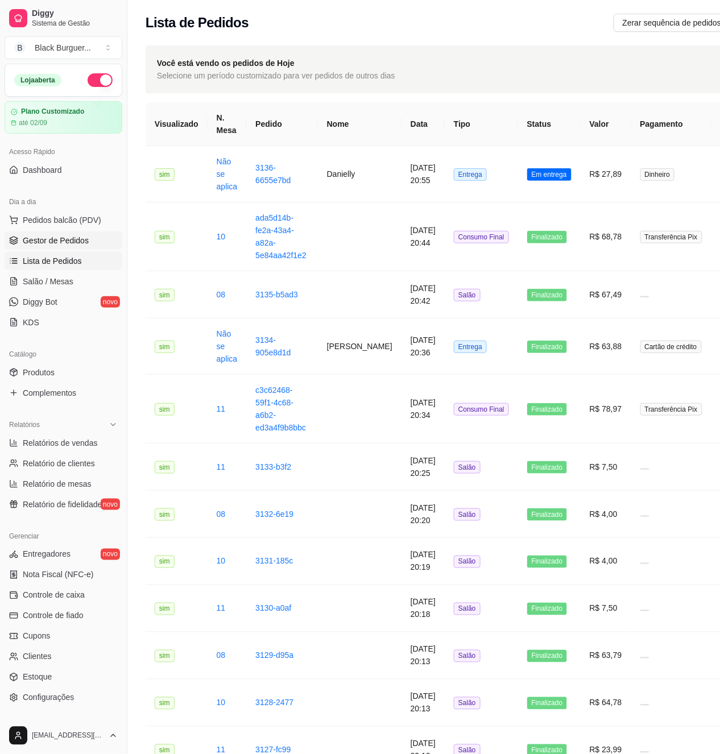
click at [84, 245] on span "Gestor de Pedidos" at bounding box center [56, 240] width 66 height 11
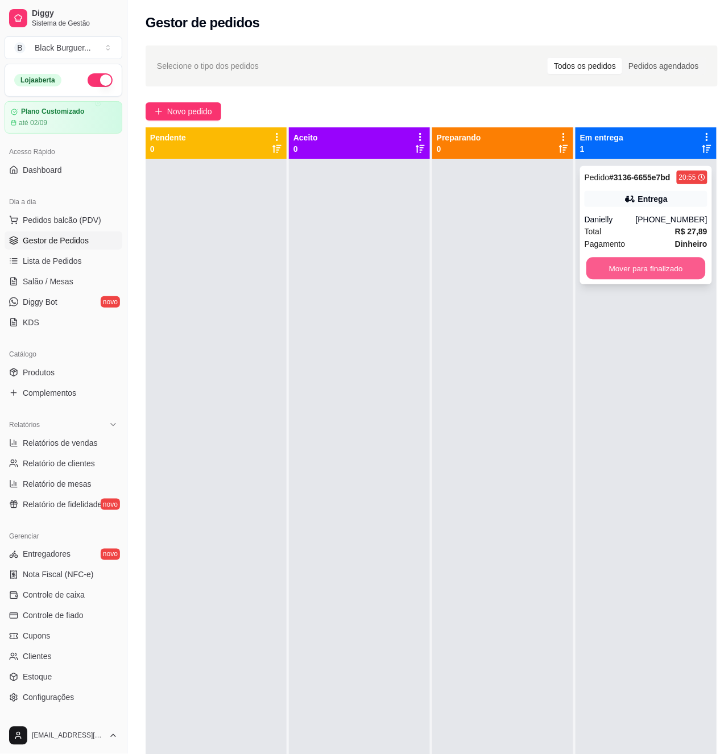
click at [645, 276] on button "Mover para finalizado" at bounding box center [645, 269] width 119 height 22
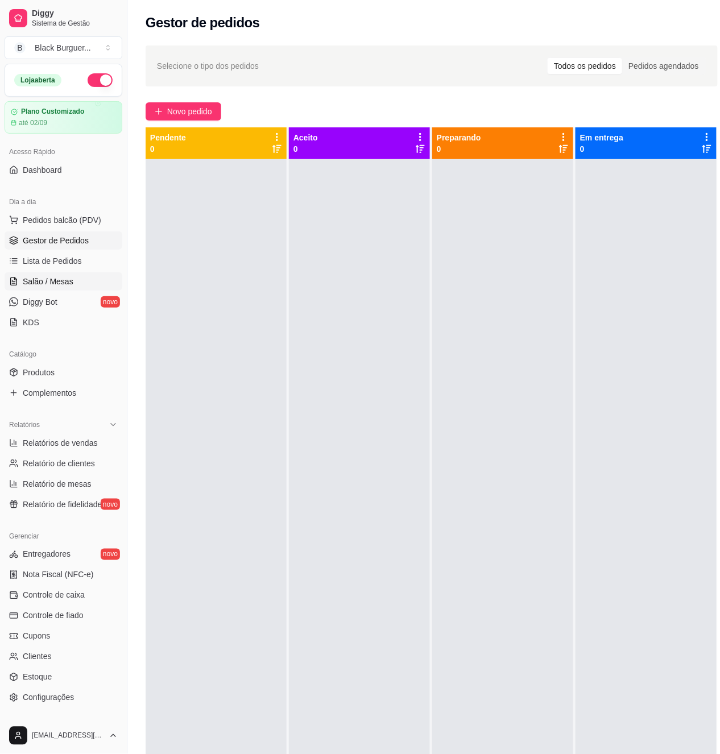
click at [61, 283] on span "Salão / Mesas" at bounding box center [48, 281] width 51 height 11
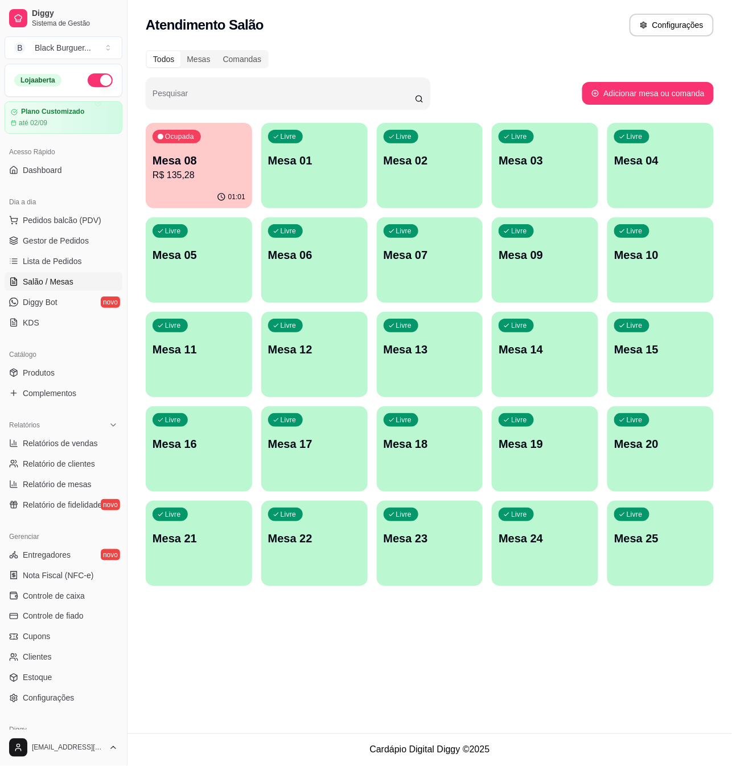
click at [257, 164] on div "Ocupada Mesa 08 R$ 135,28 01:01 Livre Mesa 01 Livre Mesa 02 Livre Mesa 03 Livre…" at bounding box center [430, 354] width 568 height 463
click at [237, 168] on p "R$ 135,28" at bounding box center [199, 174] width 90 height 13
click at [192, 183] on div "Ocupada Mesa 08 R$ 135,28" at bounding box center [199, 154] width 106 height 63
click at [192, 171] on p "R$ 135,28" at bounding box center [198, 175] width 93 height 14
click at [216, 162] on p "Mesa 08" at bounding box center [198, 160] width 93 height 16
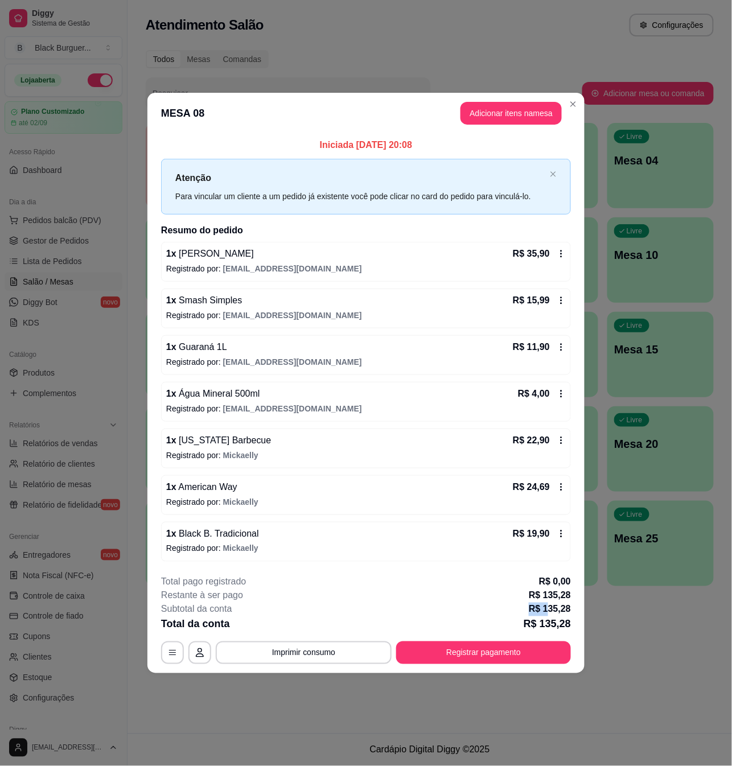
drag, startPoint x: 530, startPoint y: 613, endPoint x: 560, endPoint y: 614, distance: 29.6
click at [558, 613] on div "Subtotal da conta R$ 135,28" at bounding box center [366, 609] width 410 height 14
click at [561, 615] on p "R$ 135,28" at bounding box center [549, 609] width 42 height 14
click at [565, 613] on p "R$ 135,28" at bounding box center [549, 609] width 42 height 14
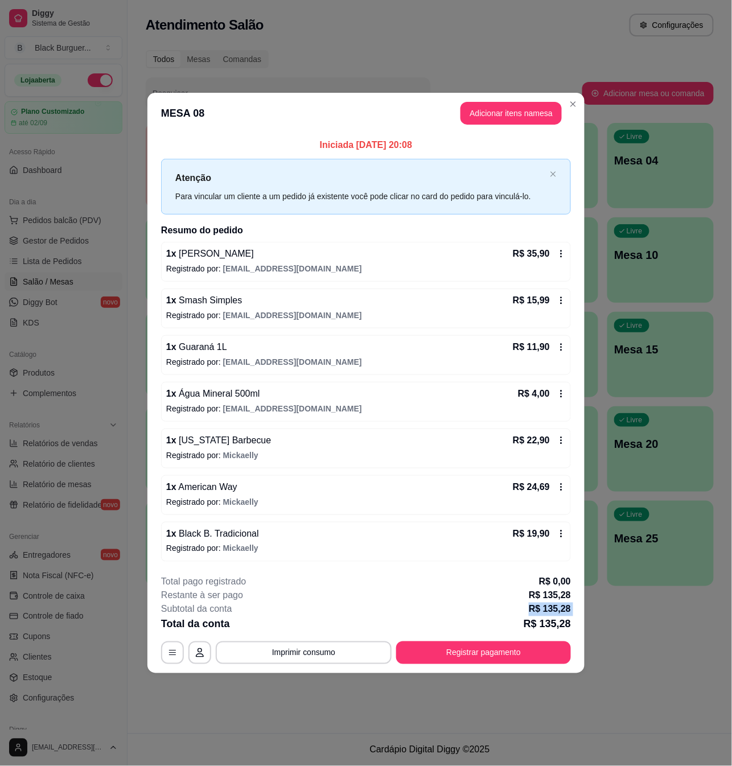
click at [565, 613] on p "R$ 135,28" at bounding box center [549, 609] width 42 height 14
click at [563, 610] on p "R$ 135,28" at bounding box center [549, 609] width 42 height 14
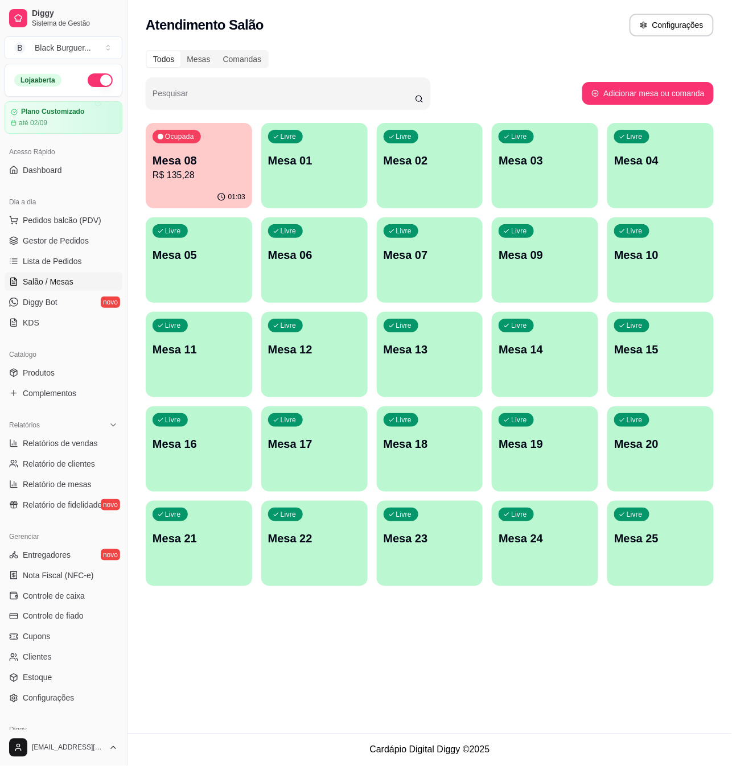
click at [201, 162] on p "Mesa 08" at bounding box center [198, 160] width 93 height 16
click at [228, 162] on p "Mesa 08" at bounding box center [199, 160] width 90 height 15
click at [67, 241] on span "Gestor de Pedidos" at bounding box center [56, 240] width 66 height 11
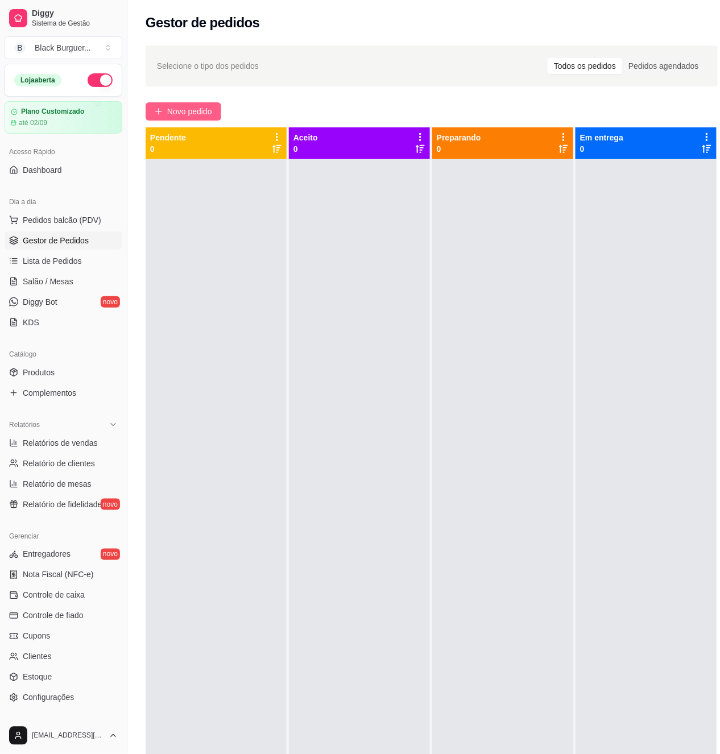
click at [174, 114] on span "Novo pedido" at bounding box center [189, 111] width 45 height 13
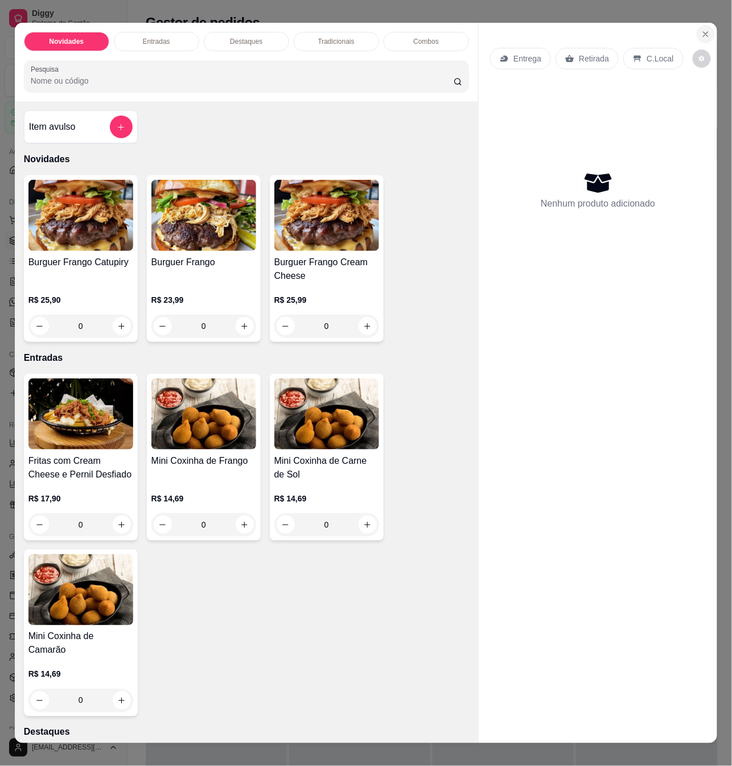
click at [705, 25] on button "Close" at bounding box center [705, 34] width 18 height 18
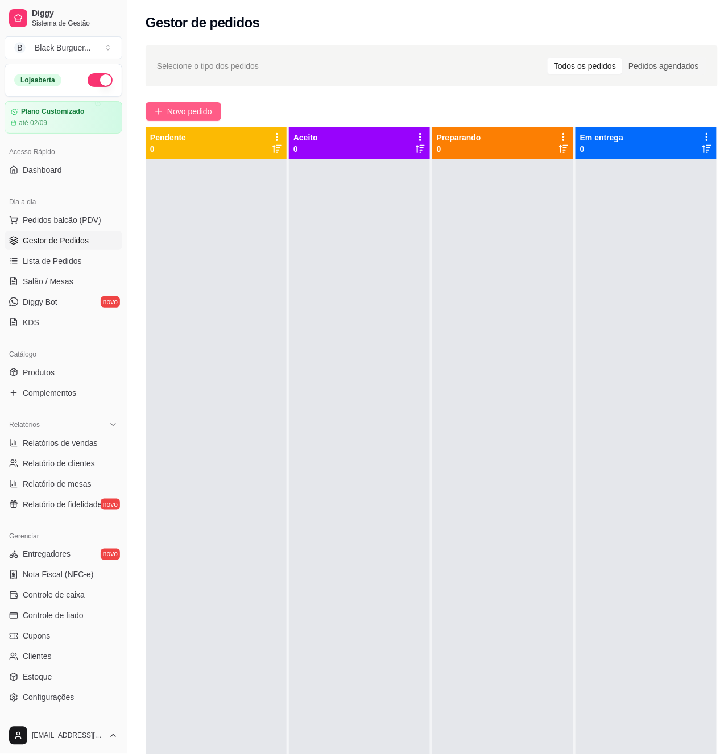
click at [175, 107] on span "Novo pedido" at bounding box center [189, 111] width 45 height 13
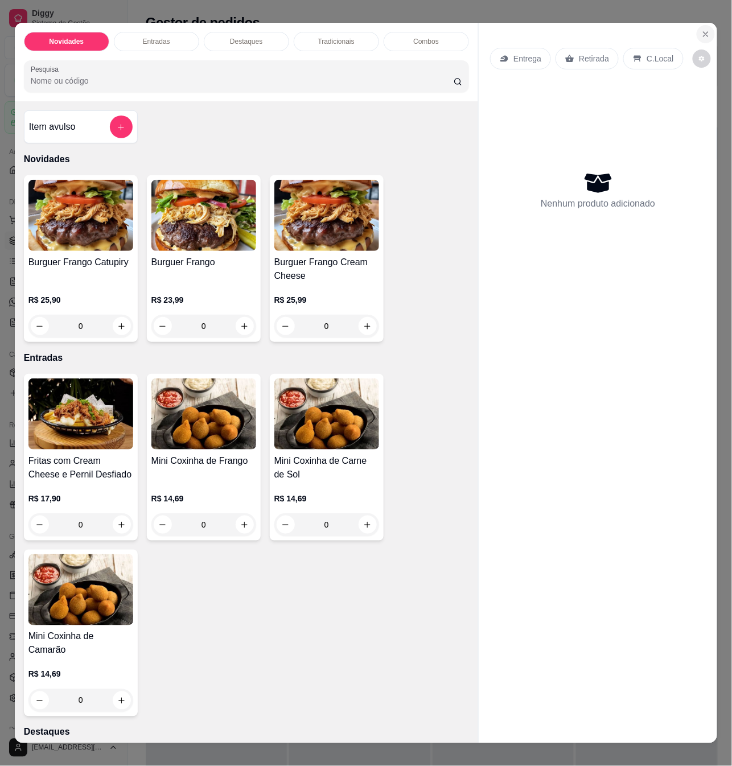
click at [701, 30] on icon "Close" at bounding box center [705, 34] width 9 height 9
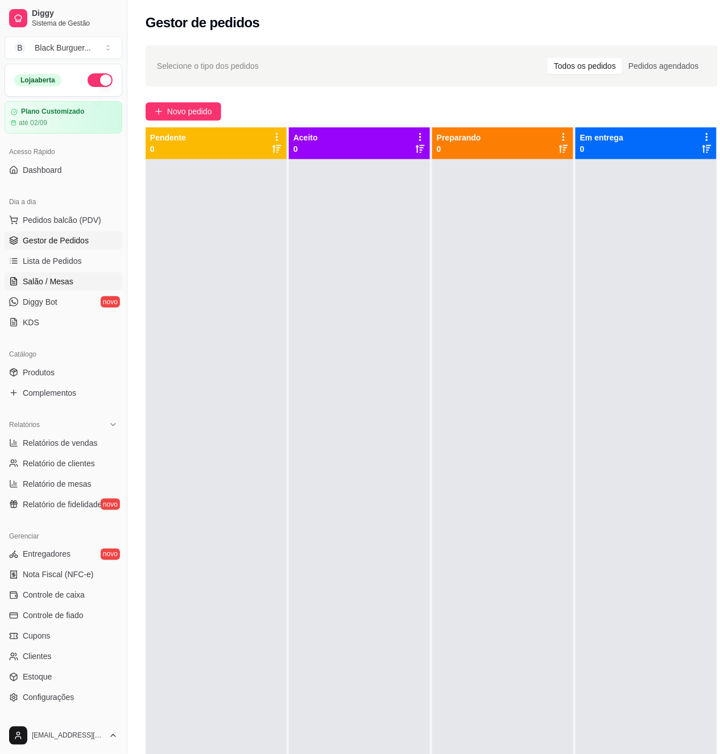
click at [50, 284] on span "Salão / Mesas" at bounding box center [48, 281] width 51 height 11
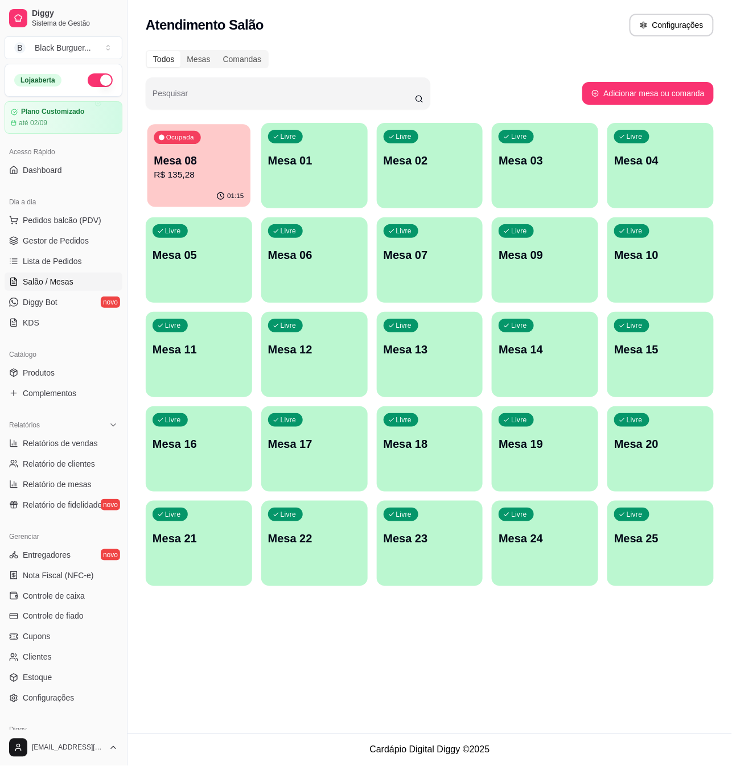
click at [201, 157] on p "Mesa 08" at bounding box center [199, 160] width 90 height 15
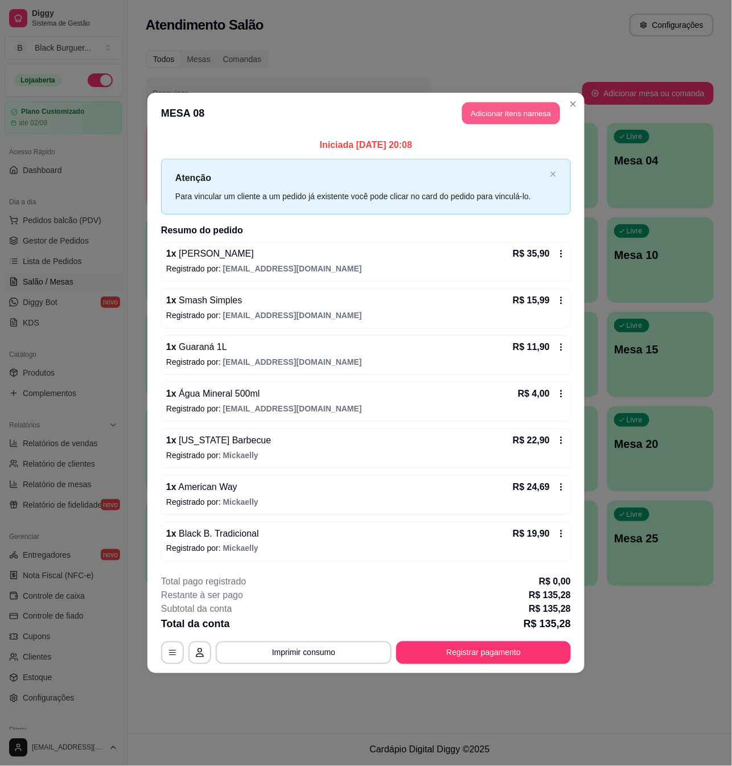
click at [506, 114] on button "Adicionar itens na mesa" at bounding box center [511, 113] width 98 height 22
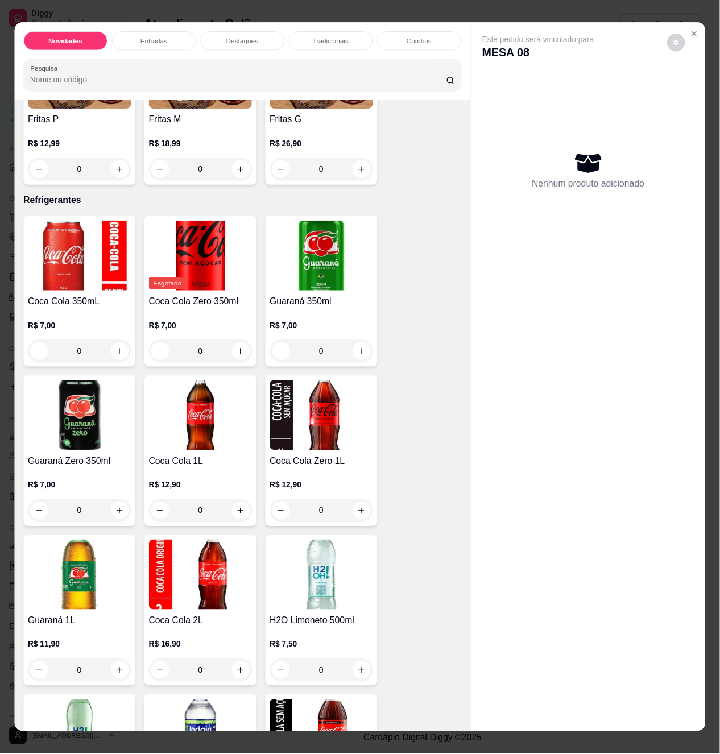
scroll to position [2654, 0]
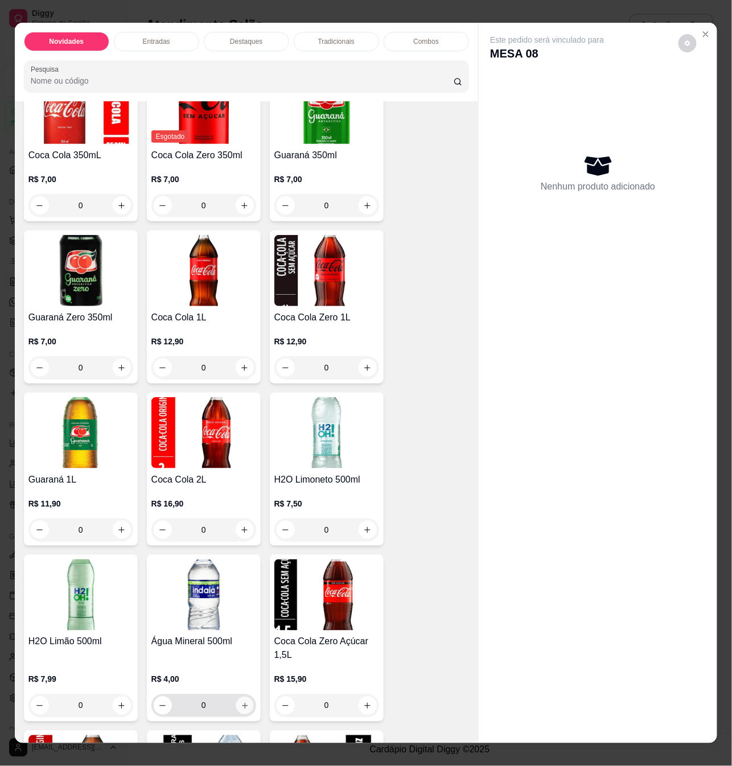
click at [240, 701] on icon "increase-product-quantity" at bounding box center [244, 705] width 9 height 9
type input "1"
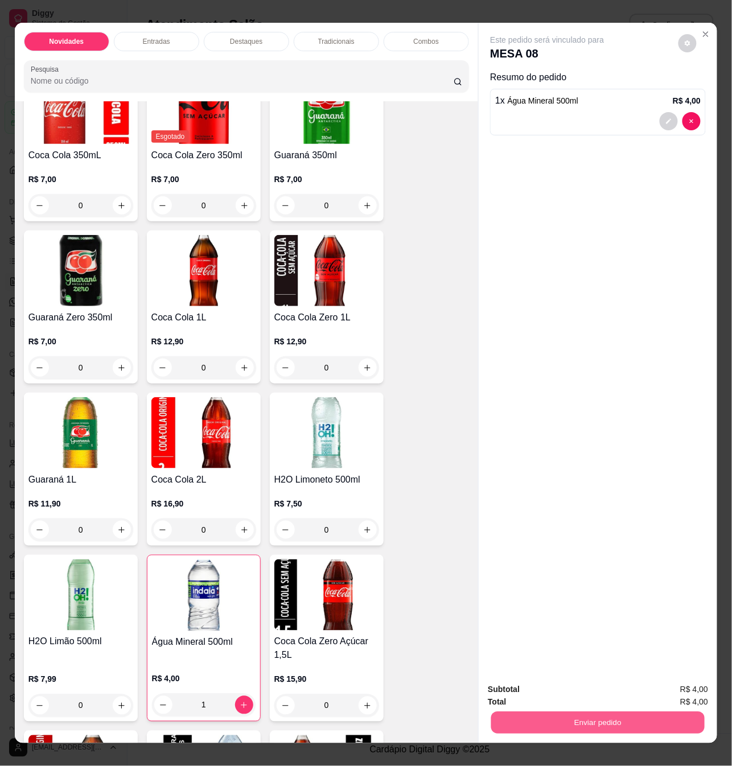
click at [535, 718] on button "Enviar pedido" at bounding box center [597, 722] width 213 height 22
click at [543, 690] on button "Não registrar e enviar pedido" at bounding box center [559, 688] width 115 height 21
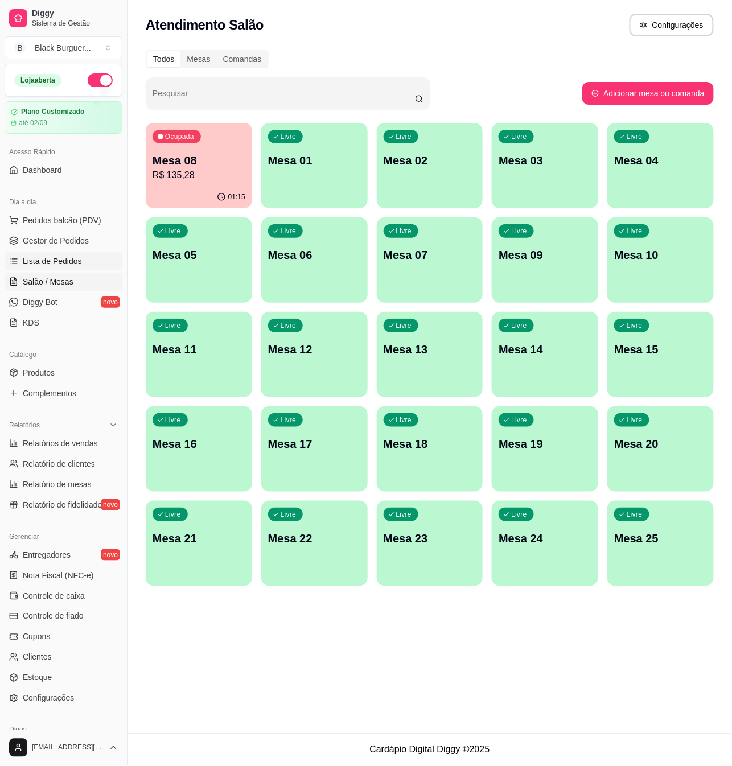
click at [41, 258] on span "Lista de Pedidos" at bounding box center [52, 260] width 59 height 11
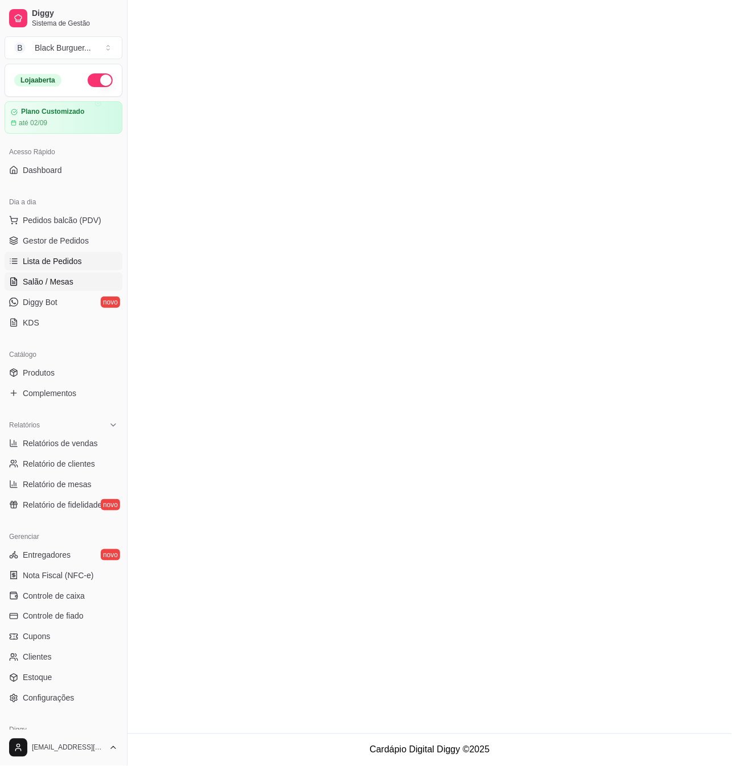
click at [66, 290] on link "Salão / Mesas" at bounding box center [64, 281] width 118 height 18
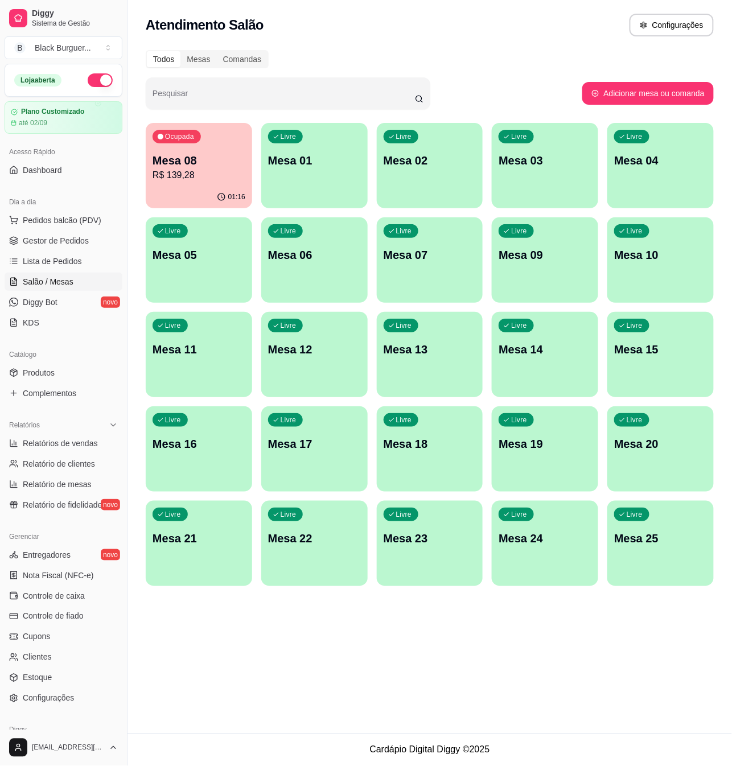
click at [207, 163] on p "Mesa 08" at bounding box center [198, 160] width 93 height 16
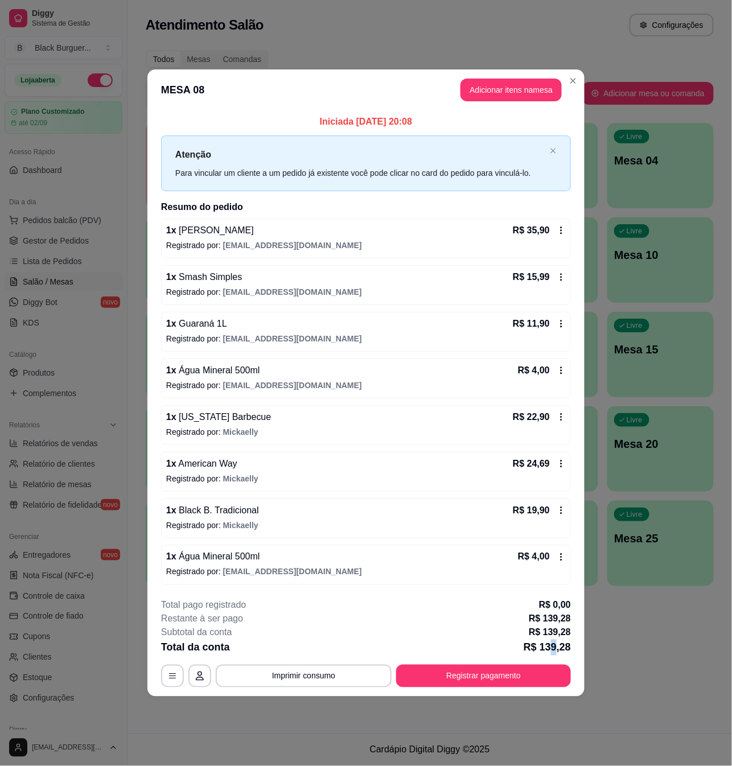
click at [556, 647] on p "R$ 139,28" at bounding box center [546, 647] width 47 height 16
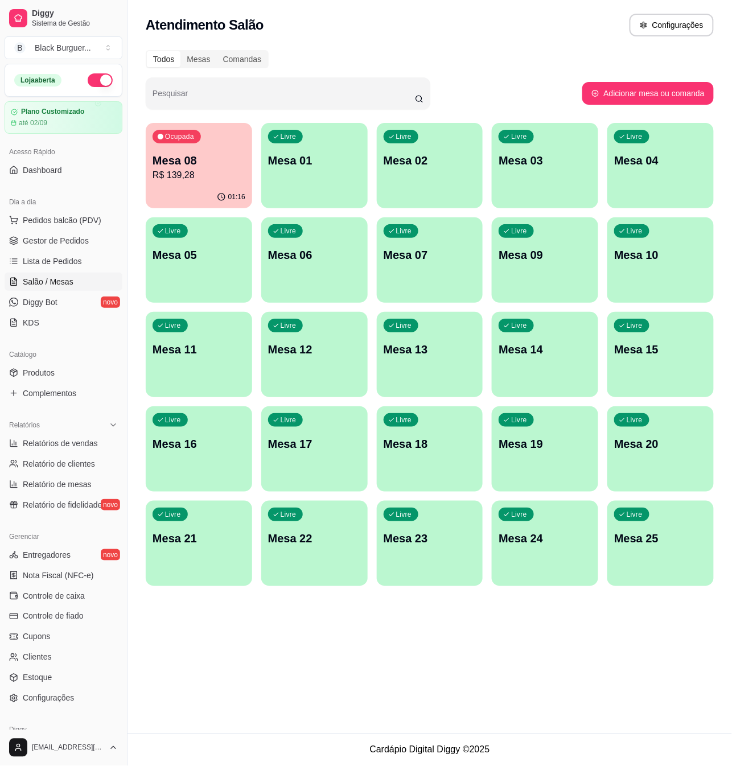
click at [187, 185] on div "Ocupada Mesa 08 R$ 139,28" at bounding box center [199, 154] width 106 height 63
click at [221, 177] on p "R$ 139,28" at bounding box center [199, 174] width 90 height 13
click at [204, 183] on div "Ocupada Mesa 08 R$ 139,28" at bounding box center [198, 154] width 103 height 61
click at [179, 162] on p "Mesa 08" at bounding box center [198, 160] width 93 height 16
click at [201, 175] on p "R$ 139,28" at bounding box center [199, 174] width 90 height 13
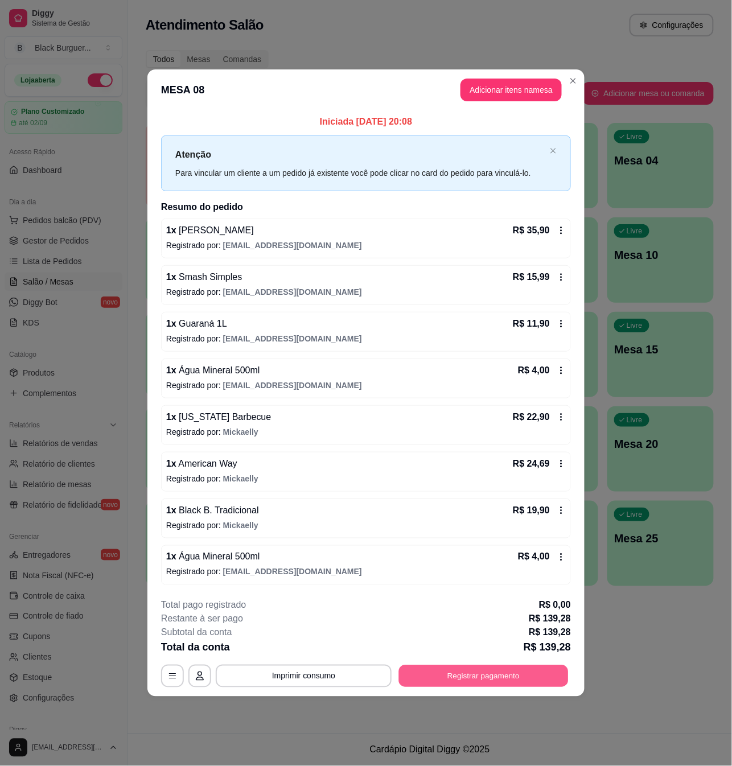
click at [468, 672] on button "Registrar pagamento" at bounding box center [484, 675] width 170 height 22
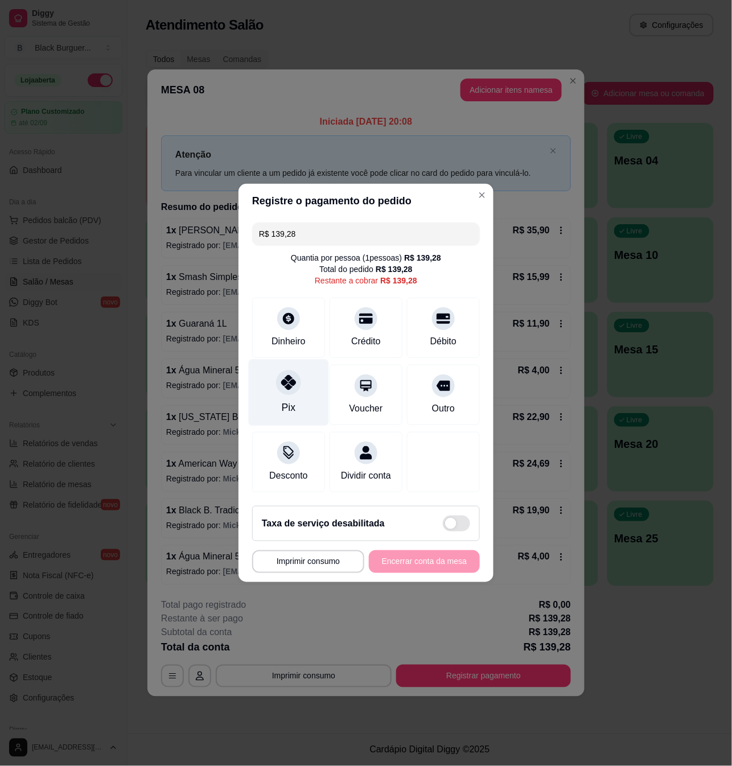
click at [287, 400] on div "Pix" at bounding box center [289, 407] width 14 height 15
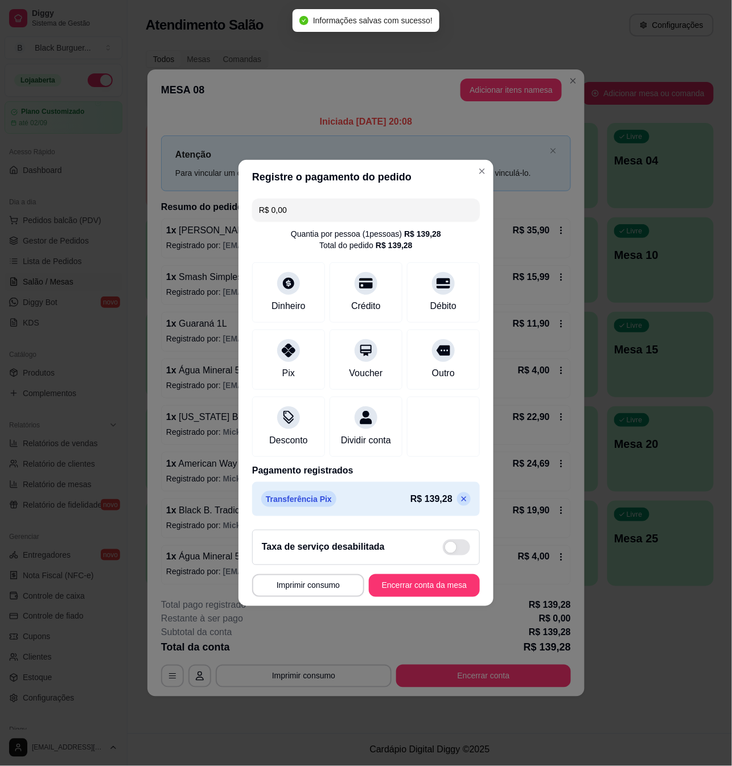
type input "R$ 0,00"
click at [417, 589] on button "Encerrar conta da mesa" at bounding box center [424, 586] width 108 height 22
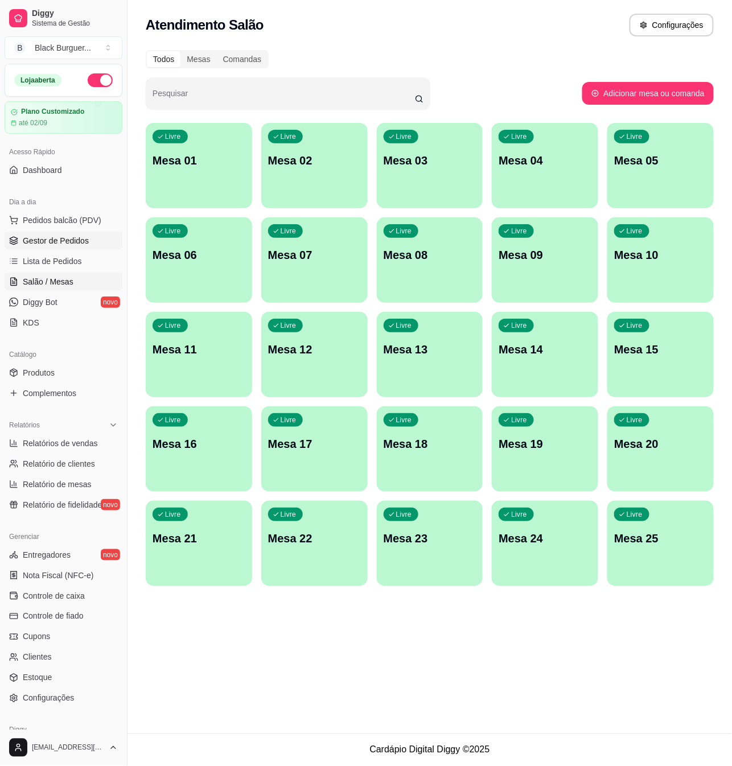
click at [69, 235] on span "Gestor de Pedidos" at bounding box center [56, 240] width 66 height 11
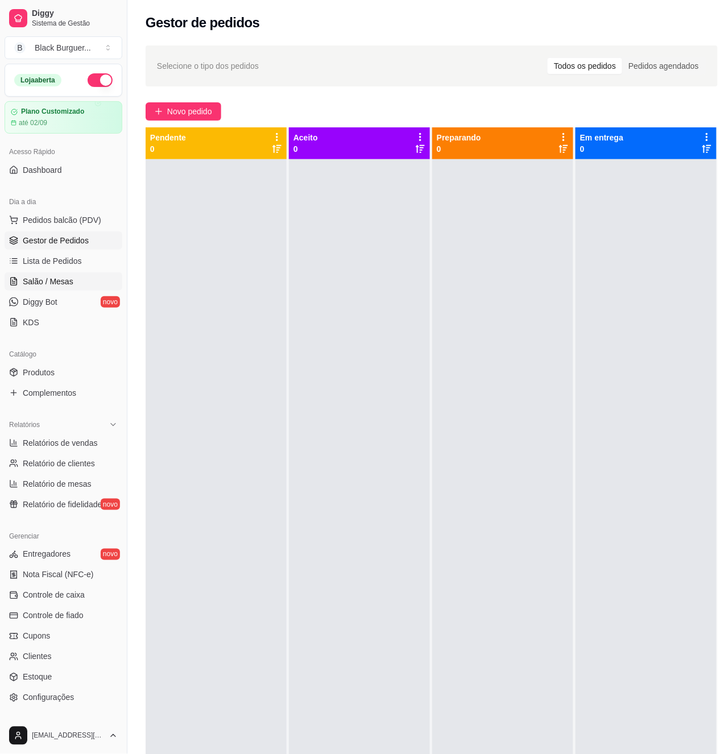
click at [69, 273] on link "Salão / Mesas" at bounding box center [64, 281] width 118 height 18
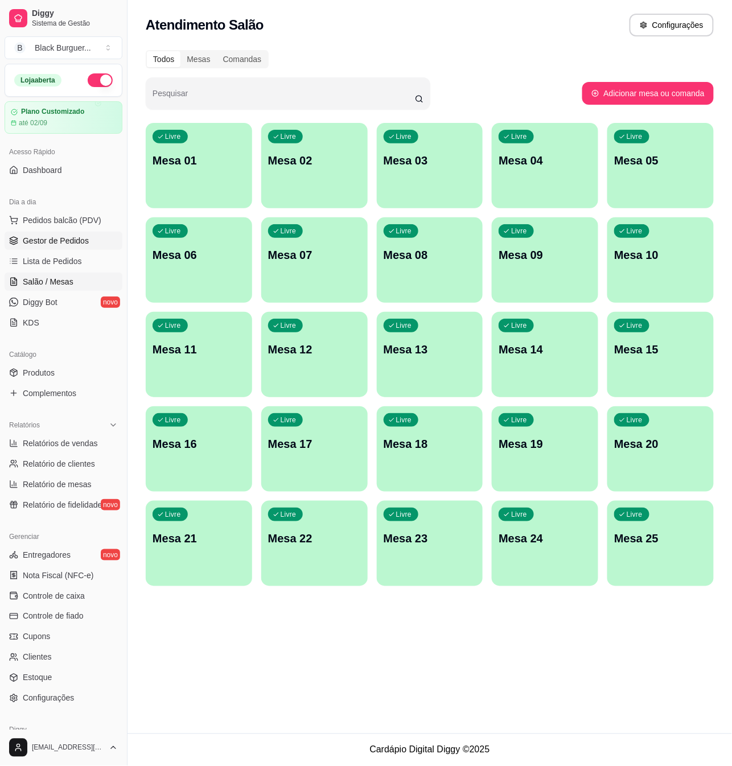
click at [71, 245] on span "Gestor de Pedidos" at bounding box center [56, 240] width 66 height 11
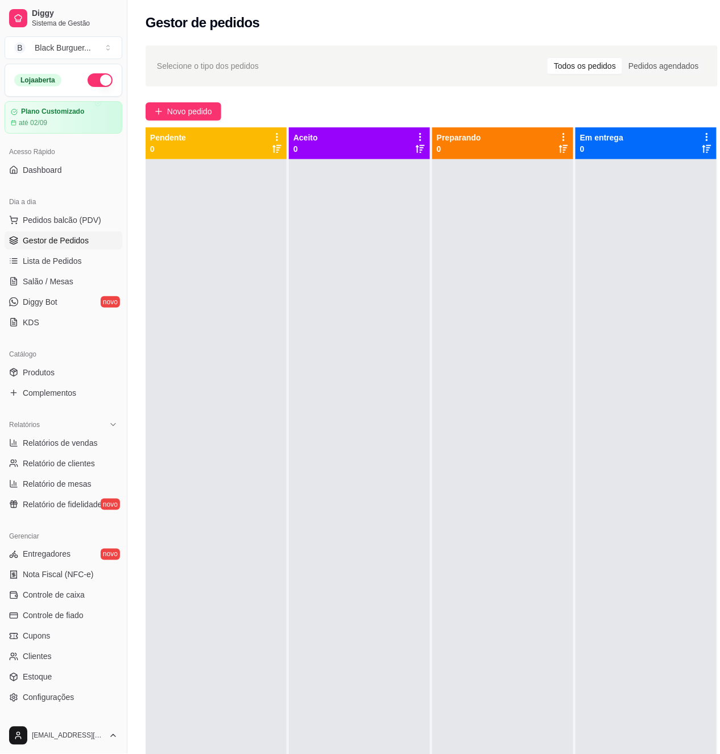
click at [65, 246] on span "Gestor de Pedidos" at bounding box center [56, 240] width 66 height 11
click at [48, 246] on span "Gestor de Pedidos" at bounding box center [56, 240] width 66 height 11
click at [57, 262] on span "Lista de Pedidos" at bounding box center [52, 260] width 59 height 11
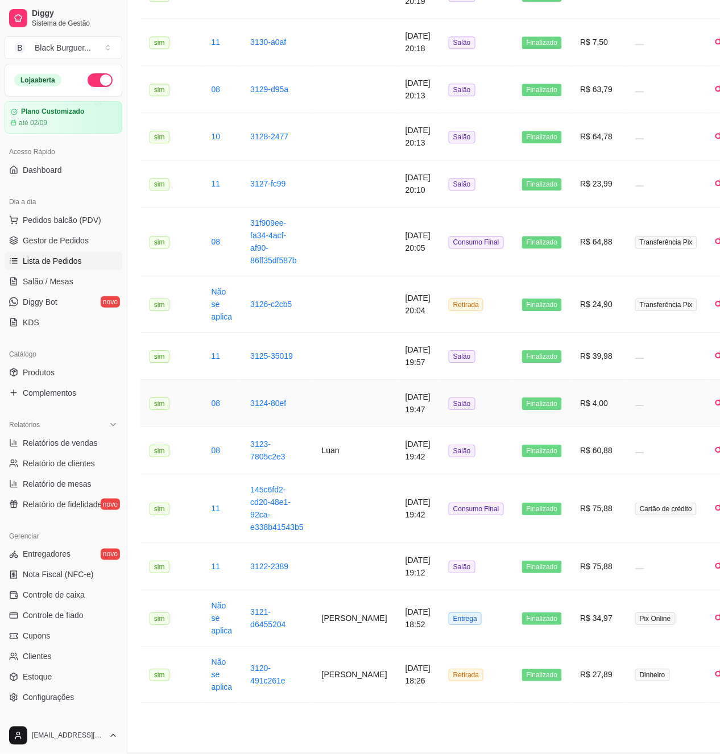
scroll to position [731, 5]
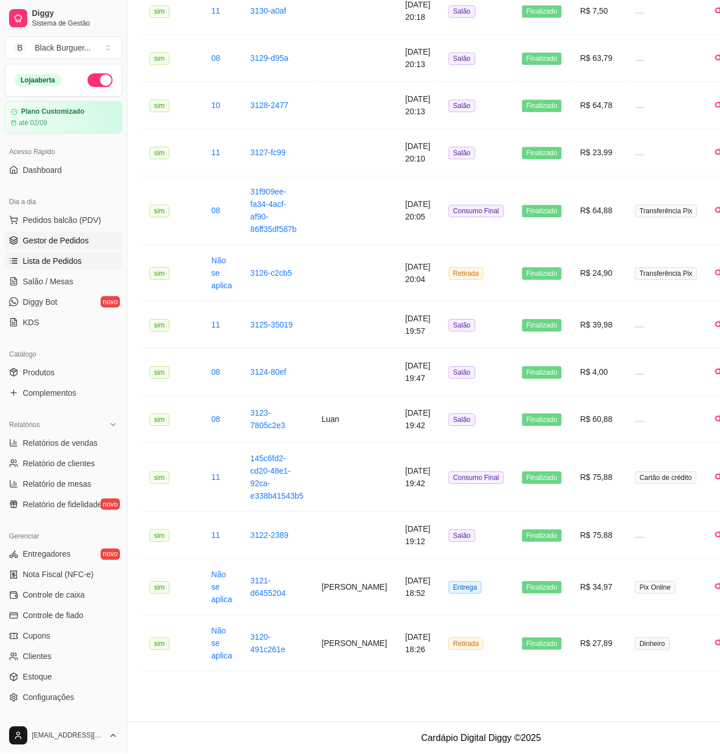
click at [55, 244] on span "Gestor de Pedidos" at bounding box center [56, 240] width 66 height 11
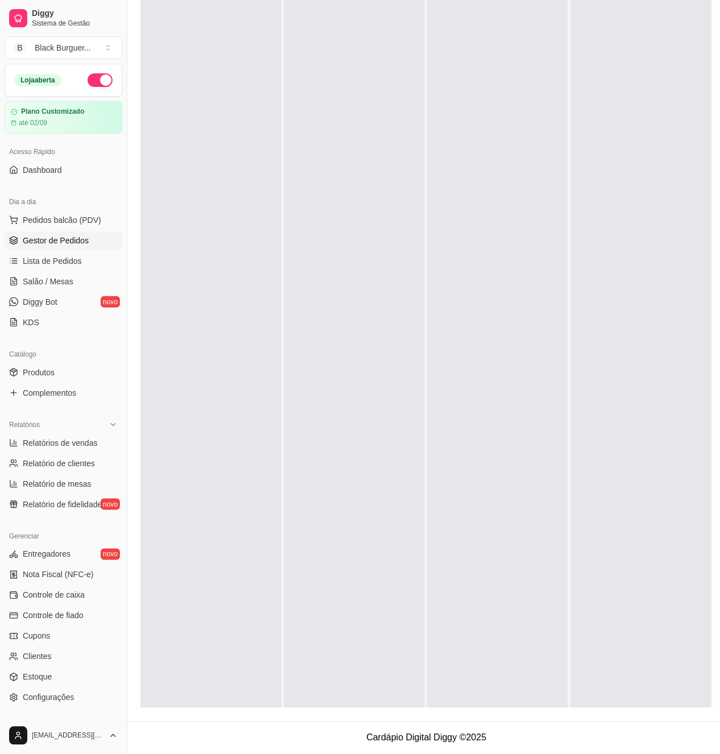
scroll to position [0, 5]
